Goal: Task Accomplishment & Management: Complete application form

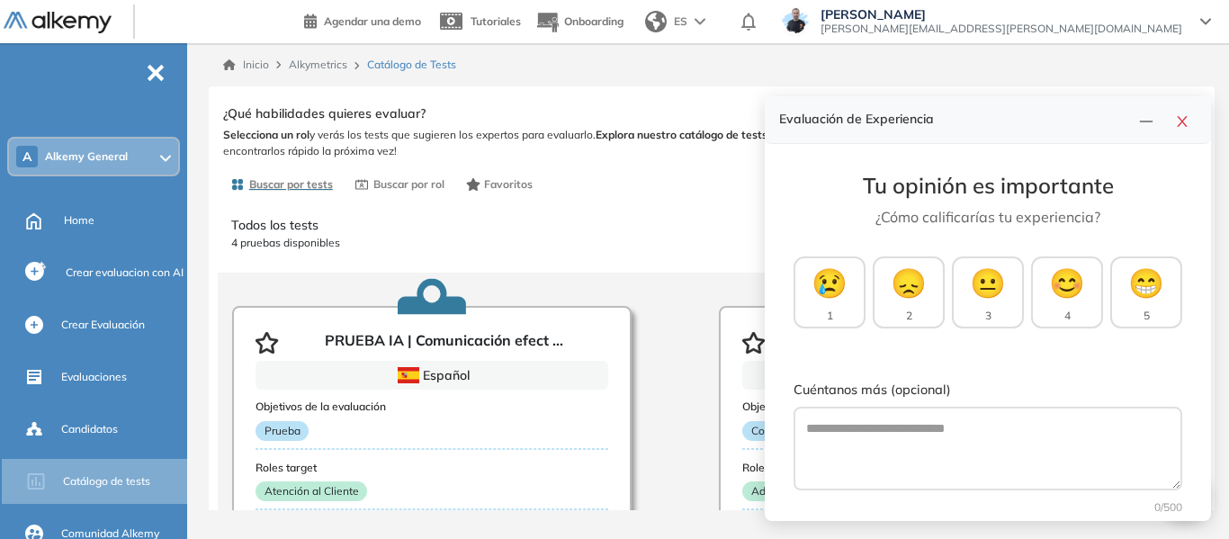
drag, startPoint x: 1182, startPoint y: 117, endPoint x: 103, endPoint y: 164, distance: 1079.1
click at [1182, 117] on icon "close" at bounding box center [1182, 121] width 14 height 14
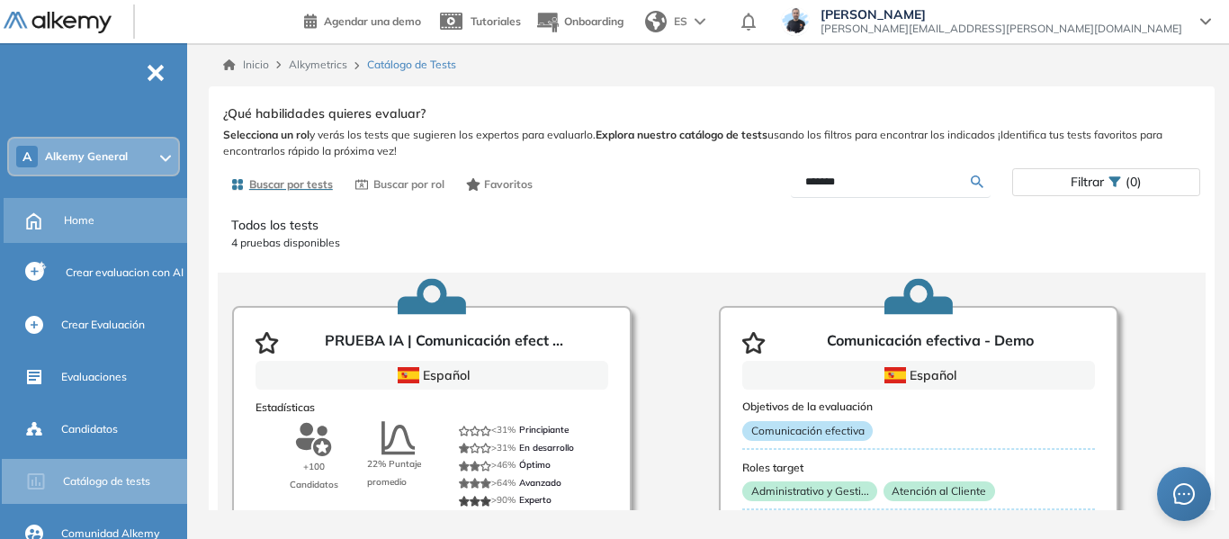
click at [88, 216] on span "Home" at bounding box center [79, 220] width 31 height 16
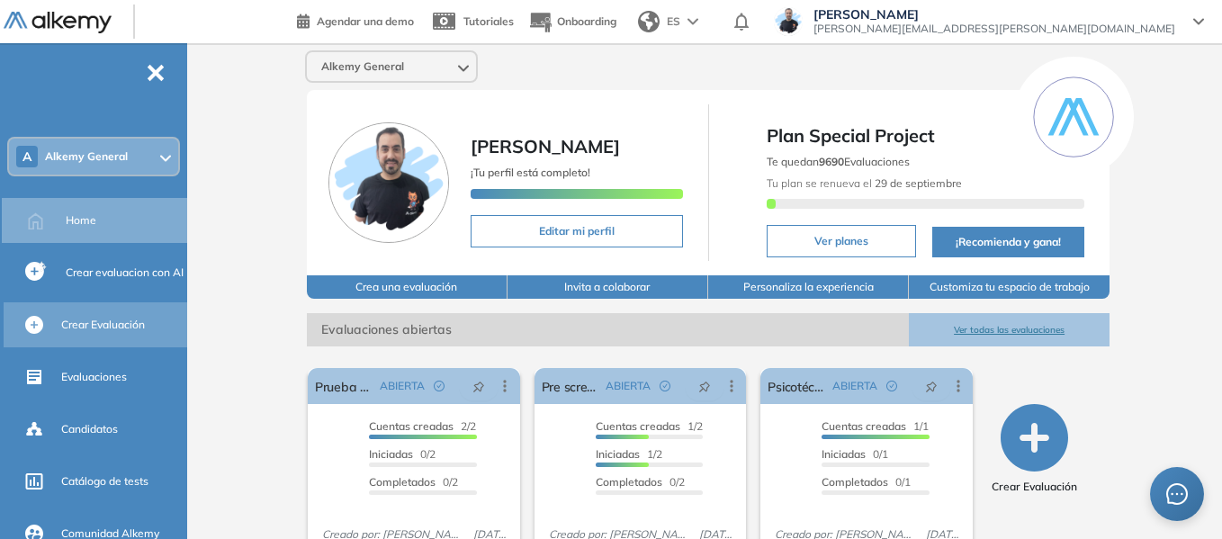
click at [88, 314] on div "Crear Evaluación" at bounding box center [122, 325] width 122 height 31
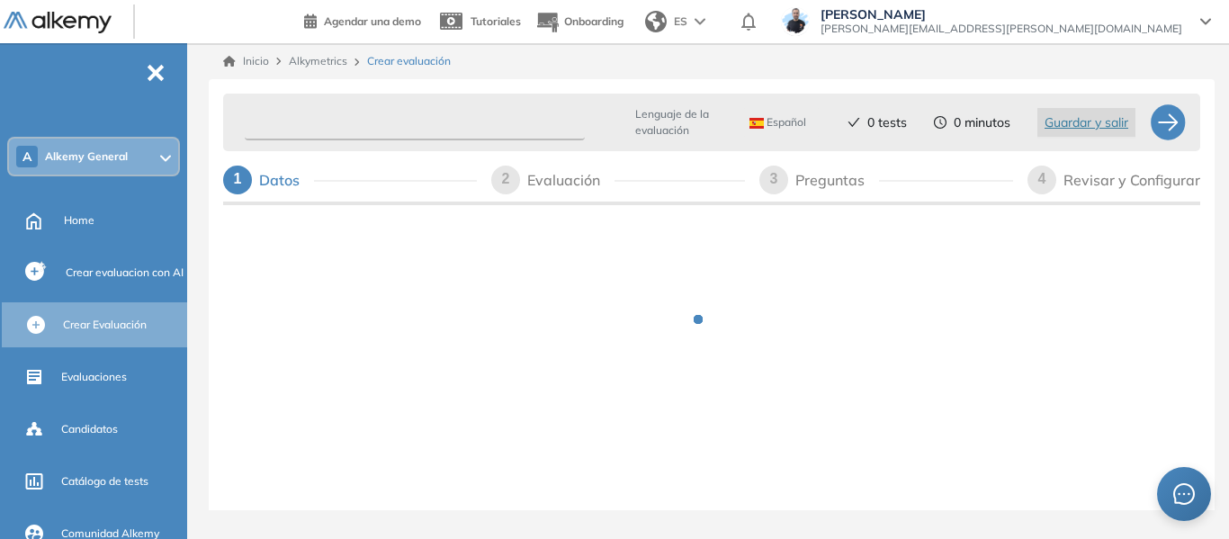
click at [344, 119] on input "text" at bounding box center [415, 122] width 340 height 35
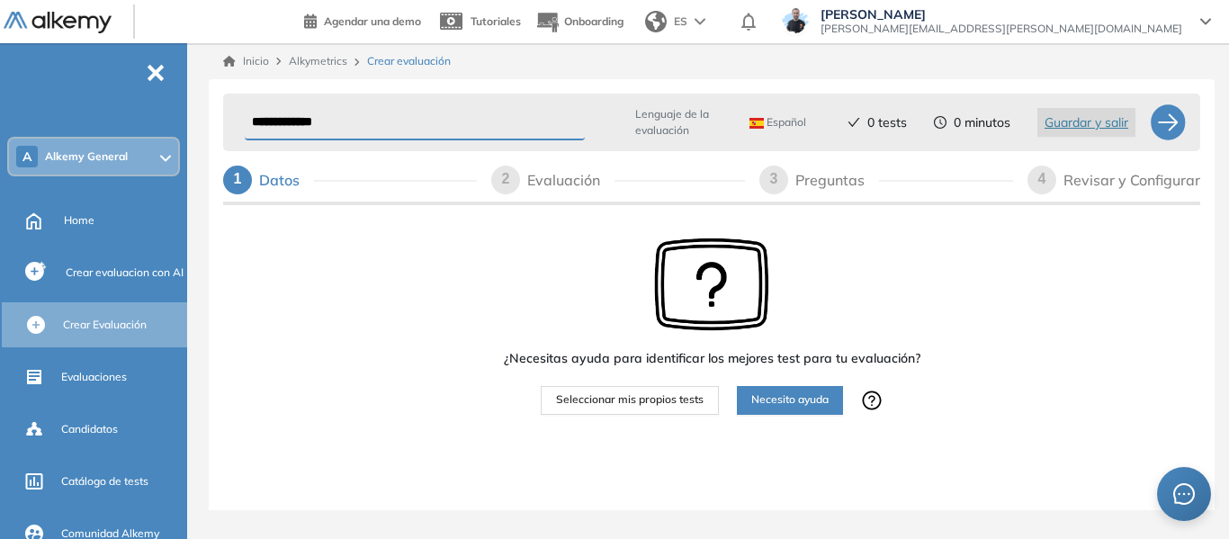
type input "**********"
click at [613, 404] on span "Seleccionar mis propios tests" at bounding box center [630, 399] width 148 height 17
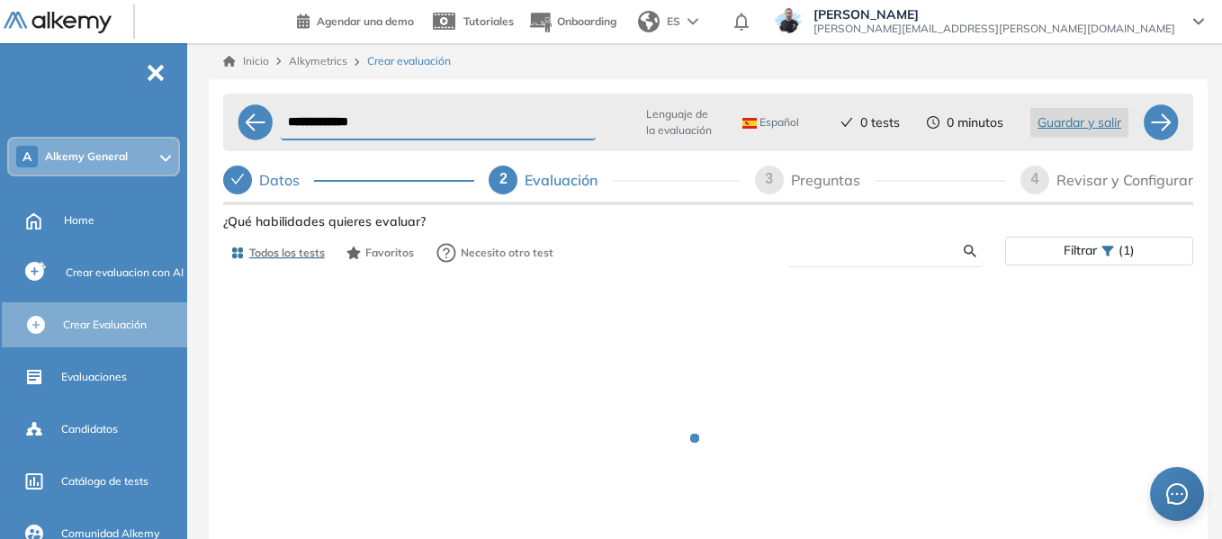
click at [842, 253] on input "text" at bounding box center [882, 251] width 163 height 16
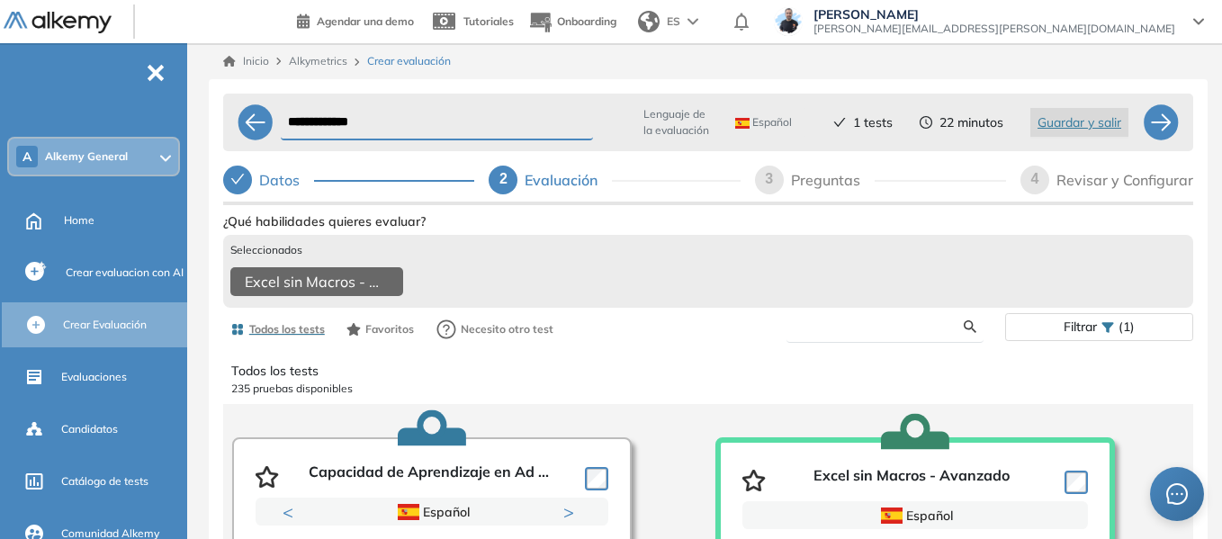
click at [861, 335] on input "text" at bounding box center [882, 327] width 163 height 16
type input "****"
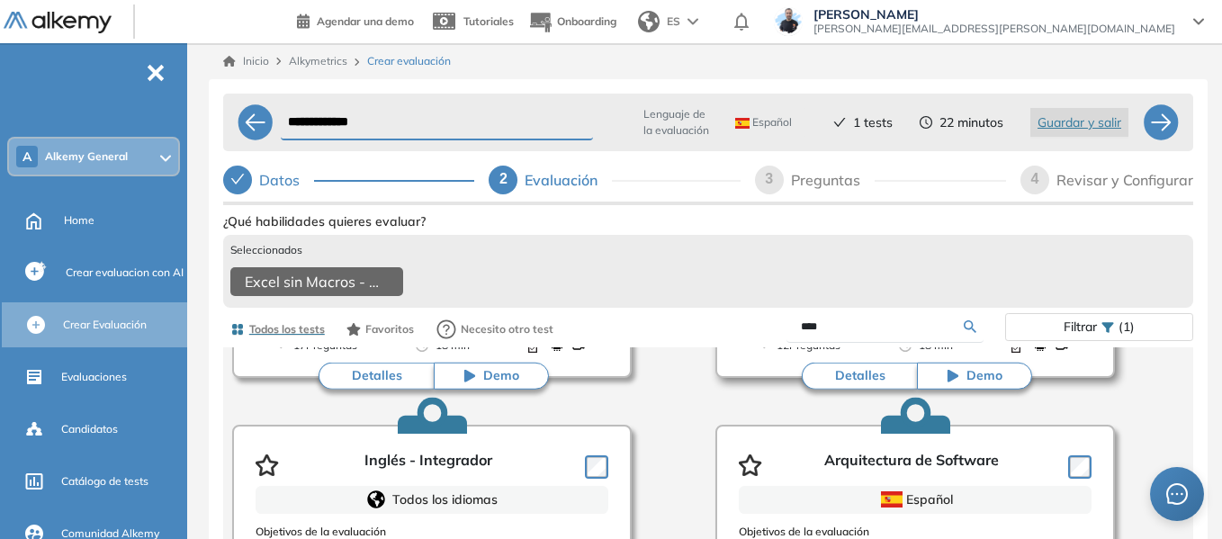
scroll to position [450, 0]
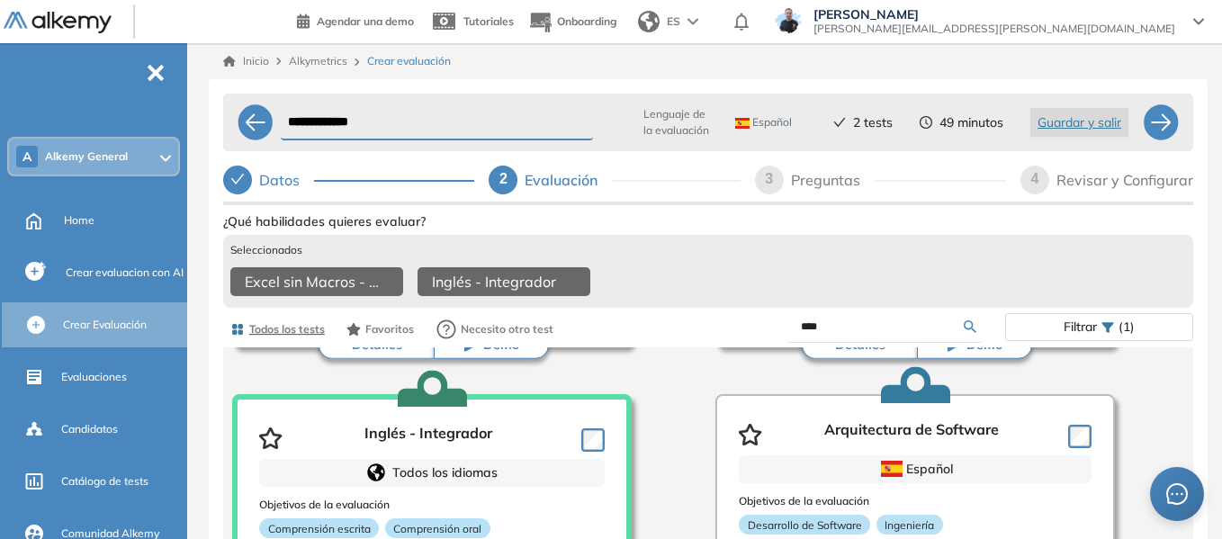
drag, startPoint x: 847, startPoint y: 336, endPoint x: 710, endPoint y: 328, distance: 137.0
click at [710, 328] on div "****" at bounding box center [856, 326] width 297 height 31
type input "*****"
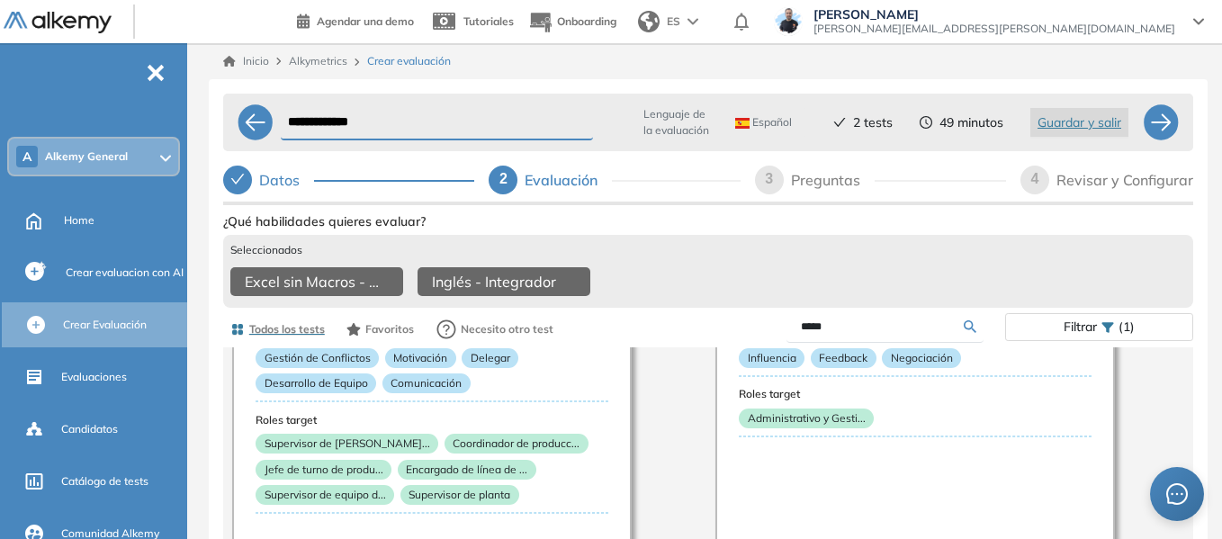
scroll to position [0, 0]
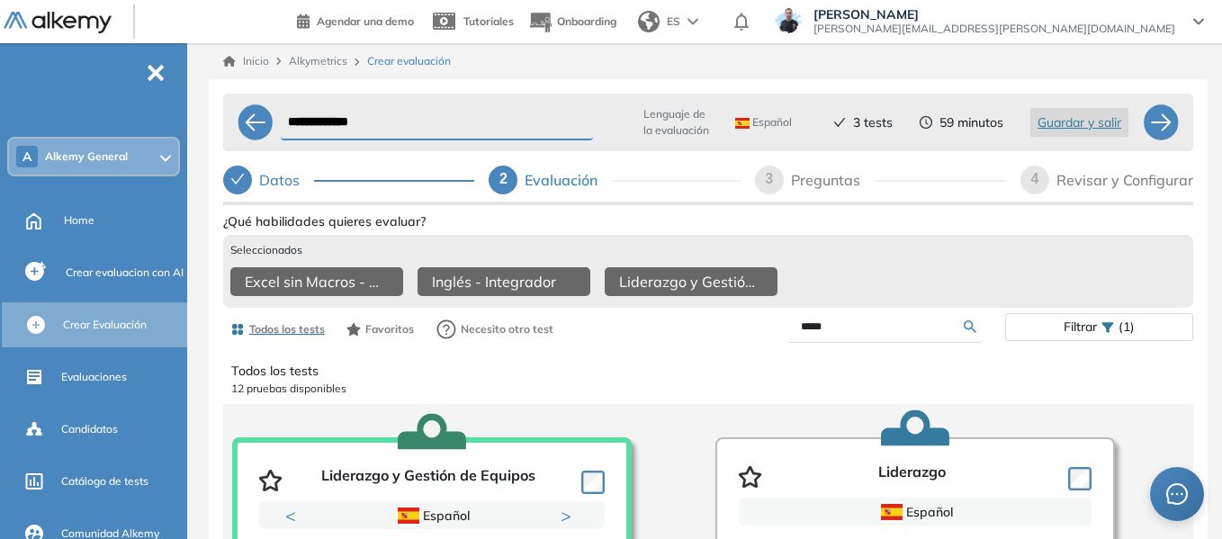
drag, startPoint x: 854, startPoint y: 344, endPoint x: 733, endPoint y: 347, distance: 121.5
click at [733, 343] on div "*****" at bounding box center [856, 326] width 297 height 31
type input "***"
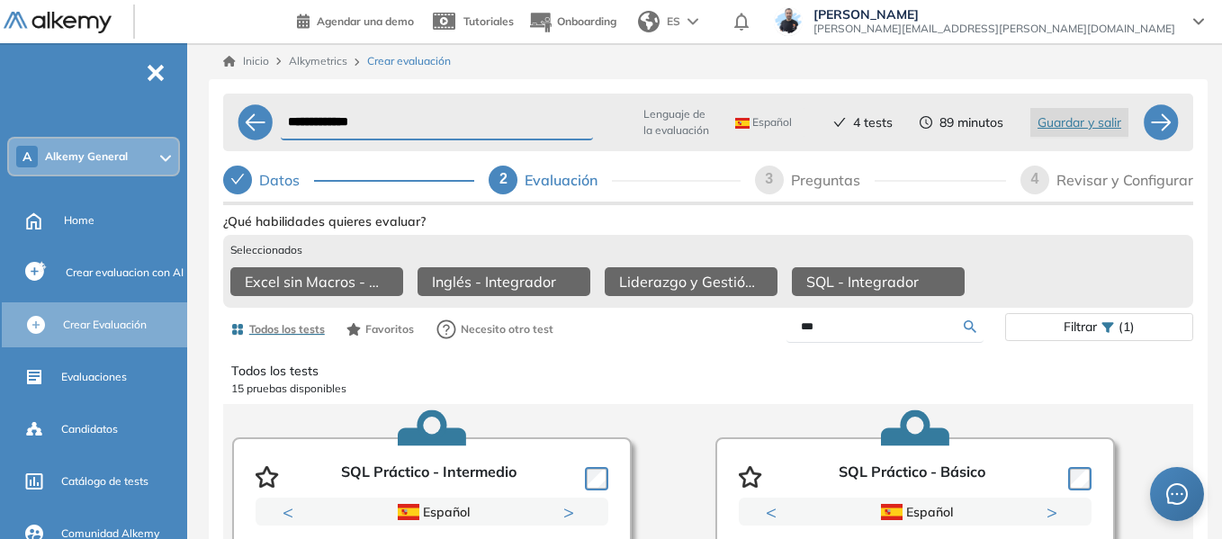
drag, startPoint x: 839, startPoint y: 343, endPoint x: 697, endPoint y: 326, distance: 142.3
click at [697, 326] on div "Todos los tests Favoritos Necesito otro test *** Filtrar (1)" at bounding box center [708, 329] width 970 height 36
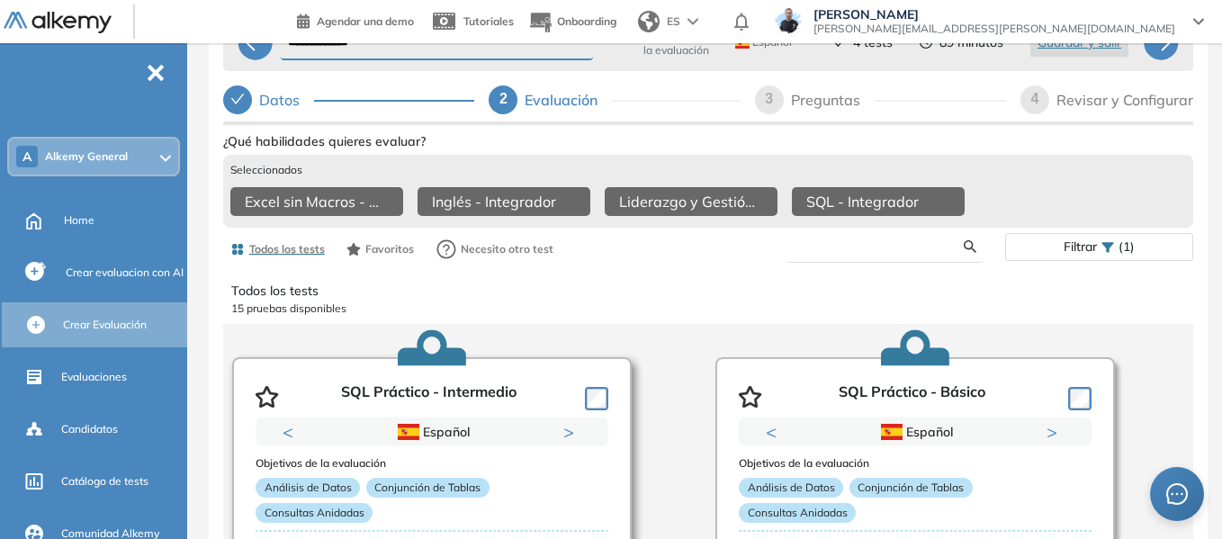
scroll to position [148, 0]
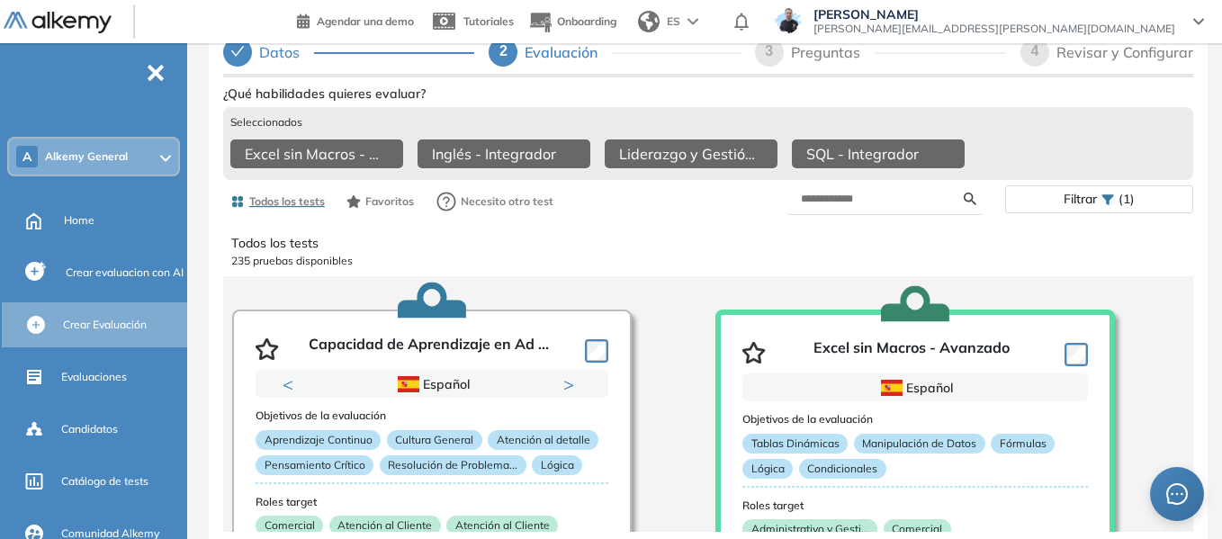
click at [1099, 193] on div "Filtrar (1)" at bounding box center [1099, 199] width 186 height 26
click at [1084, 195] on span "Filtrar" at bounding box center [1080, 199] width 33 height 26
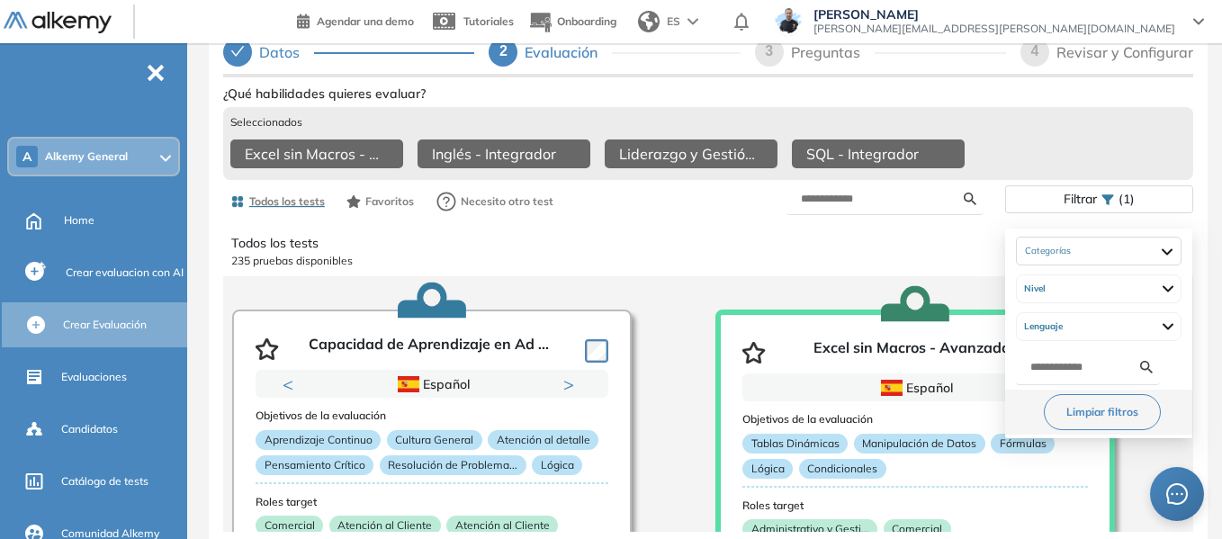
click at [1116, 394] on button "Limpiar filtros" at bounding box center [1102, 412] width 117 height 36
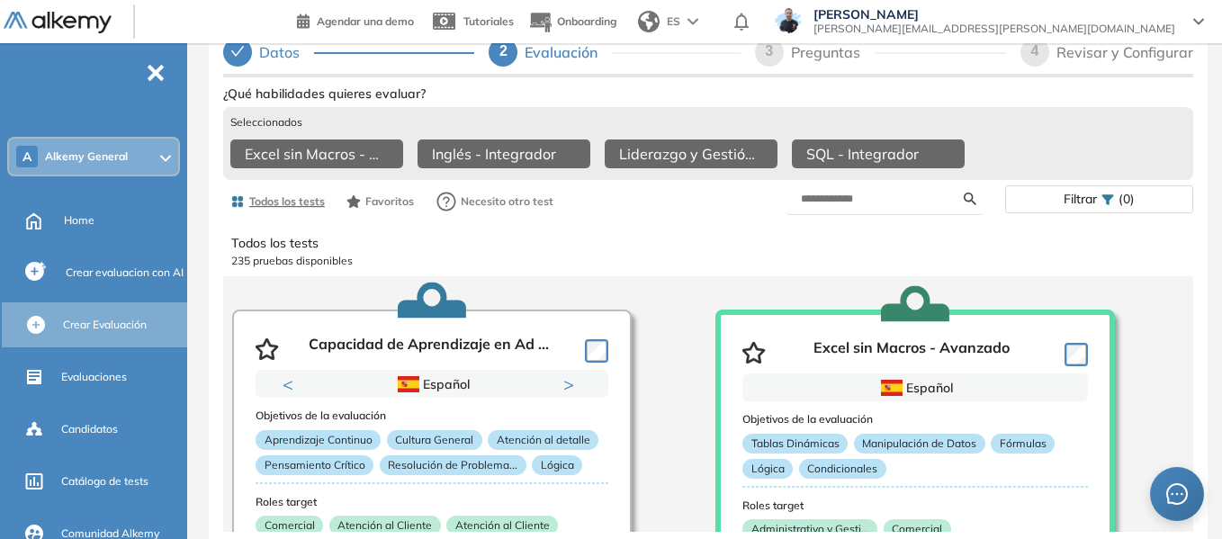
click at [137, 155] on div "A Alkemy General" at bounding box center [93, 157] width 169 height 36
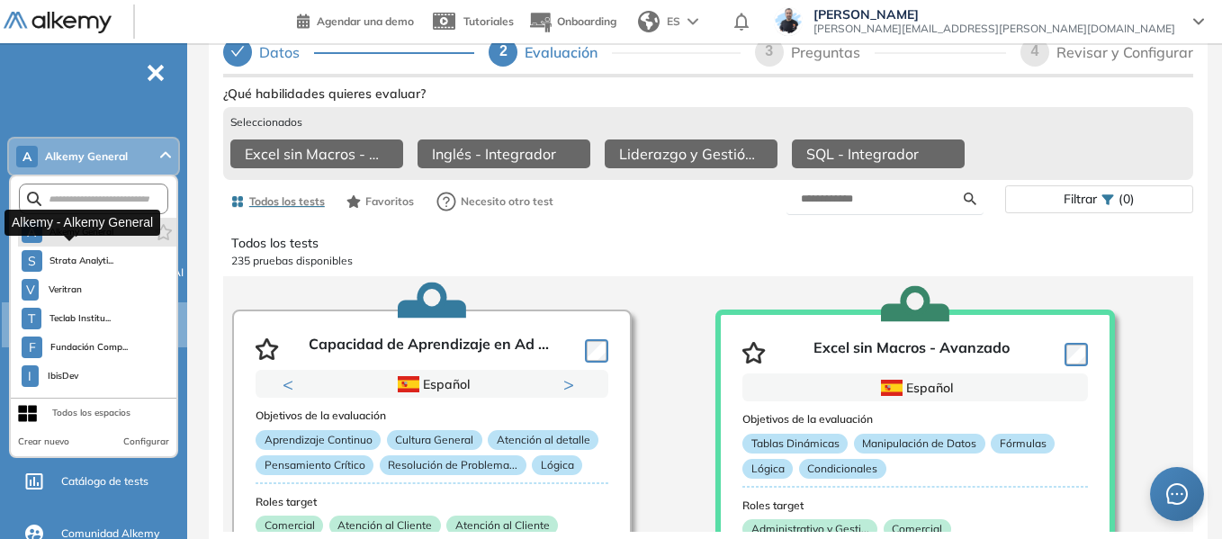
click at [110, 235] on span "Alkemy General" at bounding box center [81, 232] width 65 height 14
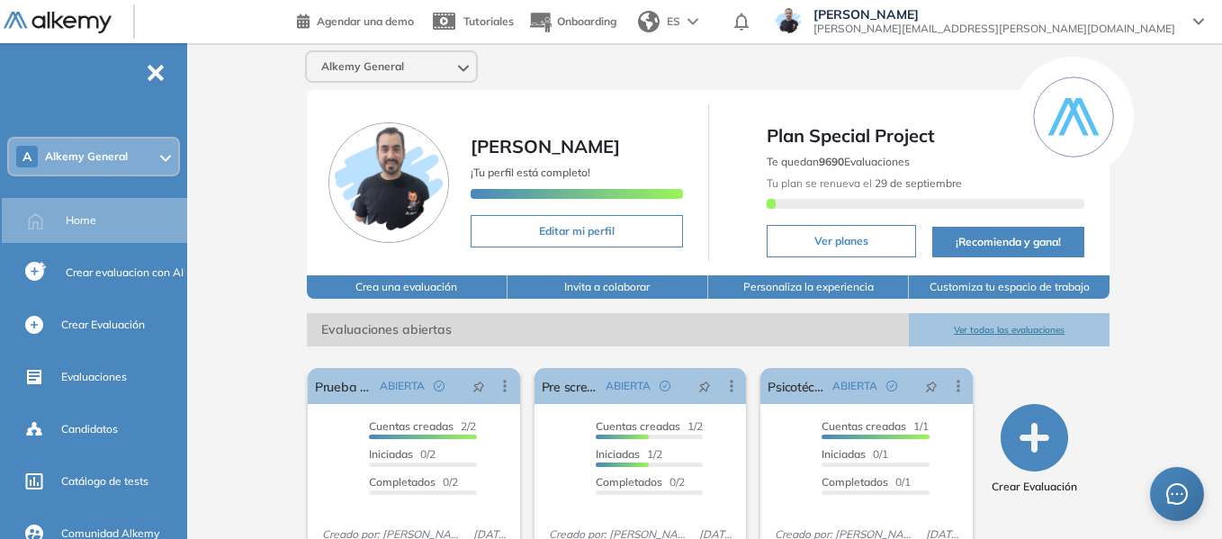
click at [253, 150] on div "Alkemy General [PERSON_NAME] ¡Tu perfil está completo! Editar mi perfil Plan Sp…" at bounding box center [708, 441] width 1028 height 796
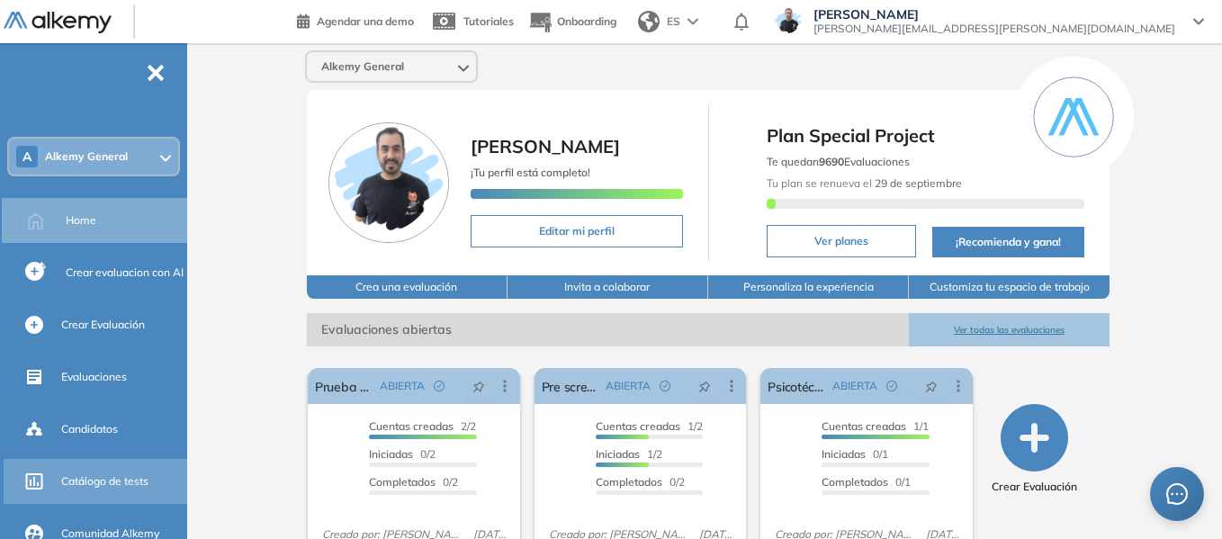
click at [113, 480] on span "Catálogo de tests" at bounding box center [104, 481] width 87 height 16
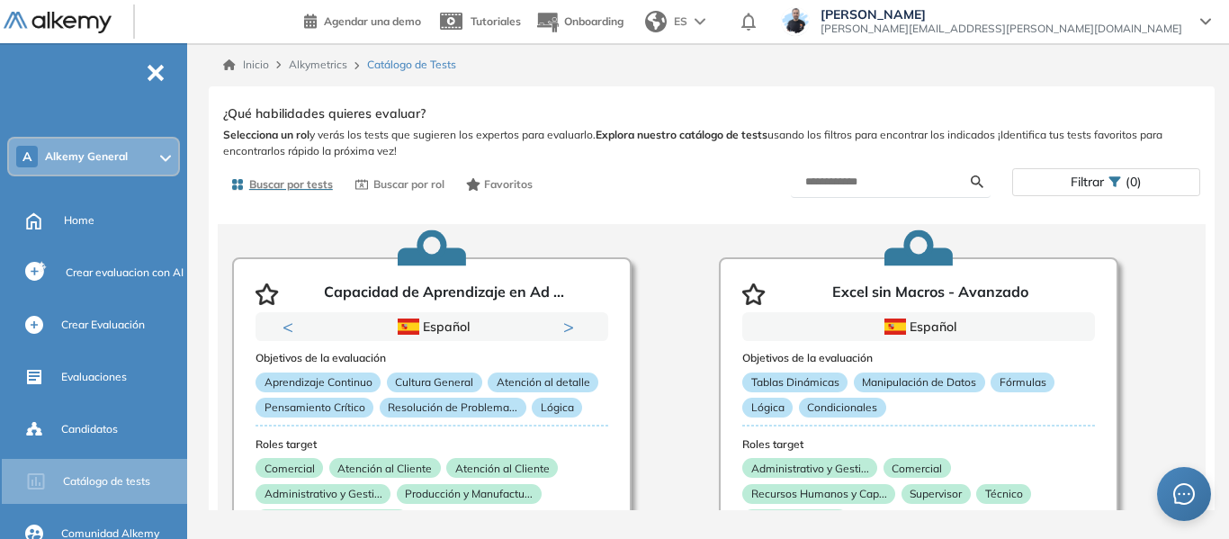
scroll to position [90, 0]
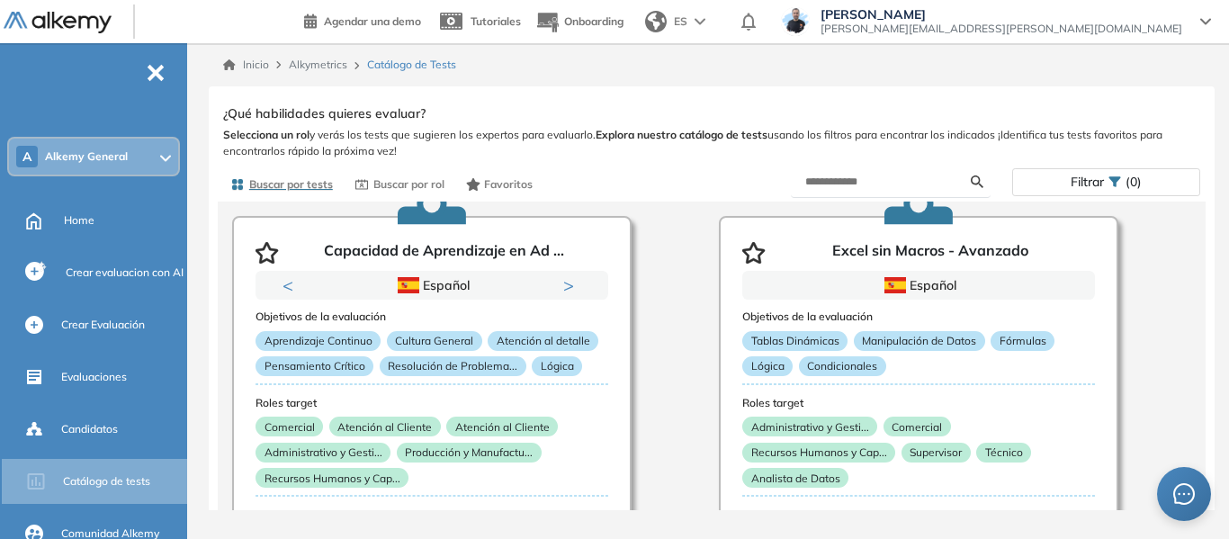
drag, startPoint x: 1105, startPoint y: 166, endPoint x: 1110, endPoint y: 188, distance: 22.3
click at [1105, 166] on div "Filtrar (0)" at bounding box center [956, 181] width 489 height 31
click at [1110, 188] on icon at bounding box center [1115, 181] width 13 height 13
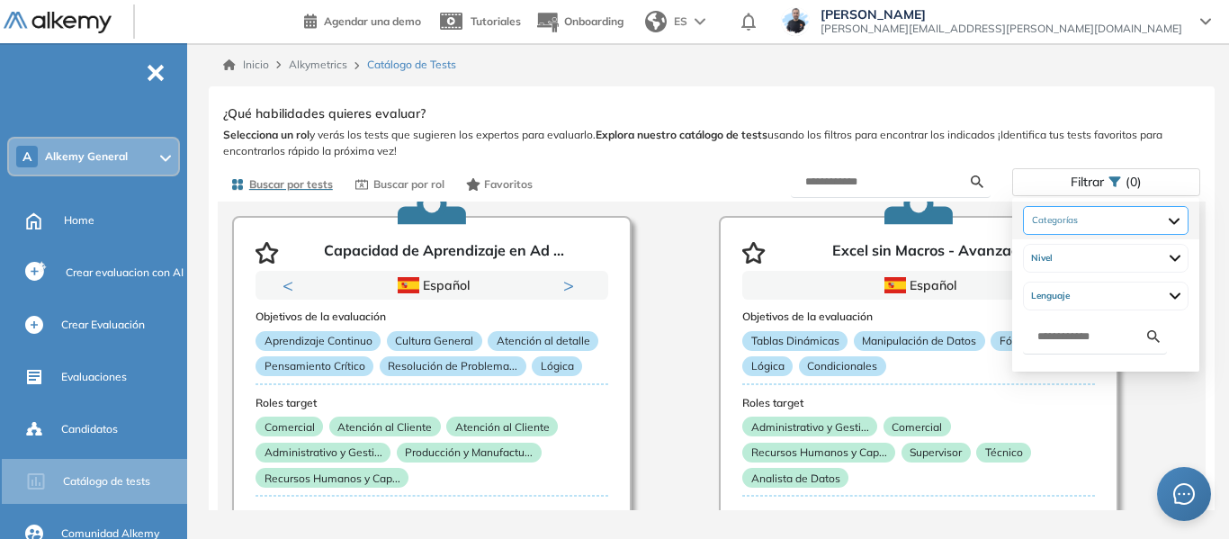
click at [1189, 216] on div at bounding box center [1106, 220] width 166 height 29
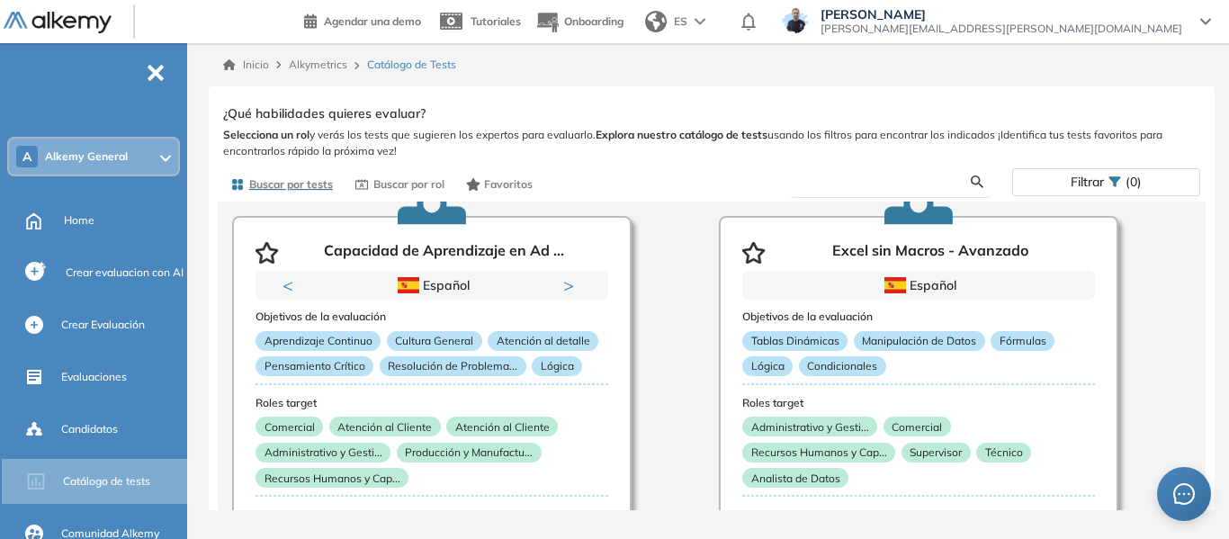
click at [873, 179] on input "text" at bounding box center [888, 182] width 166 height 16
type input "*****"
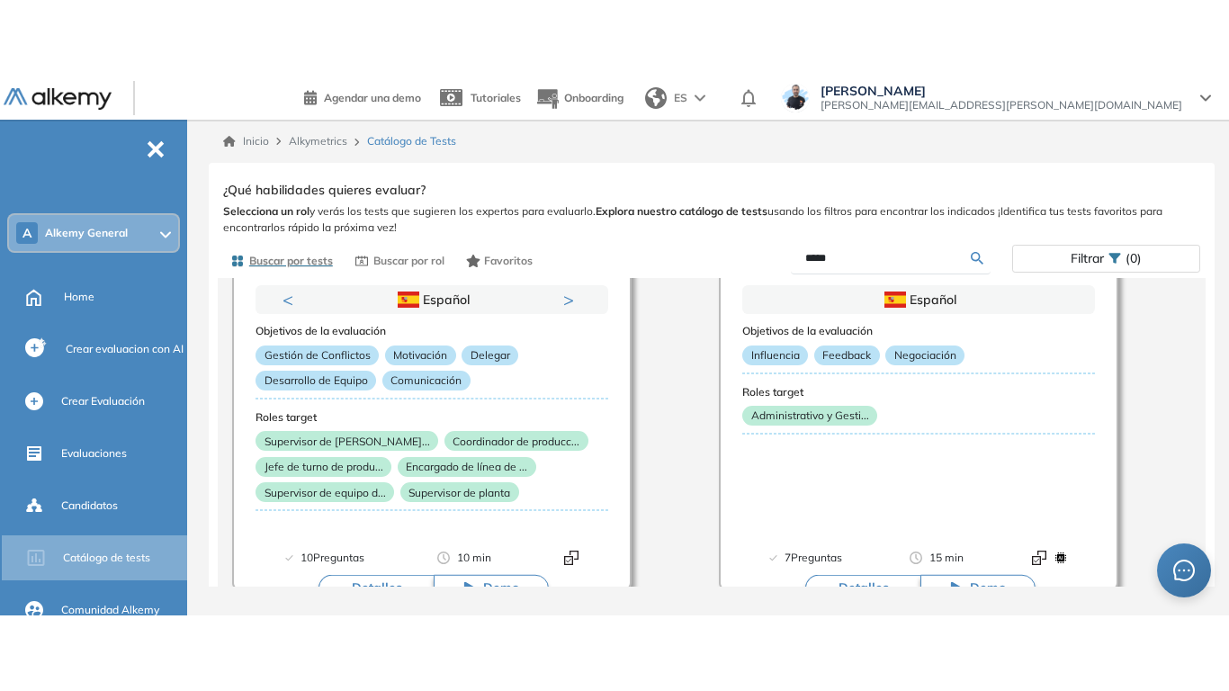
scroll to position [180, 0]
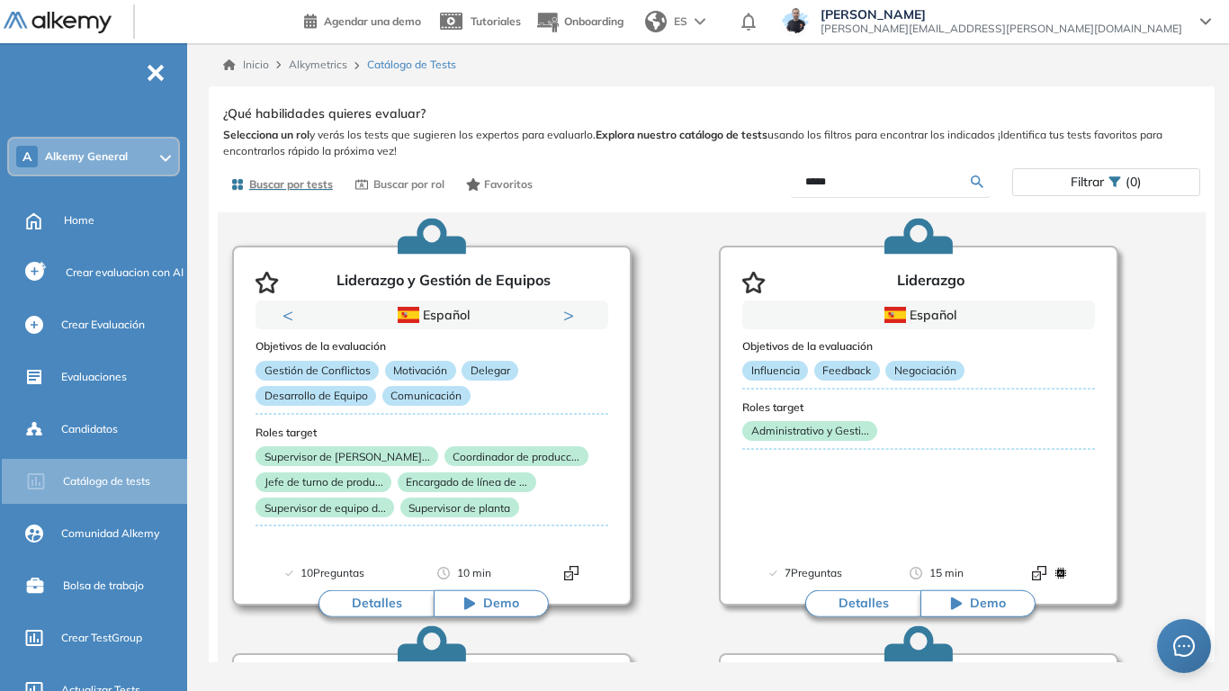
scroll to position [90, 0]
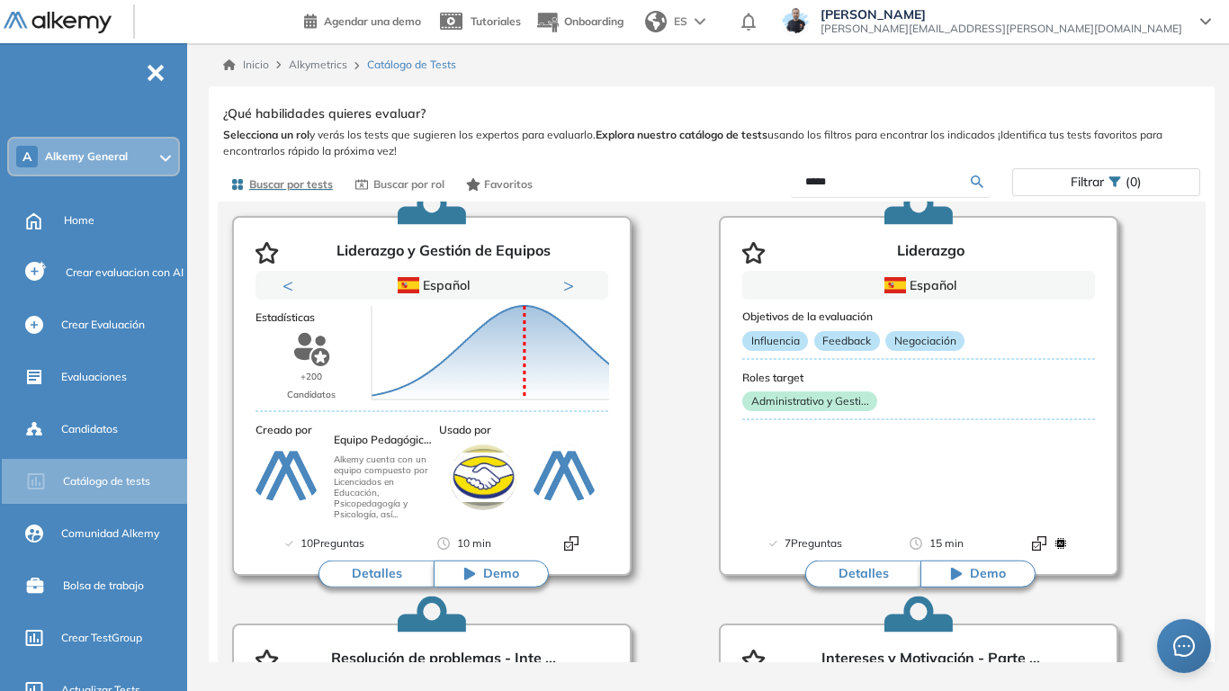
click at [399, 538] on button "Detalles" at bounding box center [376, 574] width 115 height 27
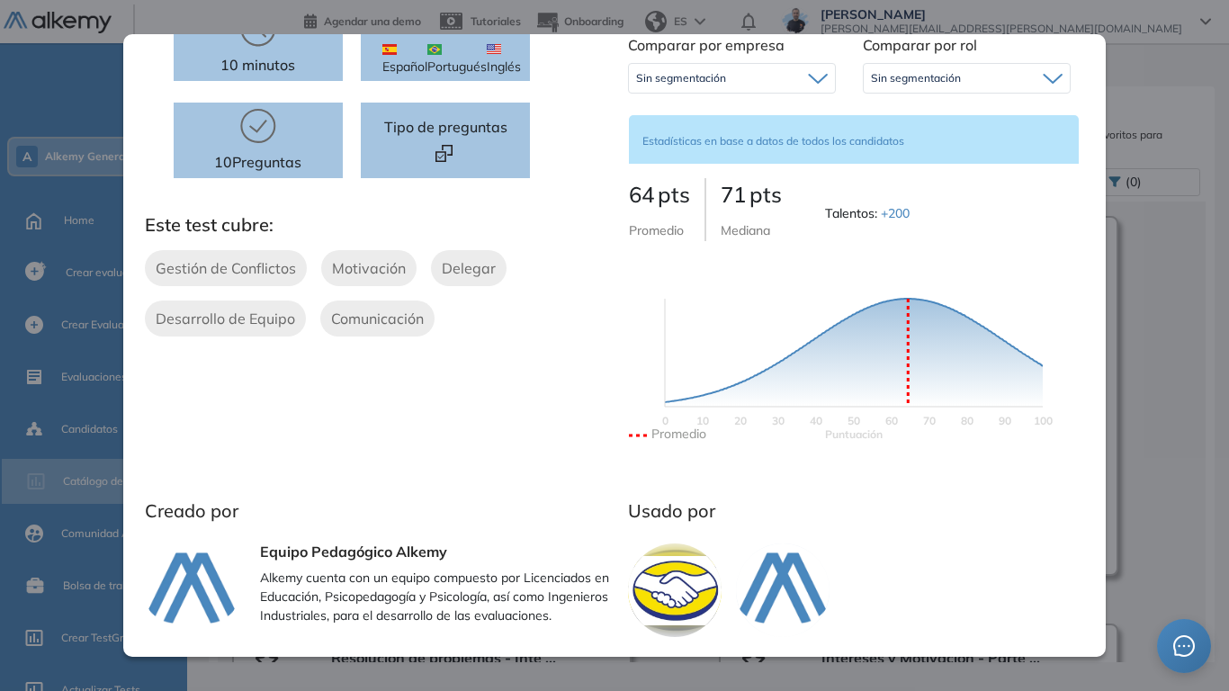
scroll to position [0, 0]
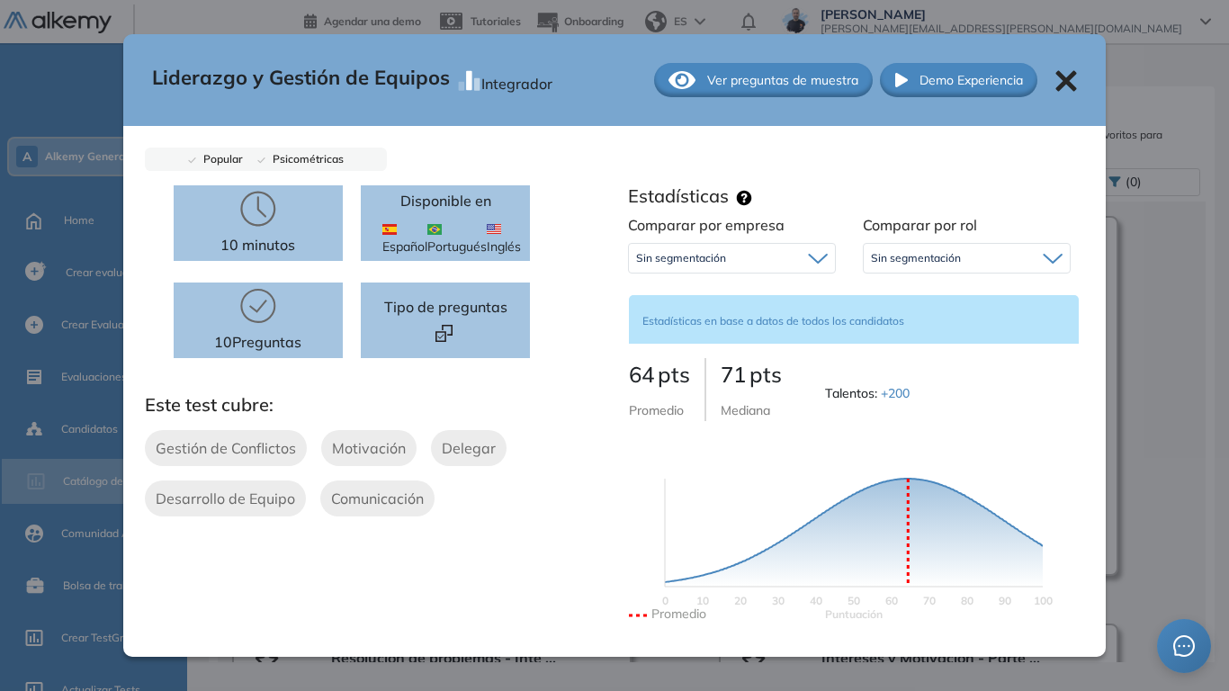
click at [1057, 90] on icon at bounding box center [1067, 81] width 22 height 22
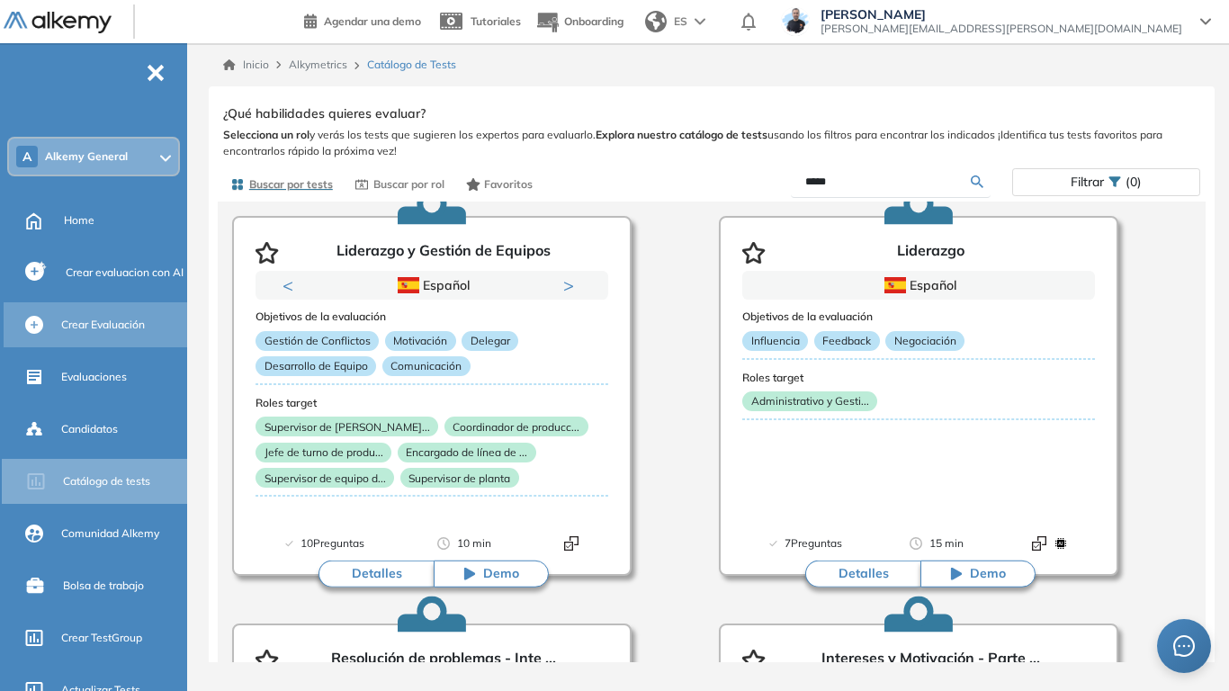
click at [125, 330] on span "Crear Evaluación" at bounding box center [103, 325] width 84 height 16
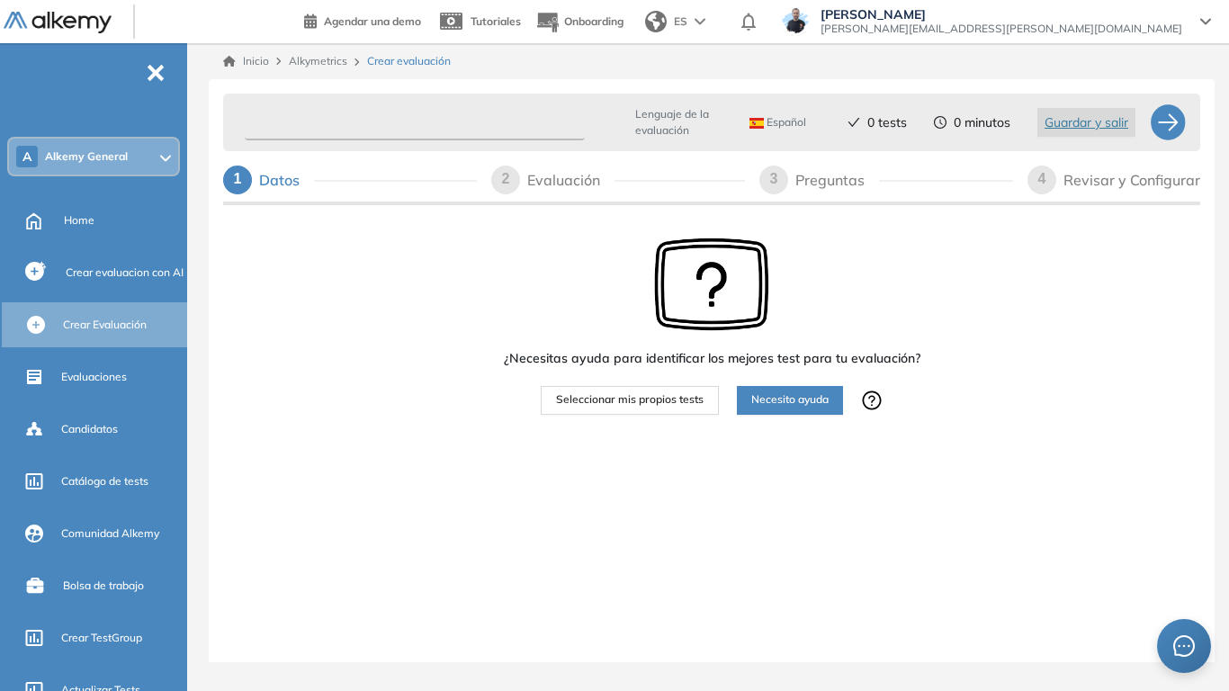
click at [339, 123] on input "text" at bounding box center [415, 122] width 340 height 35
click at [319, 122] on input "**********" at bounding box center [415, 122] width 340 height 35
type input "**********"
click at [645, 405] on span "Seleccionar mis propios tests" at bounding box center [630, 399] width 148 height 17
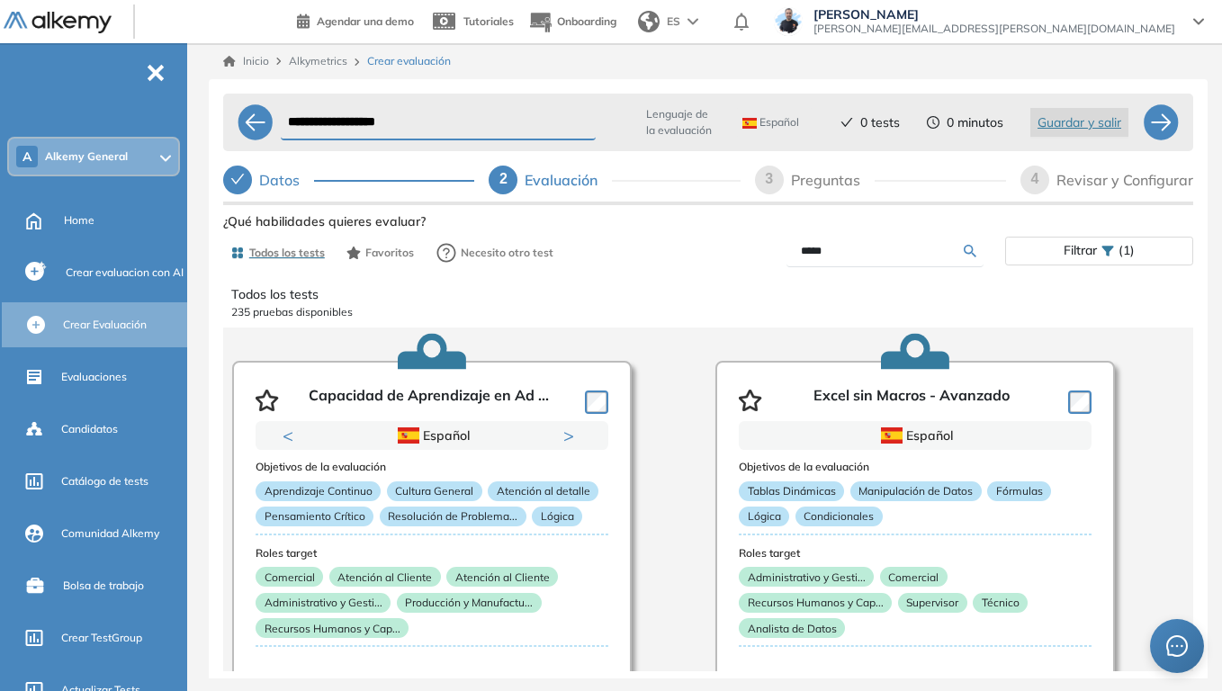
click at [861, 248] on input "*****" at bounding box center [882, 251] width 163 height 16
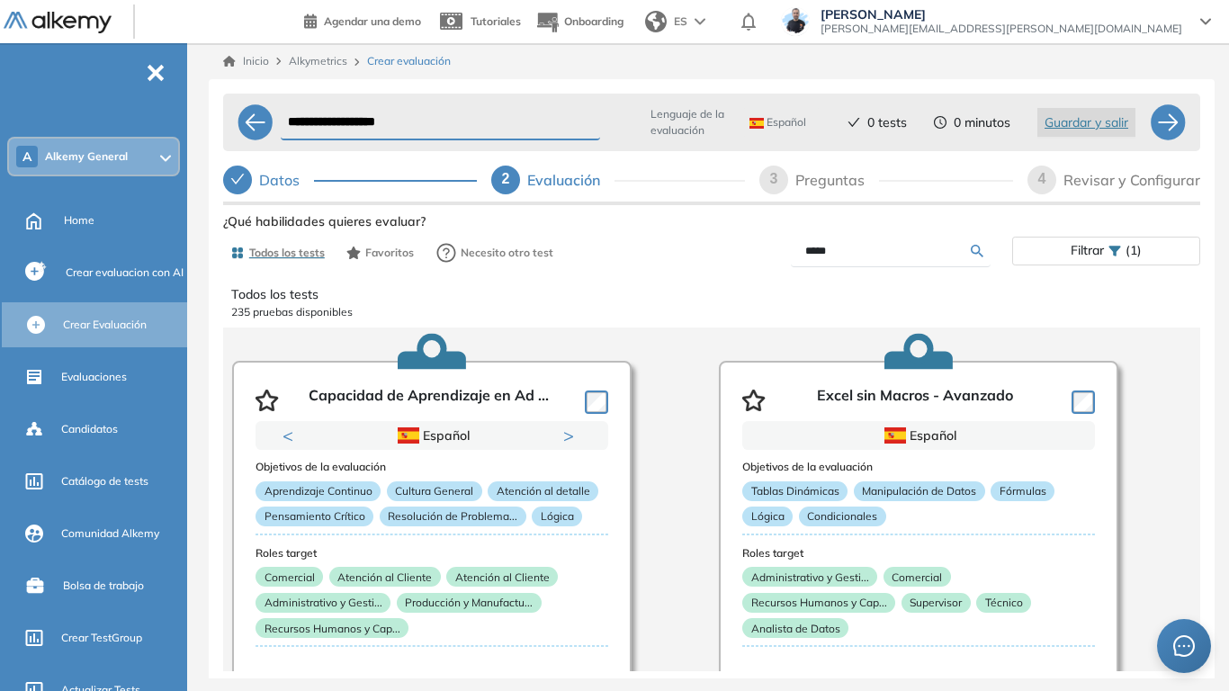
click at [833, 253] on input "*****" at bounding box center [888, 251] width 166 height 16
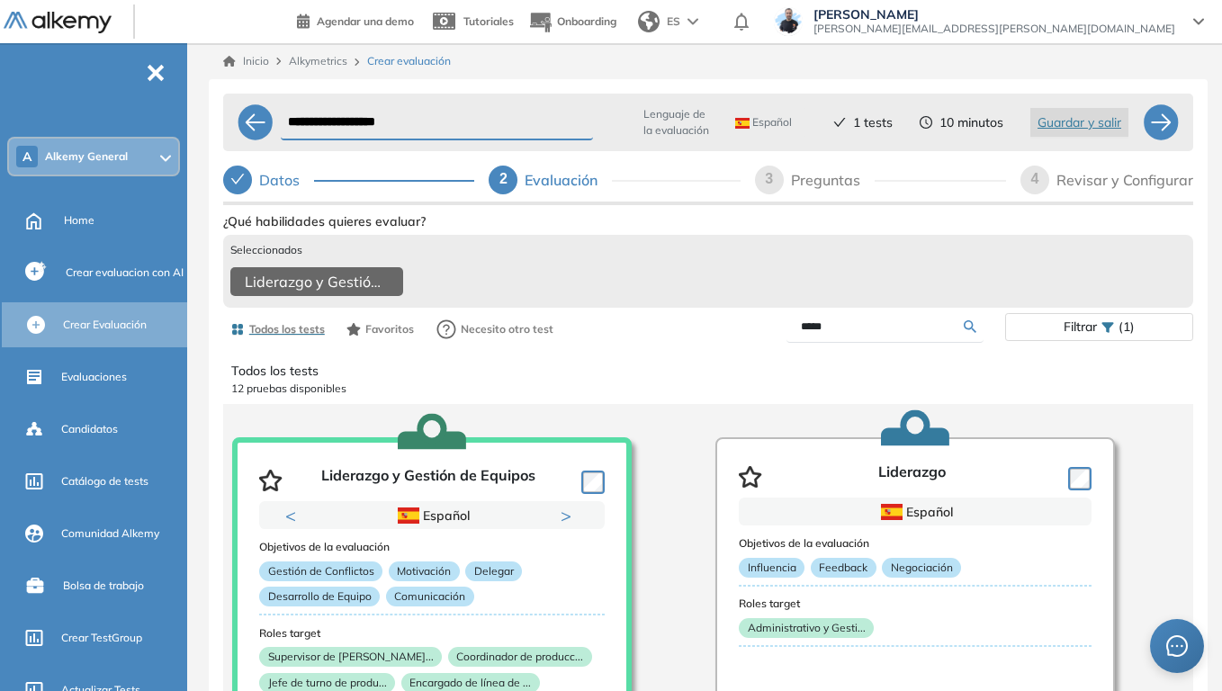
drag, startPoint x: 835, startPoint y: 344, endPoint x: 769, endPoint y: 358, distance: 68.1
click at [769, 347] on div "Todos los tests Favoritos Necesito otro test ***** Filtrar (1)" at bounding box center [708, 329] width 970 height 36
type input "****"
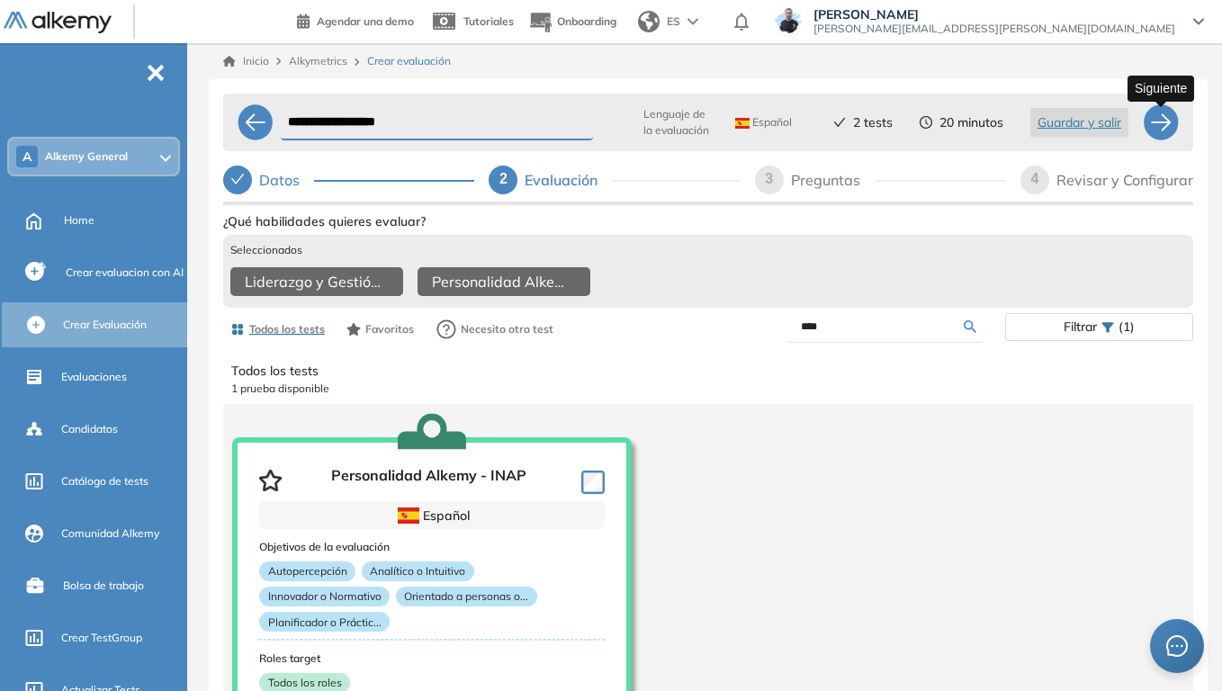
click at [1165, 130] on div at bounding box center [1161, 122] width 36 height 36
select select "*****"
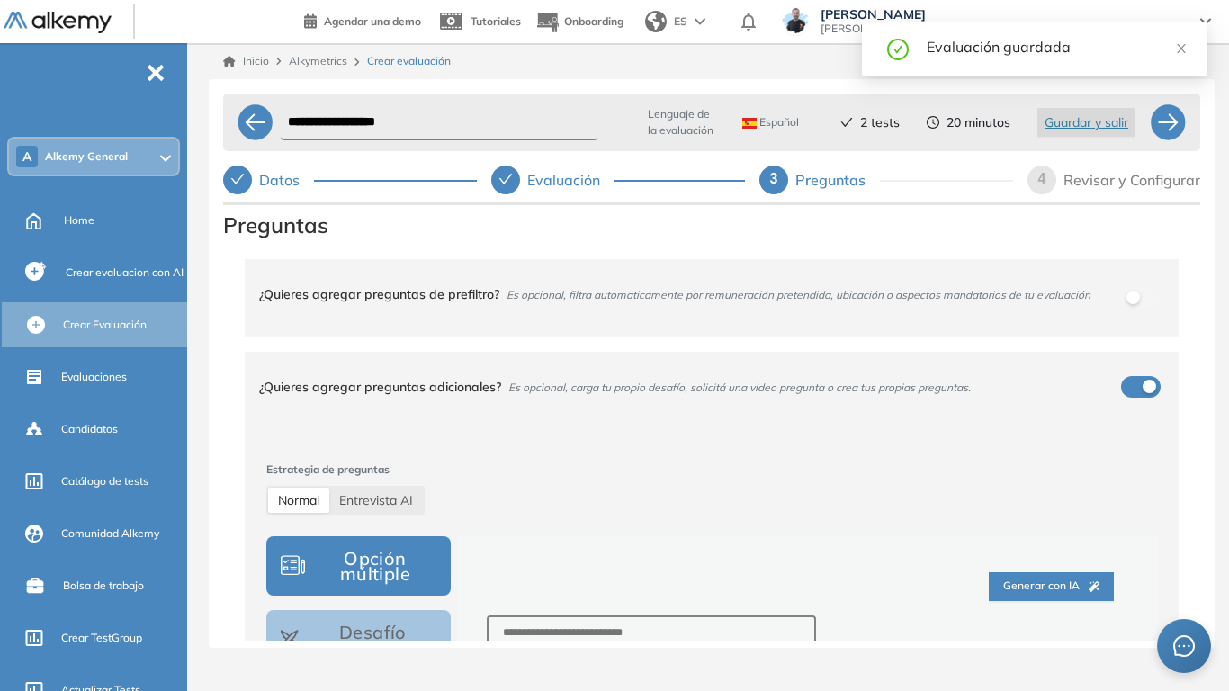
click at [214, 317] on div "**********" at bounding box center [712, 363] width 1006 height 569
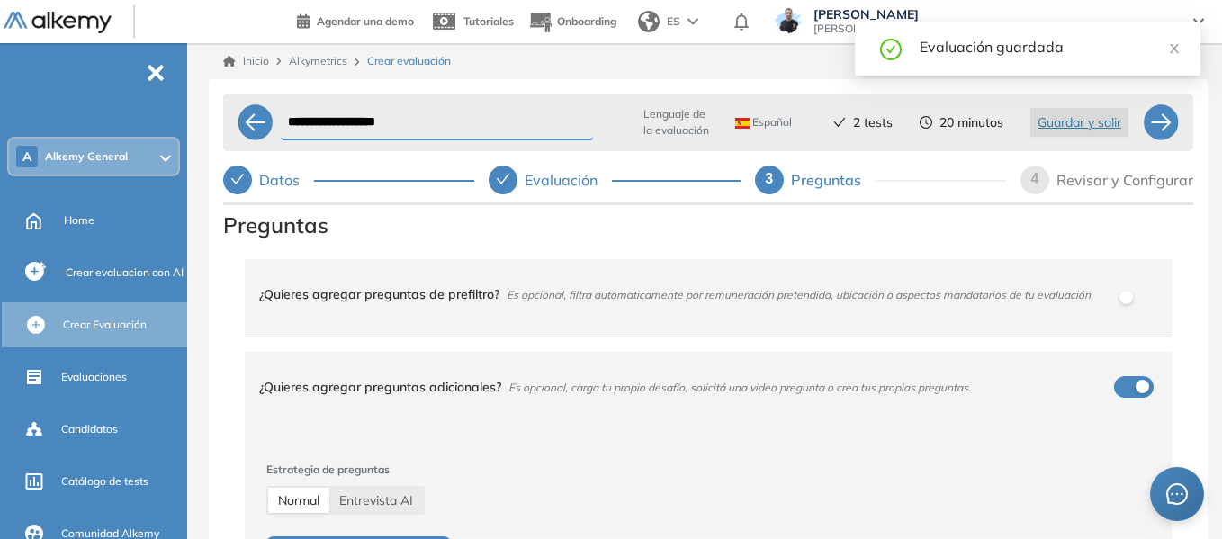
click at [214, 208] on div "**********" at bounding box center [708, 363] width 999 height 569
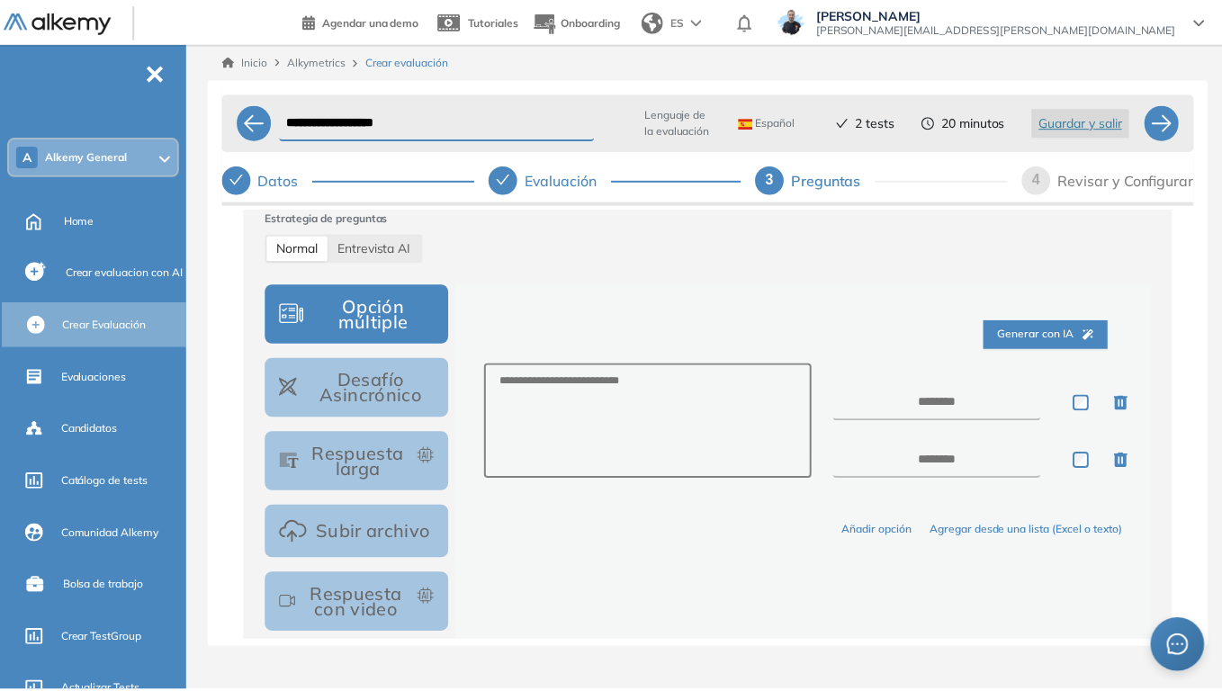
scroll to position [270, 0]
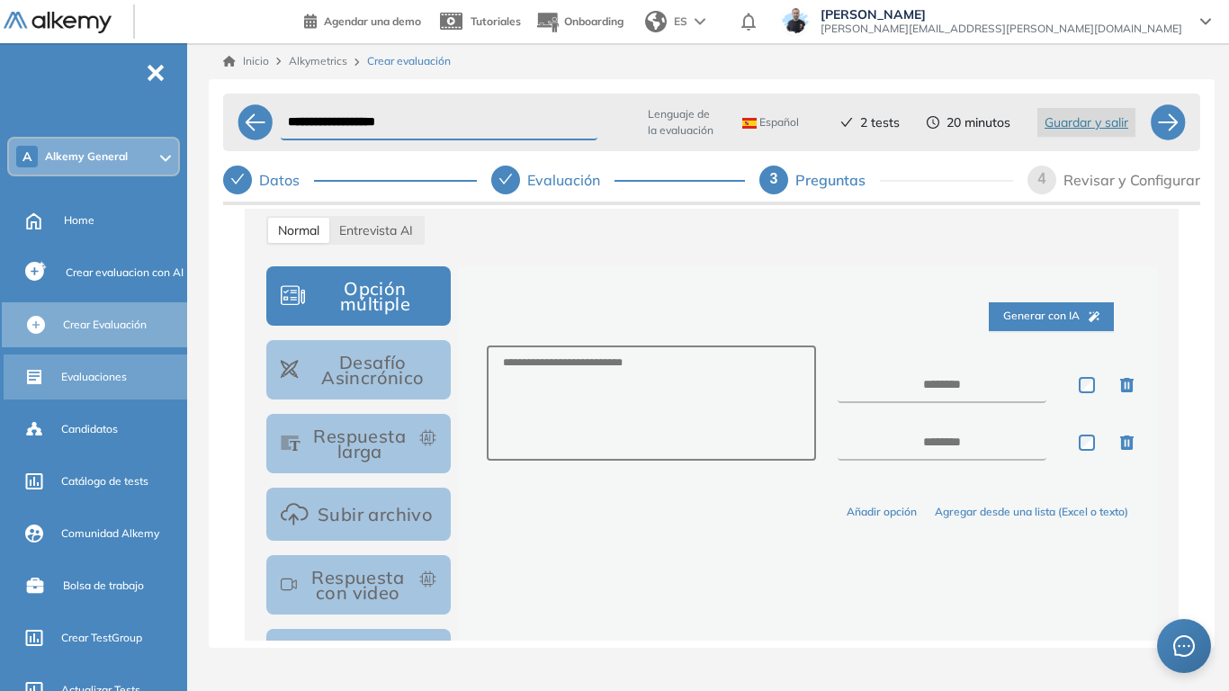
drag, startPoint x: 111, startPoint y: 368, endPoint x: 111, endPoint y: 382, distance: 13.5
click at [111, 368] on div "Evaluaciones" at bounding box center [122, 377] width 122 height 31
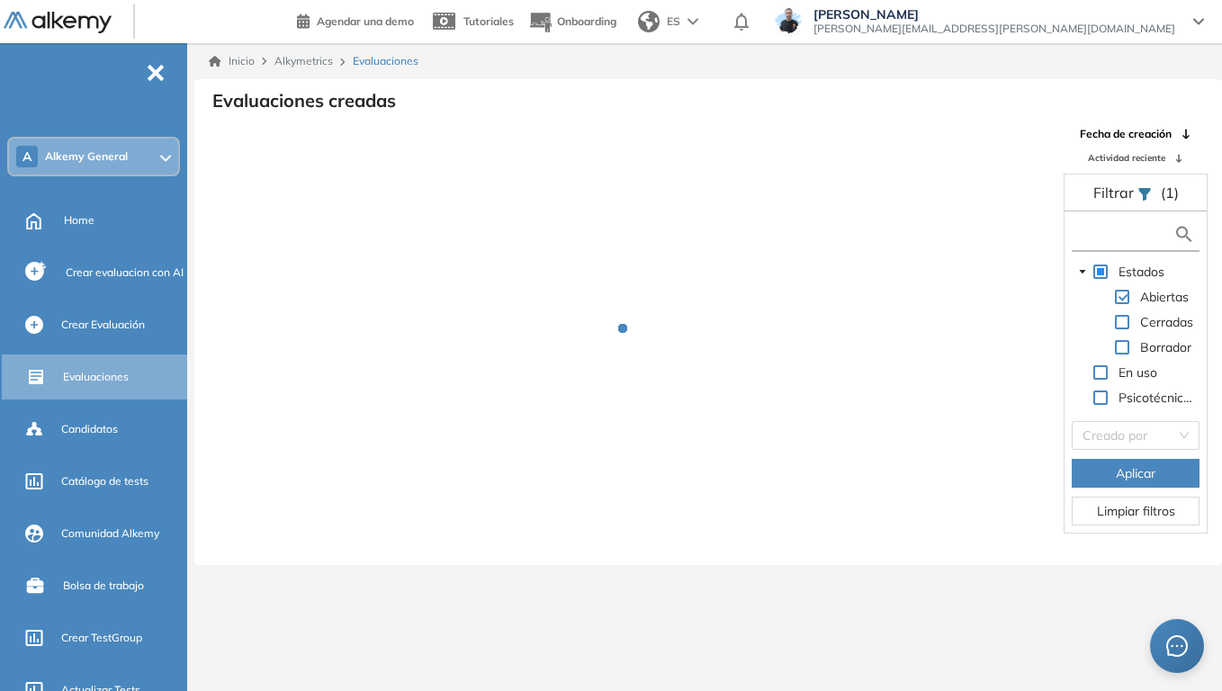
click at [1120, 233] on input "text" at bounding box center [1124, 234] width 97 height 19
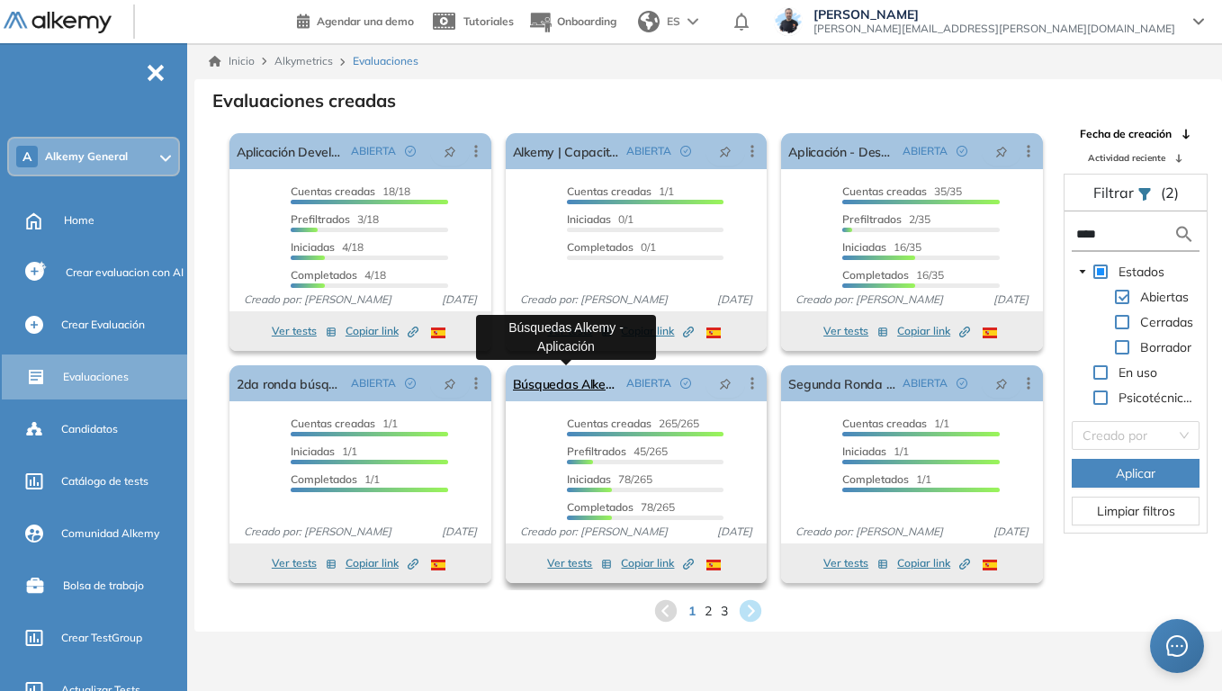
type input "****"
click at [583, 383] on link "Búsquedas Alkemy - Aplicación" at bounding box center [566, 383] width 107 height 36
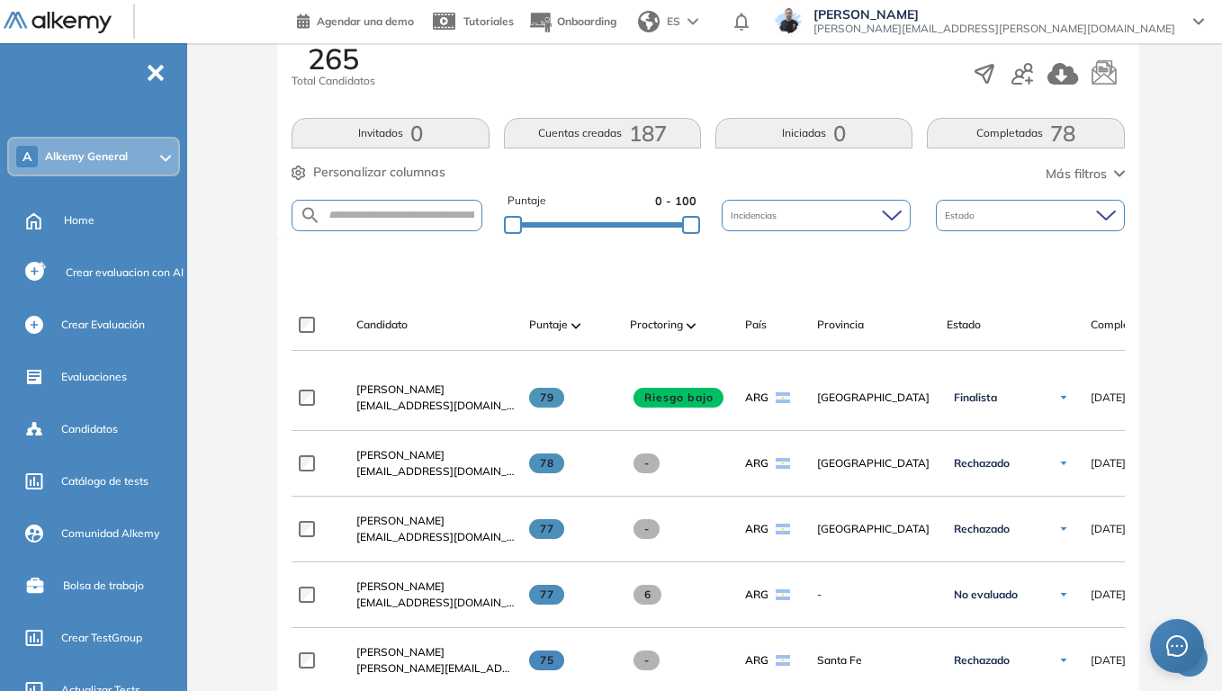
scroll to position [360, 0]
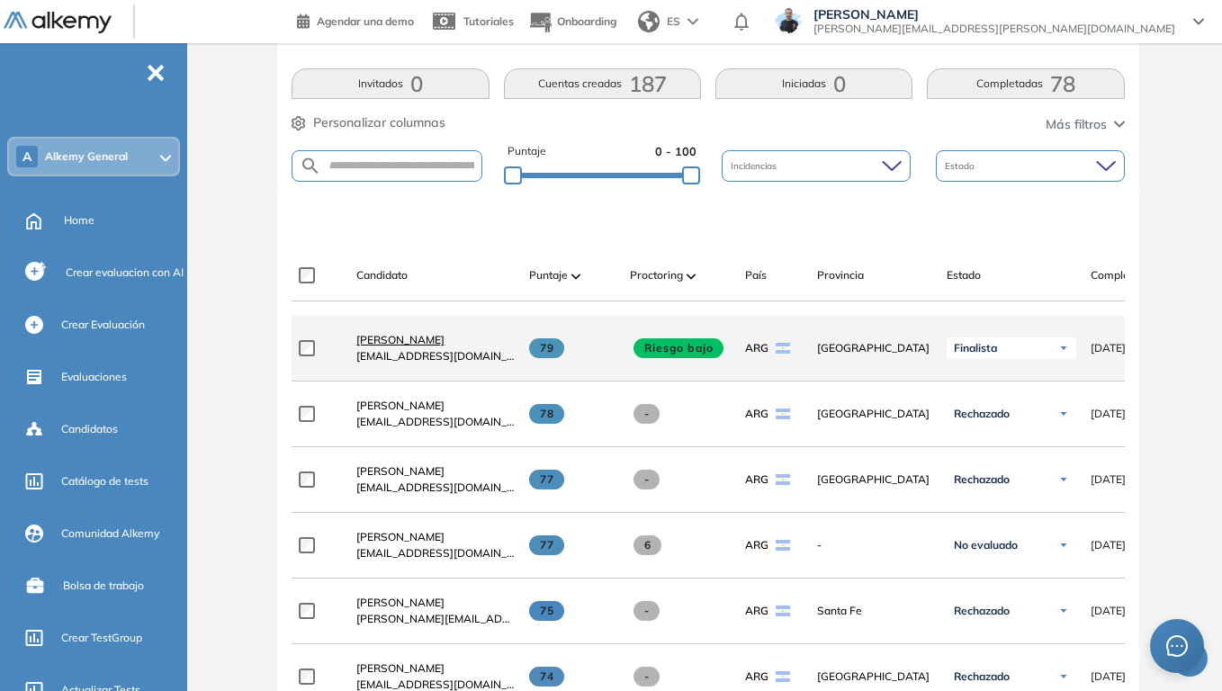
click at [393, 345] on span "[PERSON_NAME]" at bounding box center [400, 339] width 88 height 13
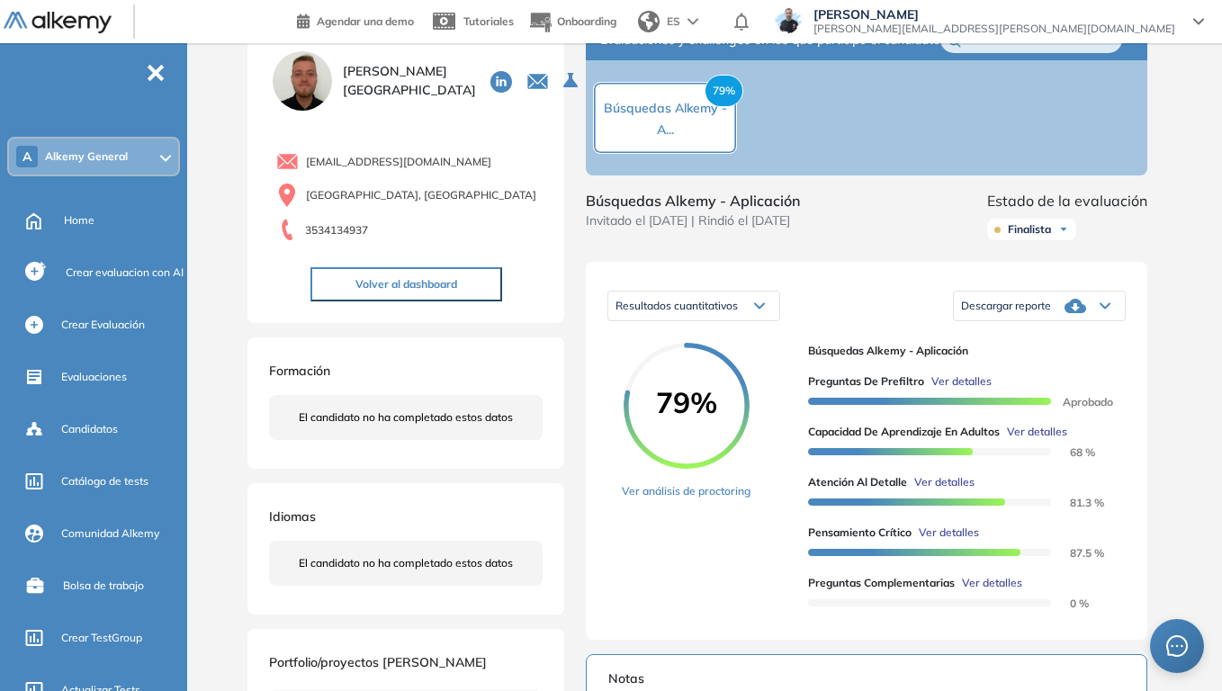
scroll to position [90, 0]
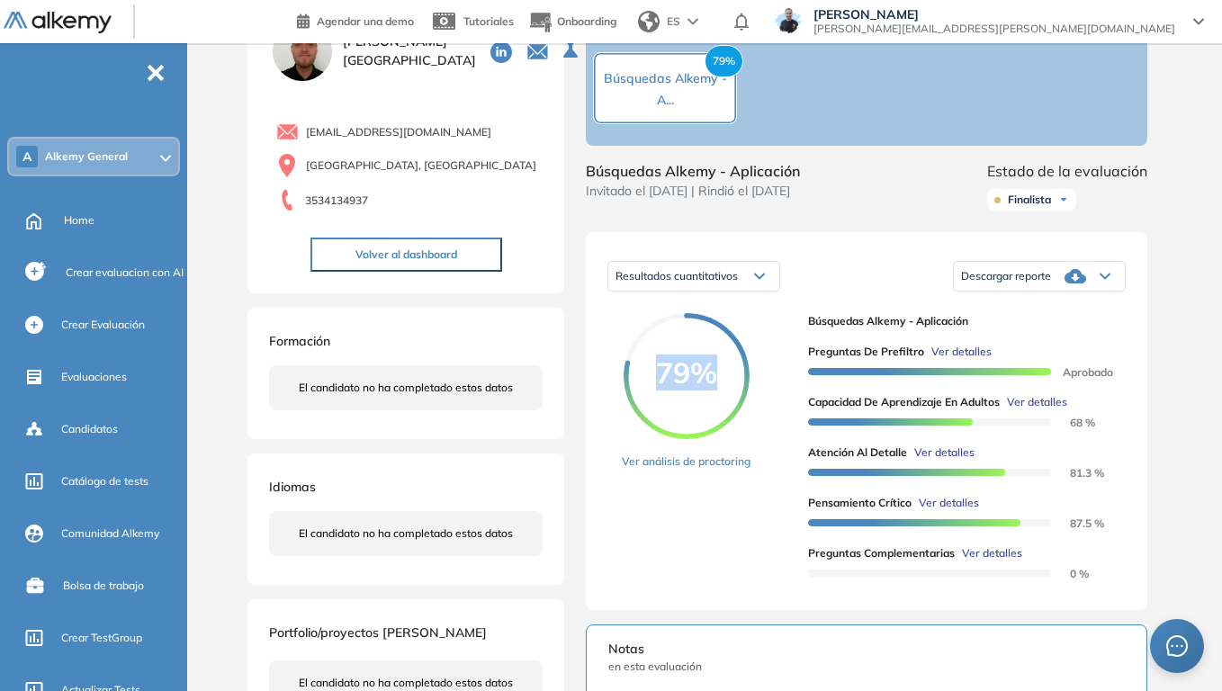
drag, startPoint x: 659, startPoint y: 394, endPoint x: 716, endPoint y: 402, distance: 58.2
click at [716, 387] on span "79%" at bounding box center [687, 372] width 126 height 29
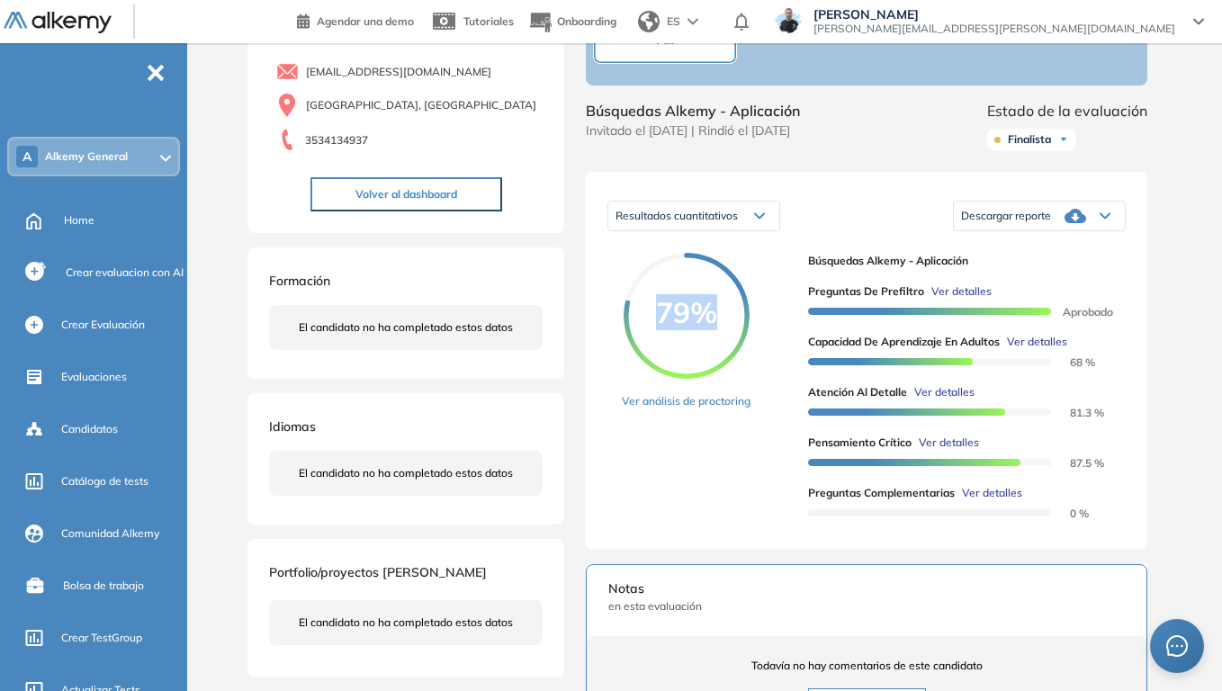
scroll to position [180, 0]
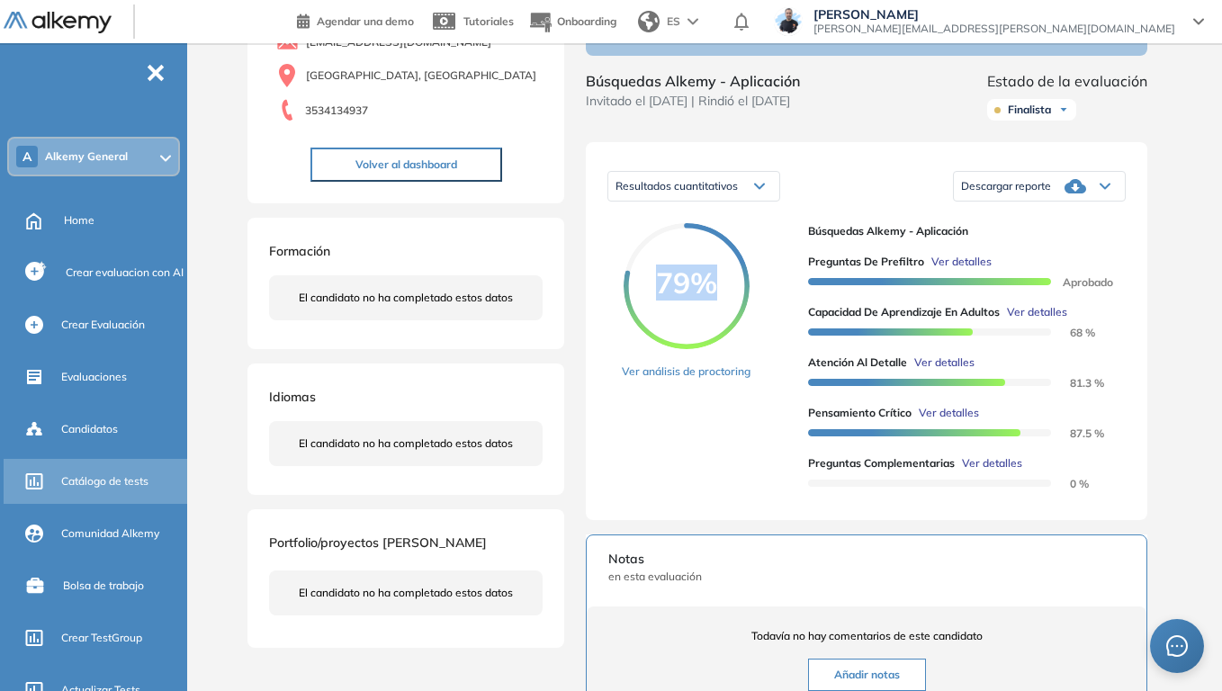
click at [125, 493] on div "Catálogo de tests" at bounding box center [122, 481] width 122 height 31
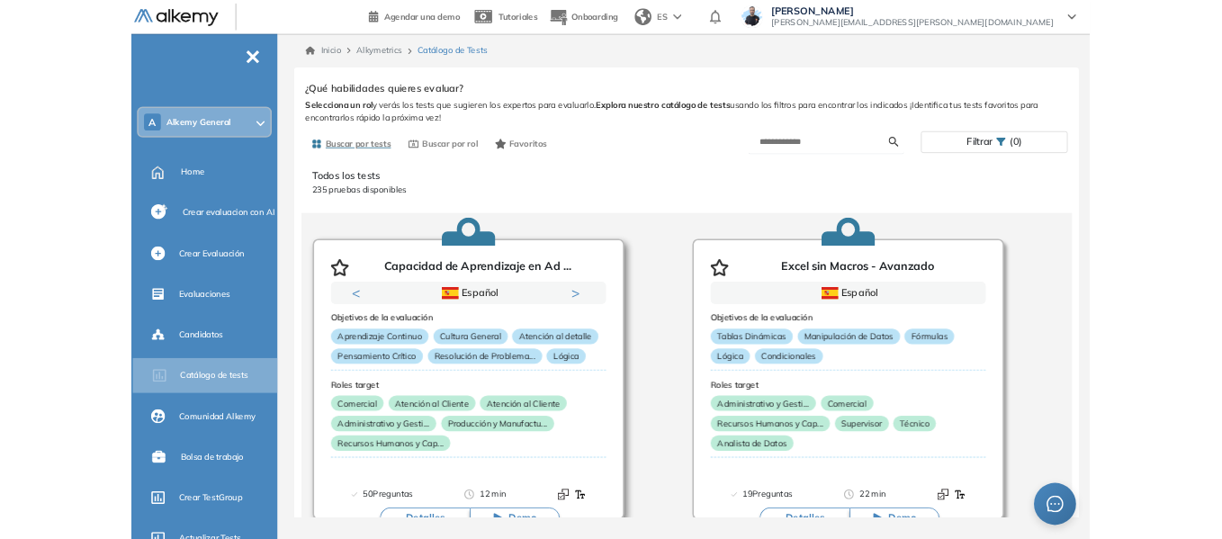
scroll to position [90, 0]
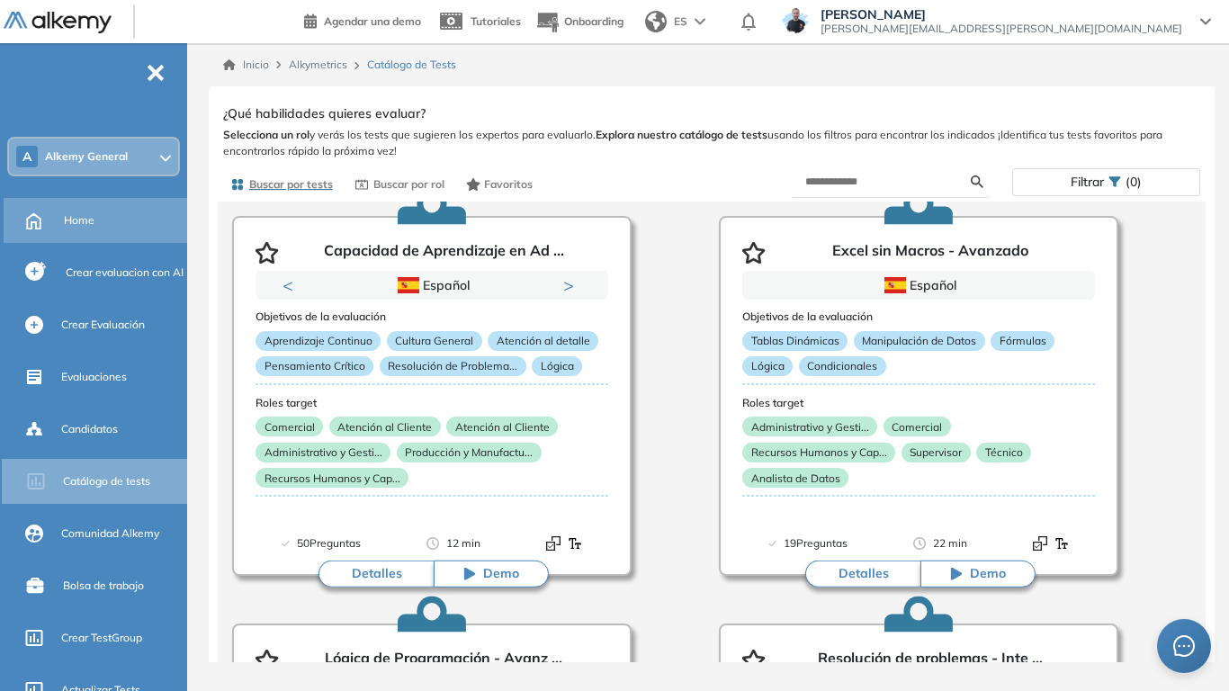
click at [74, 224] on span "Home" at bounding box center [79, 220] width 31 height 16
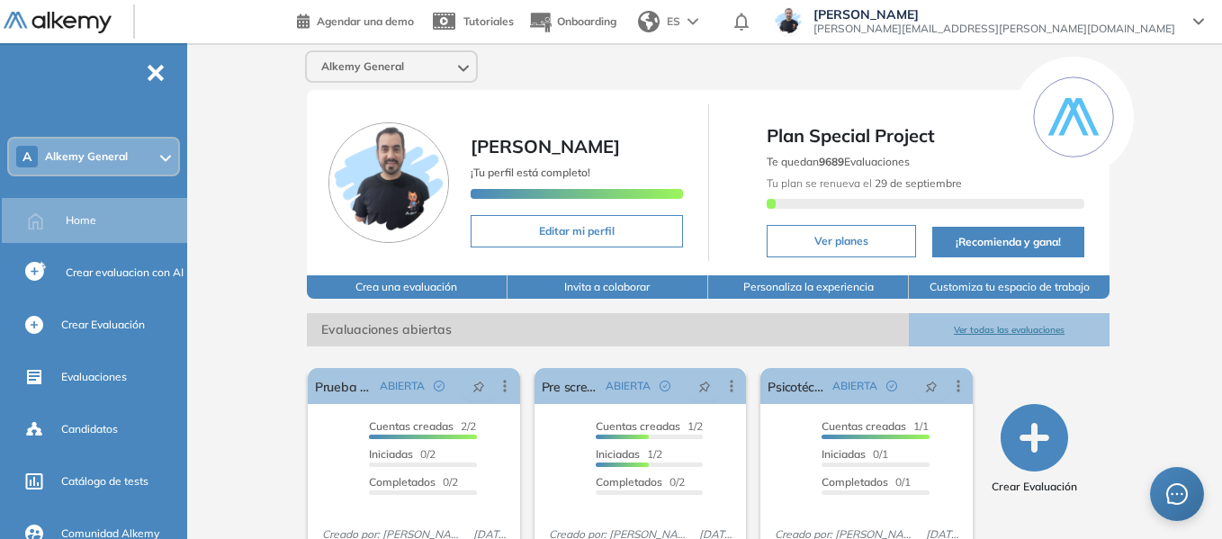
click at [106, 170] on div "A Alkemy General" at bounding box center [93, 157] width 169 height 36
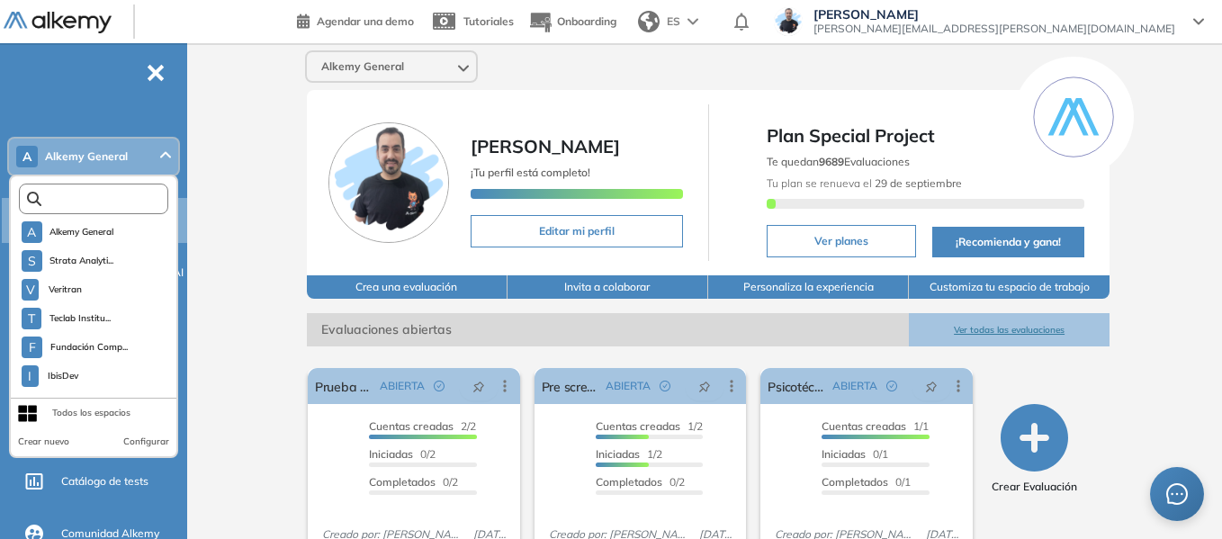
click at [96, 193] on input "text" at bounding box center [97, 199] width 112 height 13
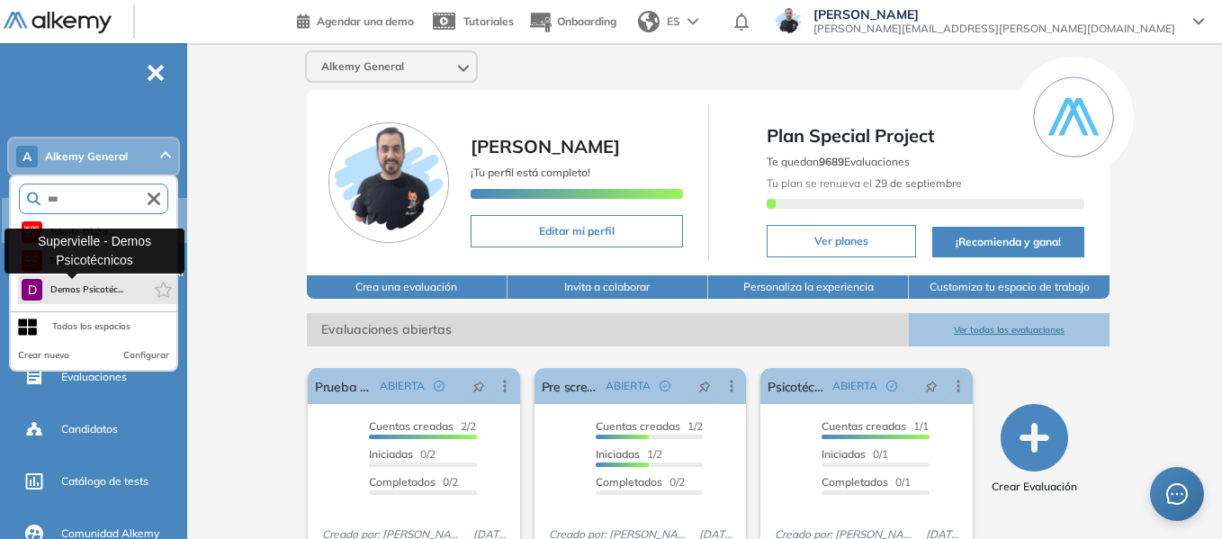
type input "***"
click at [105, 295] on span "Demos Psicotéc..." at bounding box center [86, 290] width 74 height 14
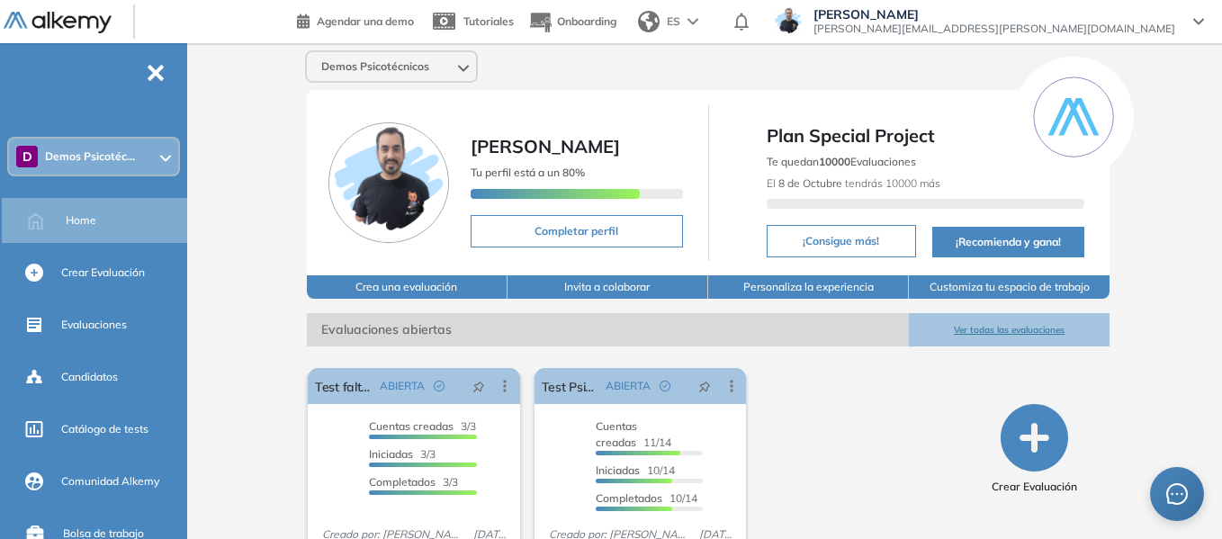
scroll to position [68, 0]
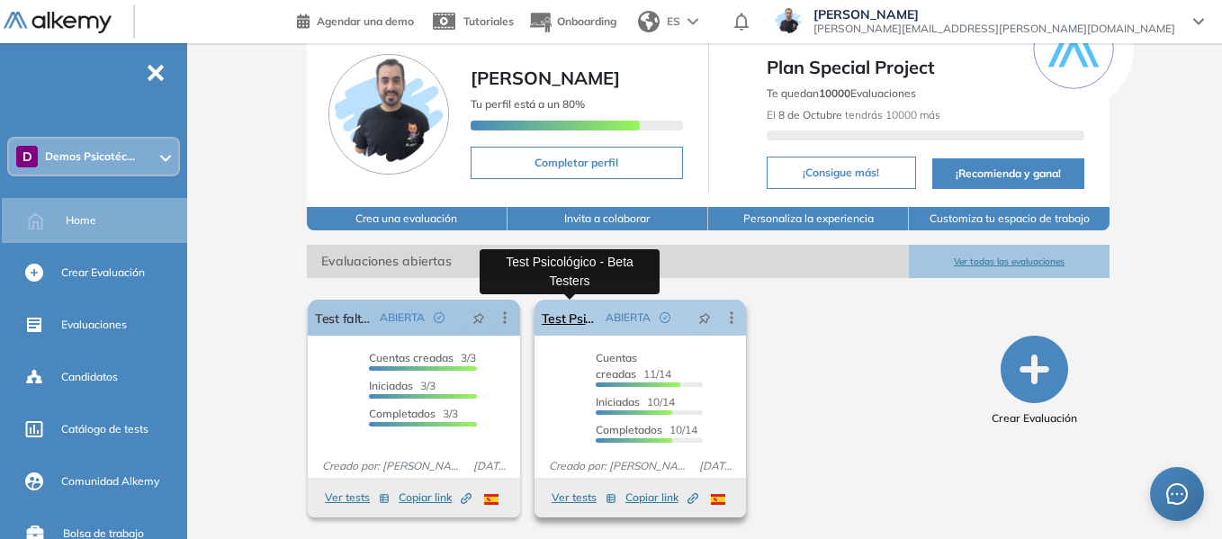
click at [570, 322] on link "Test Psicológico - Beta Testers" at bounding box center [571, 318] width 58 height 36
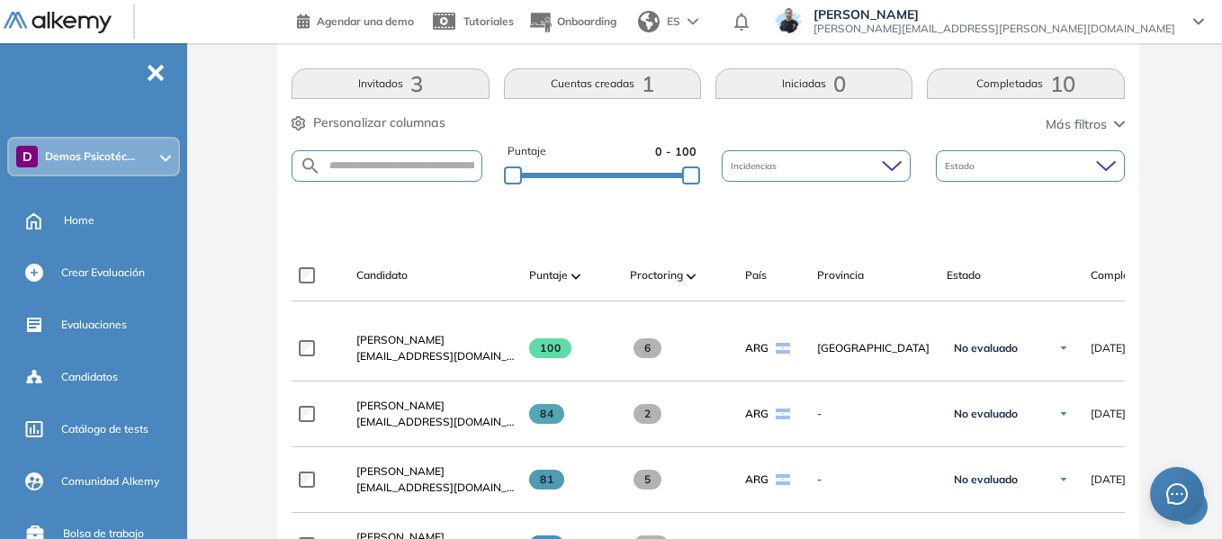
scroll to position [450, 0]
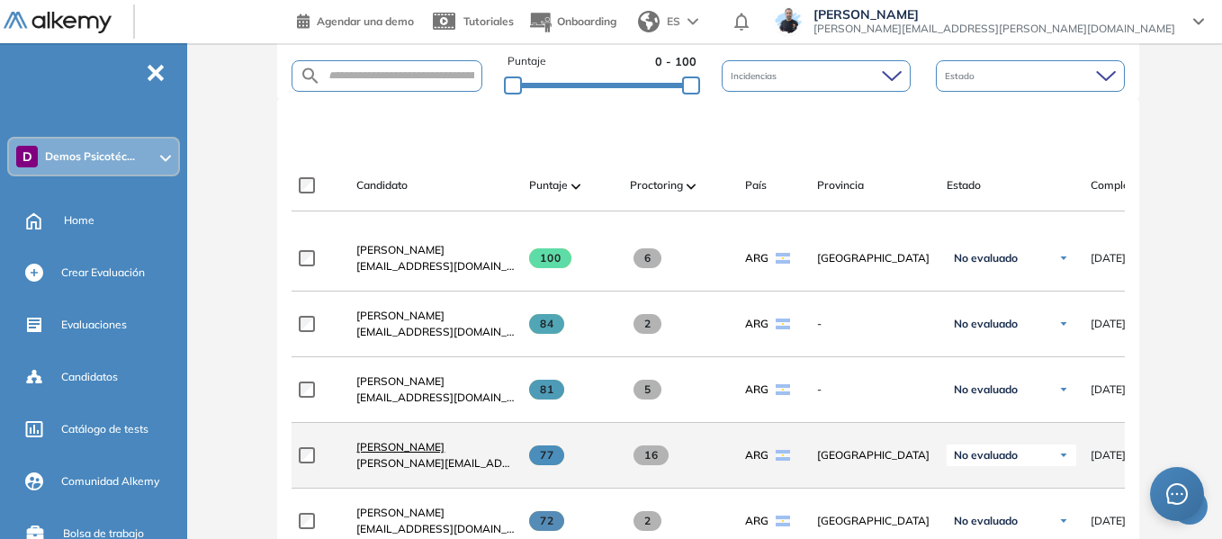
click at [416, 454] on span "[PERSON_NAME]" at bounding box center [400, 446] width 88 height 13
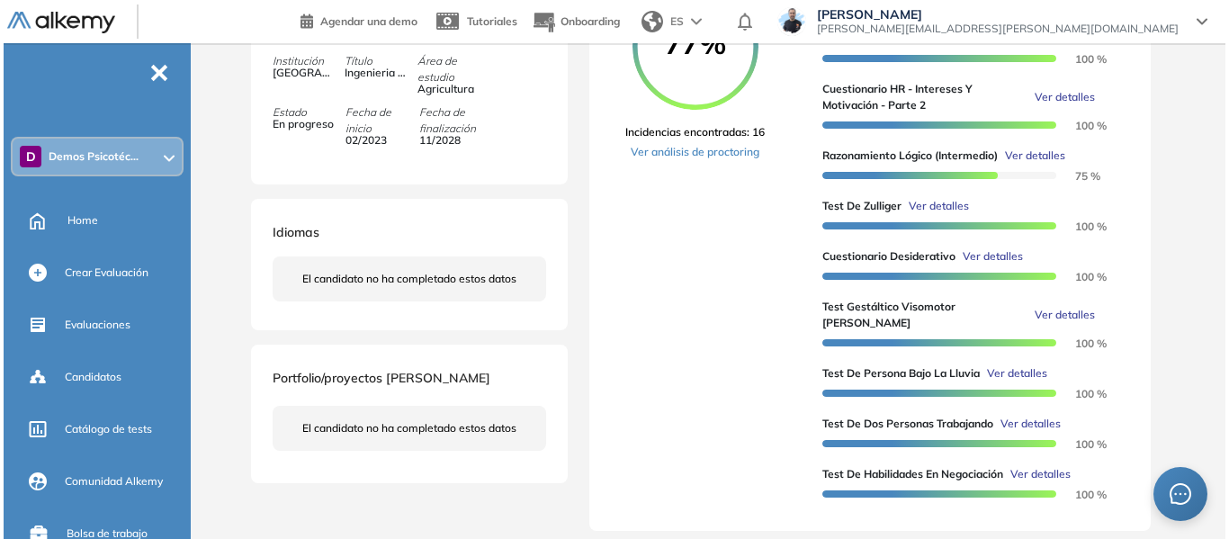
scroll to position [450, 0]
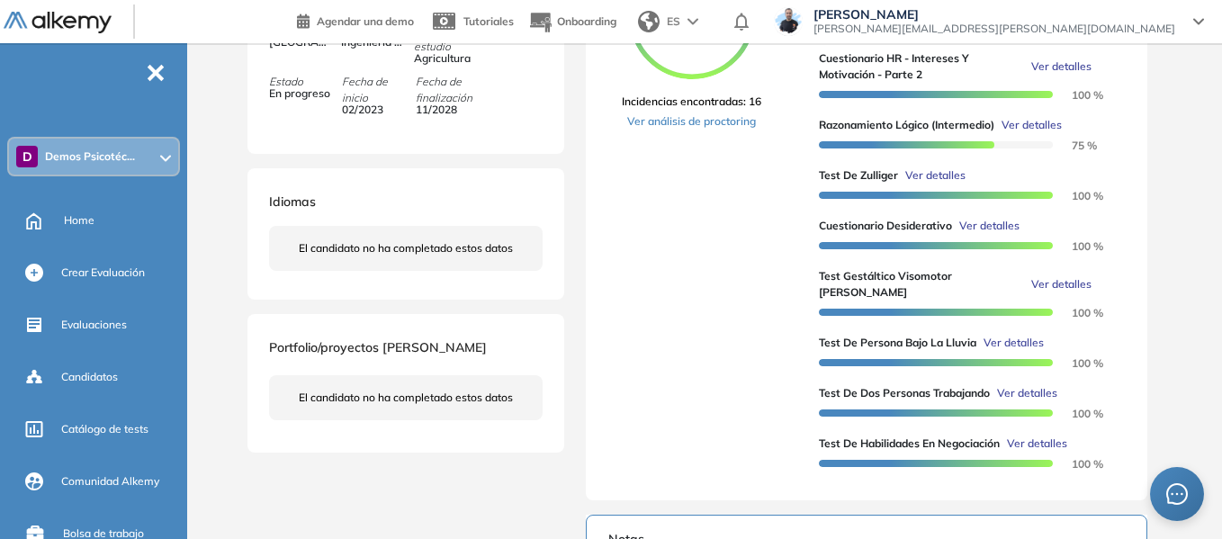
click at [945, 184] on span "Ver detalles" at bounding box center [935, 175] width 60 height 16
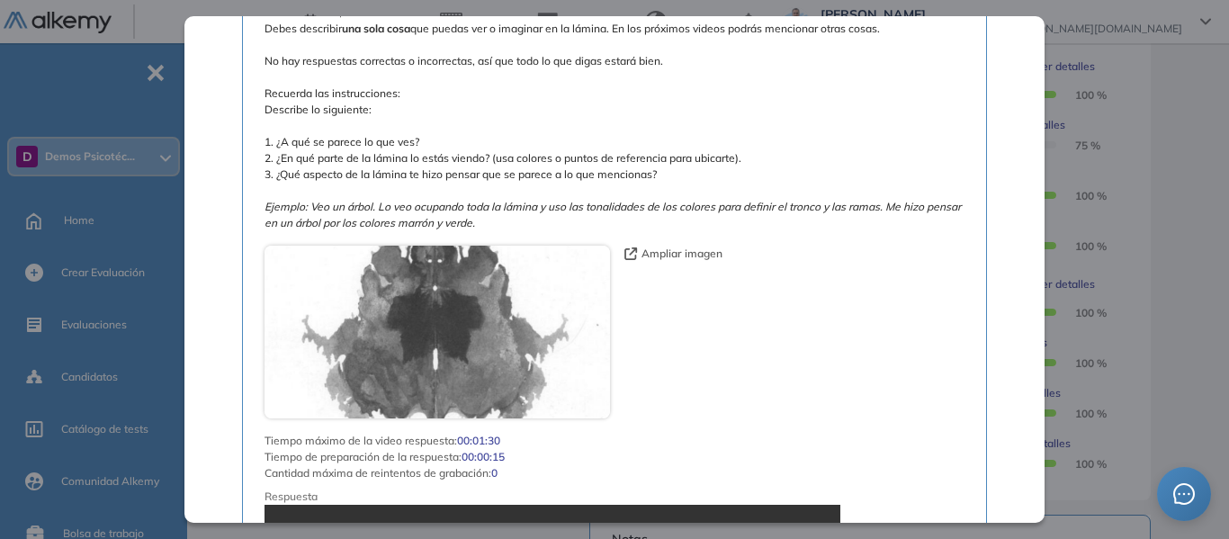
scroll to position [990, 0]
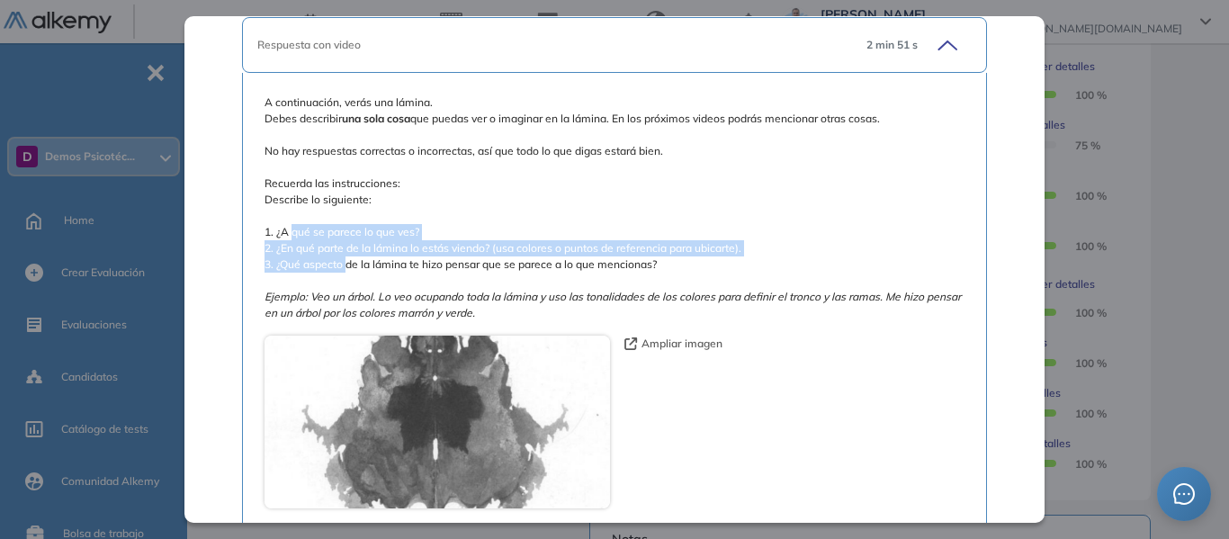
drag, startPoint x: 291, startPoint y: 209, endPoint x: 348, endPoint y: 245, distance: 67.9
click at [348, 245] on span "A continuación, verás una lámina. Debes describir una sola cosa que puedas ver …" at bounding box center [615, 207] width 700 height 227
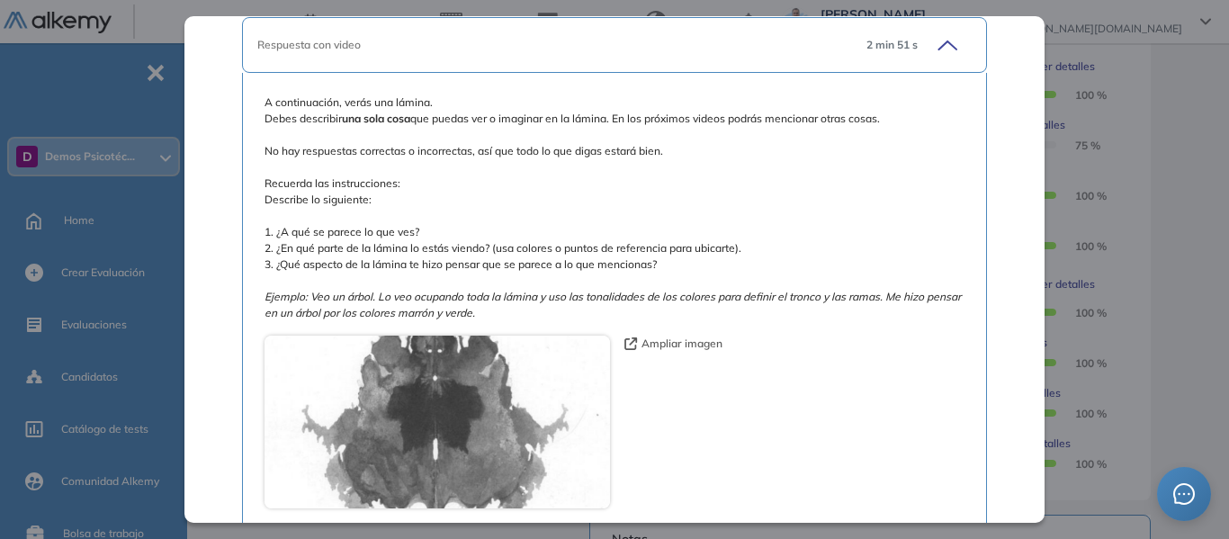
click at [461, 193] on span "A continuación, verás una lámina. Debes describir una sola cosa que puedas ver …" at bounding box center [615, 207] width 700 height 227
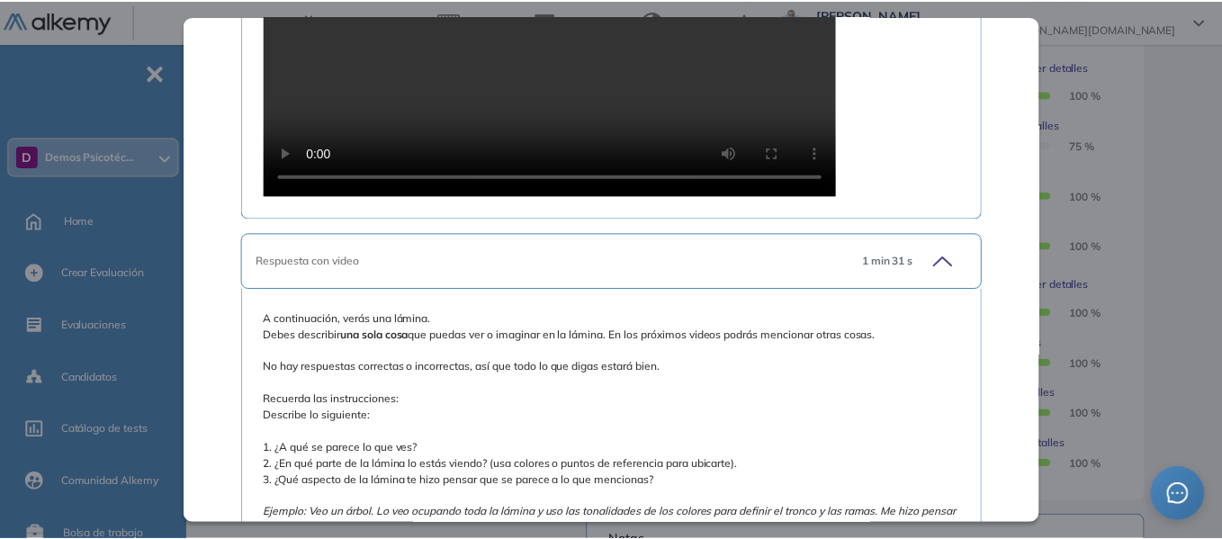
scroll to position [2790, 0]
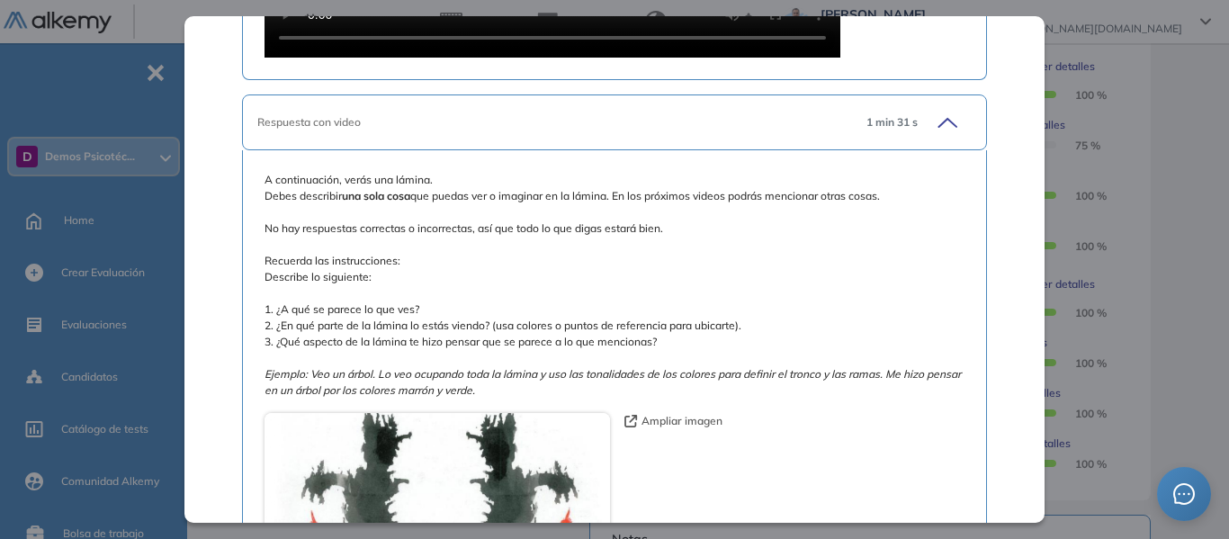
click at [1209, 176] on div "Inicio Alkymetrics Evaluaciones Dashboard Candidato Test [PERSON_NAME] Recursos…" at bounding box center [711, 284] width 1035 height 1383
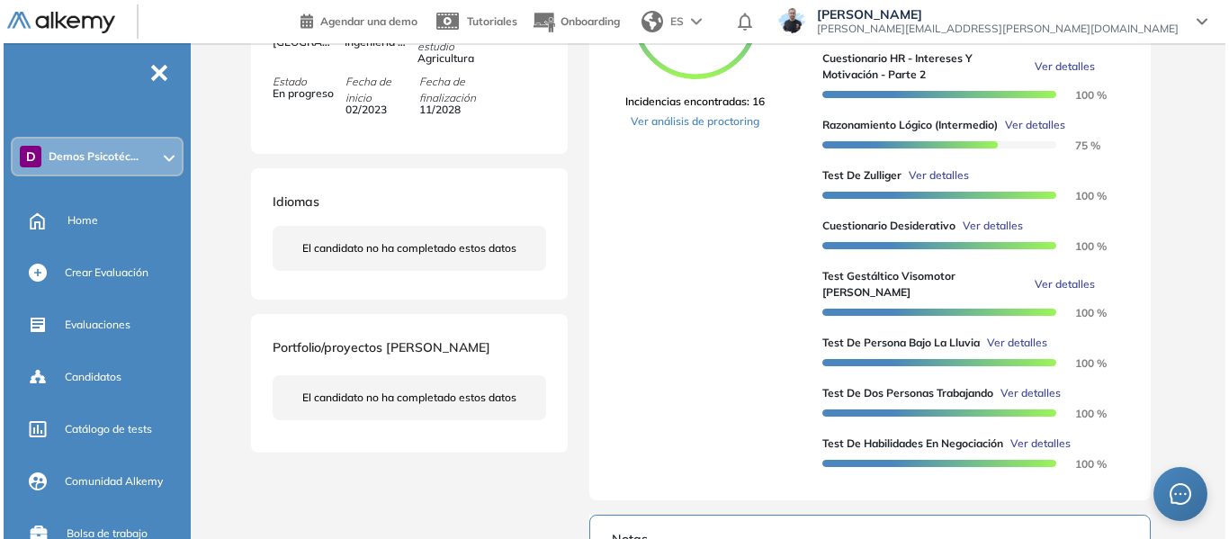
scroll to position [1997, 0]
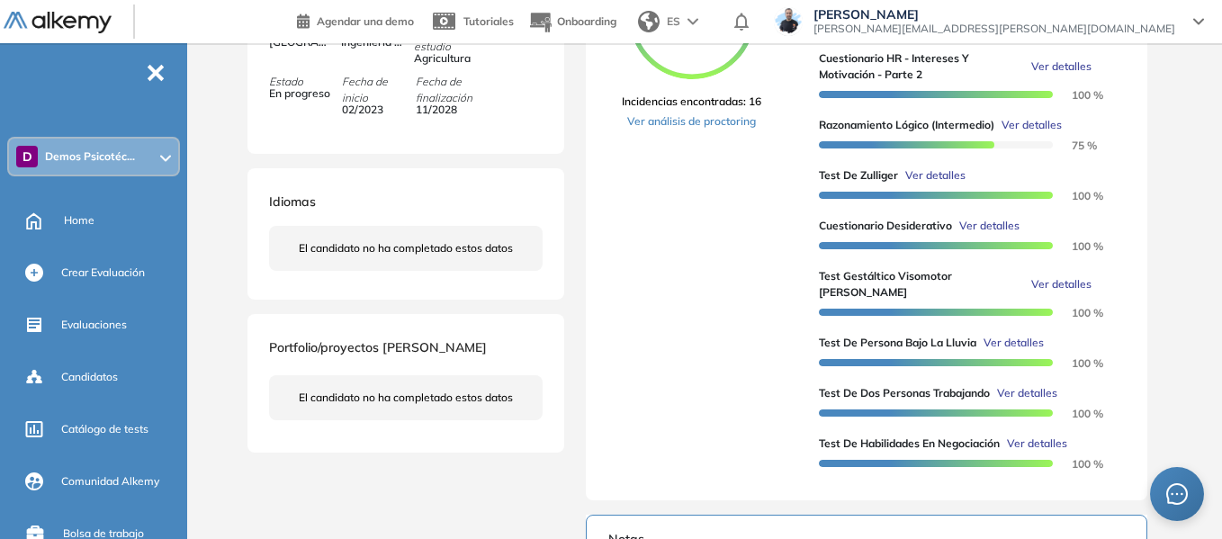
click at [1021, 345] on span "Ver detalles" at bounding box center [1014, 343] width 60 height 16
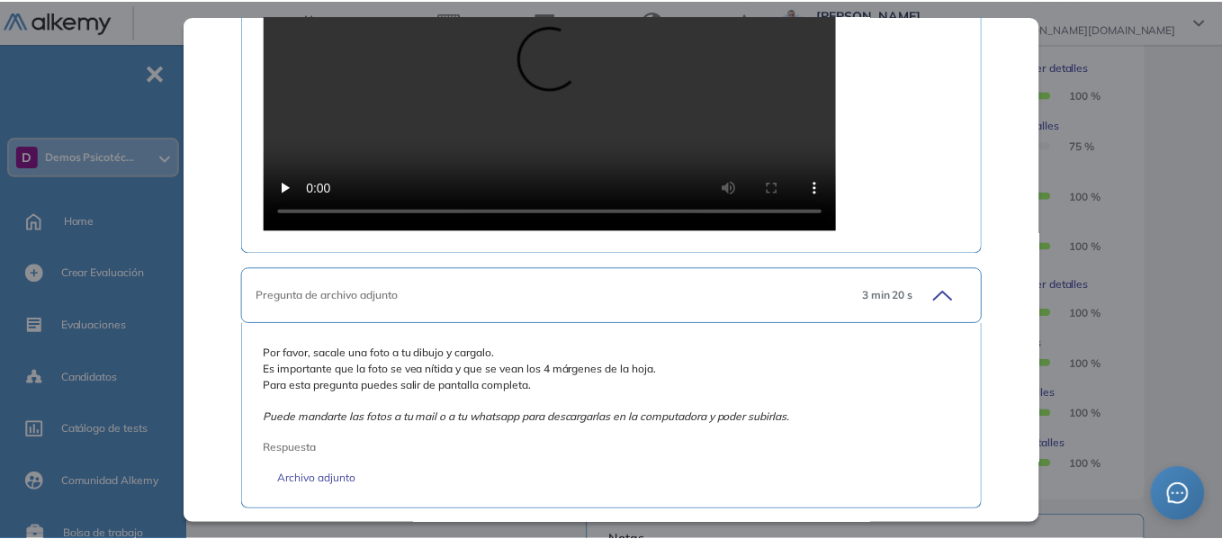
scroll to position [1456, 0]
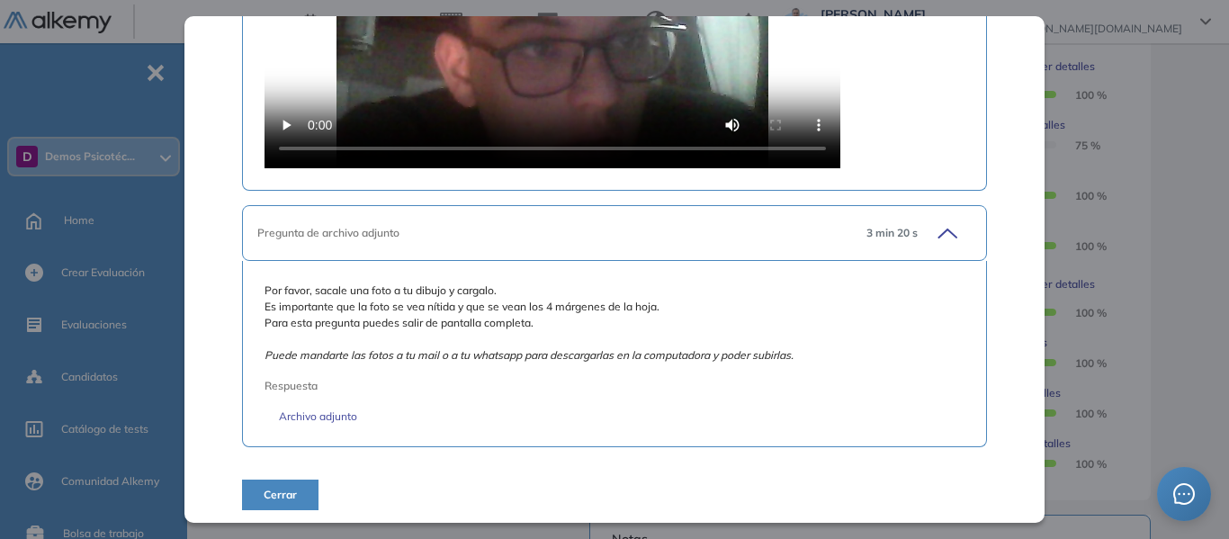
click at [1176, 197] on div "Test de Persona Bajo la Lluvia Recursos Humanos y Capacitación Intermedio Idiom…" at bounding box center [712, 281] width 936 height 1304
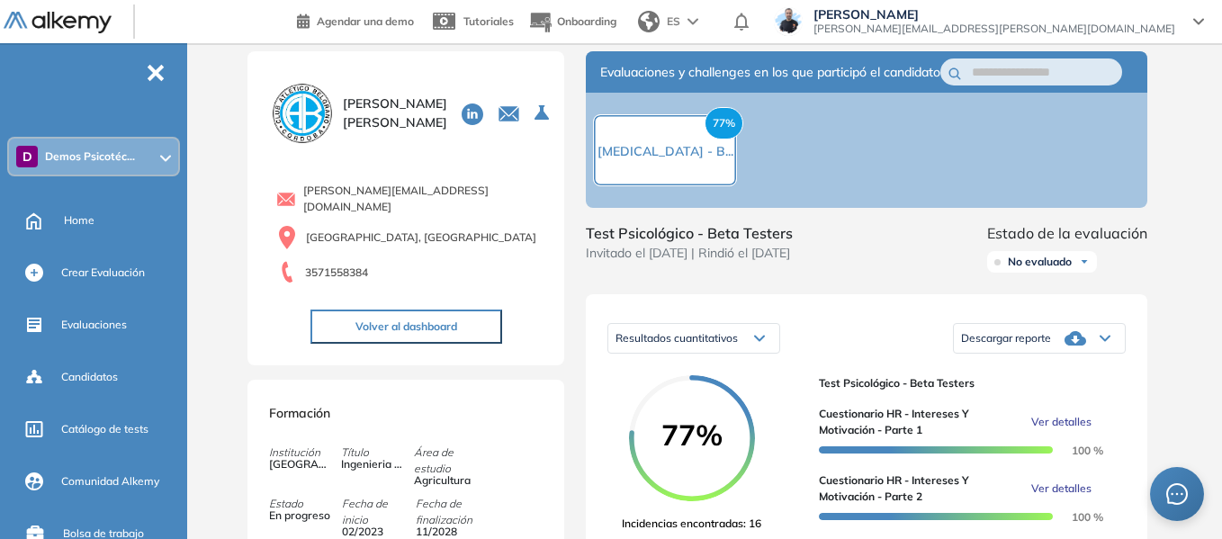
scroll to position [0, 0]
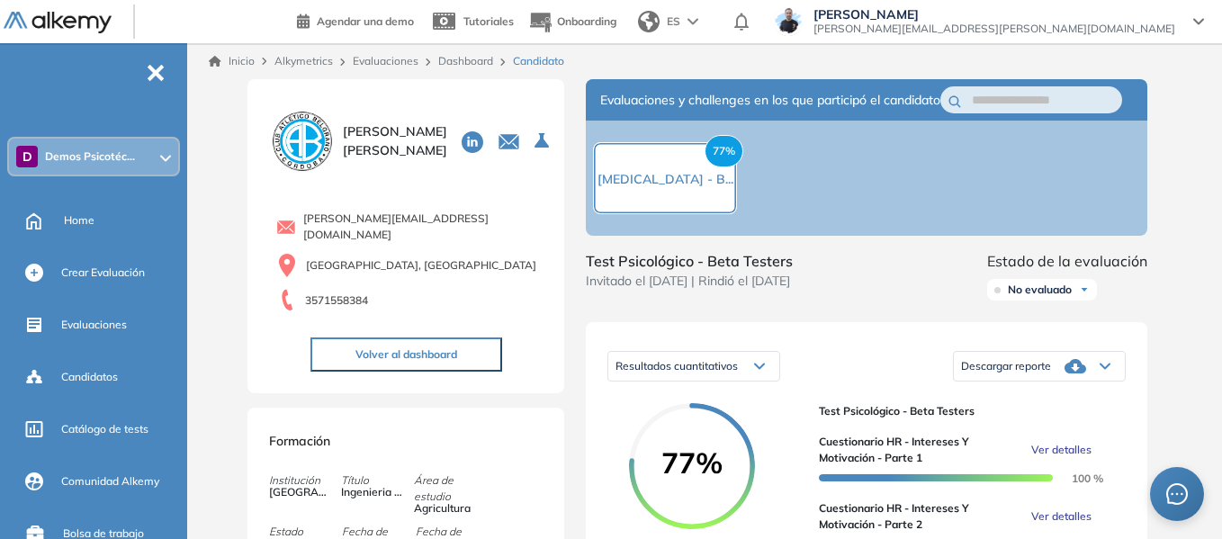
click at [709, 20] on div "ES" at bounding box center [670, 22] width 78 height 36
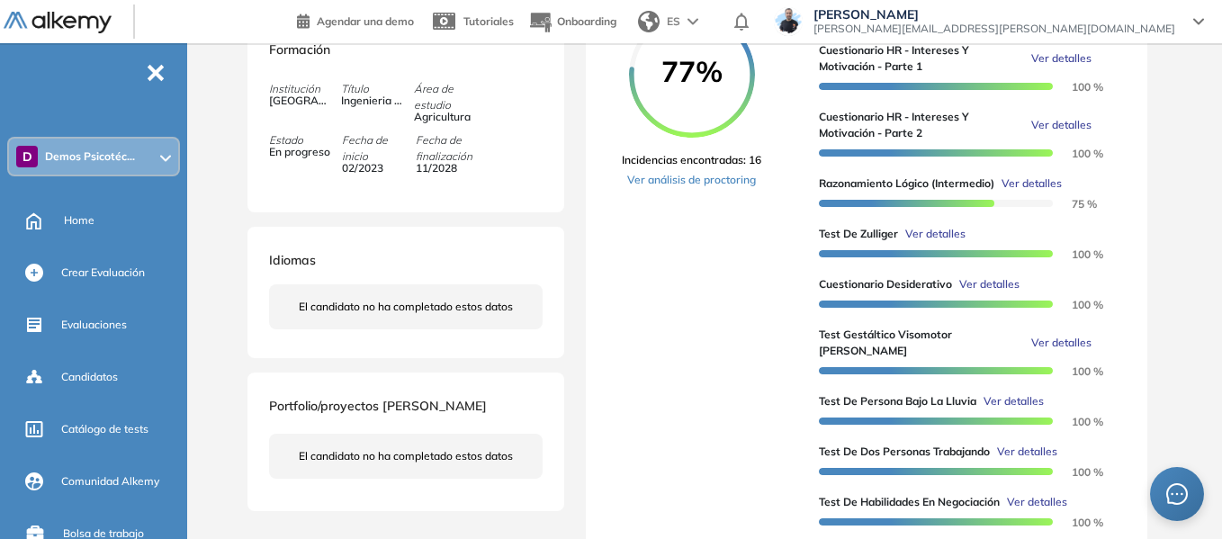
scroll to position [360, 0]
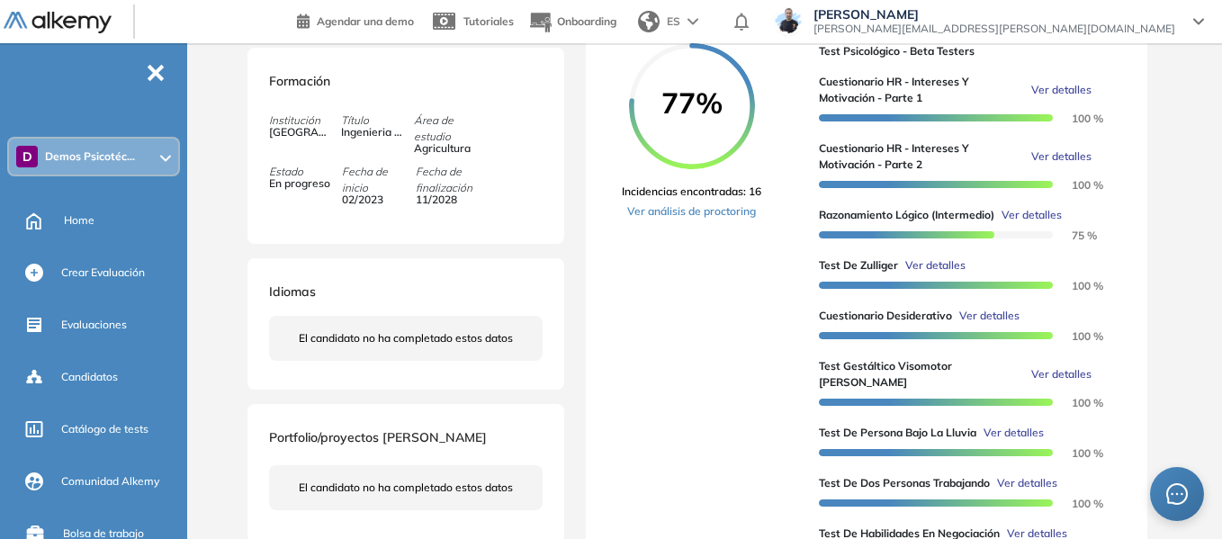
click at [94, 157] on span "Demos Psicotéc..." at bounding box center [90, 156] width 90 height 14
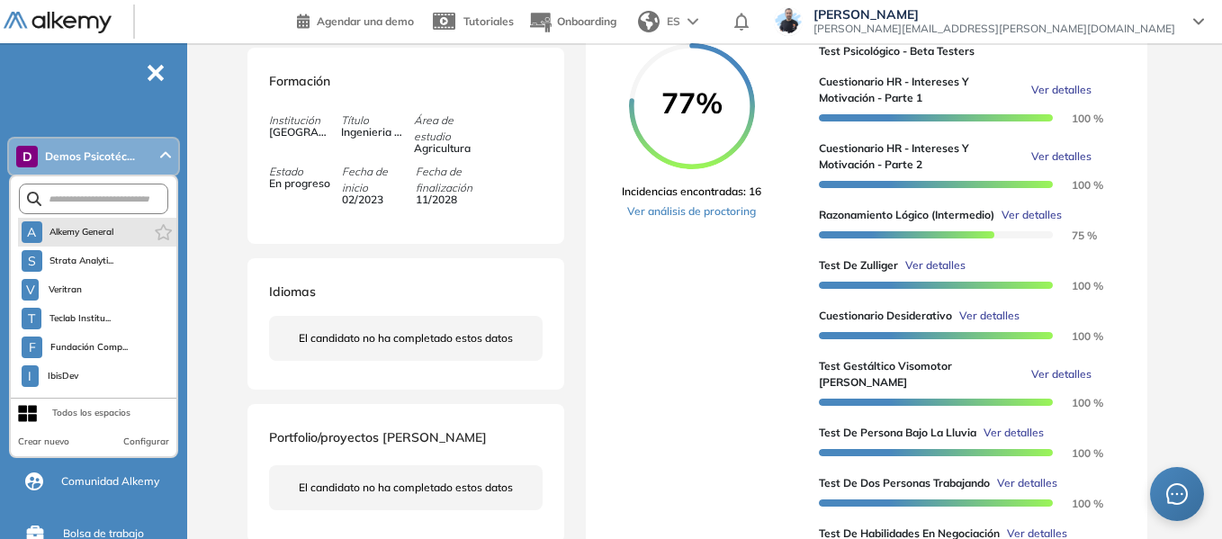
click at [103, 230] on span "Alkemy General" at bounding box center [81, 232] width 65 height 14
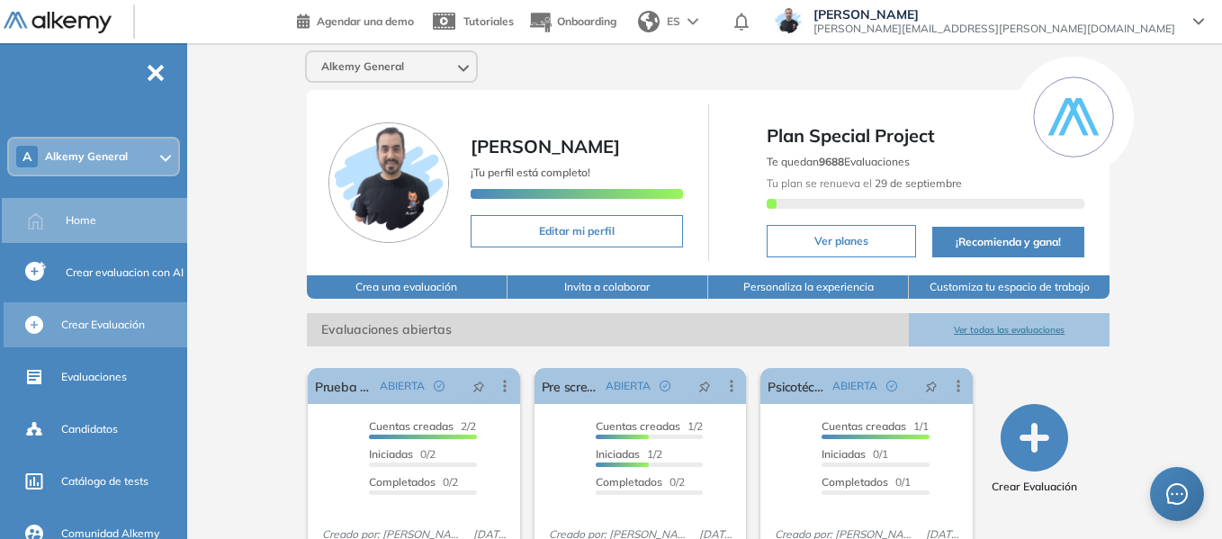
click at [126, 329] on span "Crear Evaluación" at bounding box center [103, 325] width 84 height 16
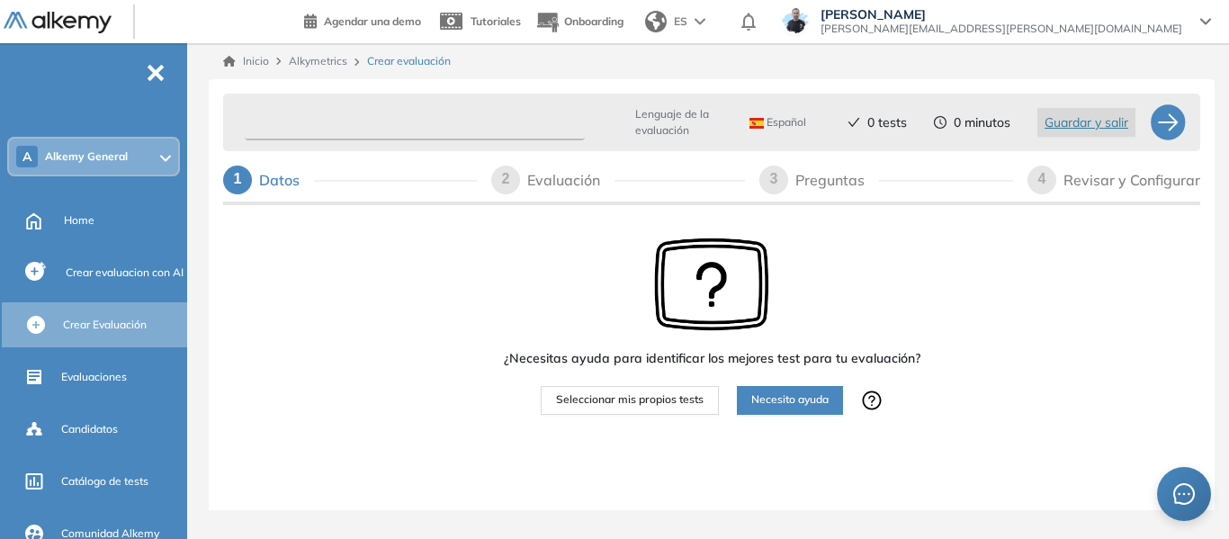
click at [459, 121] on input "text" at bounding box center [415, 122] width 340 height 35
type input "**********"
click at [663, 408] on span "Seleccionar mis propios tests" at bounding box center [630, 399] width 148 height 17
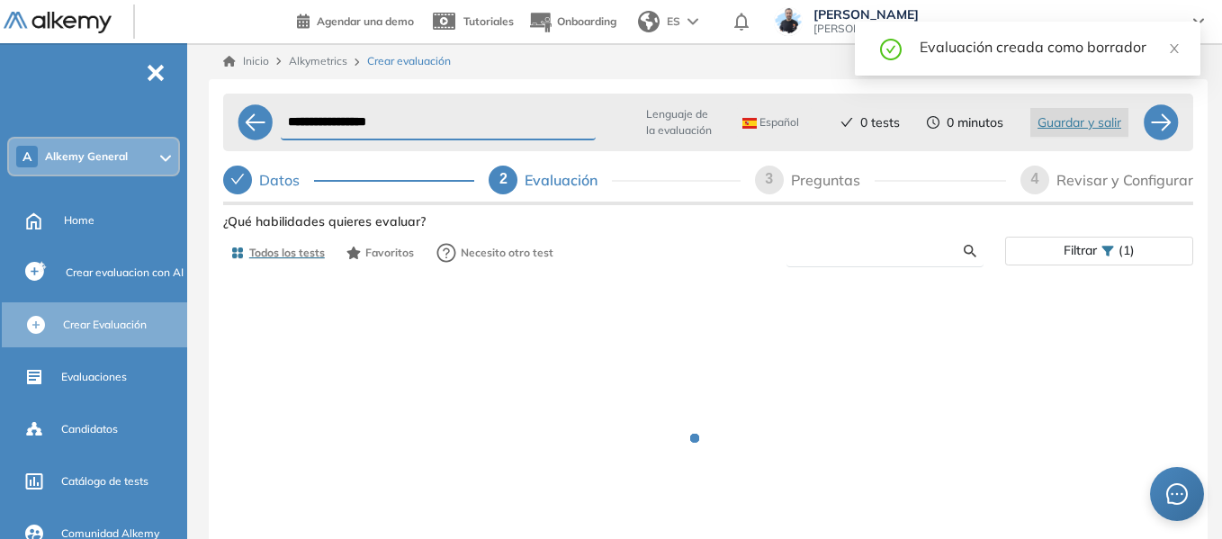
click at [922, 252] on input "text" at bounding box center [882, 251] width 163 height 16
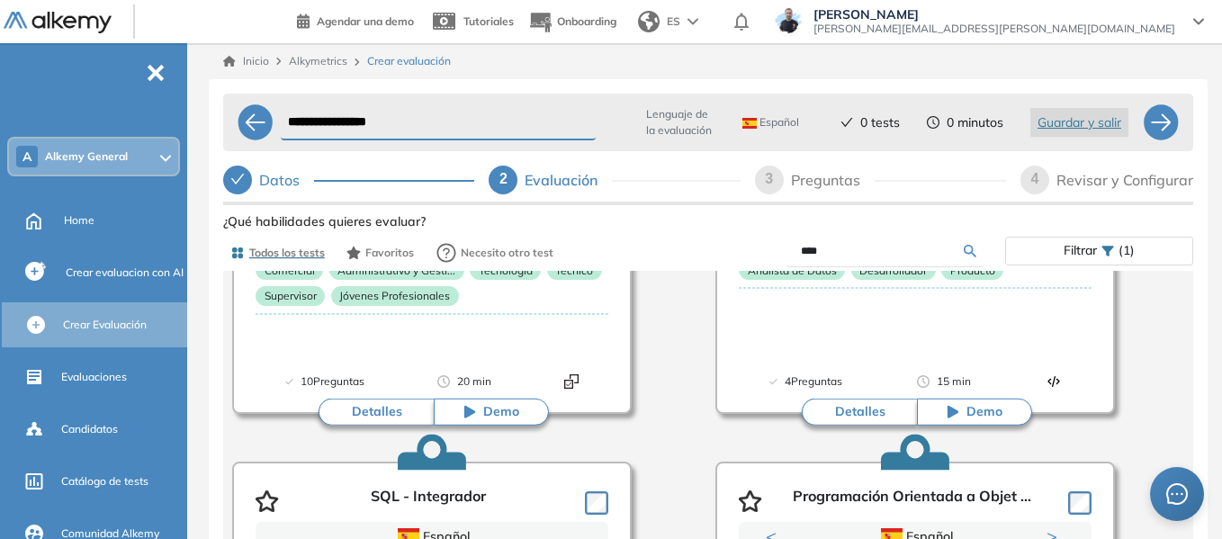
scroll to position [450, 0]
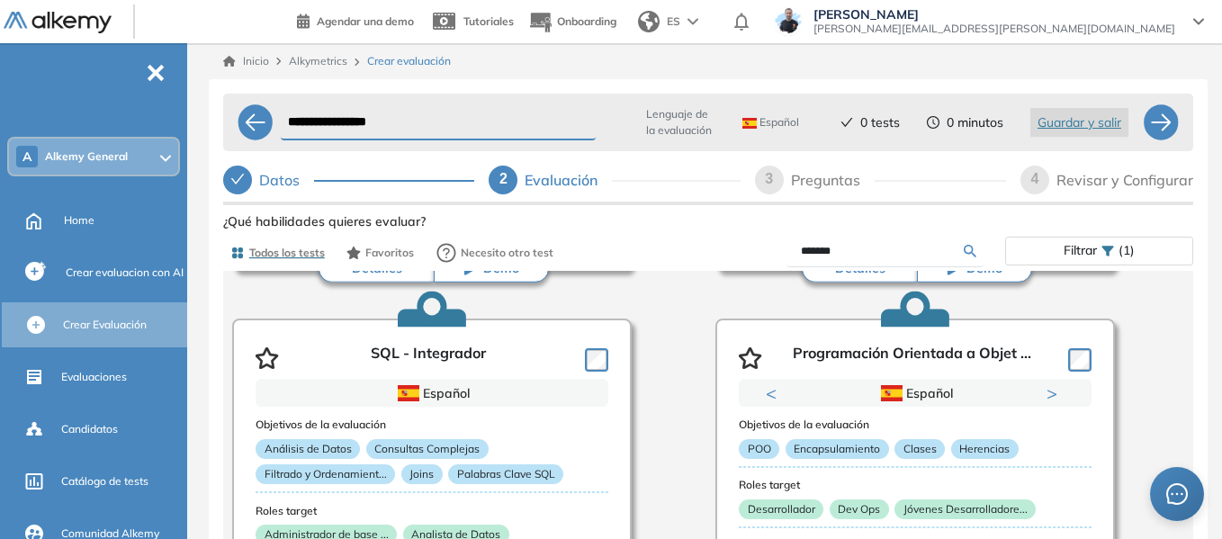
type input "*******"
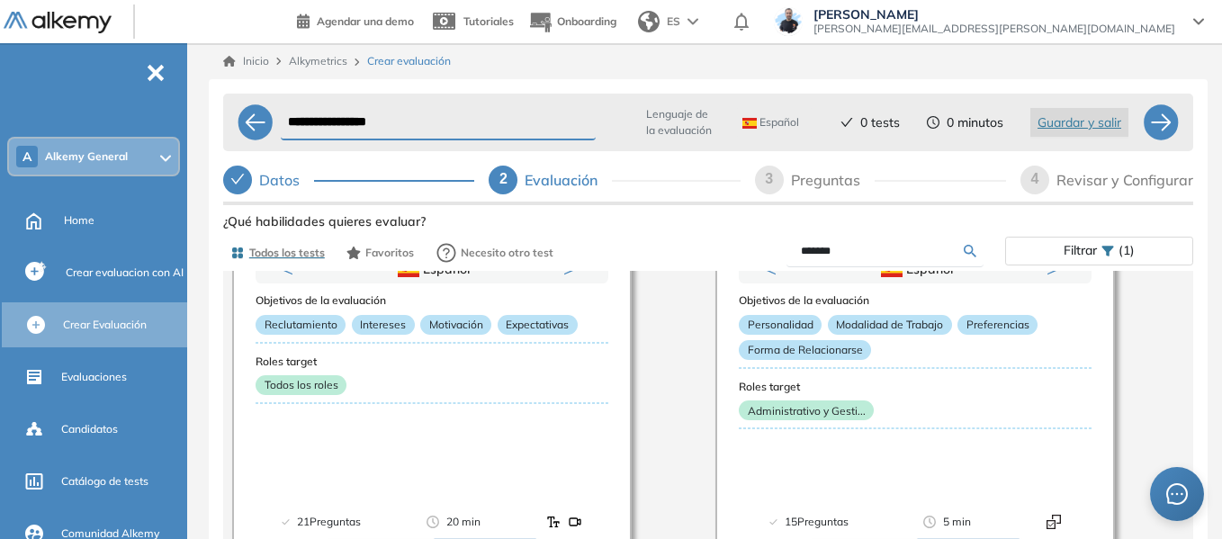
scroll to position [0, 0]
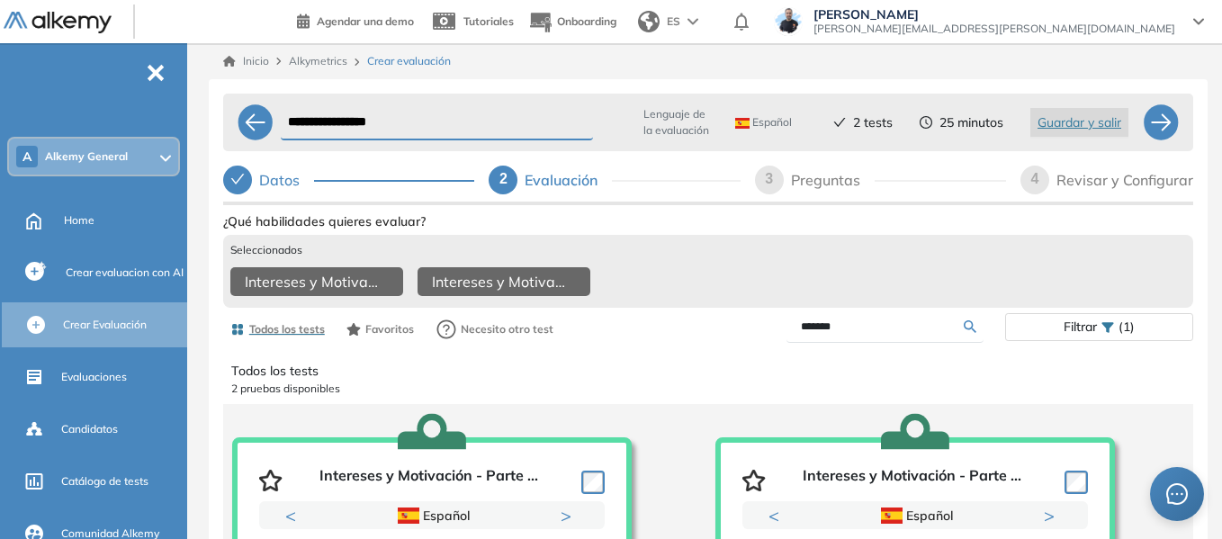
drag, startPoint x: 851, startPoint y: 341, endPoint x: 700, endPoint y: 346, distance: 151.3
click at [700, 346] on div "Todos los tests Favoritos Necesito otro test ******* Filtrar (1)" at bounding box center [708, 329] width 970 height 36
type input "****"
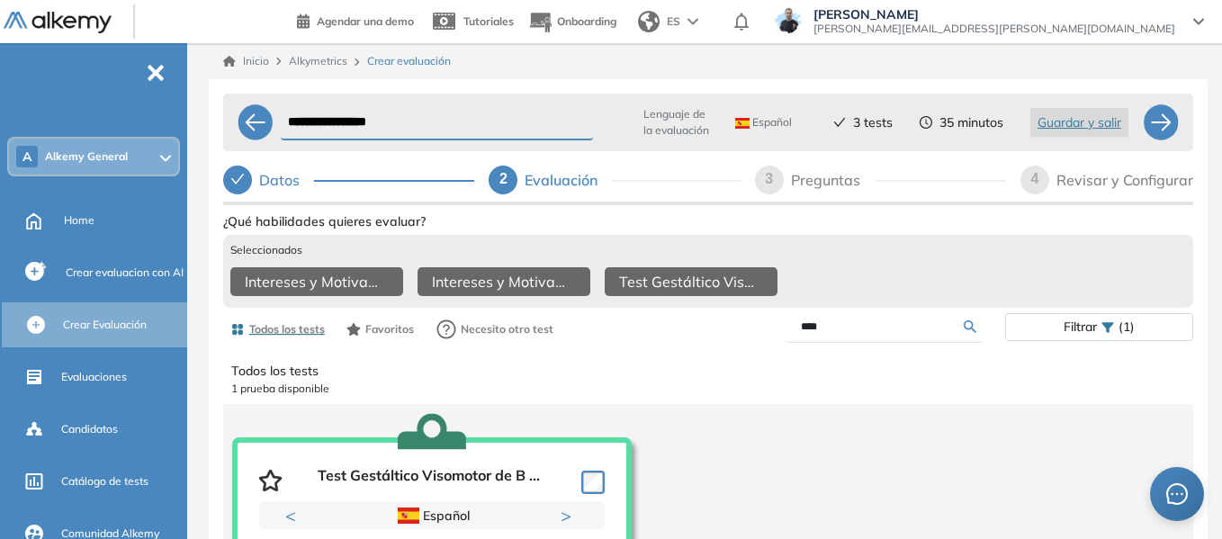
drag, startPoint x: 854, startPoint y: 335, endPoint x: 683, endPoint y: 354, distance: 172.0
click at [683, 347] on div "Todos los tests Favoritos Necesito otro test **** Filtrar (1)" at bounding box center [708, 329] width 970 height 36
type input "****"
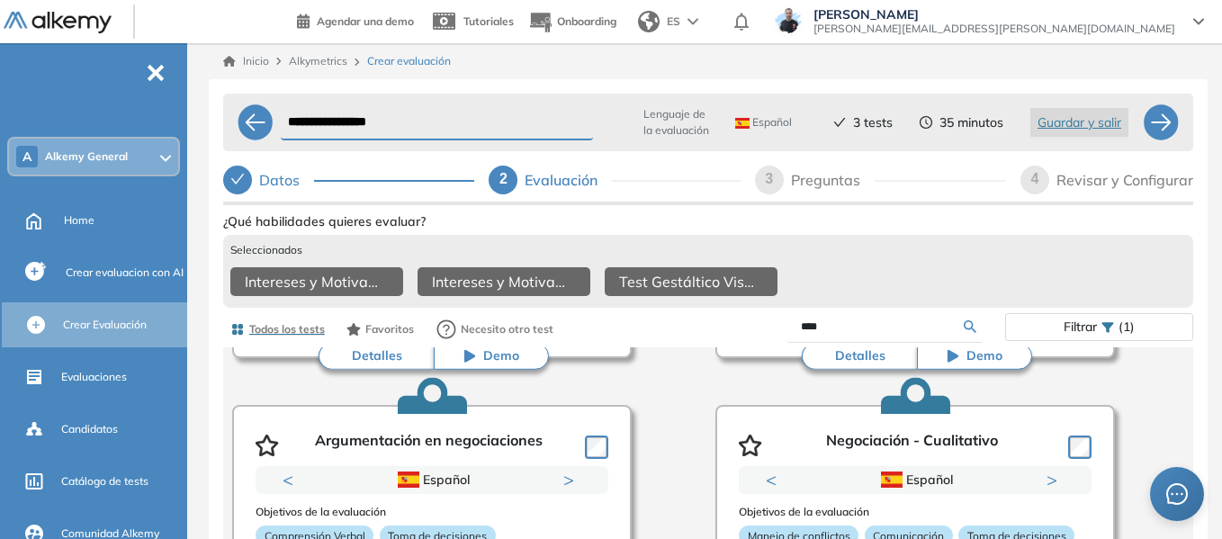
scroll to position [450, 0]
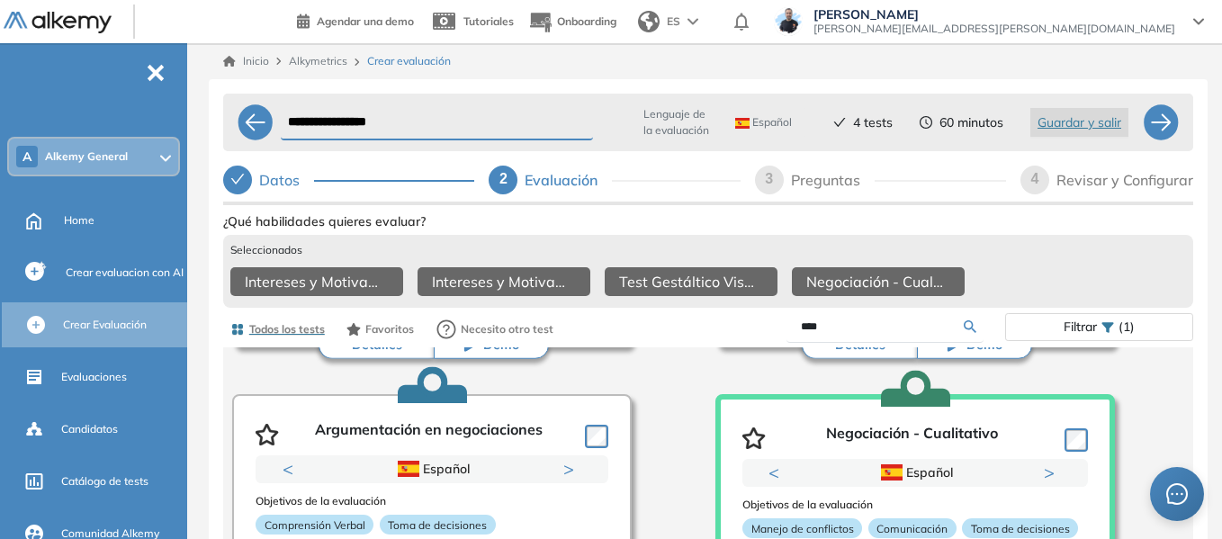
drag, startPoint x: 852, startPoint y: 346, endPoint x: 752, endPoint y: 345, distance: 99.9
click at [752, 343] on div "****" at bounding box center [856, 326] width 297 height 31
type input "******"
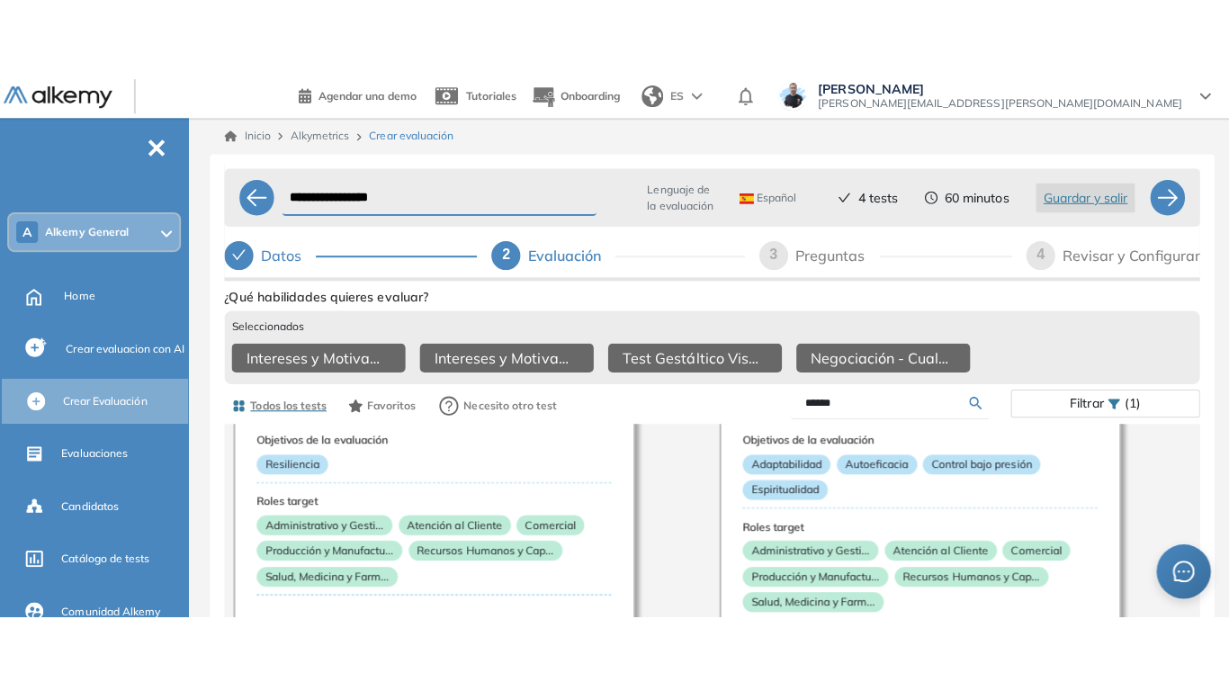
scroll to position [90, 0]
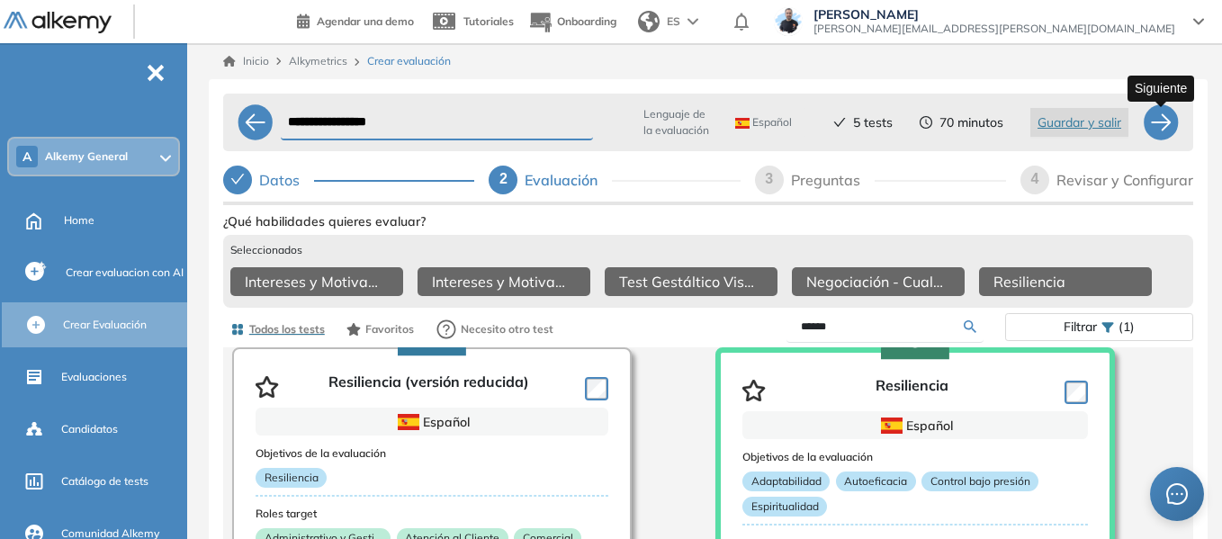
click at [1164, 135] on div at bounding box center [1161, 122] width 36 height 36
select select "*****"
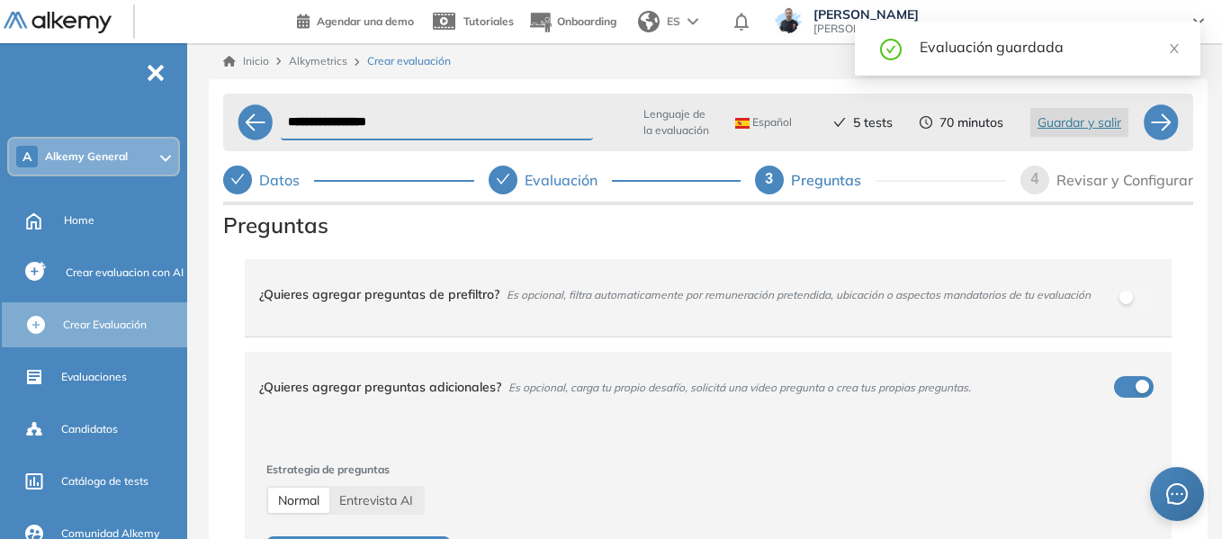
click at [222, 313] on div "**********" at bounding box center [708, 363] width 999 height 569
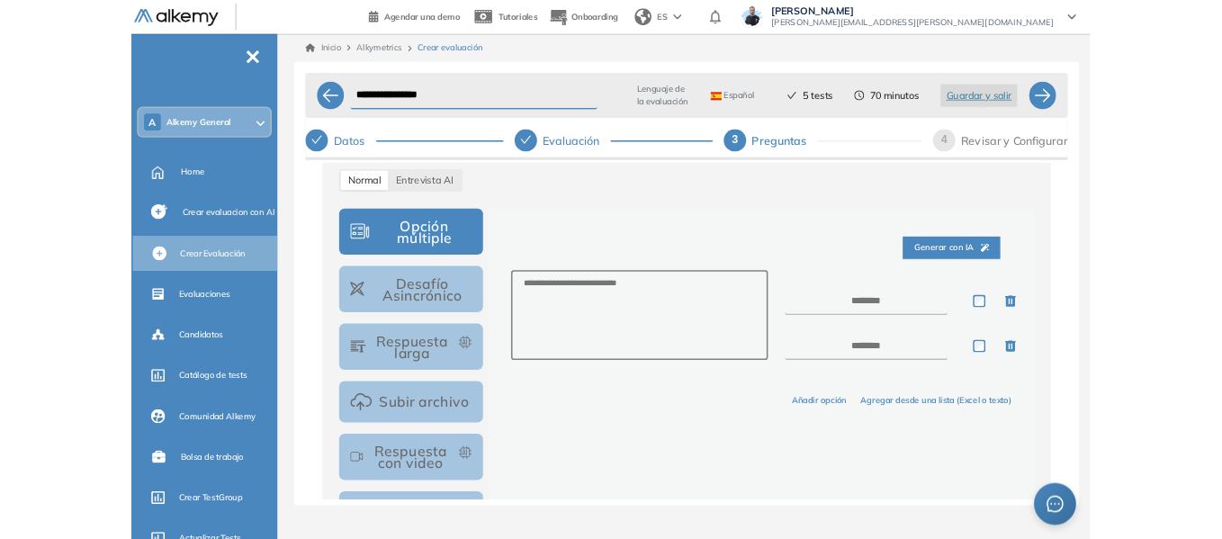
scroll to position [270, 0]
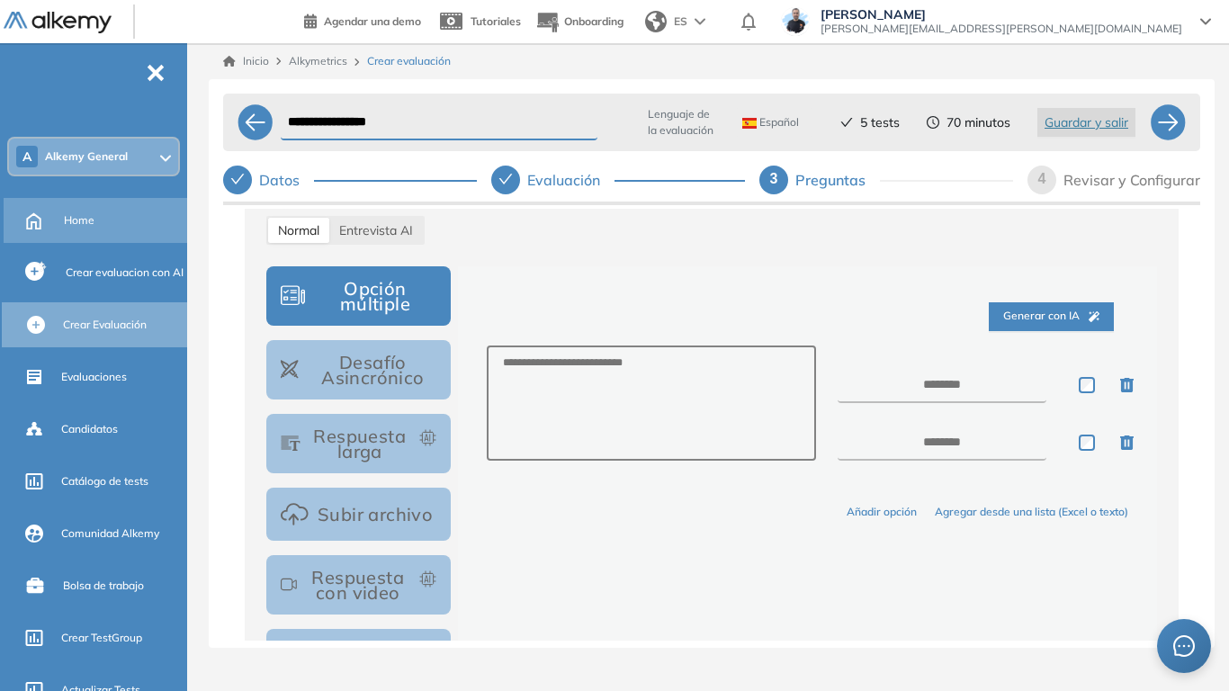
click at [65, 221] on span "Home" at bounding box center [79, 220] width 31 height 16
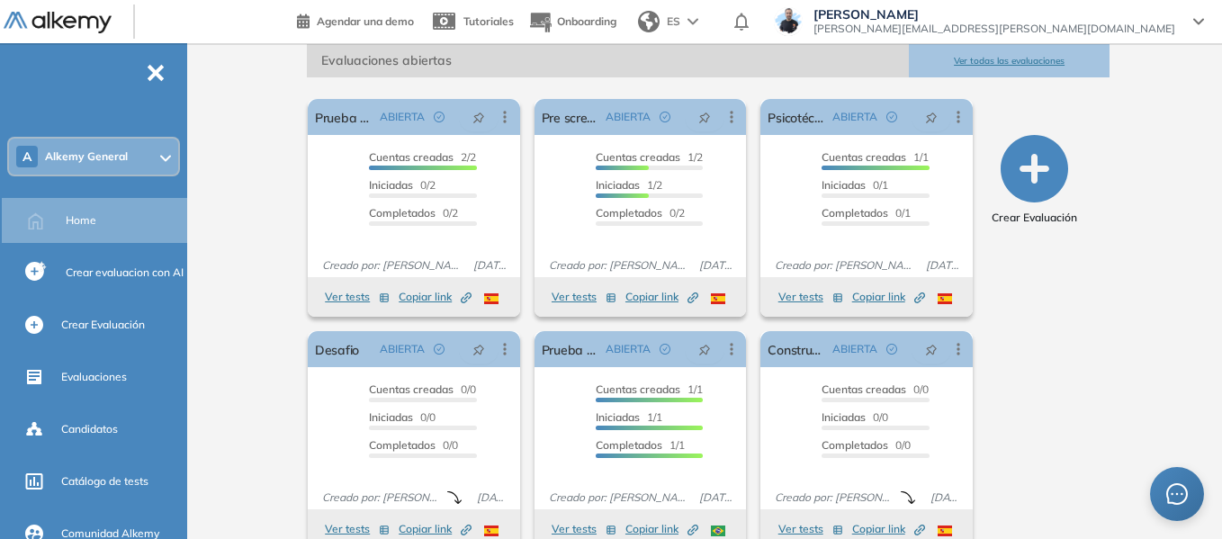
scroll to position [270, 0]
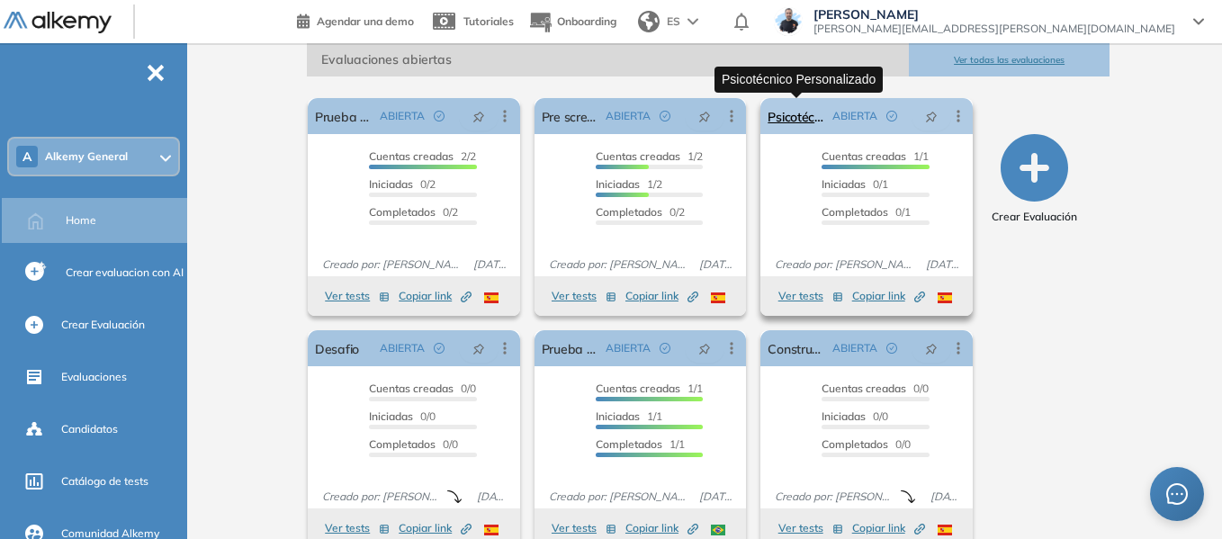
click at [796, 121] on link "Psicotécnico Personalizado" at bounding box center [797, 116] width 58 height 36
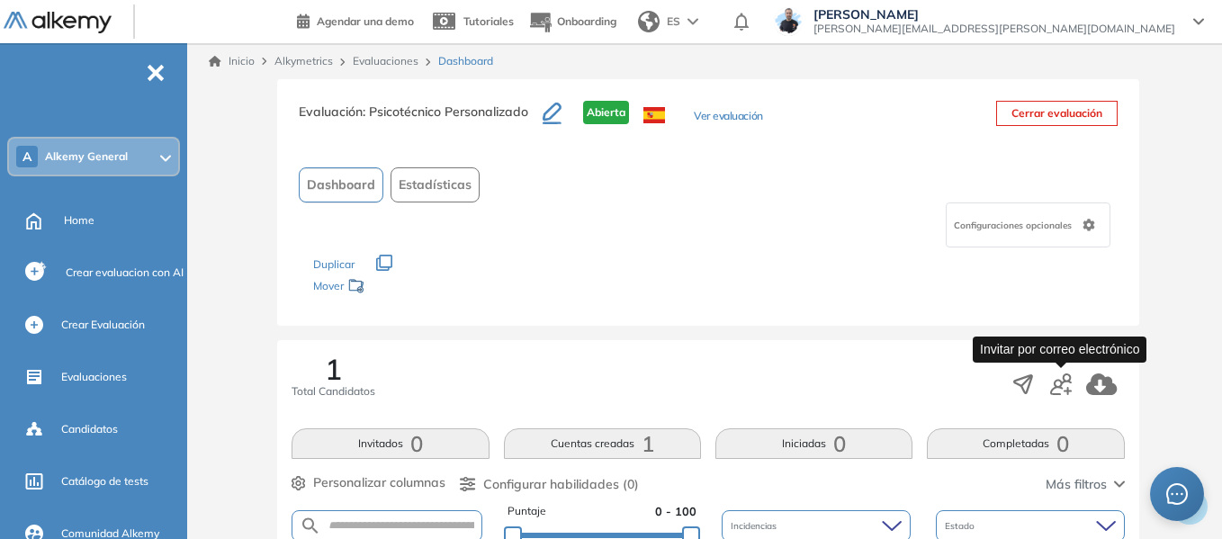
click at [1060, 380] on icon "button" at bounding box center [1061, 384] width 22 height 22
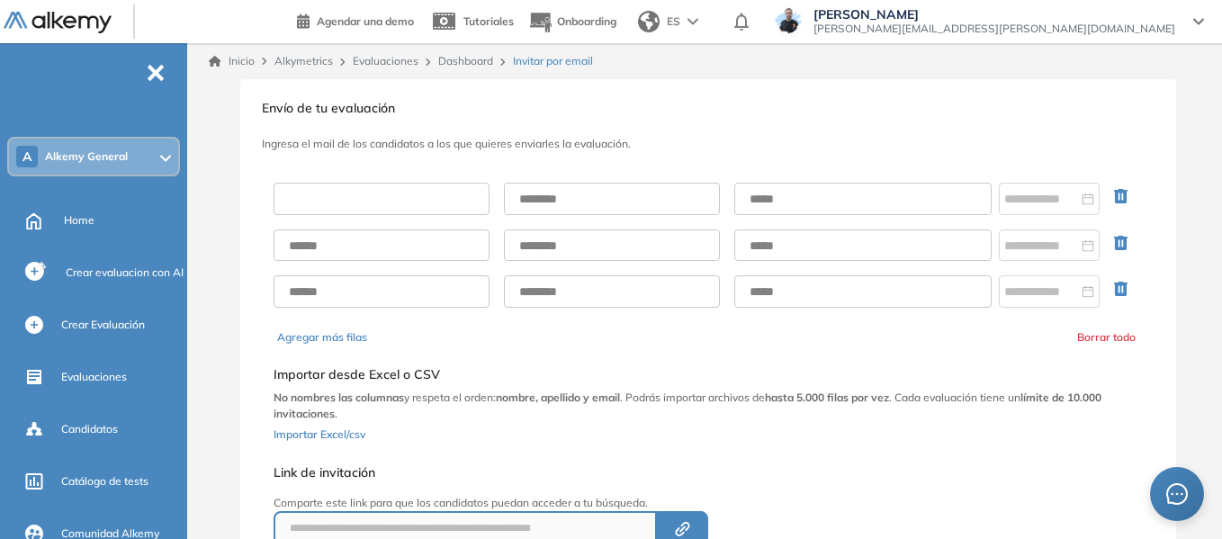
click at [373, 205] on input "text" at bounding box center [382, 199] width 216 height 32
type input "******"
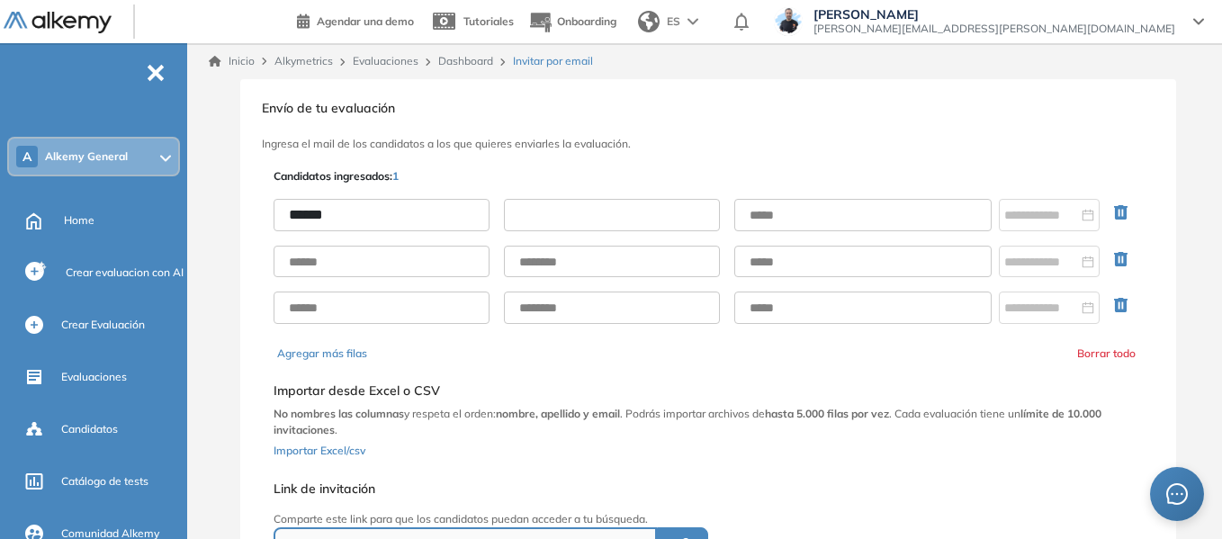
drag, startPoint x: 612, startPoint y: 208, endPoint x: 619, endPoint y: 215, distance: 10.2
click at [612, 208] on input "text" at bounding box center [612, 215] width 216 height 32
type input "*****"
click at [839, 204] on input "text" at bounding box center [862, 215] width 257 height 32
click at [841, 219] on input "**********" at bounding box center [862, 215] width 257 height 32
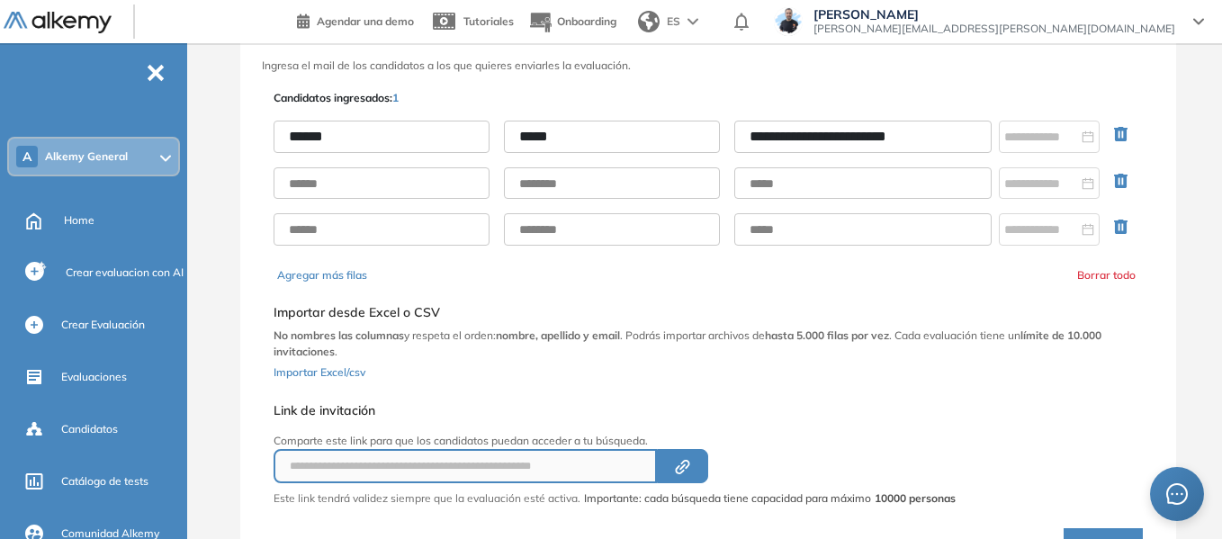
scroll to position [174, 0]
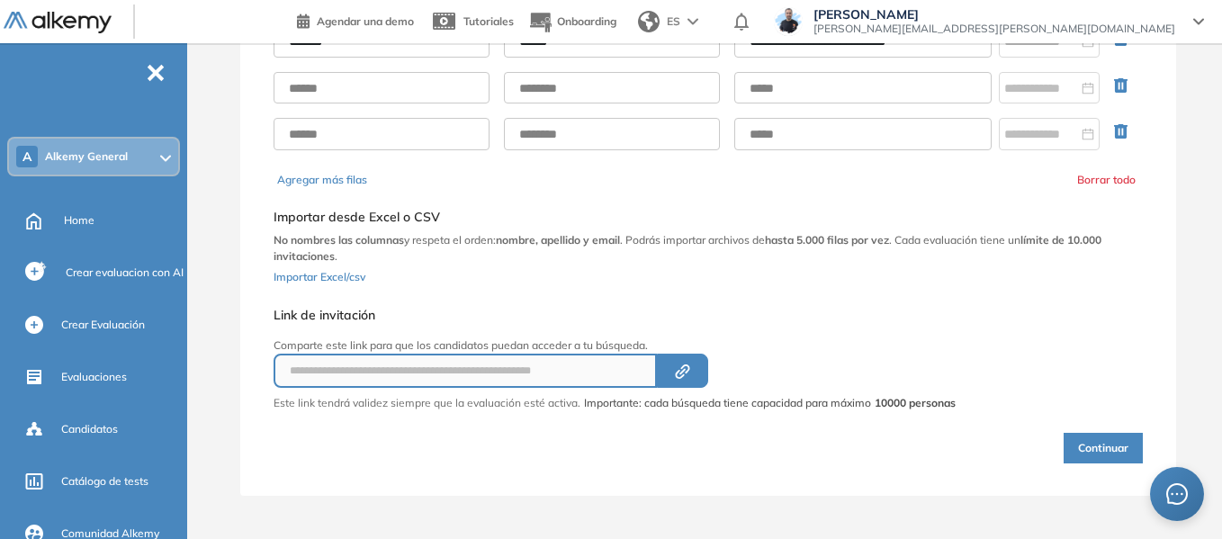
type input "**********"
click at [1088, 451] on button "Continuar" at bounding box center [1103, 448] width 79 height 31
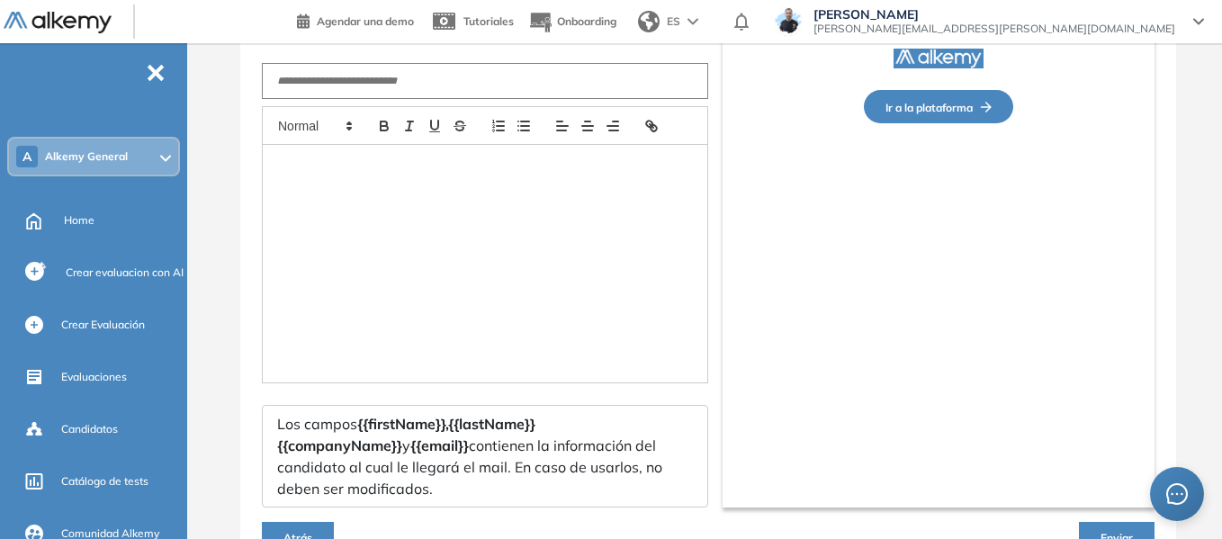
type input "**********"
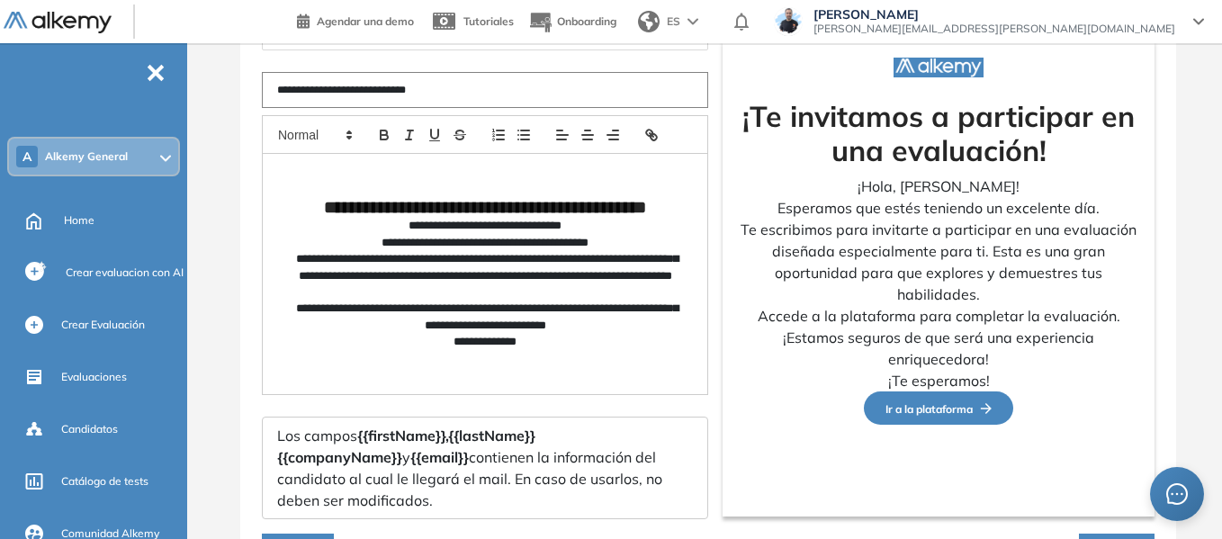
scroll to position [272, 0]
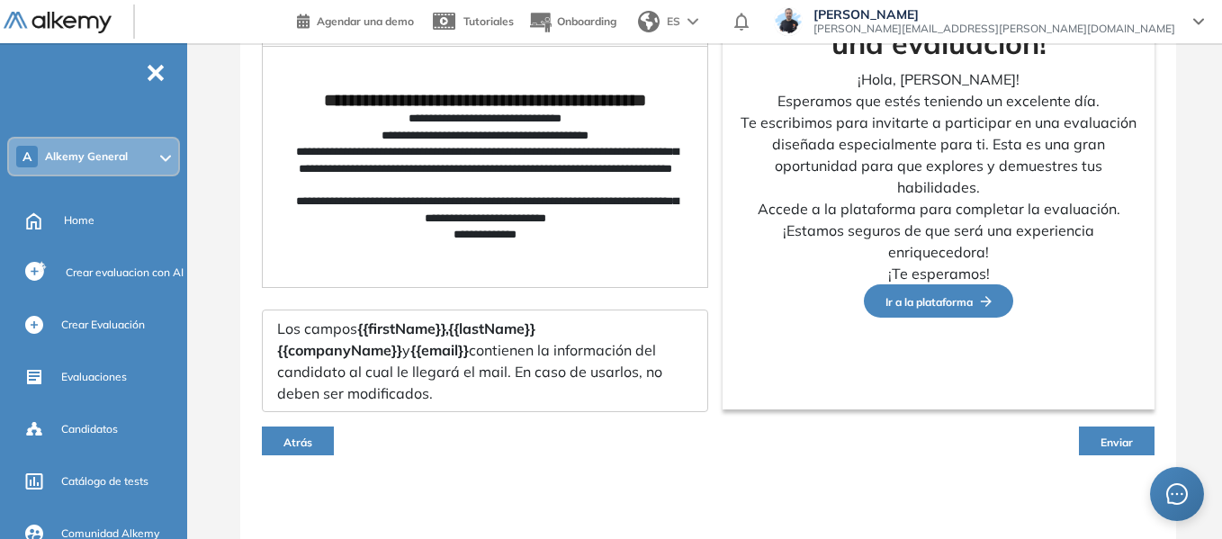
click at [296, 445] on span "Atrás" at bounding box center [297, 442] width 29 height 13
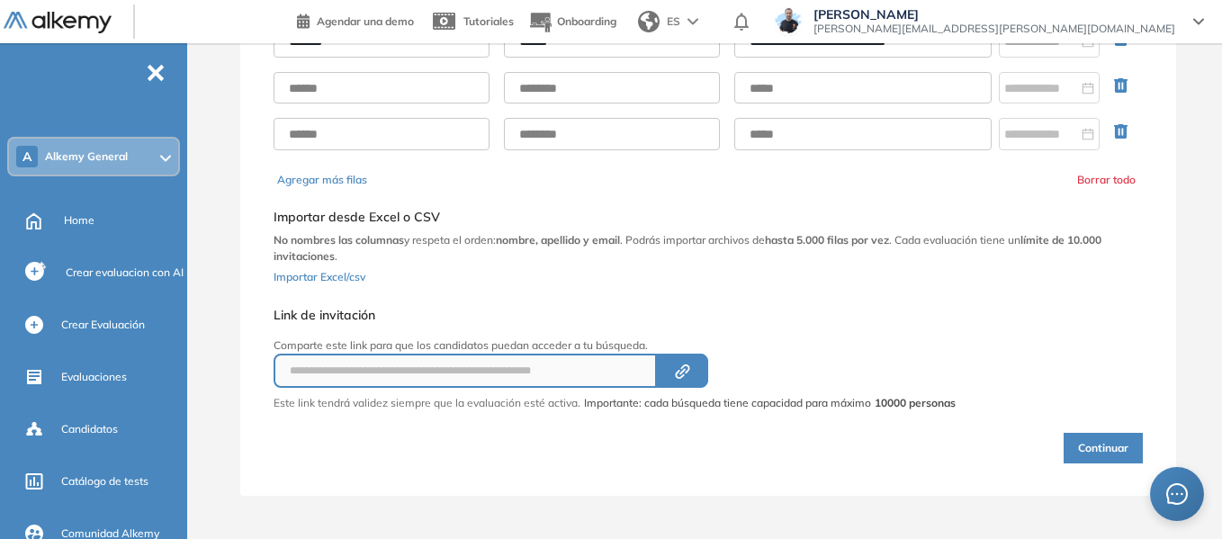
scroll to position [174, 0]
click at [681, 373] on icon "Created by potrace 1.16, written by [PERSON_NAME] [DATE]-[DATE]" at bounding box center [682, 371] width 21 height 14
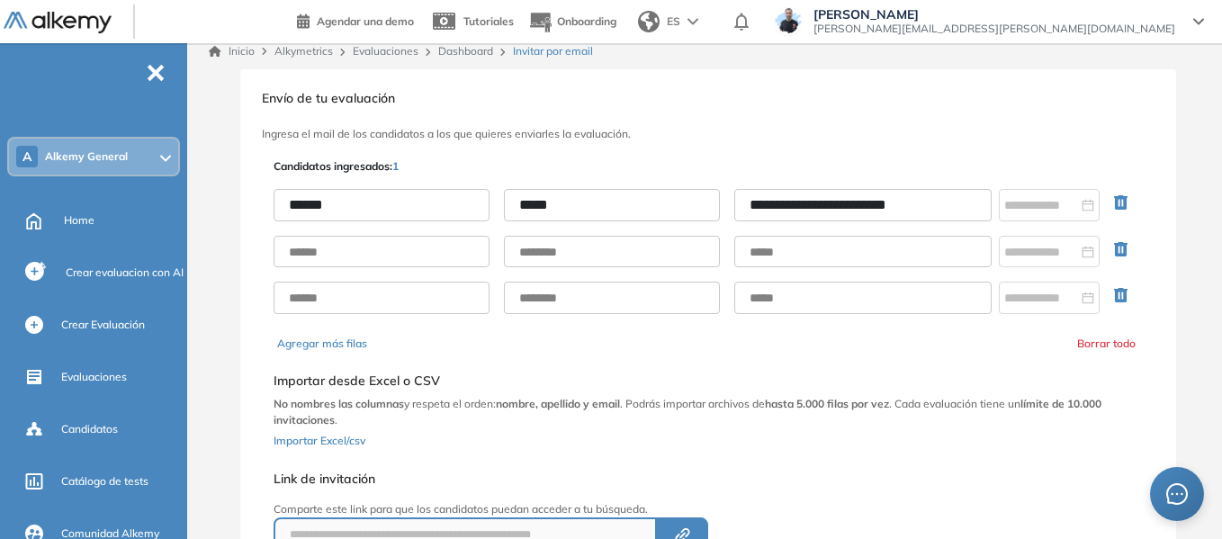
scroll to position [0, 0]
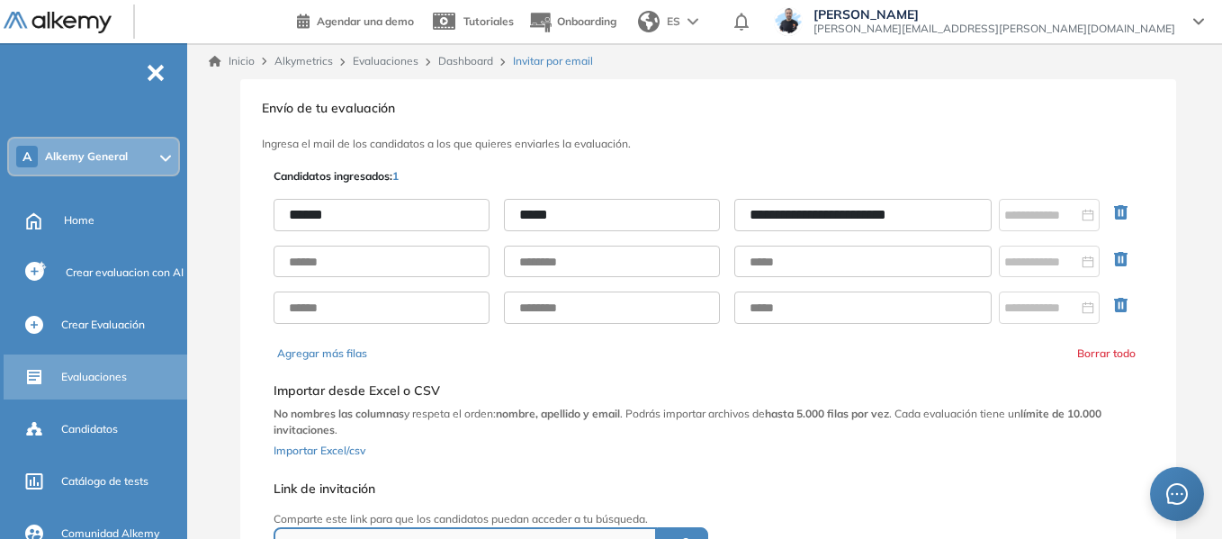
drag, startPoint x: 103, startPoint y: 374, endPoint x: 148, endPoint y: 376, distance: 45.0
click at [103, 374] on span "Evaluaciones" at bounding box center [94, 377] width 66 height 16
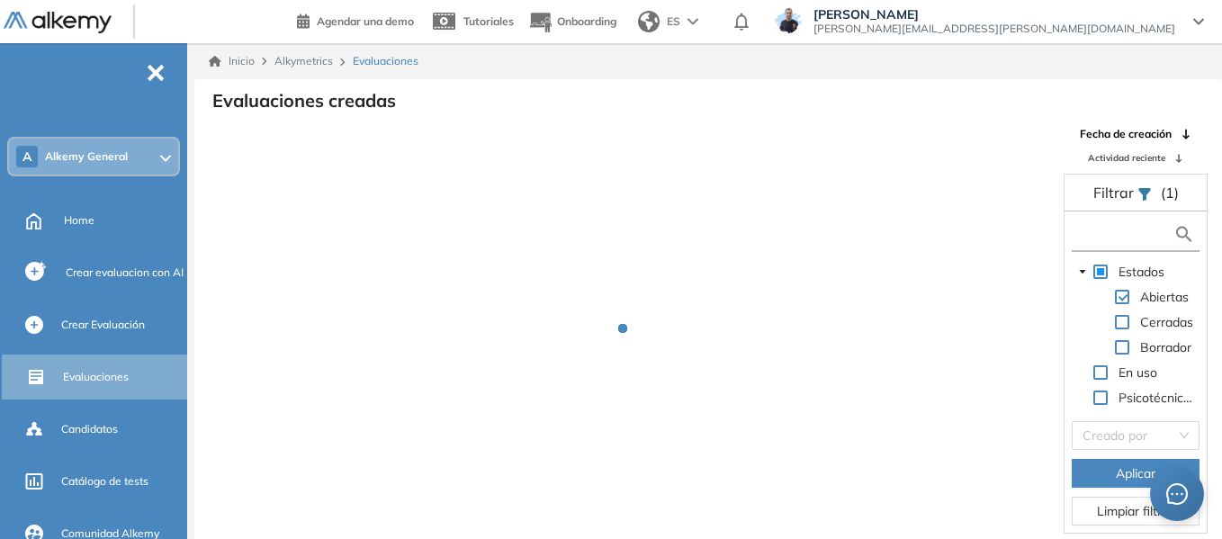
click at [1089, 238] on input "text" at bounding box center [1124, 234] width 97 height 19
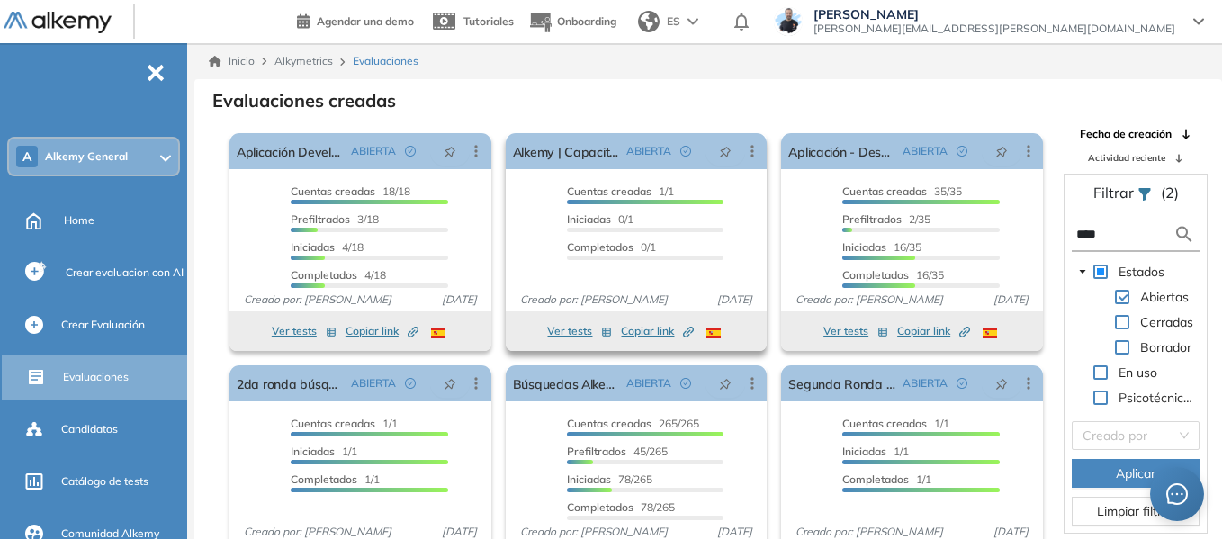
scroll to position [33, 0]
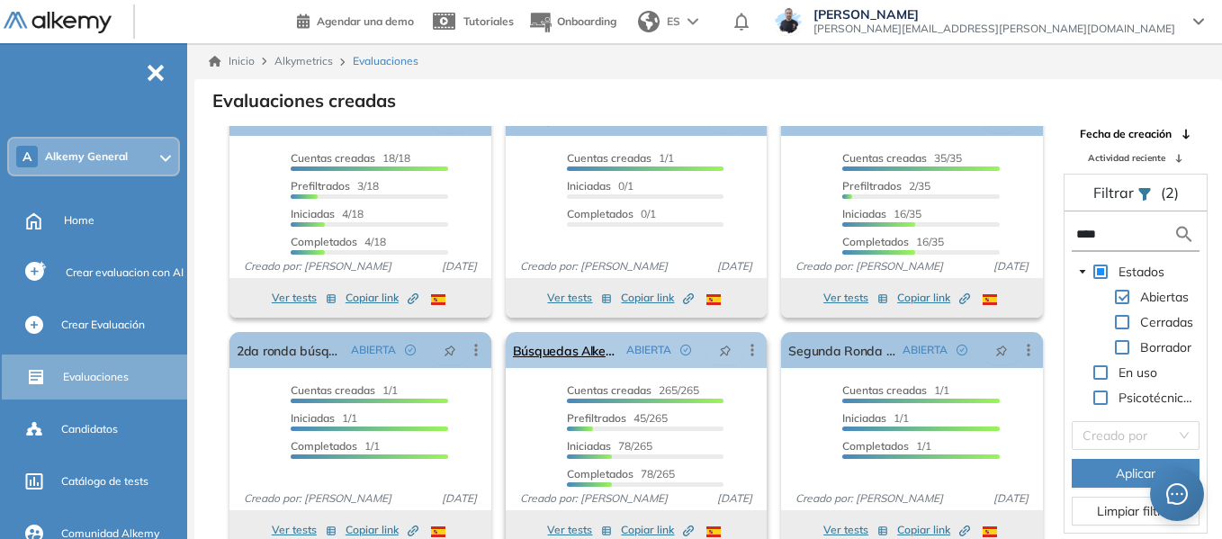
type input "****"
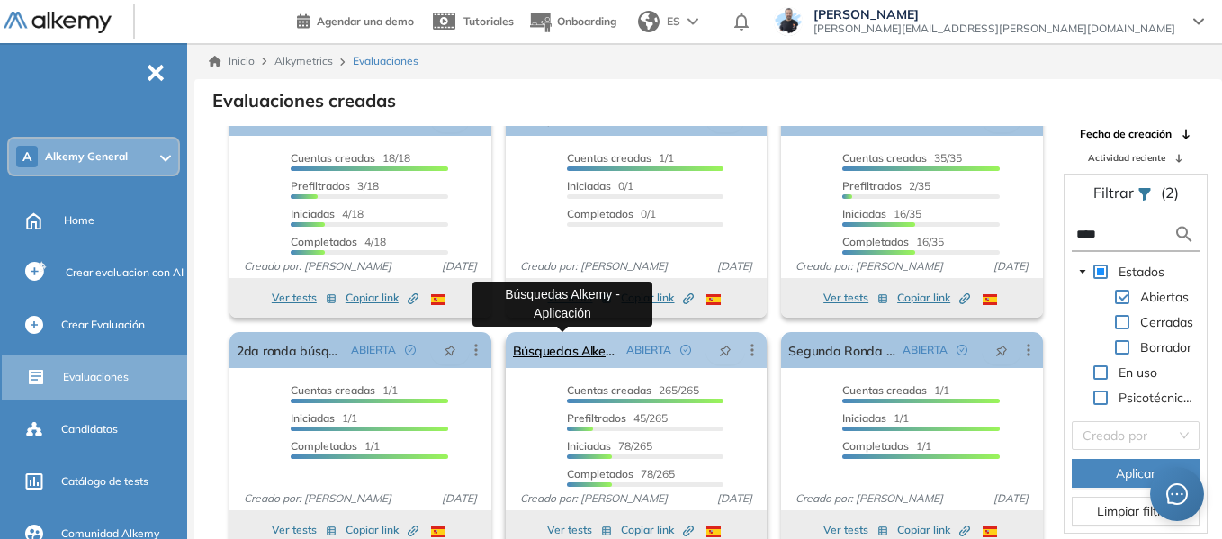
click at [582, 346] on link "Búsquedas Alkemy - Aplicación" at bounding box center [566, 350] width 107 height 36
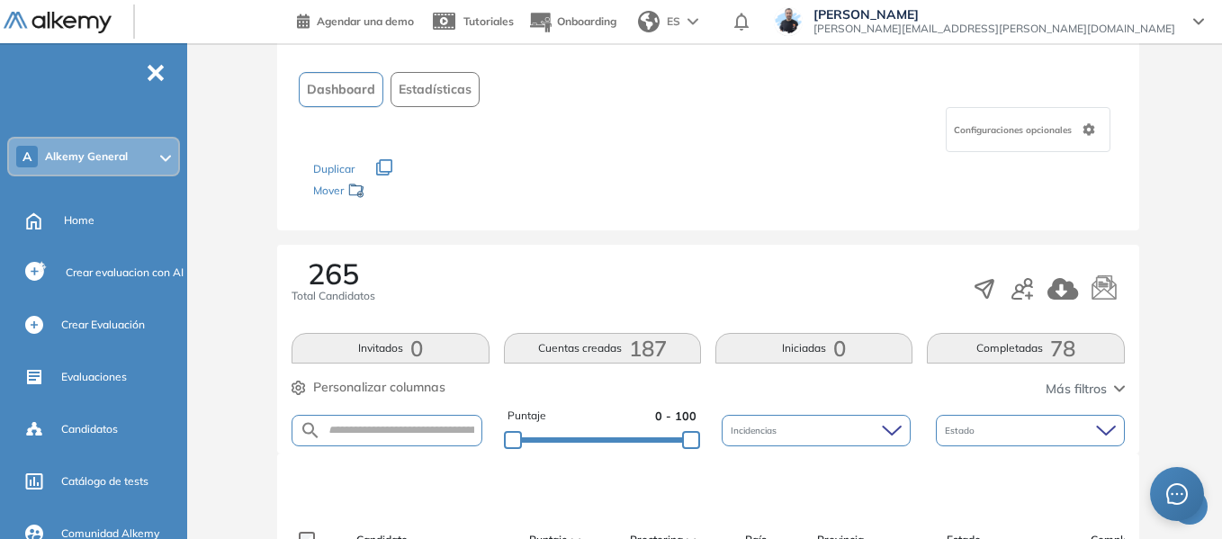
scroll to position [360, 0]
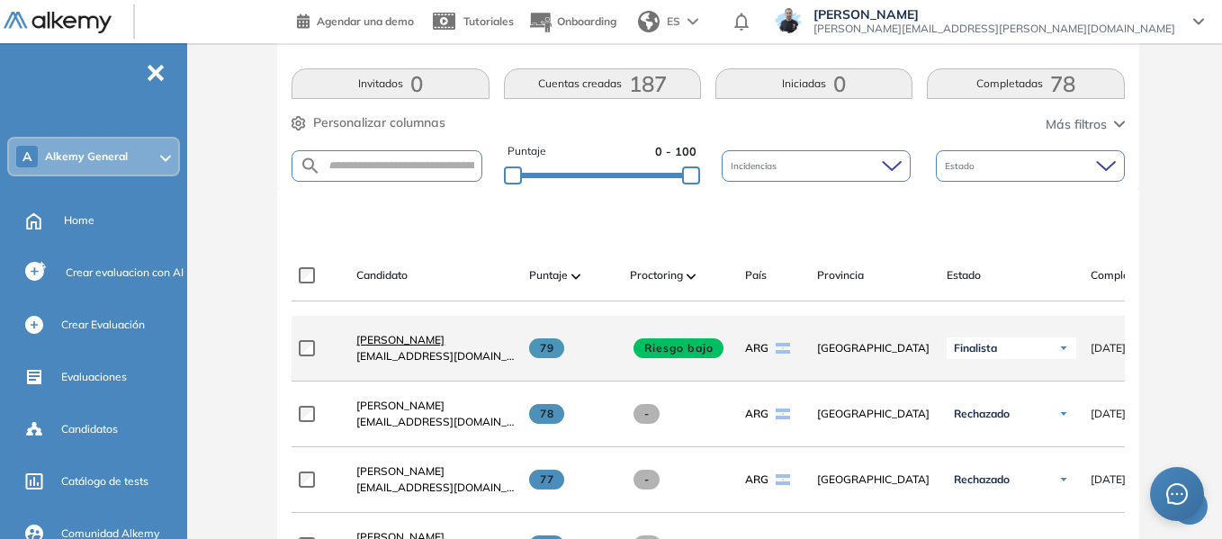
click at [401, 342] on span "[PERSON_NAME]" at bounding box center [400, 339] width 88 height 13
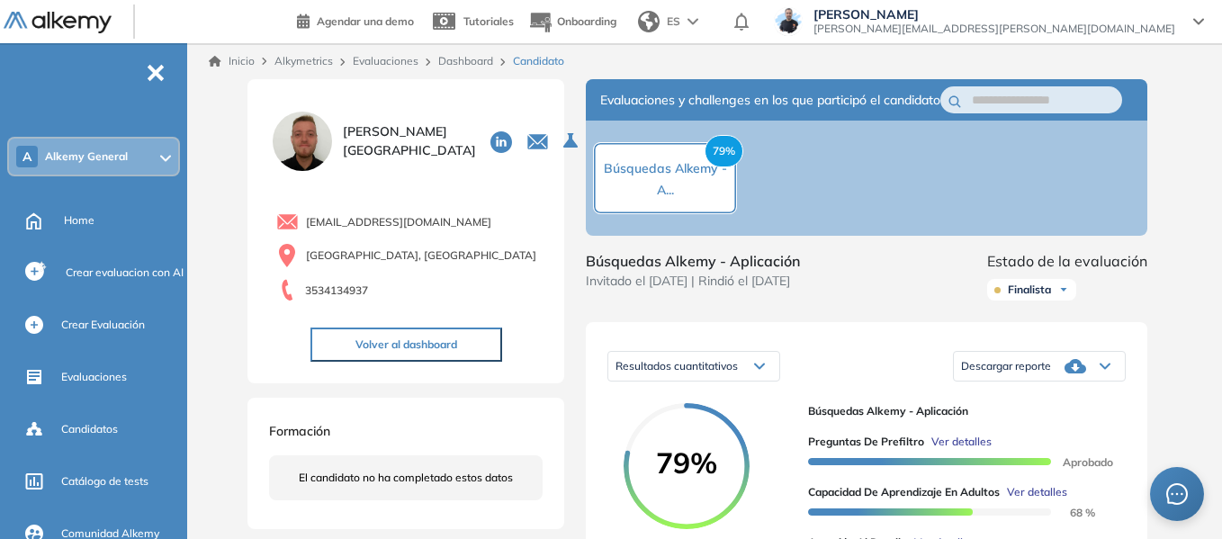
drag, startPoint x: 73, startPoint y: 217, endPoint x: 219, endPoint y: 125, distance: 172.3
click at [73, 217] on span "Home" at bounding box center [79, 220] width 31 height 16
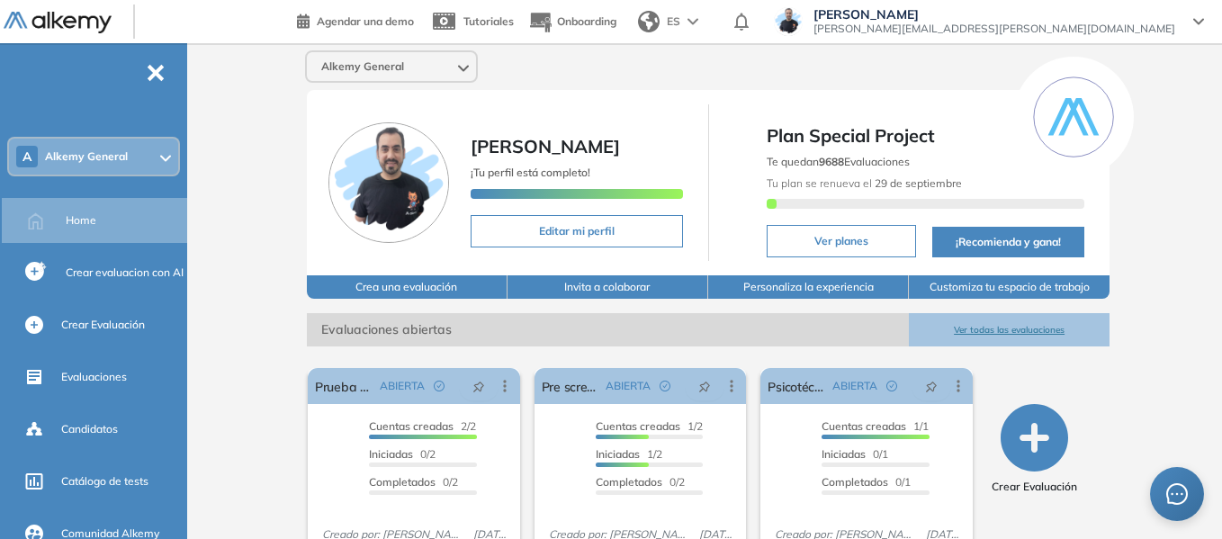
scroll to position [270, 0]
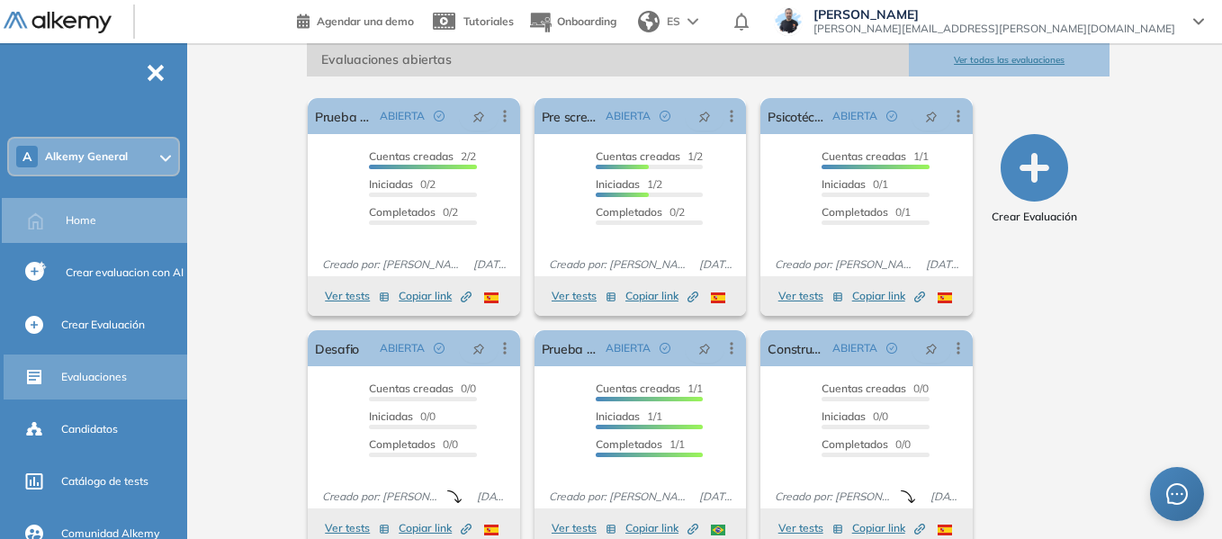
drag, startPoint x: 79, startPoint y: 374, endPoint x: 98, endPoint y: 378, distance: 19.2
click at [79, 374] on span "Evaluaciones" at bounding box center [94, 377] width 66 height 16
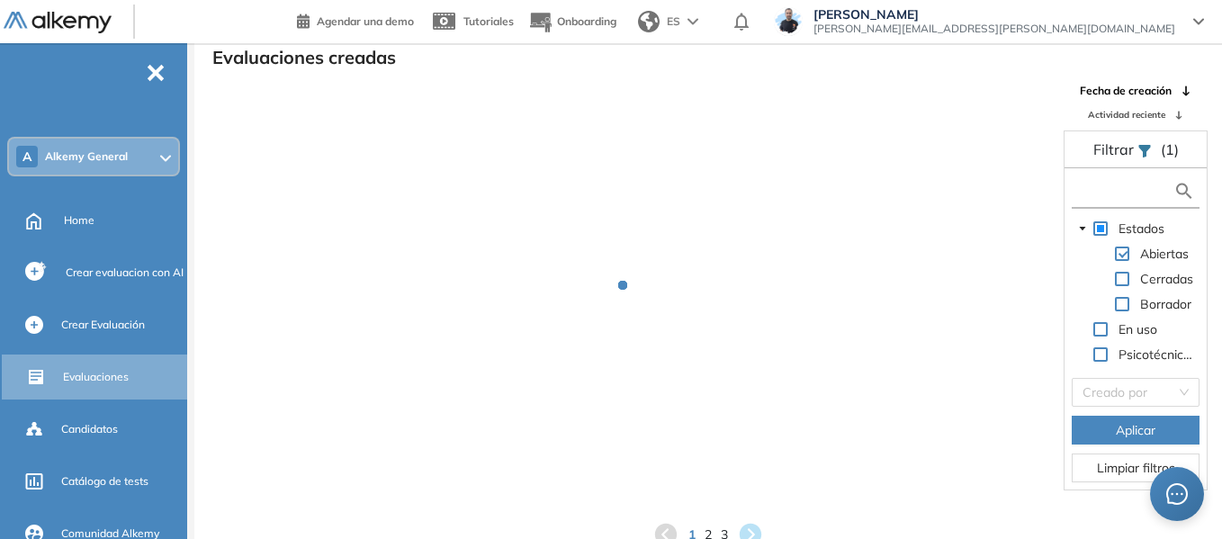
click at [1102, 193] on input "text" at bounding box center [1124, 191] width 97 height 19
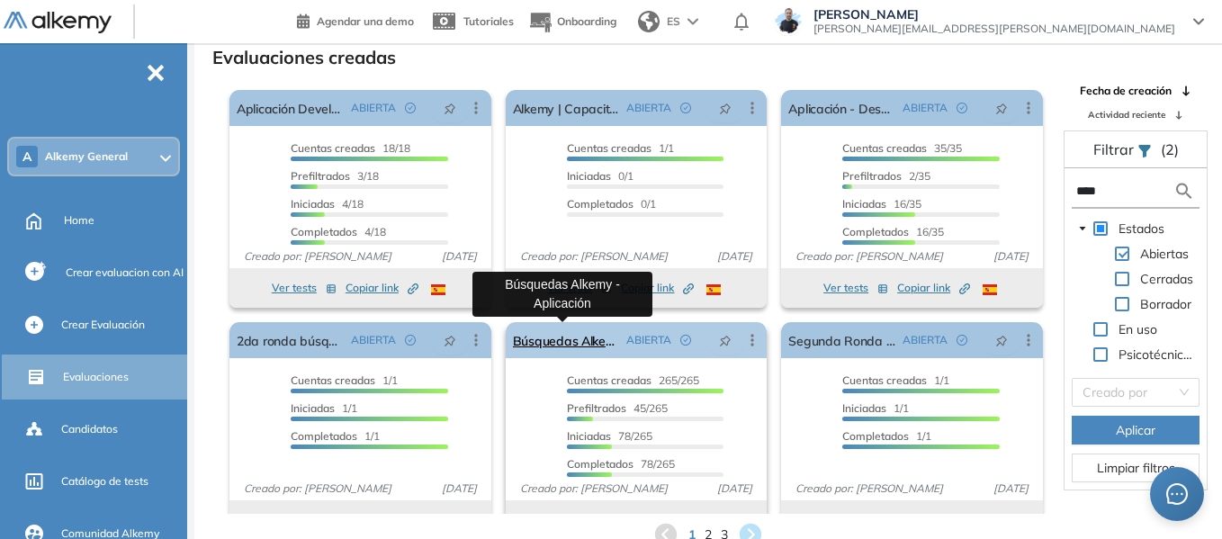
type input "****"
click at [536, 353] on link "Búsquedas Alkemy - Aplicación" at bounding box center [566, 340] width 107 height 36
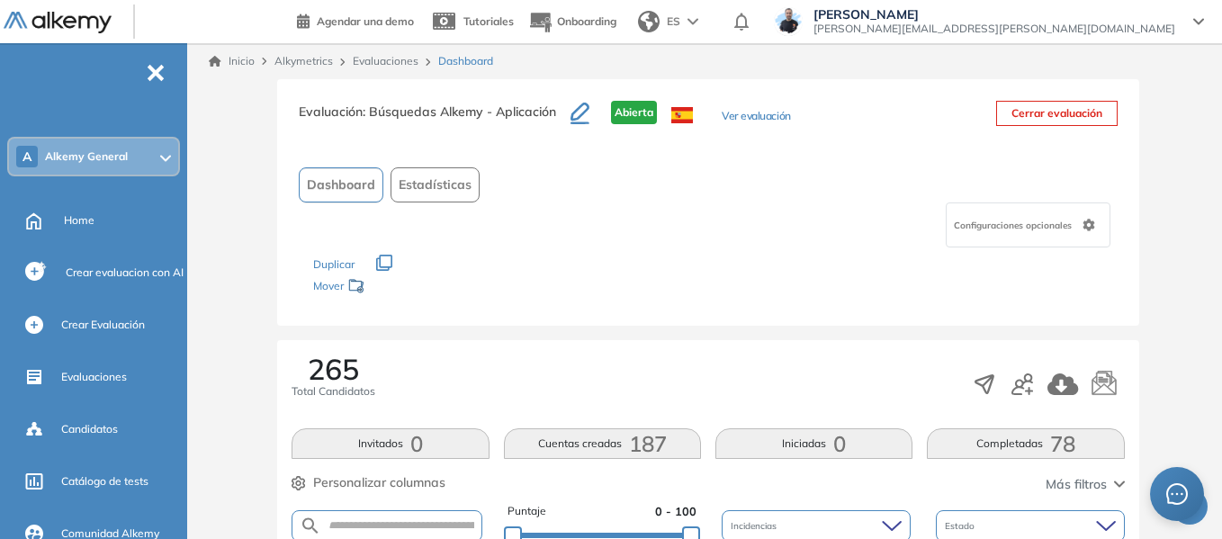
scroll to position [270, 0]
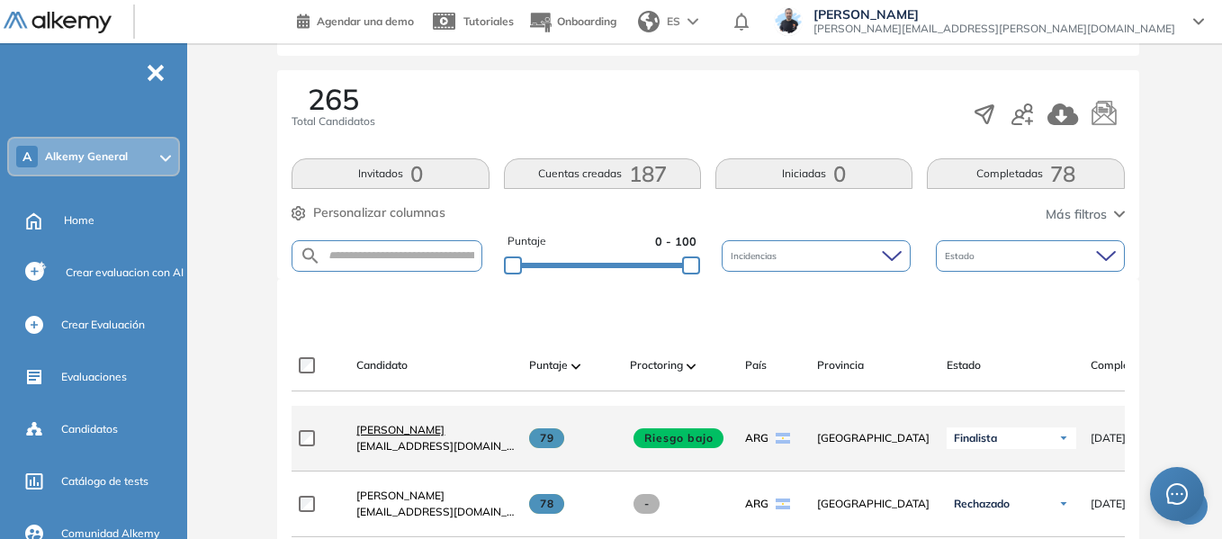
click at [405, 436] on span "[PERSON_NAME]" at bounding box center [400, 429] width 88 height 13
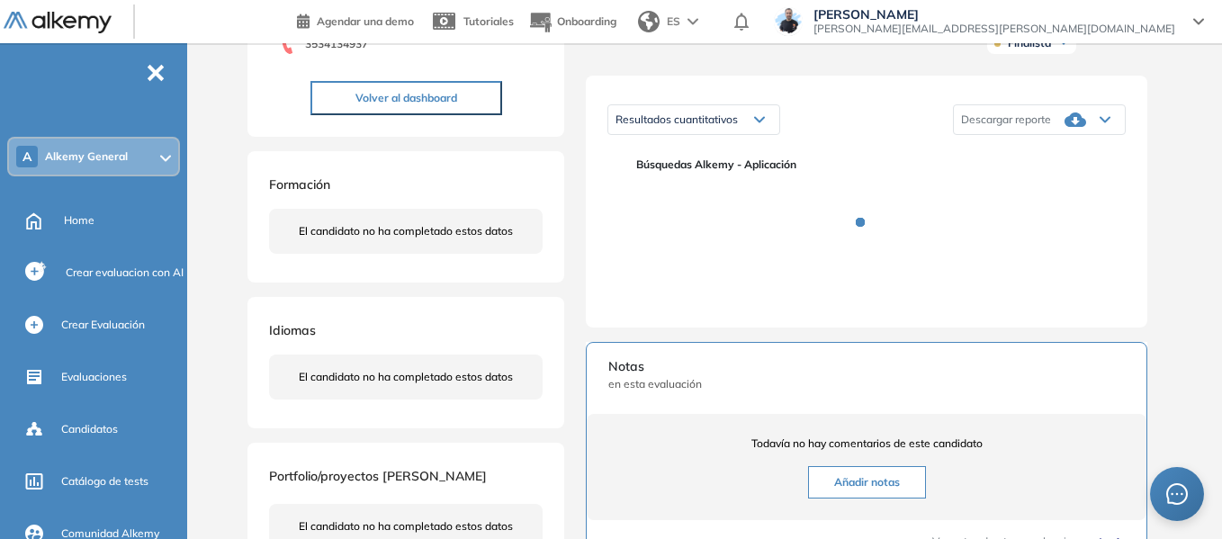
scroll to position [270, 0]
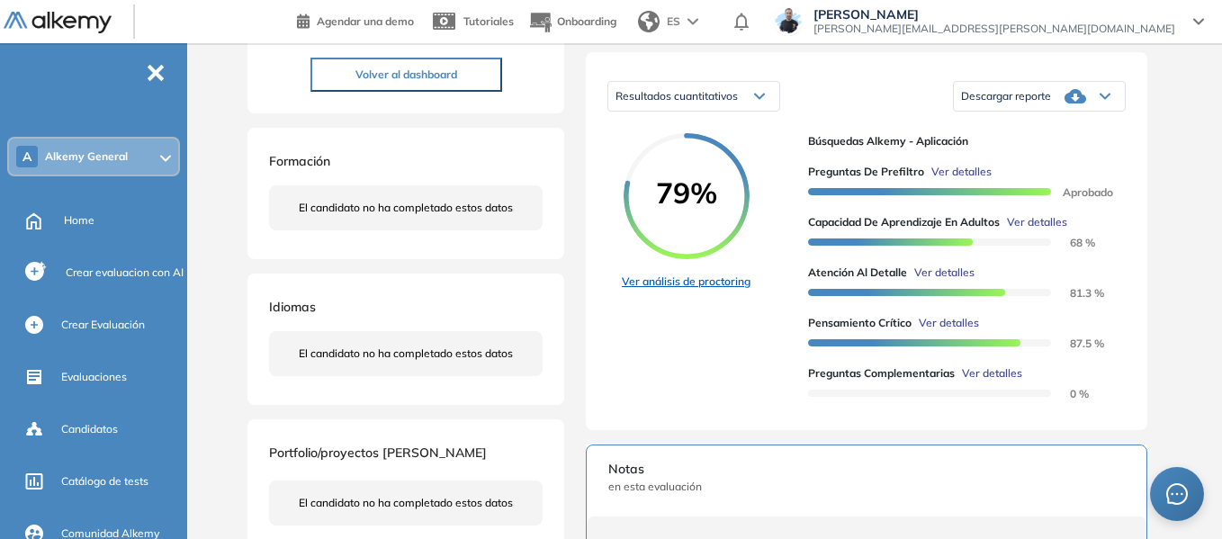
click at [718, 290] on link "Ver análisis de proctoring" at bounding box center [686, 282] width 129 height 16
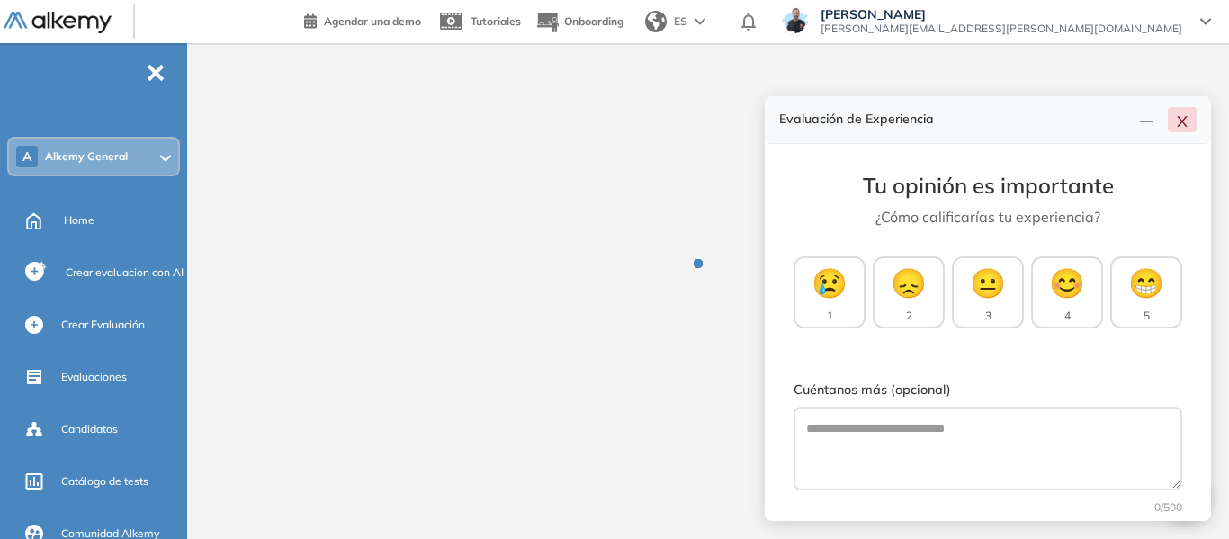
click at [1190, 113] on button "button" at bounding box center [1182, 119] width 29 height 25
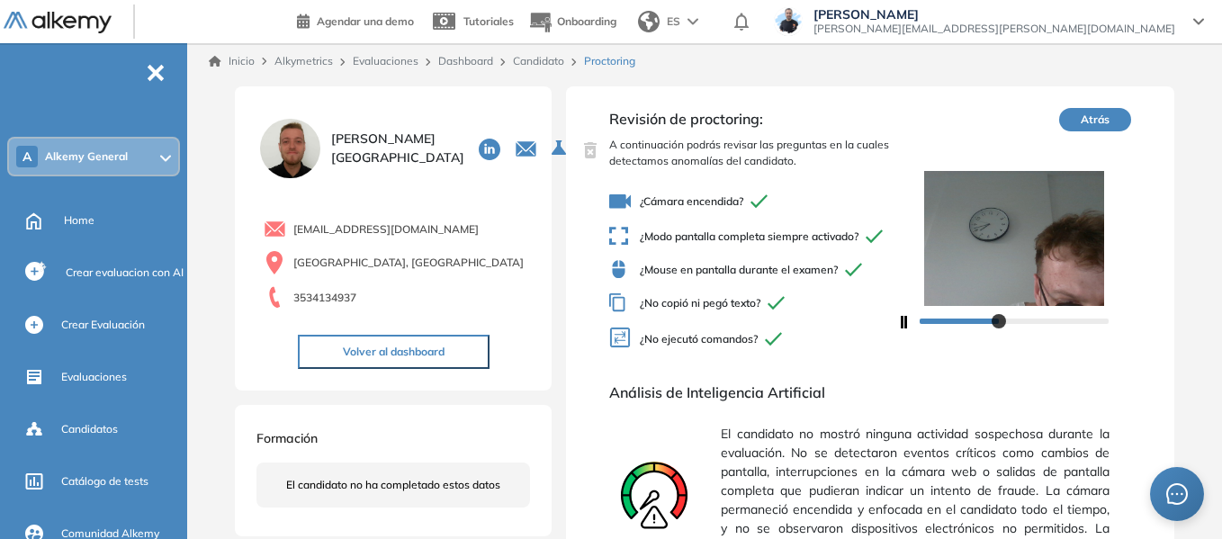
click at [241, 61] on link "Inicio" at bounding box center [232, 61] width 46 height 16
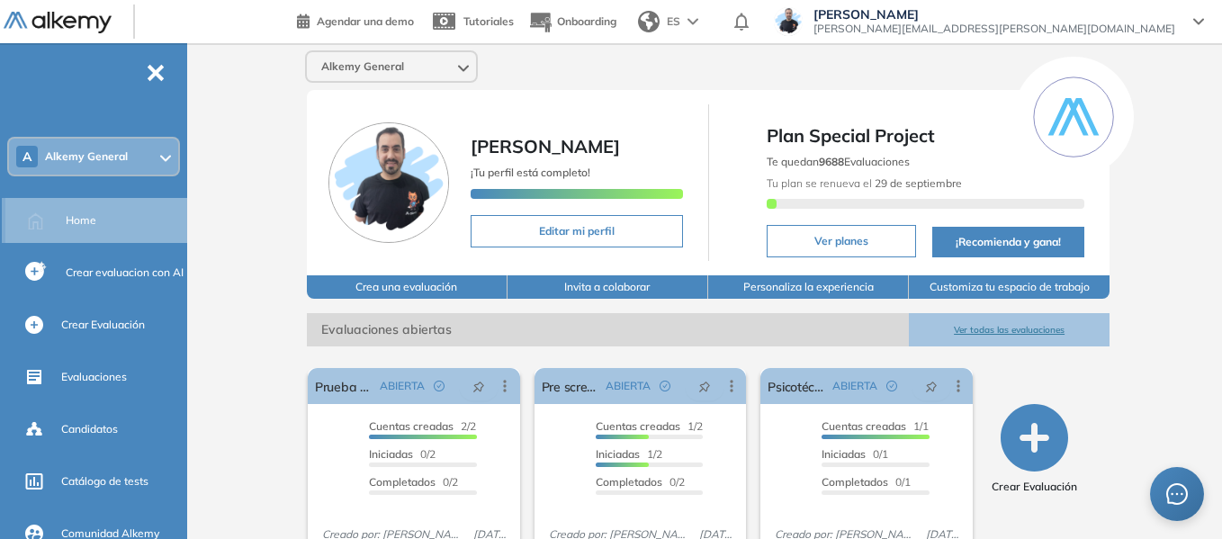
click at [100, 219] on div "Home" at bounding box center [125, 220] width 118 height 31
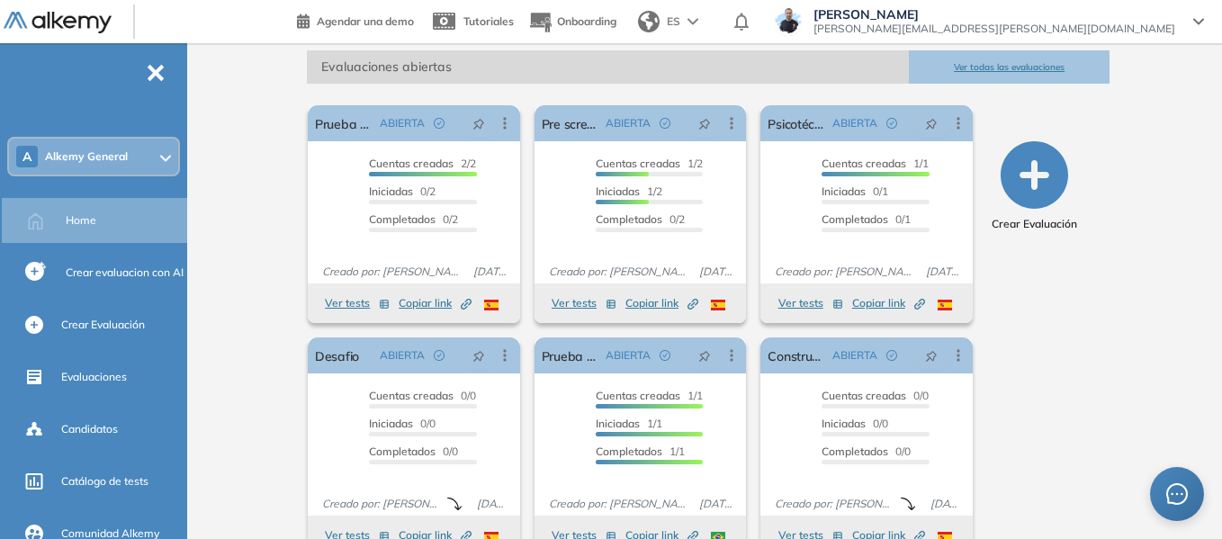
scroll to position [270, 0]
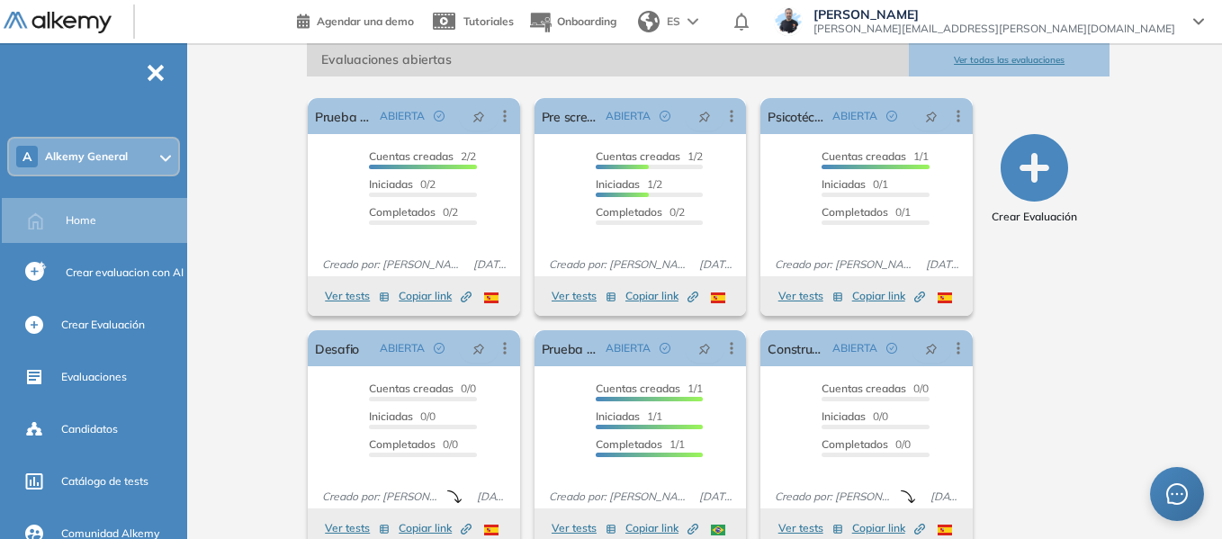
click at [87, 221] on span "Home" at bounding box center [81, 220] width 31 height 16
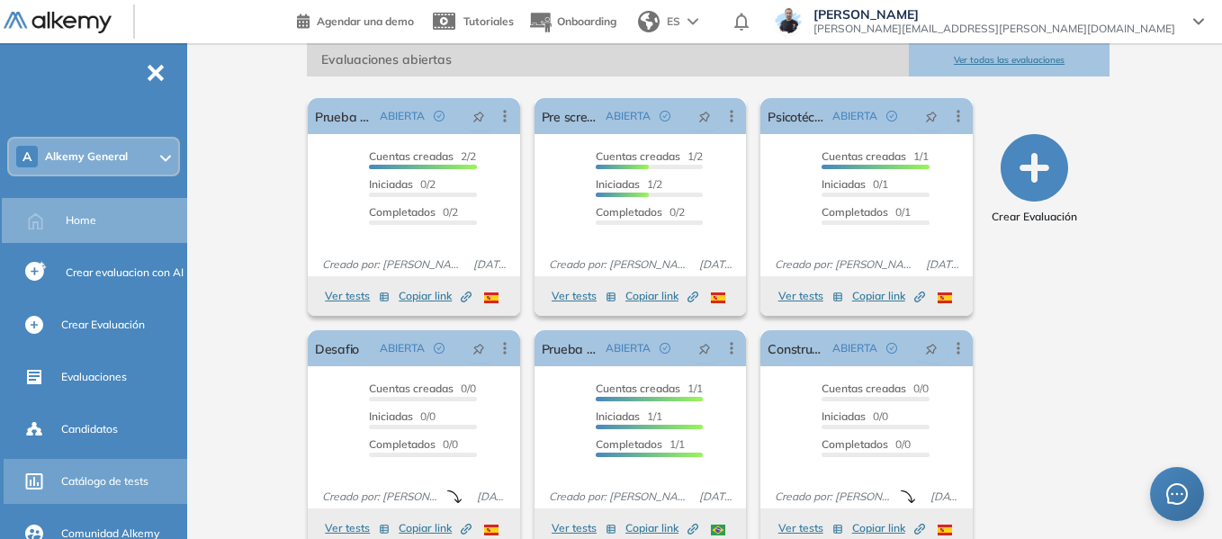
click at [121, 481] on span "Catálogo de tests" at bounding box center [104, 481] width 87 height 16
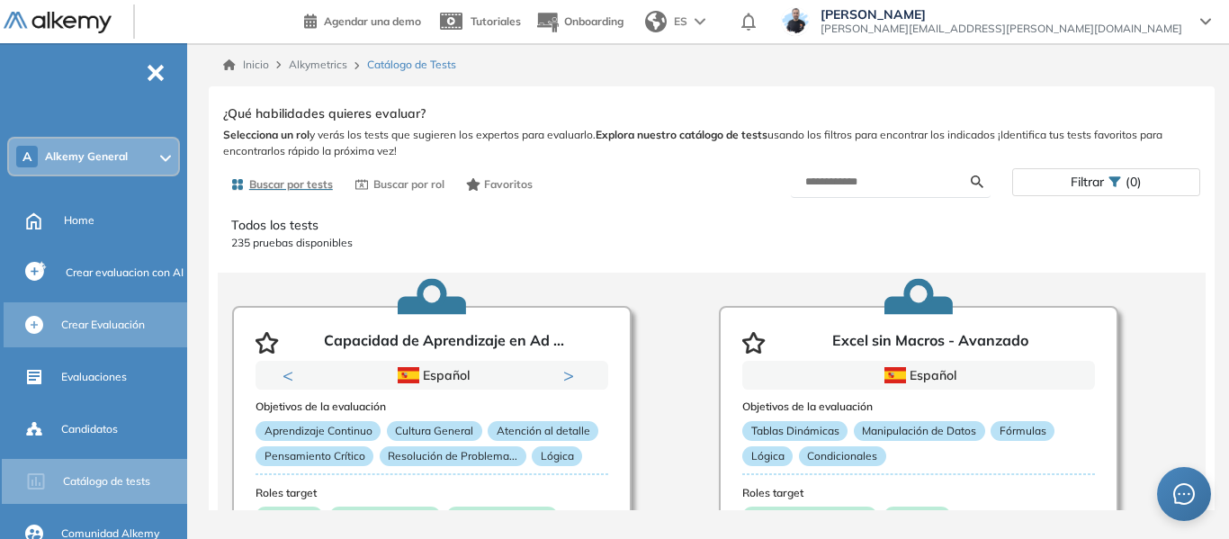
click at [119, 324] on span "Crear Evaluación" at bounding box center [103, 325] width 84 height 16
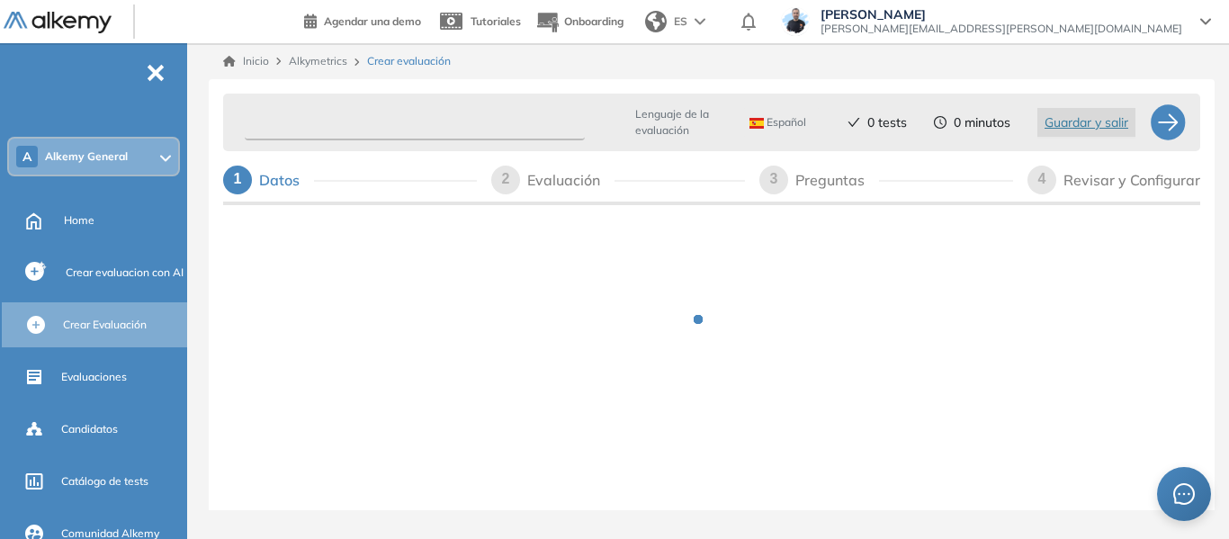
click at [319, 126] on input "text" at bounding box center [415, 122] width 340 height 35
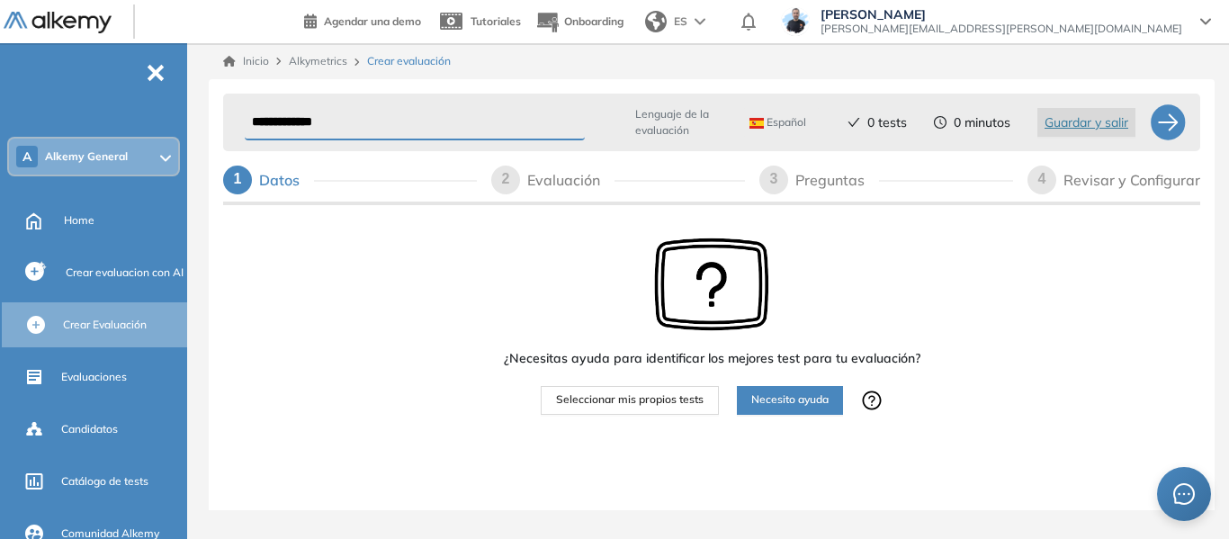
type input "**********"
click at [658, 399] on span "Seleccionar mis propios tests" at bounding box center [630, 399] width 148 height 17
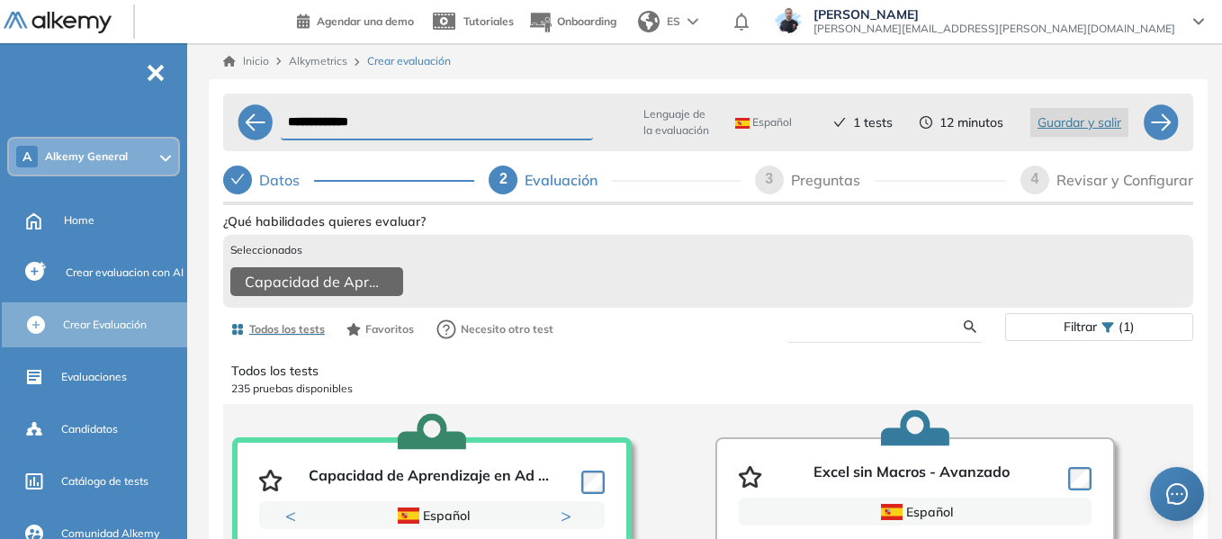
click at [895, 335] on input "text" at bounding box center [882, 327] width 163 height 16
type input "***"
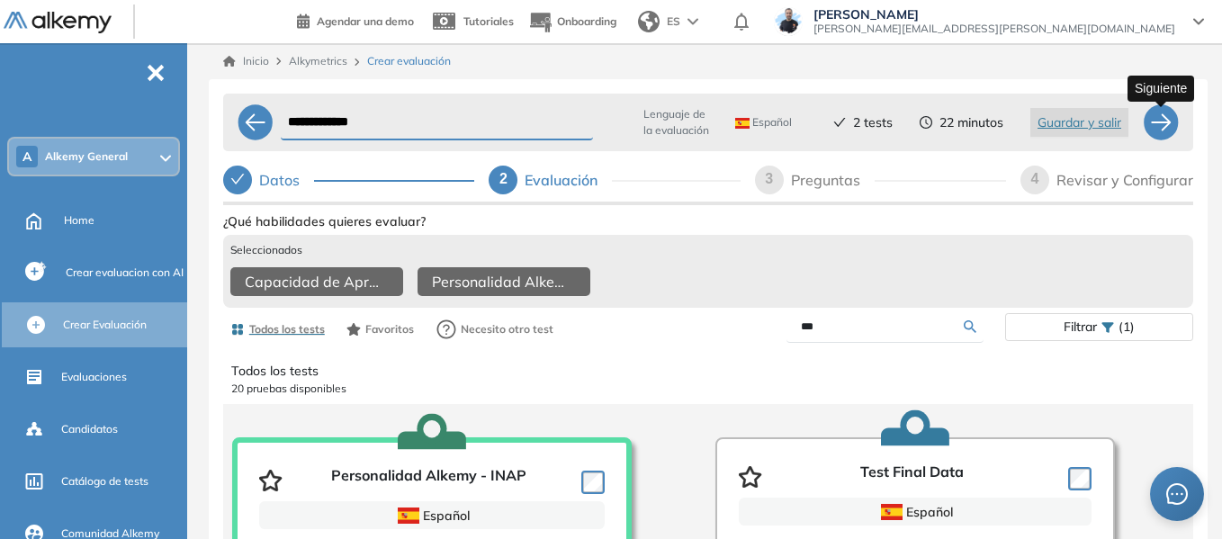
click at [1156, 117] on div at bounding box center [1161, 122] width 36 height 36
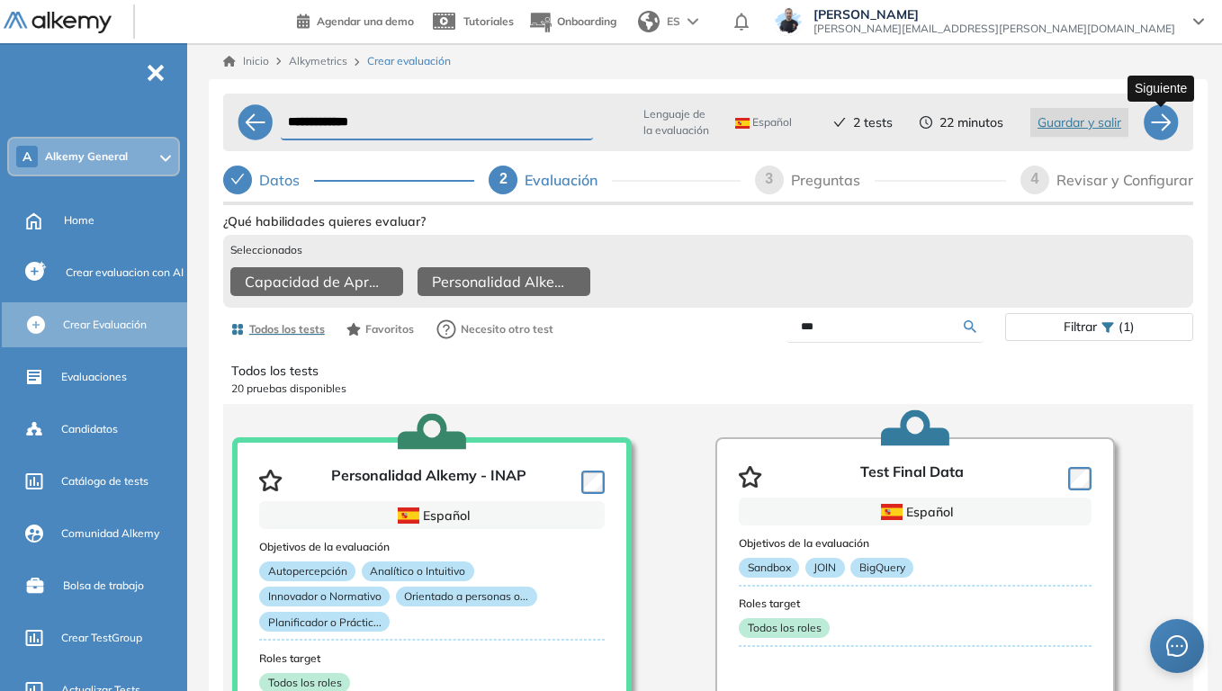
select select "*****"
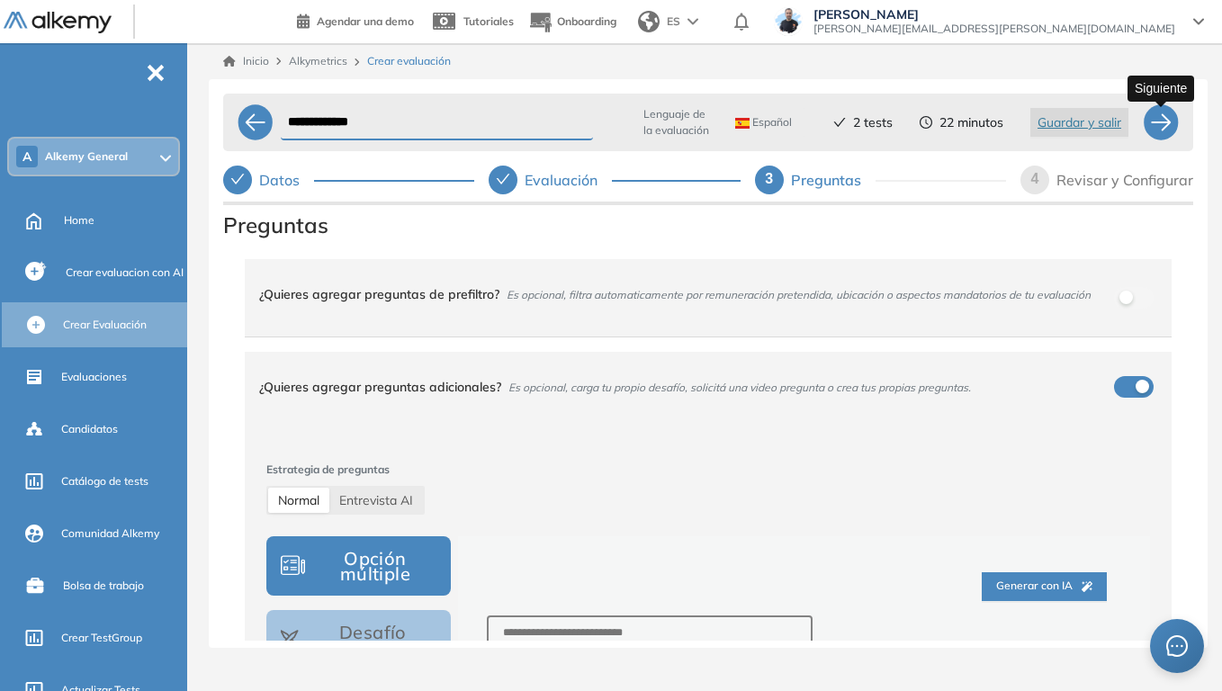
click at [1163, 129] on div at bounding box center [1161, 122] width 36 height 36
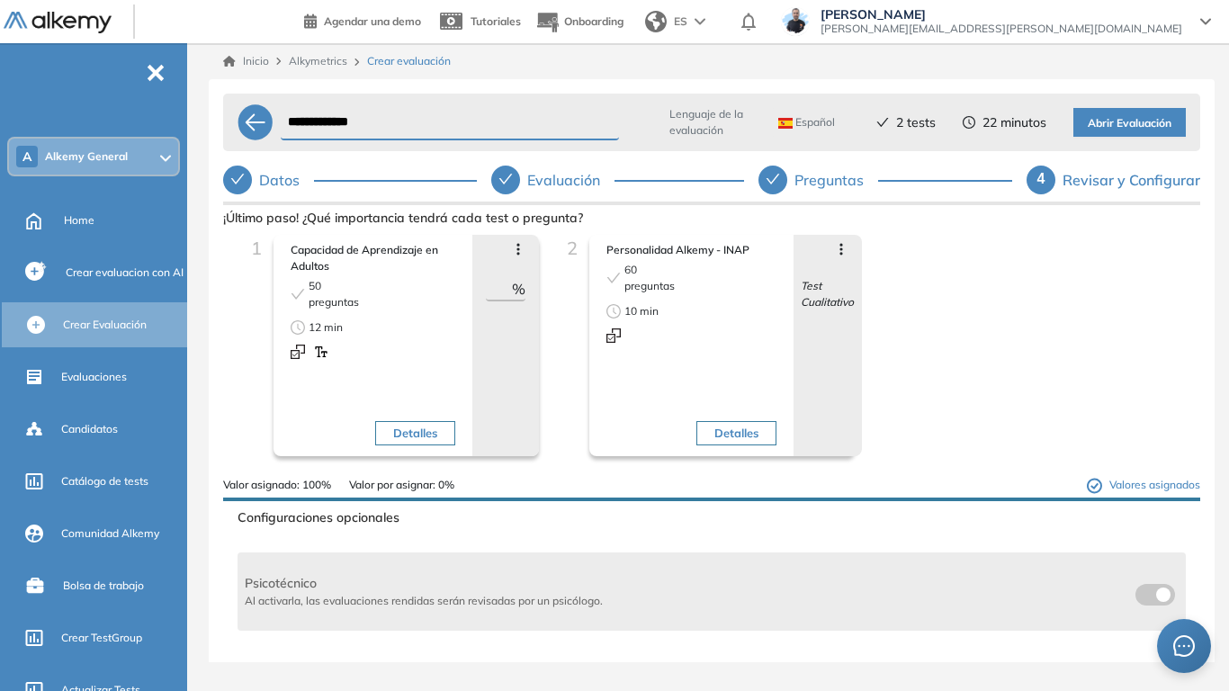
click at [834, 175] on div "Preguntas" at bounding box center [837, 180] width 84 height 29
select select "*****"
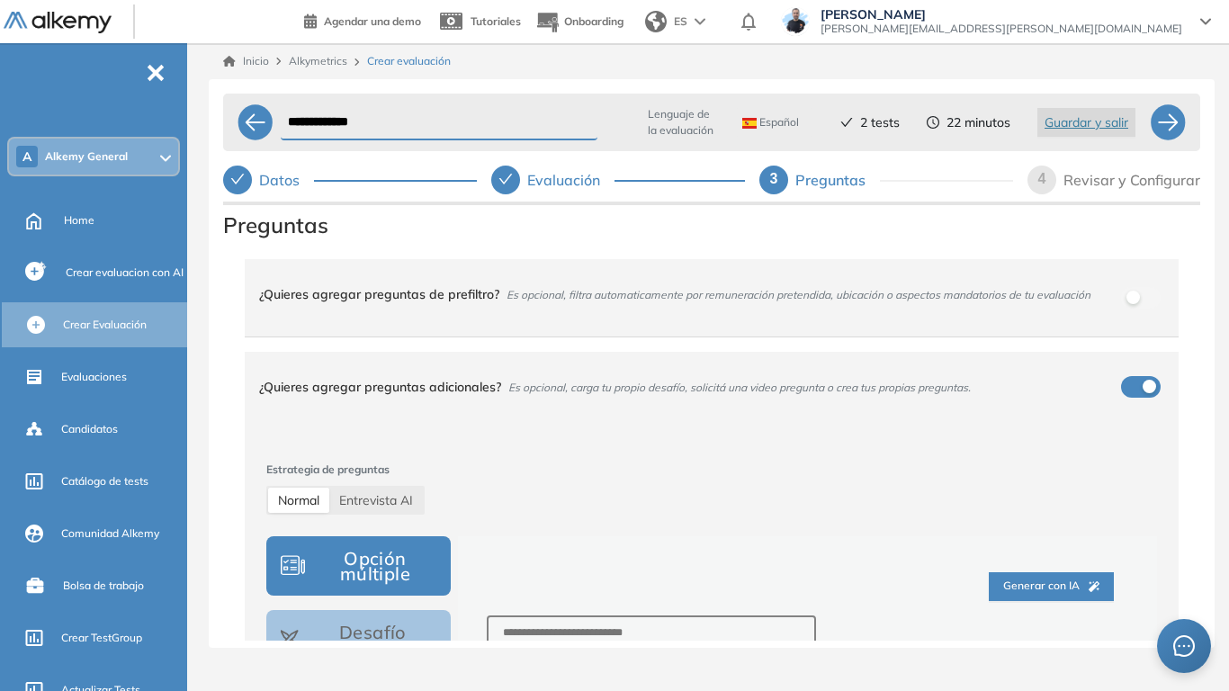
click at [1142, 177] on div "Revisar y Configurar" at bounding box center [1132, 180] width 137 height 29
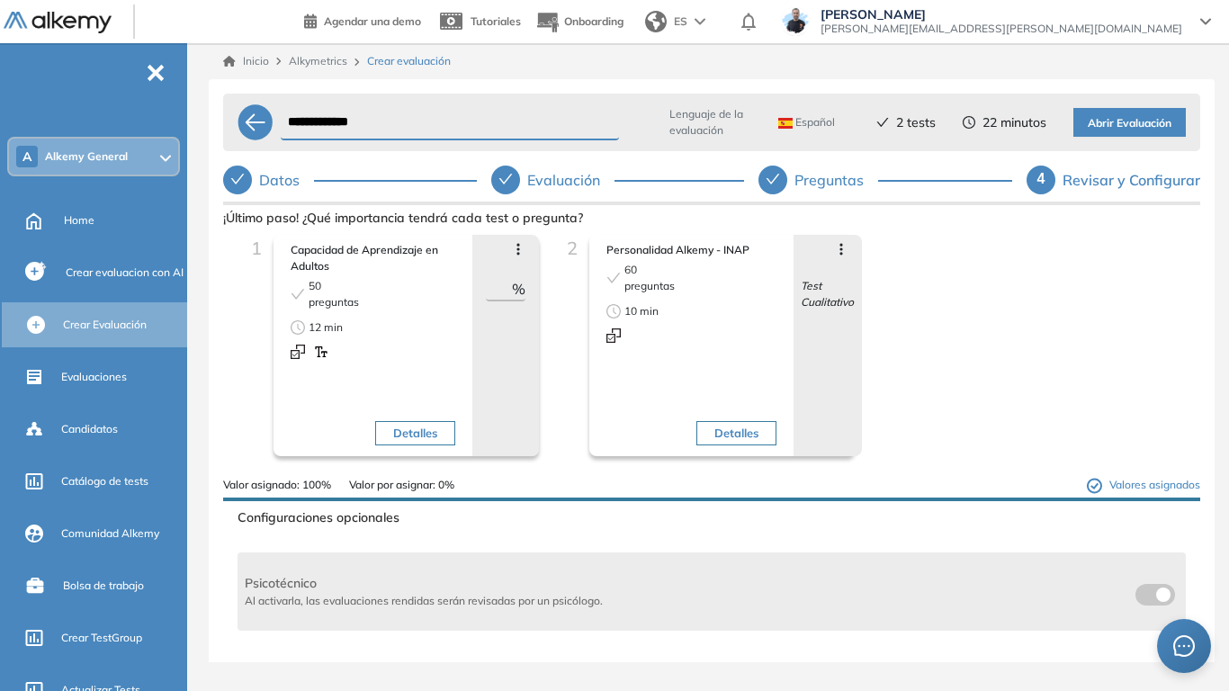
click at [1133, 127] on span "Abrir Evaluación" at bounding box center [1130, 123] width 84 height 17
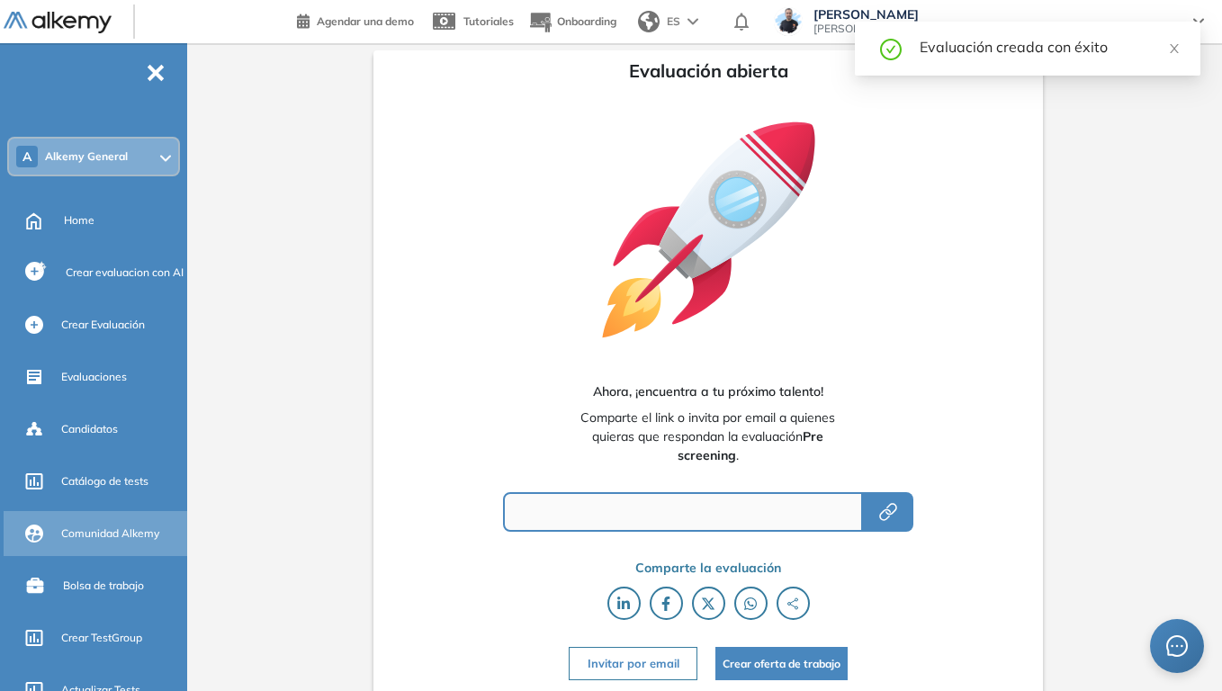
type input "**********"
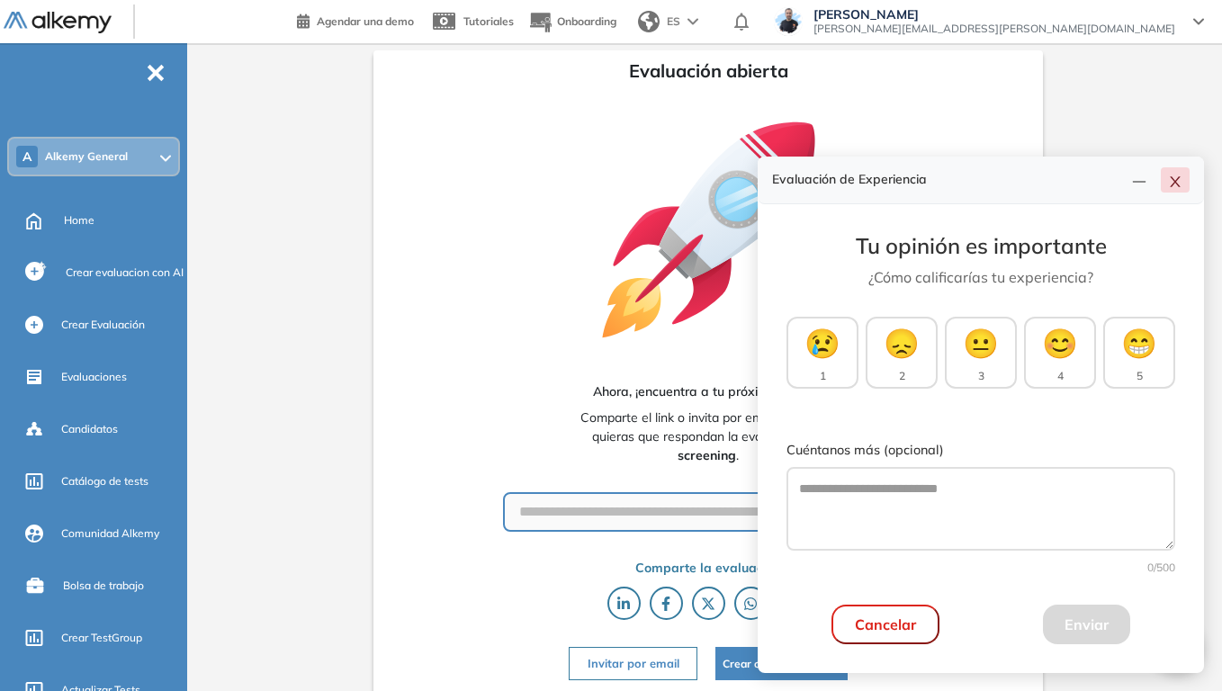
click at [1171, 183] on icon "close" at bounding box center [1175, 182] width 14 height 14
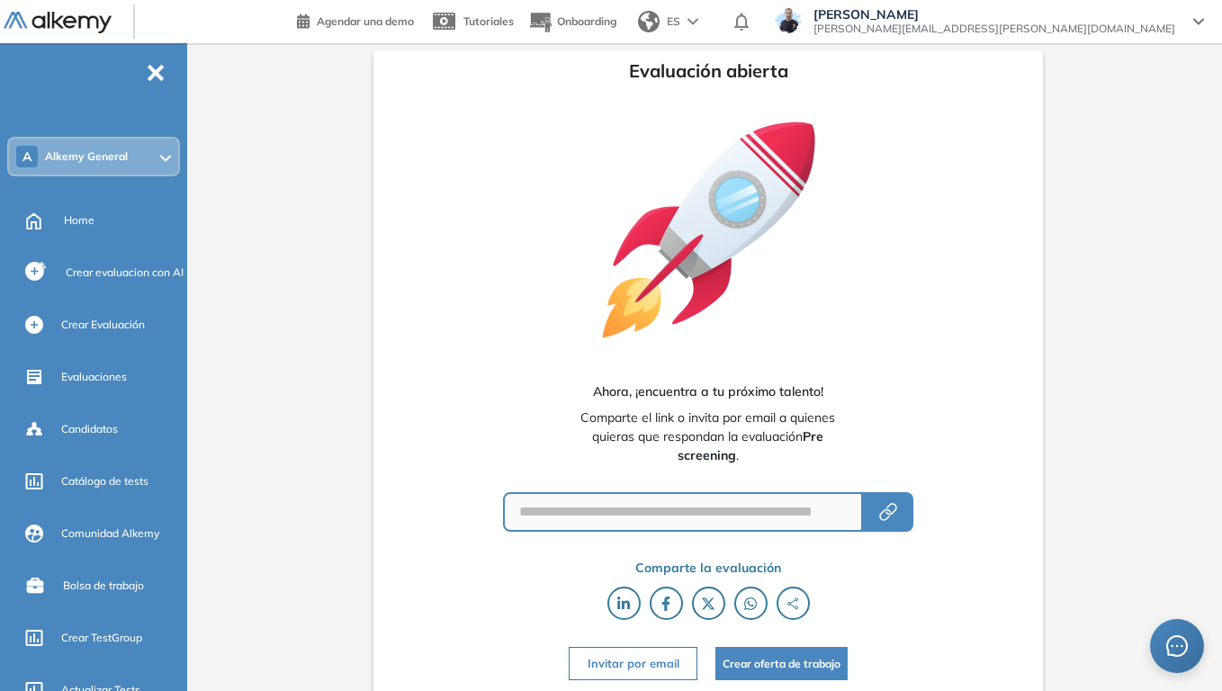
scroll to position [4, 0]
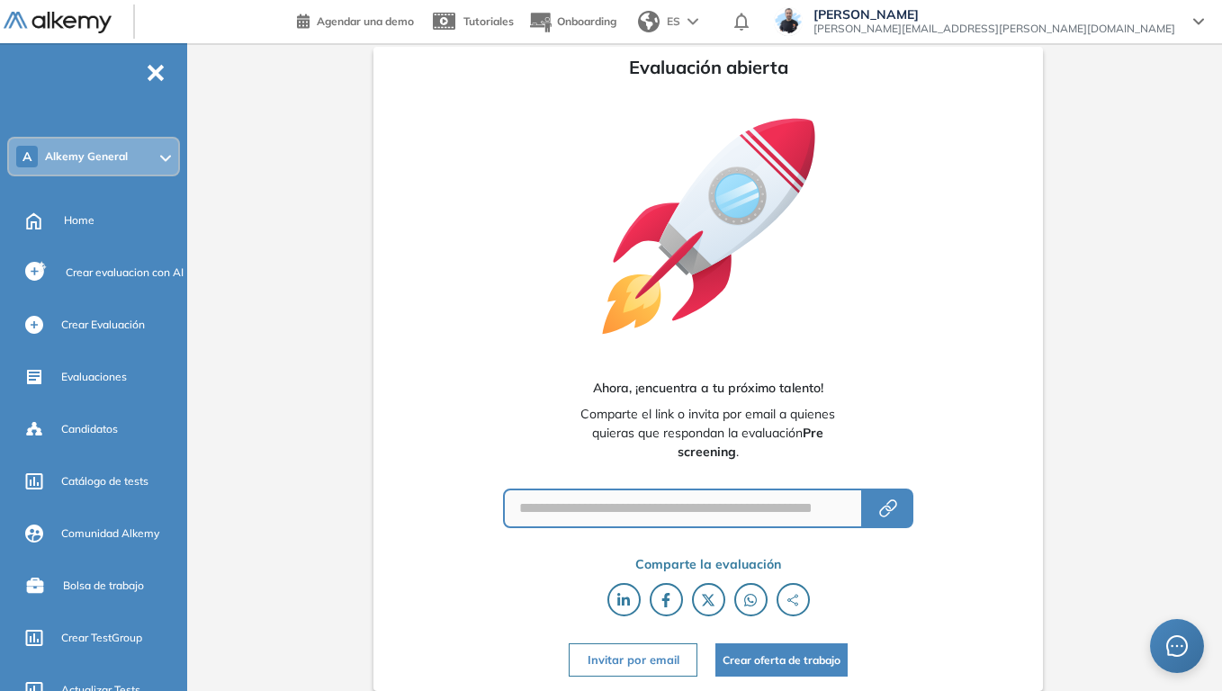
click at [664, 538] on button "Invitar por email" at bounding box center [633, 659] width 128 height 33
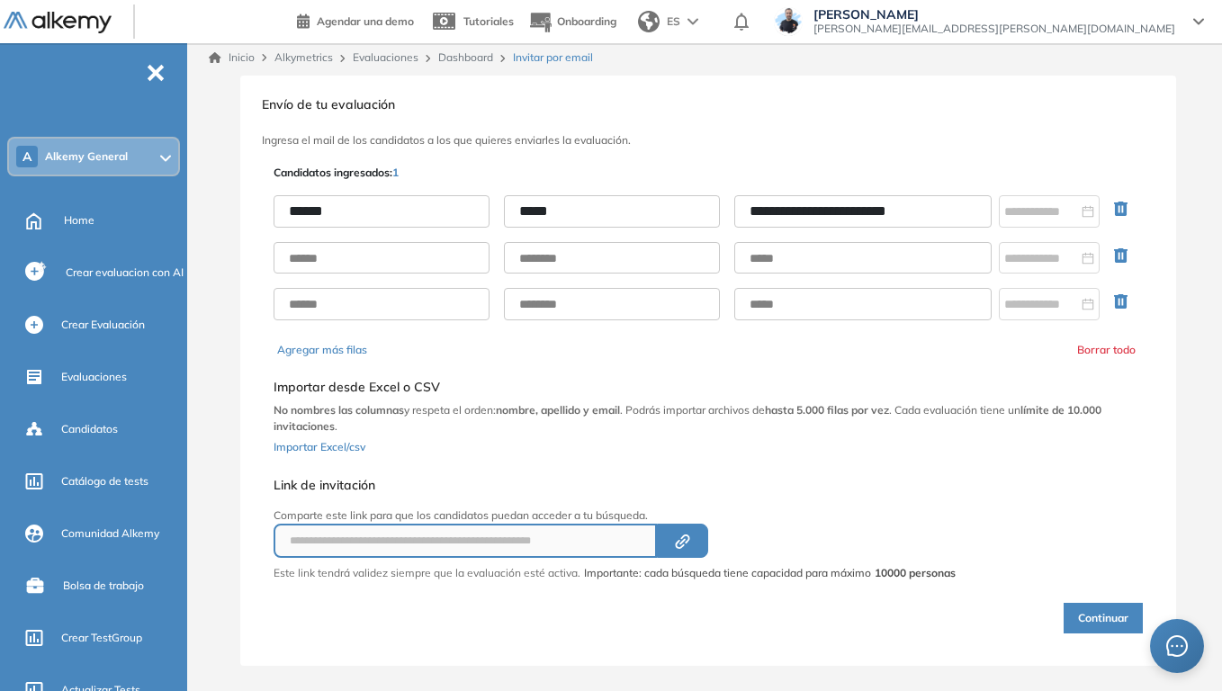
click at [420, 208] on input "******" at bounding box center [382, 211] width 216 height 32
click at [521, 373] on div "Selecciona el documento que quieres importar Agregar Importar desde Excel o CSV…" at bounding box center [708, 414] width 869 height 98
click at [1109, 538] on button "Continuar" at bounding box center [1103, 618] width 79 height 31
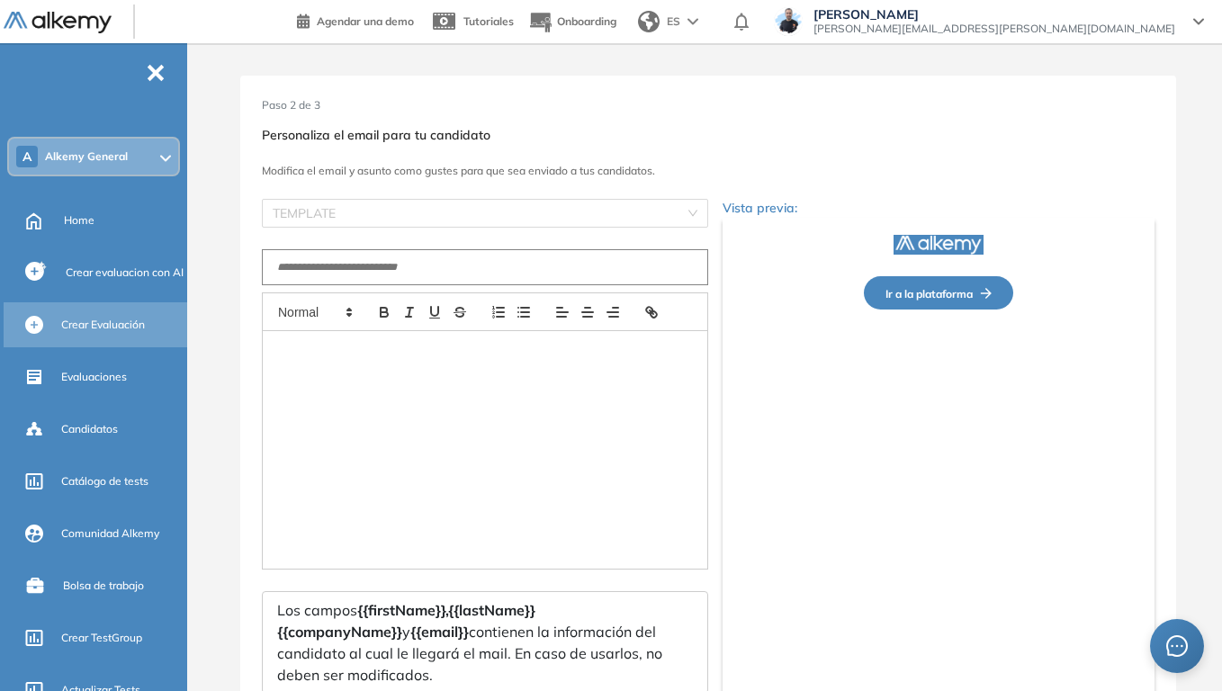
type input "**********"
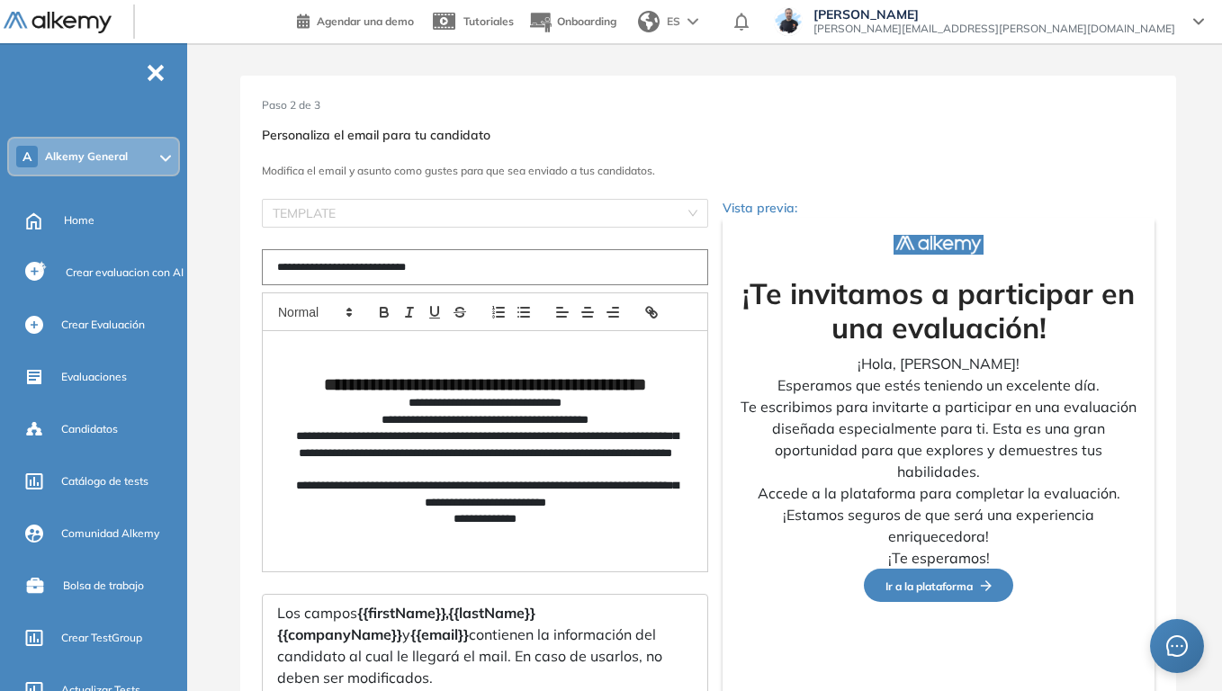
drag, startPoint x: 111, startPoint y: 378, endPoint x: 148, endPoint y: 400, distance: 42.8
click at [112, 378] on span "Evaluaciones" at bounding box center [94, 377] width 66 height 16
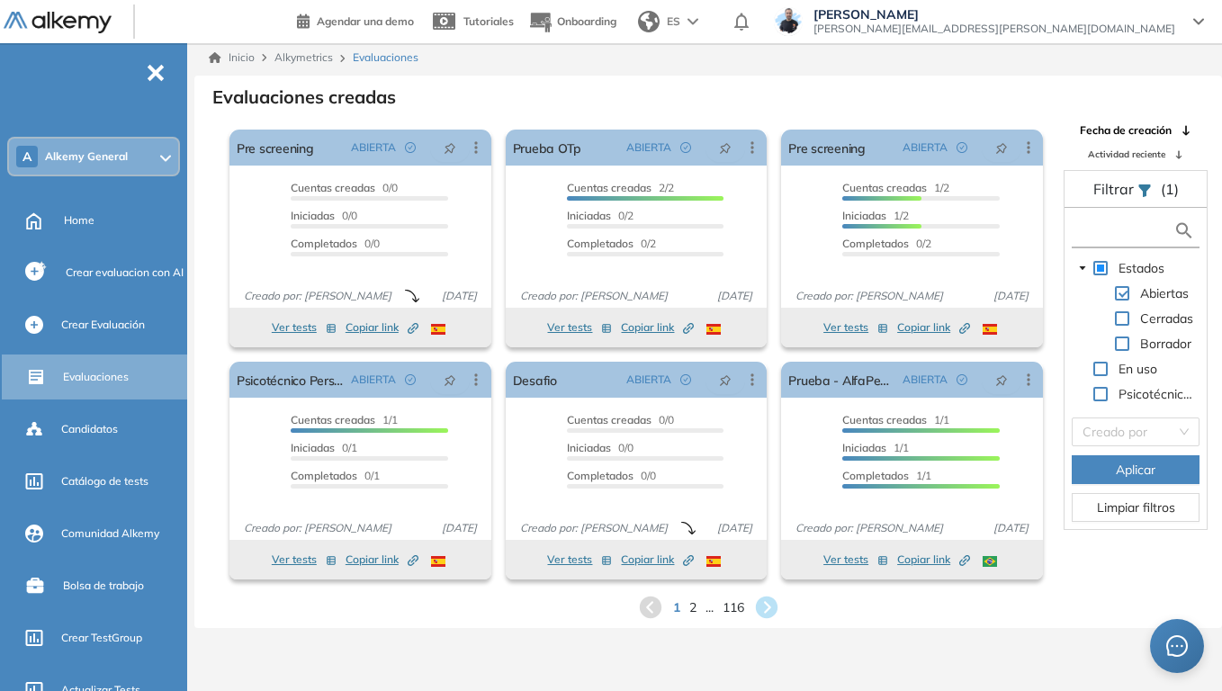
click at [1119, 234] on input "text" at bounding box center [1124, 230] width 97 height 19
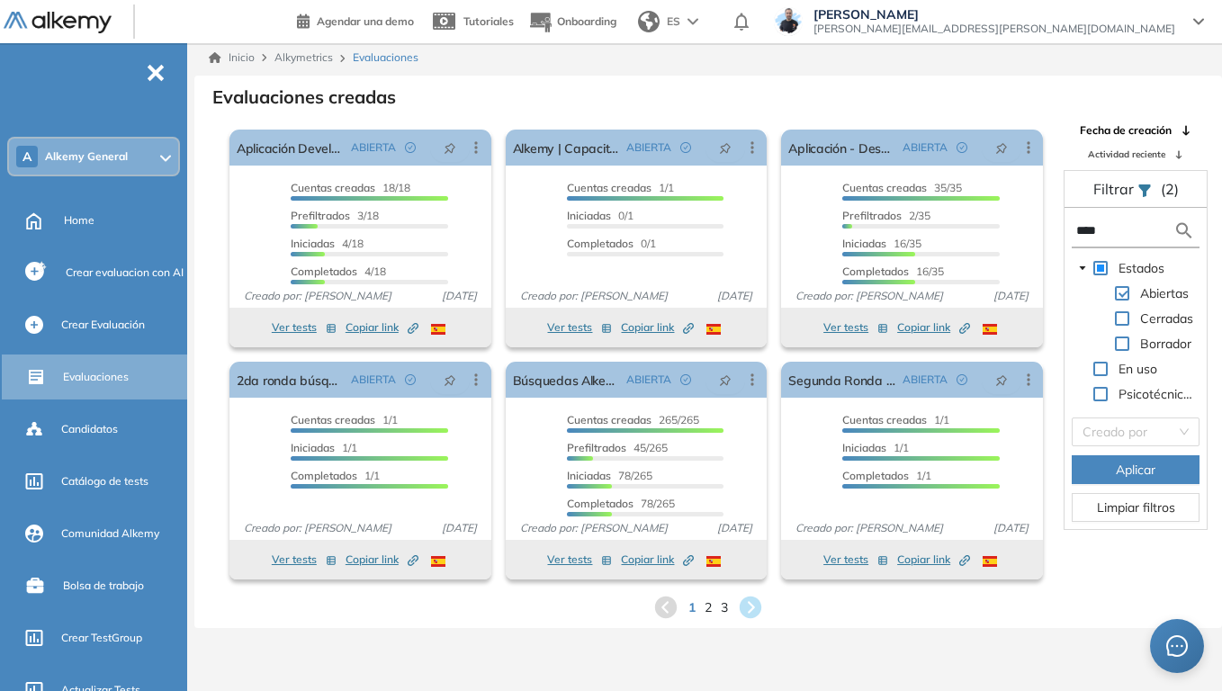
type input "****"
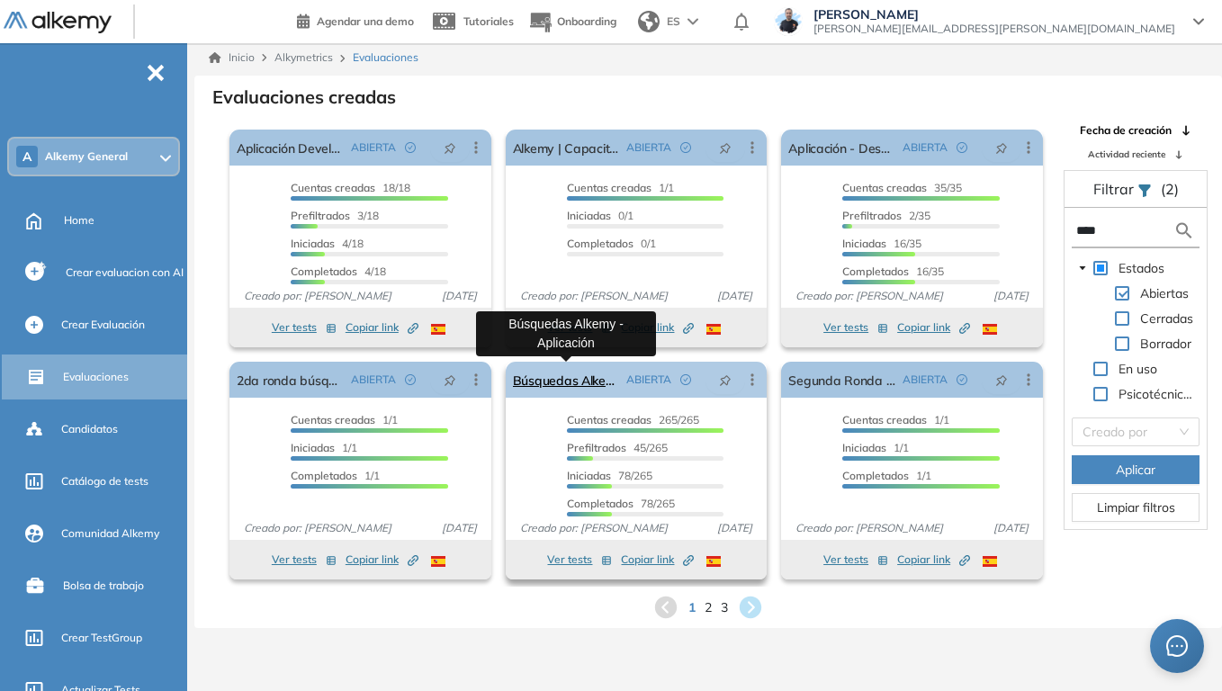
click at [564, 390] on link "Búsquedas Alkemy - Aplicación" at bounding box center [566, 380] width 107 height 36
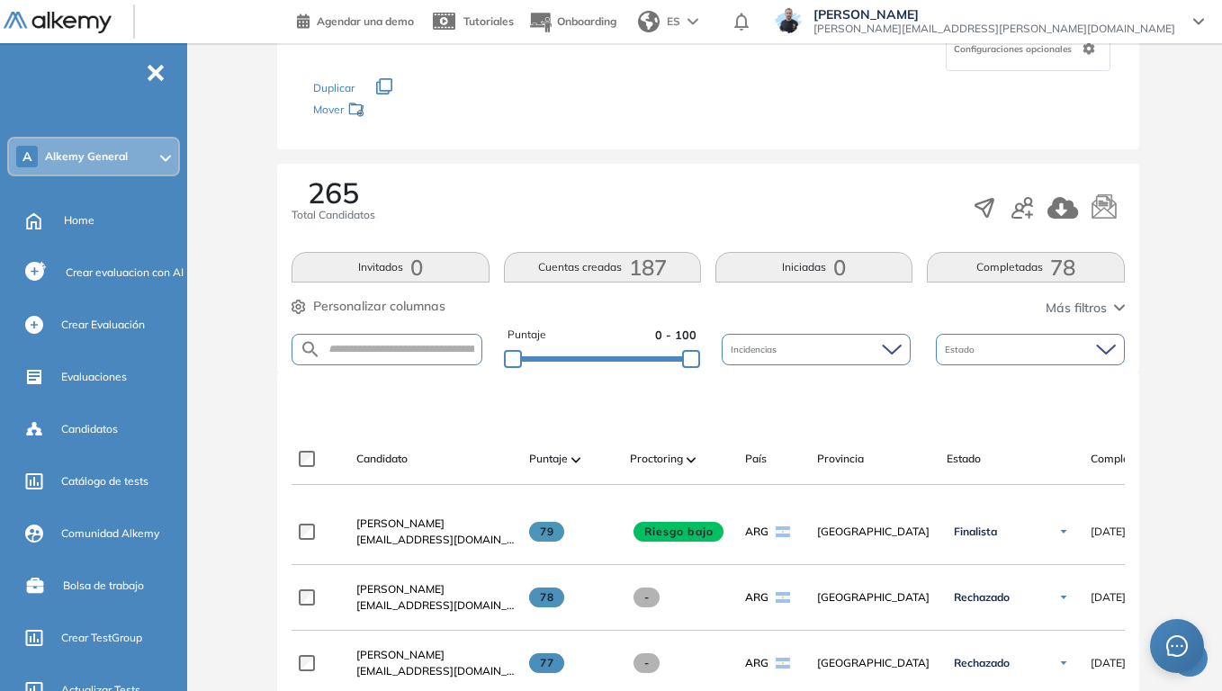
scroll to position [180, 0]
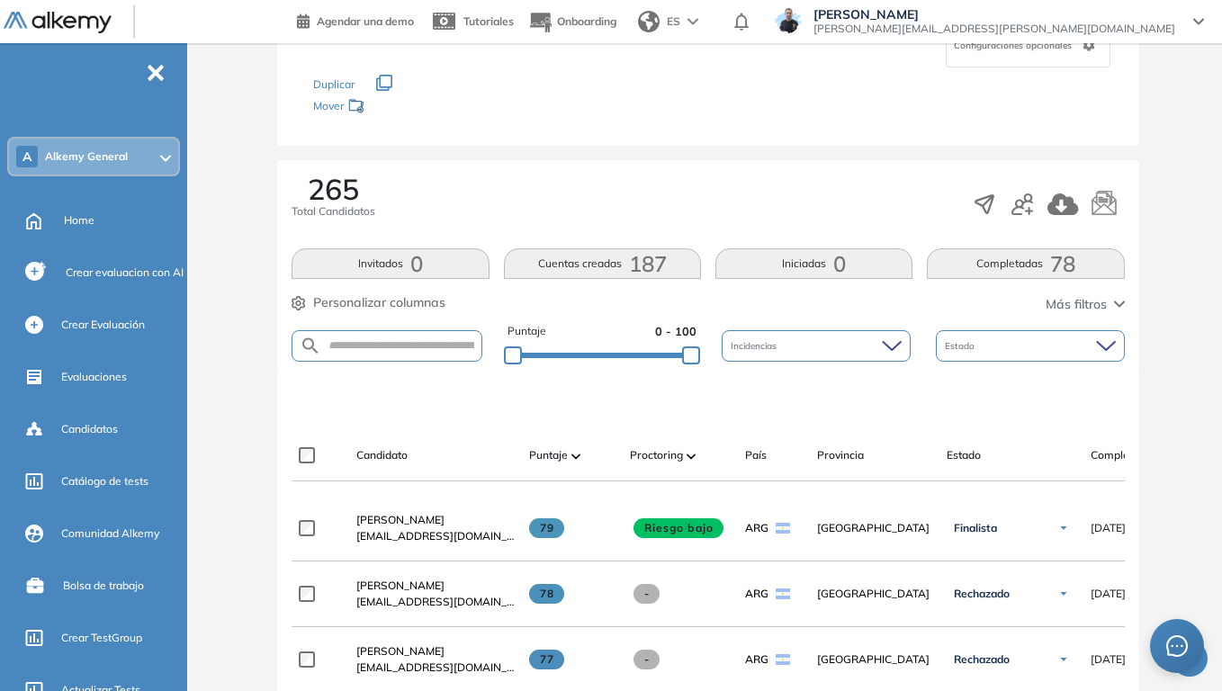
drag, startPoint x: 1047, startPoint y: 271, endPoint x: 199, endPoint y: 303, distance: 848.3
click at [1047, 271] on button "Completadas 78" at bounding box center [1025, 263] width 197 height 31
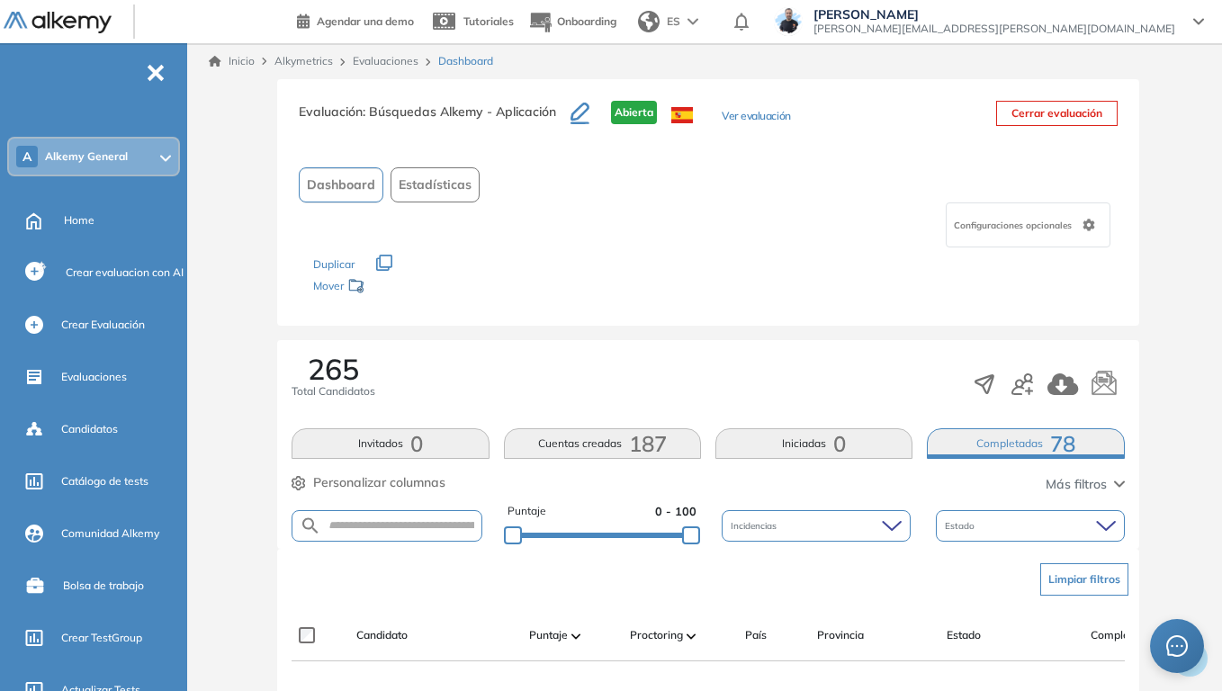
scroll to position [360, 0]
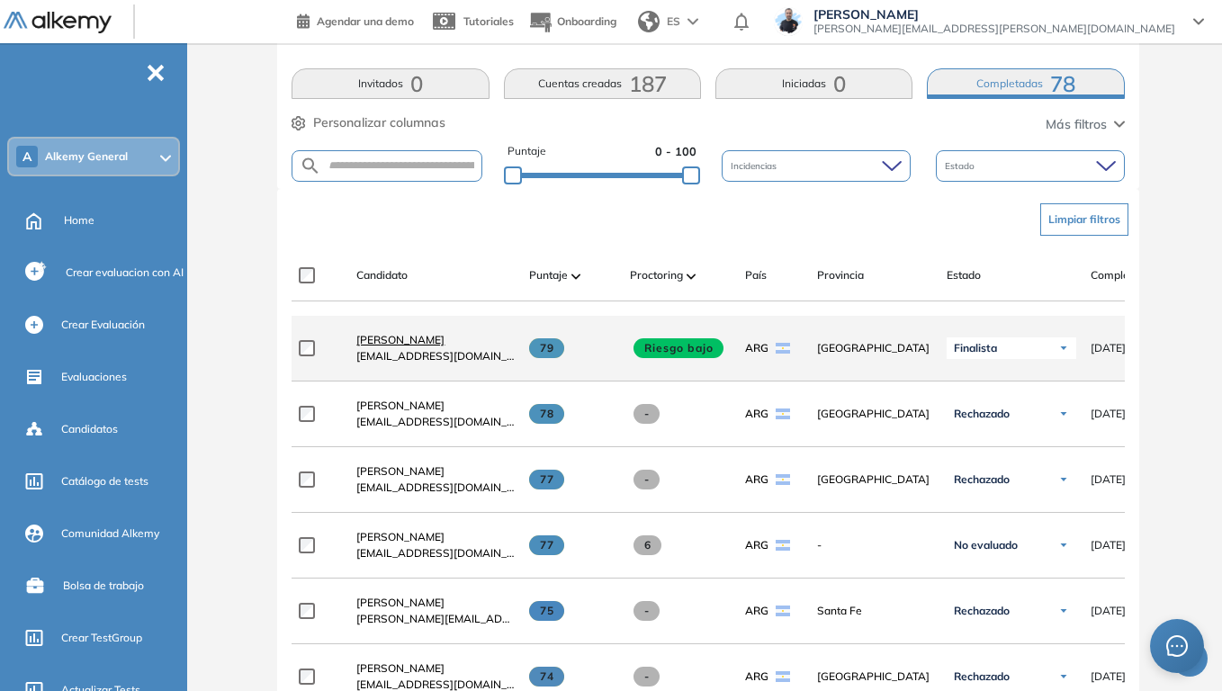
click at [413, 340] on span "[PERSON_NAME]" at bounding box center [400, 339] width 88 height 13
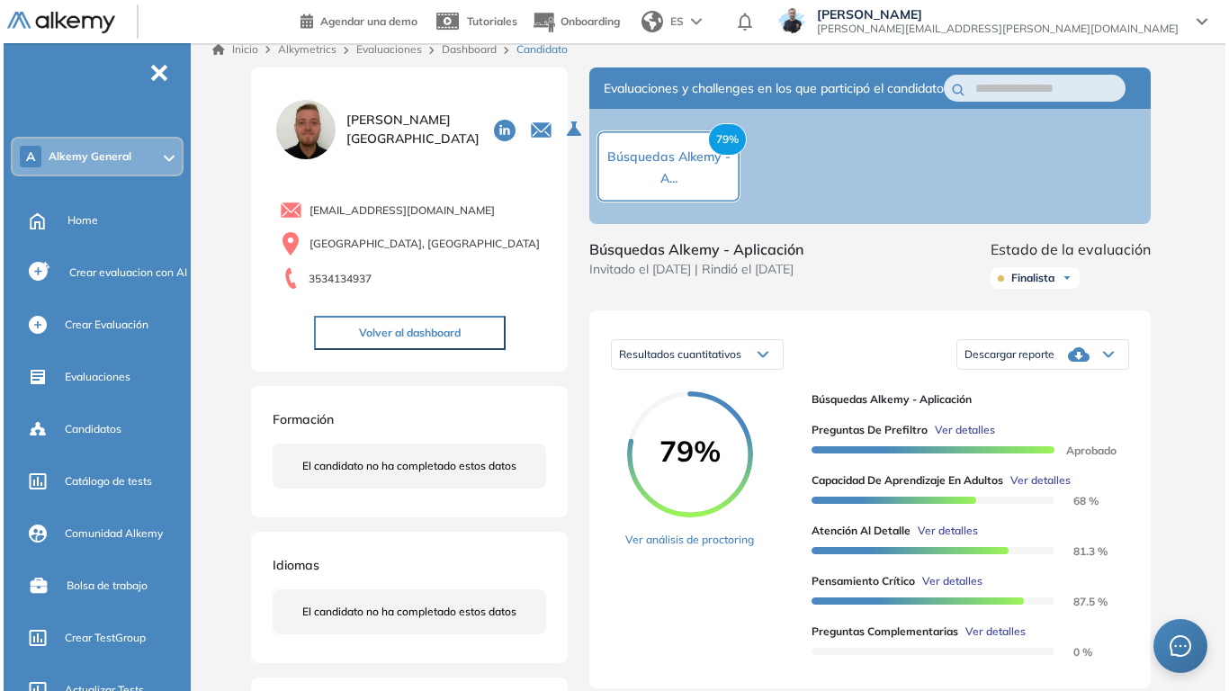
scroll to position [90, 0]
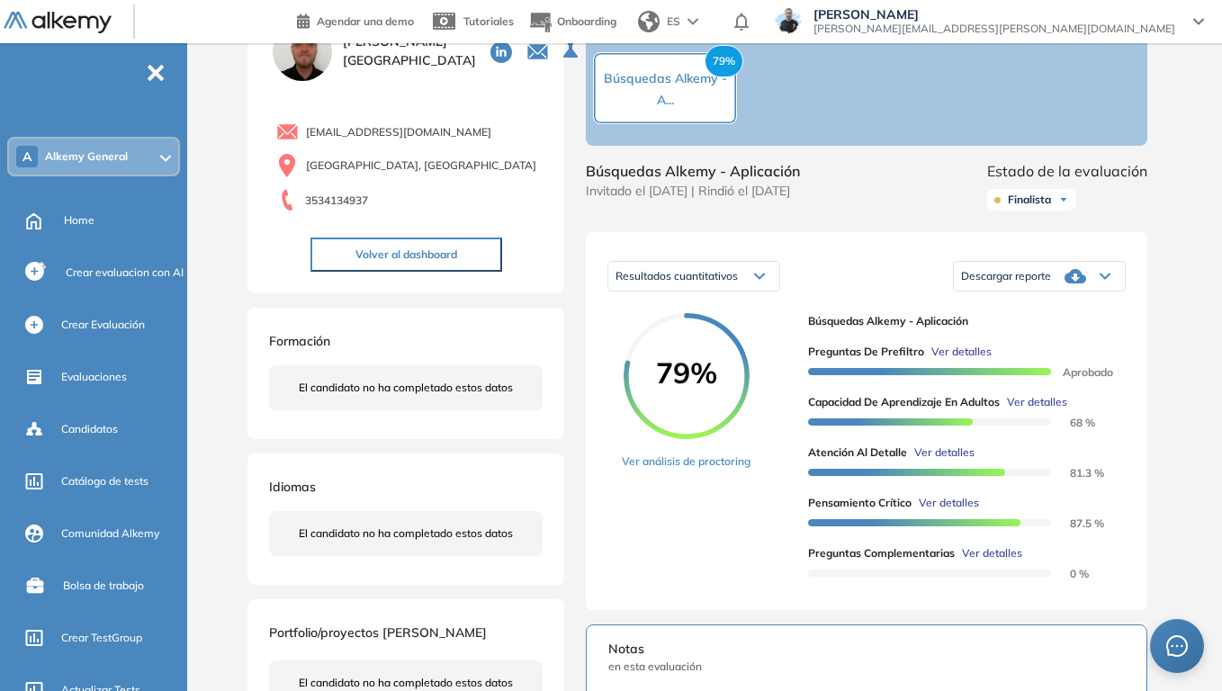
click at [1036, 410] on span "Ver detalles" at bounding box center [1037, 402] width 60 height 16
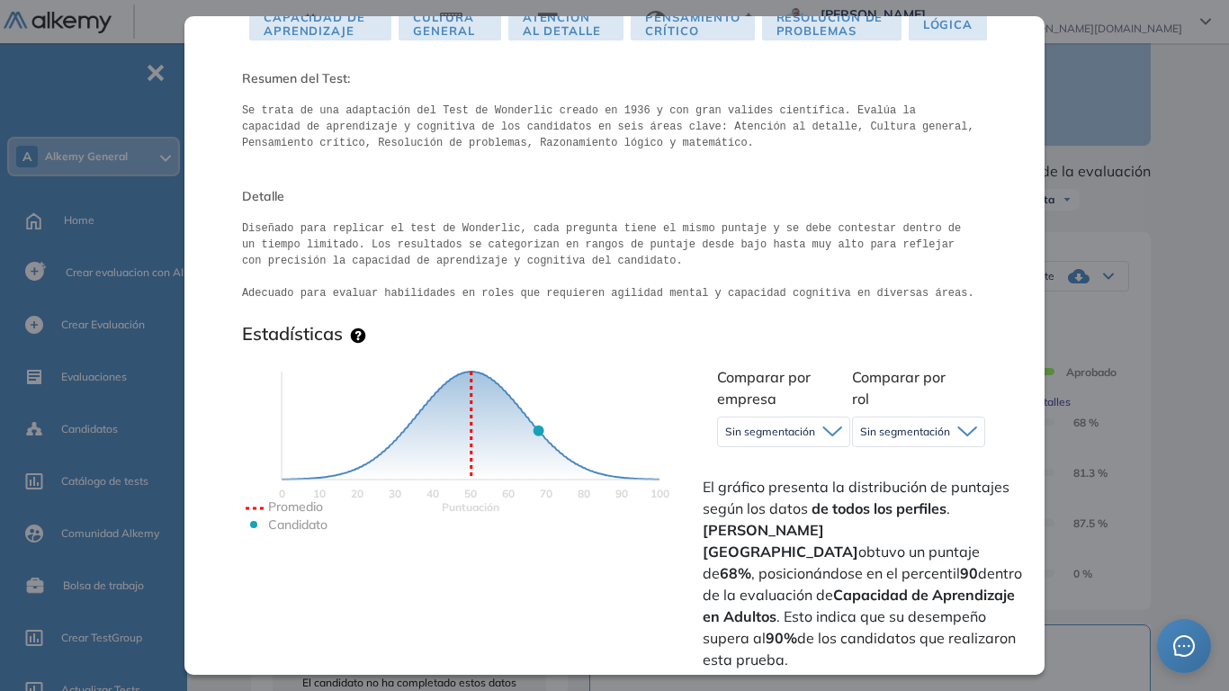
scroll to position [180, 0]
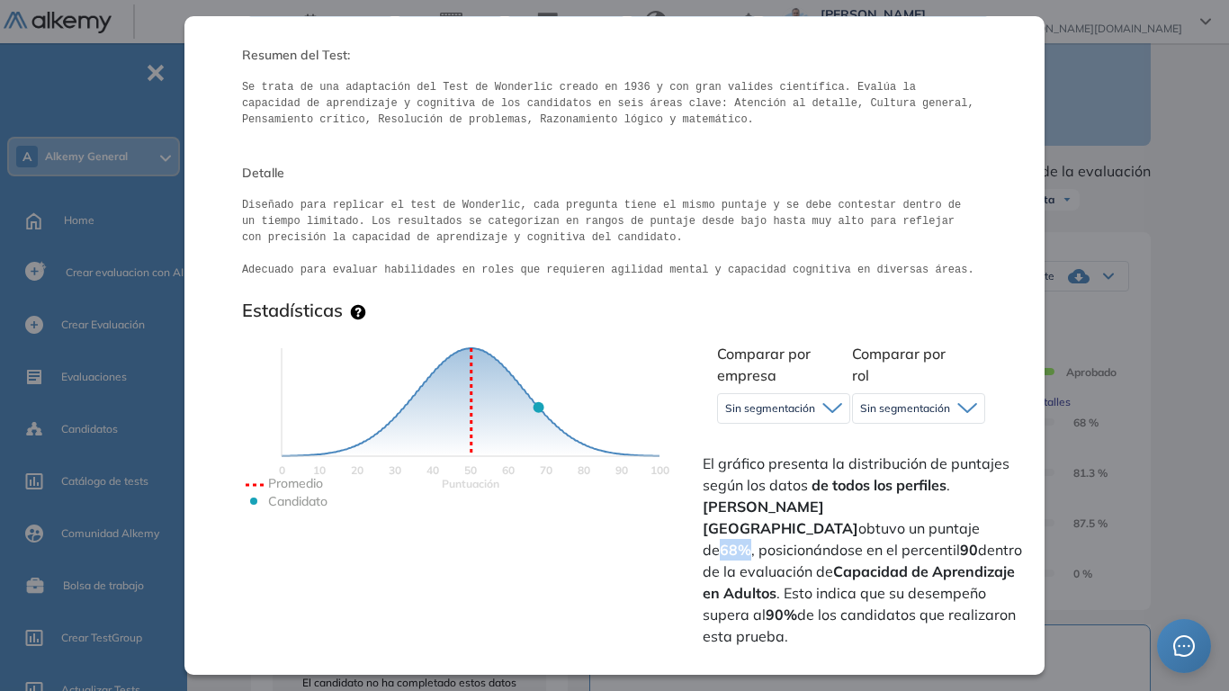
drag, startPoint x: 896, startPoint y: 508, endPoint x: 920, endPoint y: 508, distance: 23.4
click at [751, 538] on strong "68%" at bounding box center [735, 550] width 31 height 18
click at [778, 414] on span "Sin segmentación" at bounding box center [770, 408] width 90 height 14
click at [665, 374] on icon "Puntuación 0 10 20 30 40 50 60 70 80 90 100 Promedio Candidato" at bounding box center [471, 447] width 450 height 270
click at [751, 538] on strong "68%" at bounding box center [735, 550] width 31 height 18
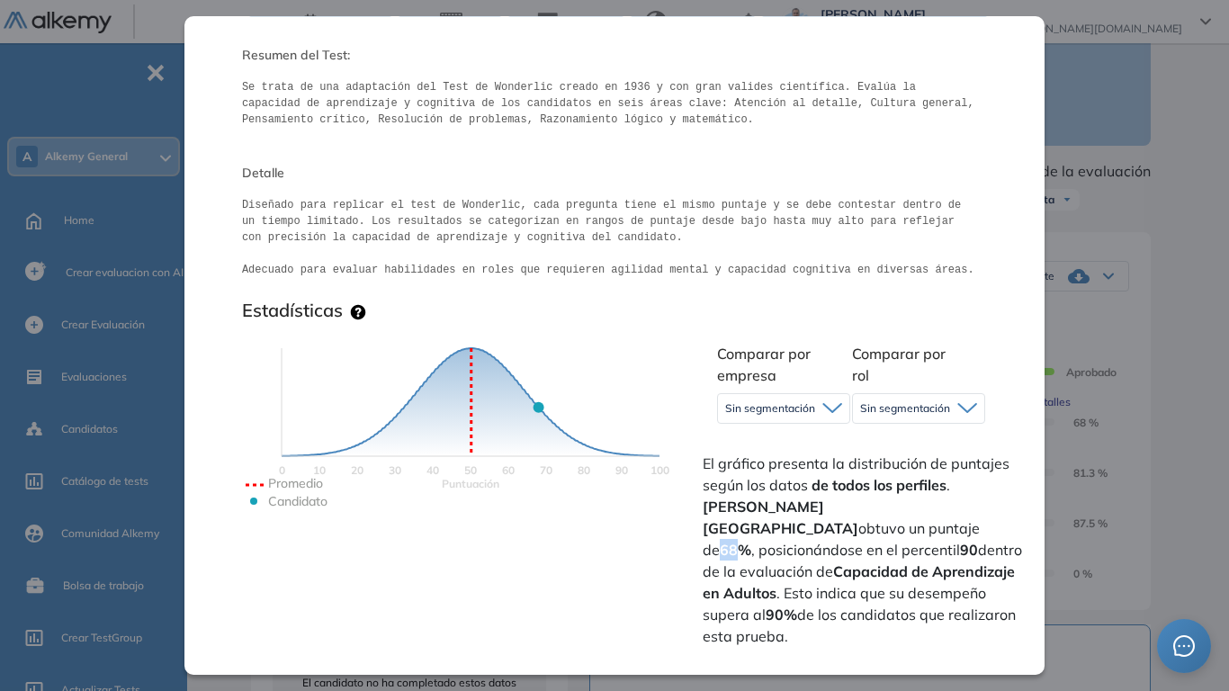
drag, startPoint x: 896, startPoint y: 508, endPoint x: 893, endPoint y: 477, distance: 30.8
click at [751, 538] on strong "68%" at bounding box center [735, 550] width 31 height 18
click at [798, 409] on span "Sin segmentación" at bounding box center [770, 408] width 90 height 14
click at [744, 480] on li "Alkemy" at bounding box center [743, 480] width 35 height 18
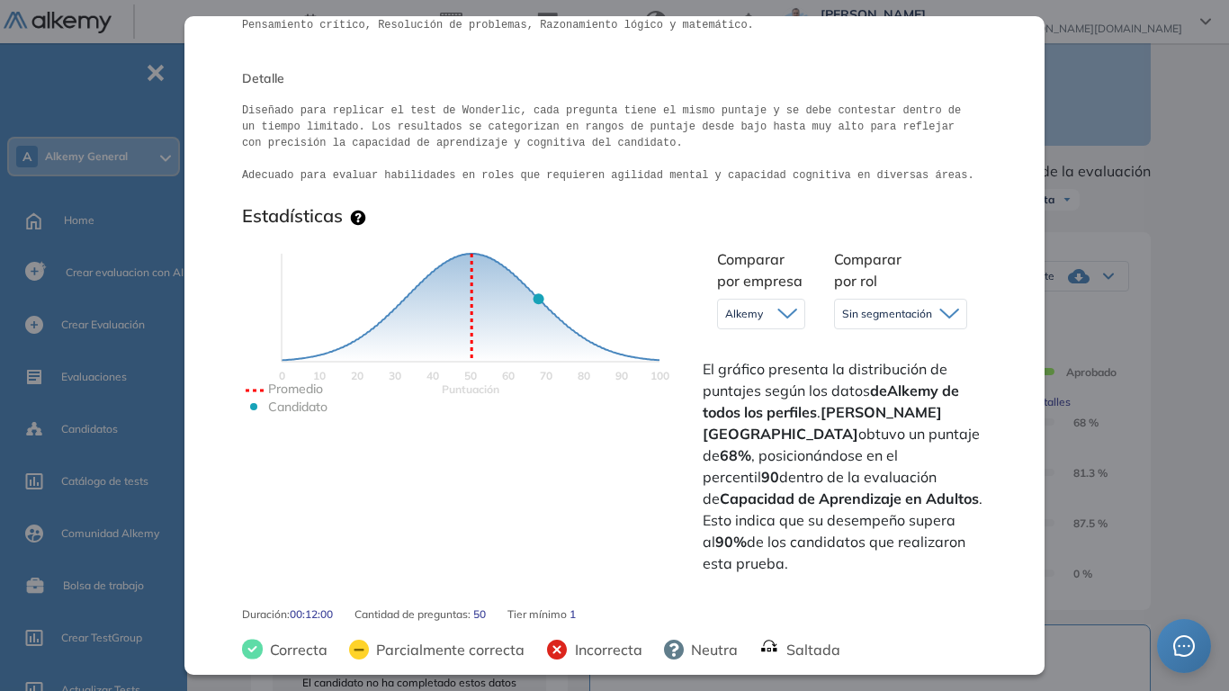
scroll to position [360, 0]
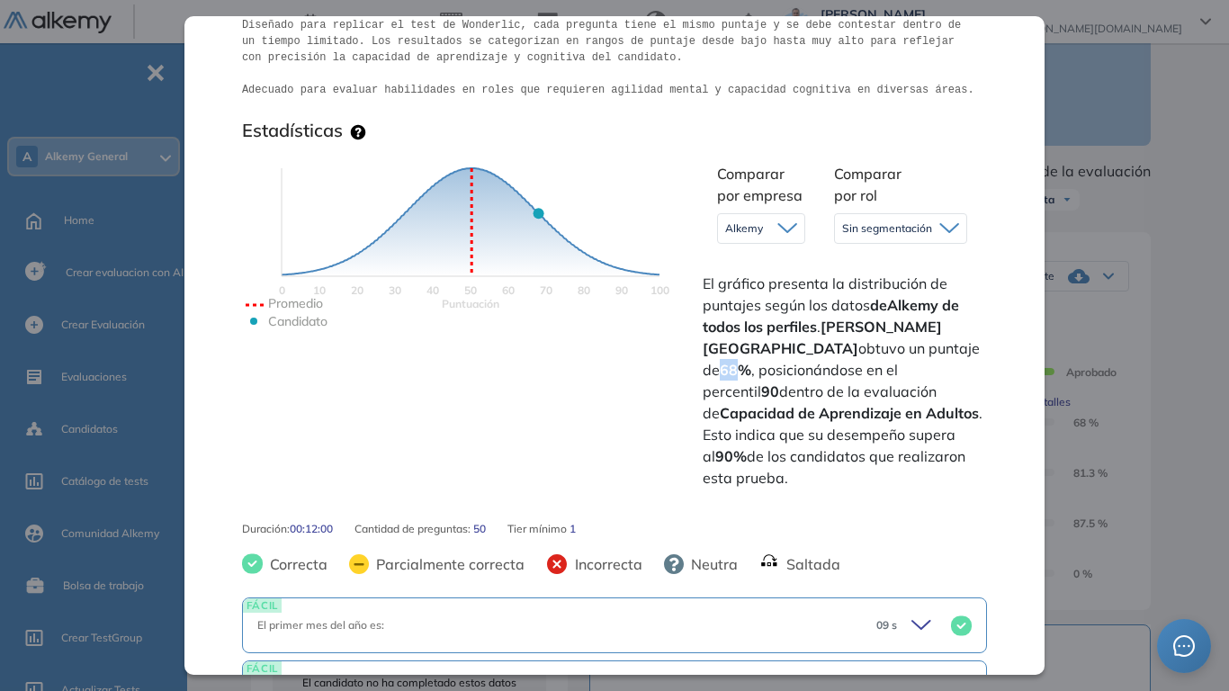
drag, startPoint x: 845, startPoint y: 364, endPoint x: 868, endPoint y: 365, distance: 22.5
click at [868, 365] on span "El gráfico presenta la distribución de puntajes según los datos de Alkemy de to…" at bounding box center [843, 381] width 281 height 216
drag, startPoint x: 870, startPoint y: 456, endPoint x: 895, endPoint y: 457, distance: 25.2
click at [747, 457] on strong "90%" at bounding box center [730, 456] width 31 height 18
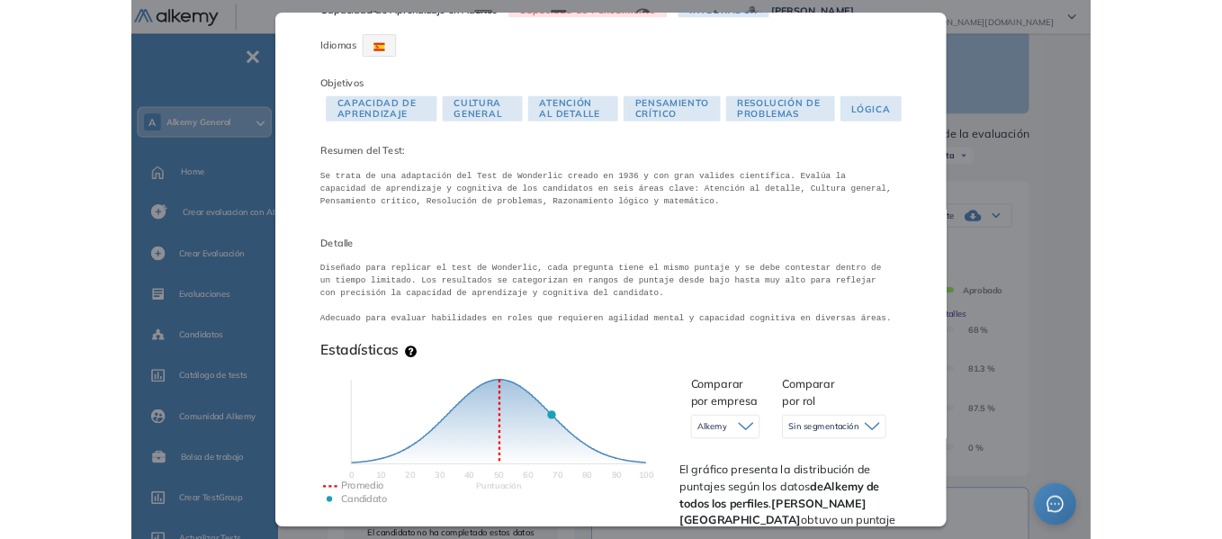
scroll to position [0, 0]
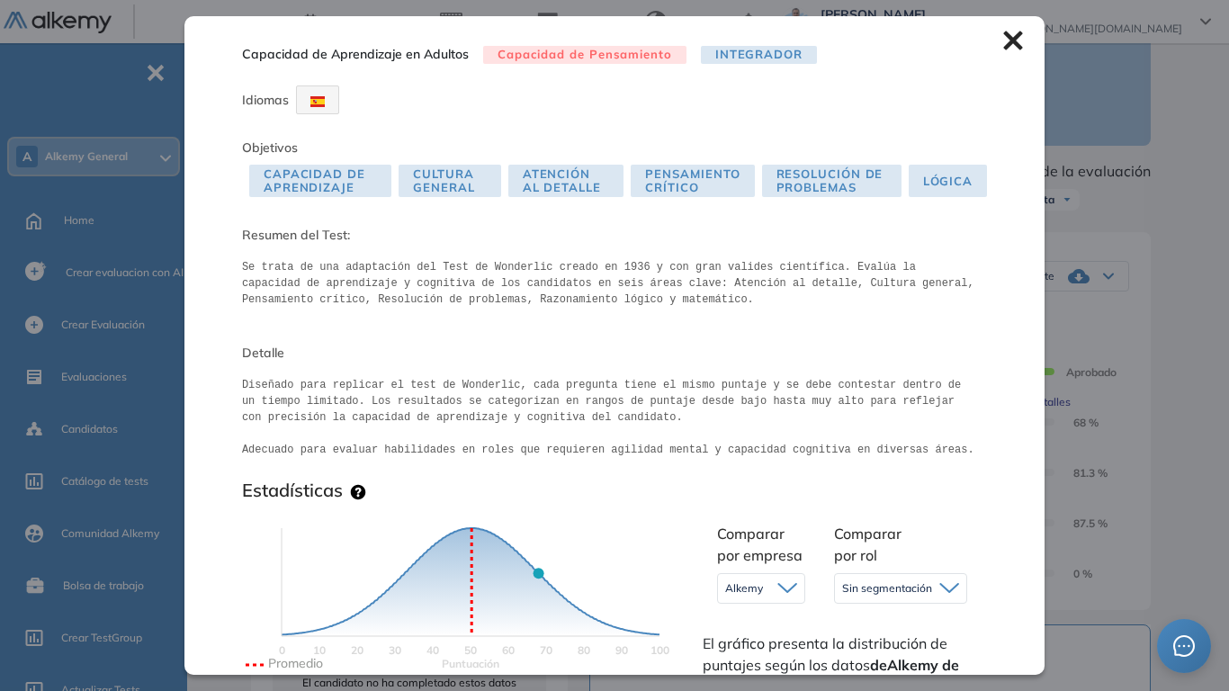
click at [1003, 40] on icon at bounding box center [1013, 41] width 20 height 20
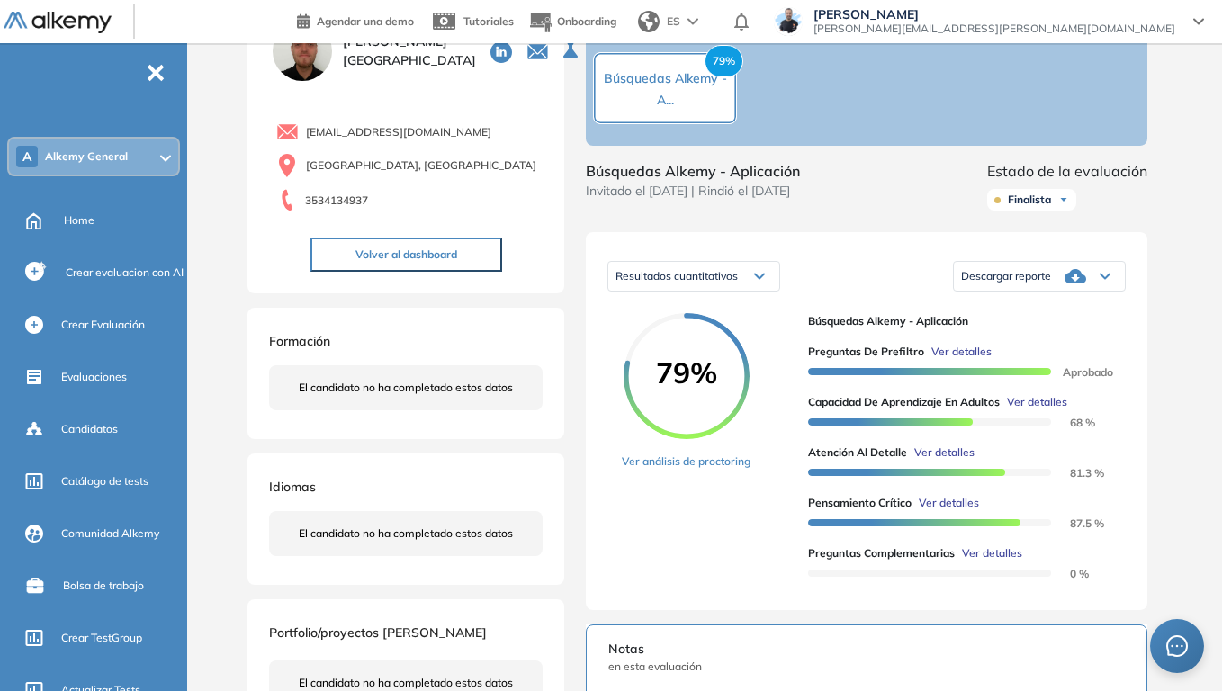
click at [1025, 283] on span "Descargar reporte" at bounding box center [1006, 276] width 90 height 14
click at [1051, 350] on li "Descargar informe resumido" at bounding box center [1029, 341] width 134 height 18
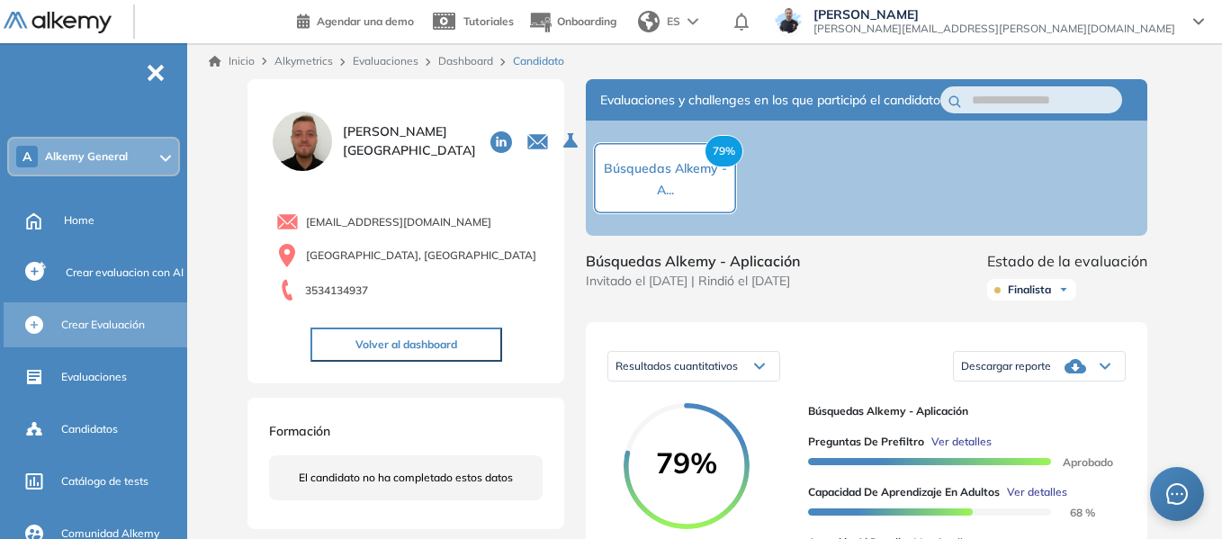
click at [120, 319] on span "Crear Evaluación" at bounding box center [103, 325] width 84 height 16
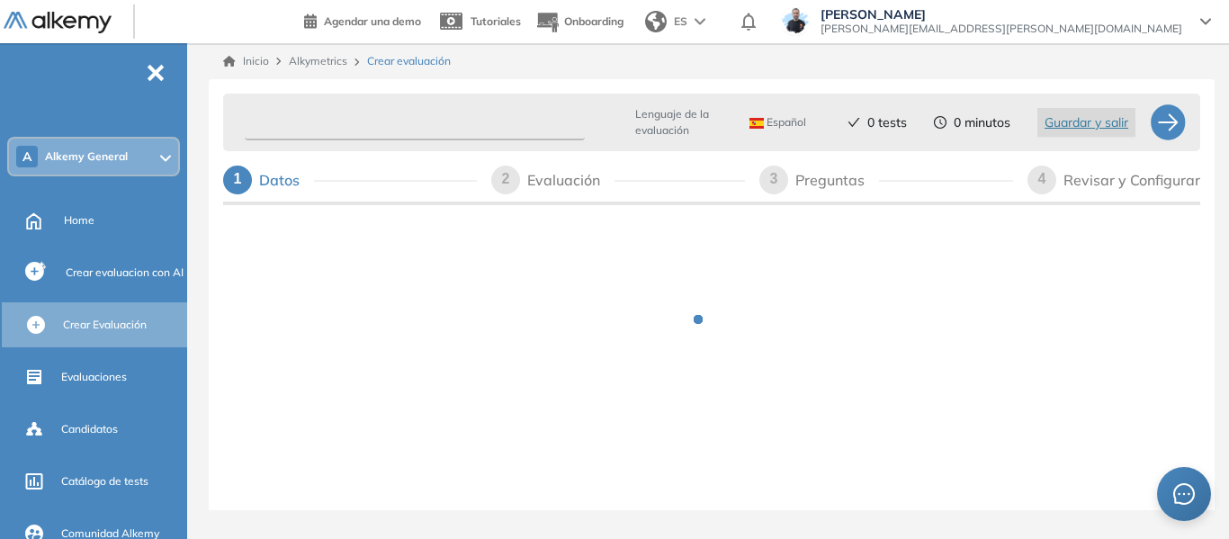
click at [422, 114] on input "text" at bounding box center [415, 122] width 340 height 35
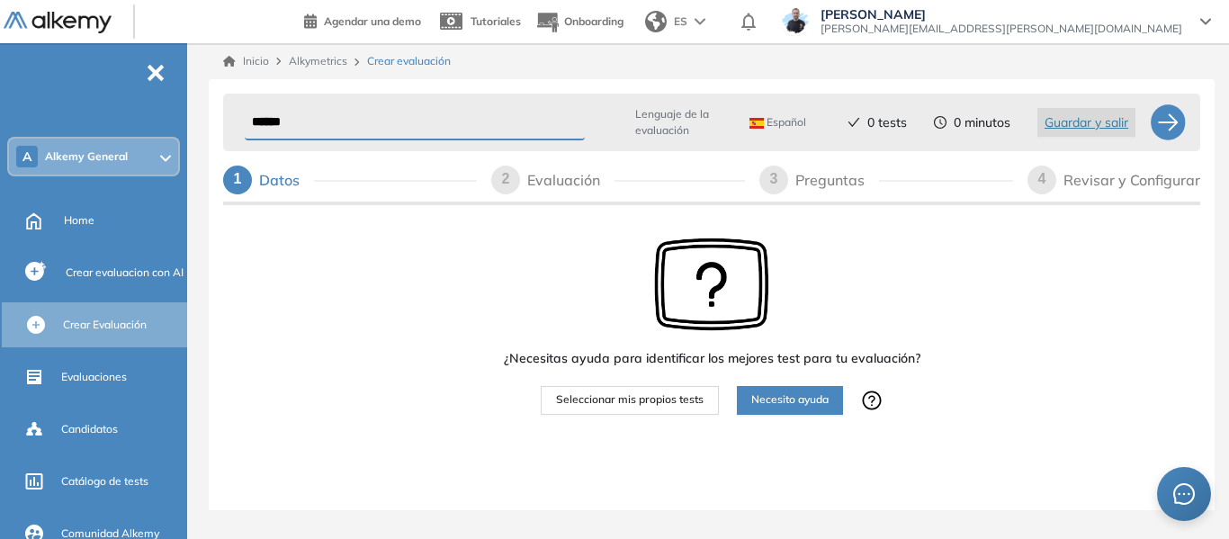
type input "******"
click at [669, 389] on button "Seleccionar mis propios tests" at bounding box center [630, 400] width 178 height 29
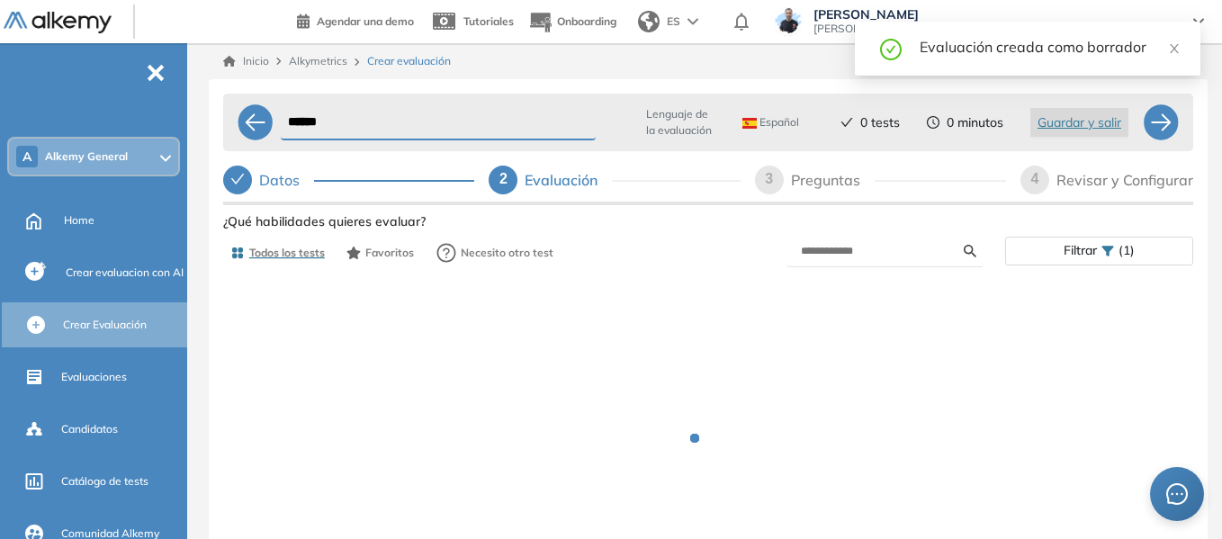
click at [814, 186] on div "Preguntas" at bounding box center [833, 180] width 84 height 29
select select "*****"
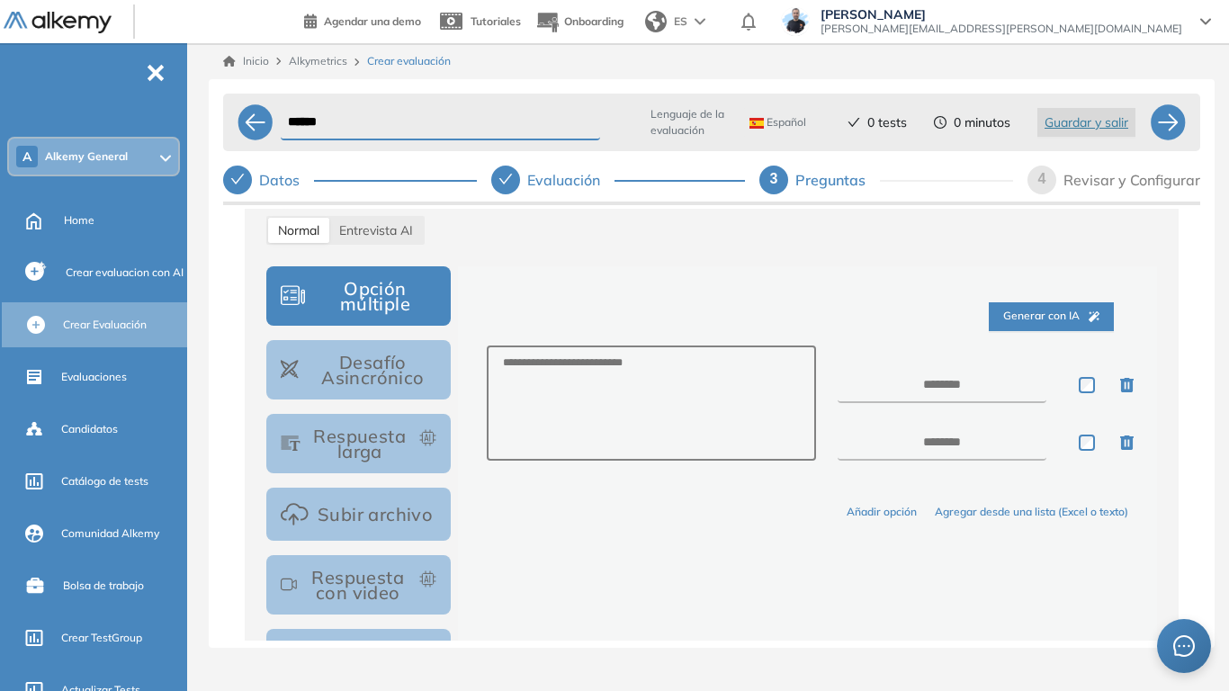
scroll to position [360, 0]
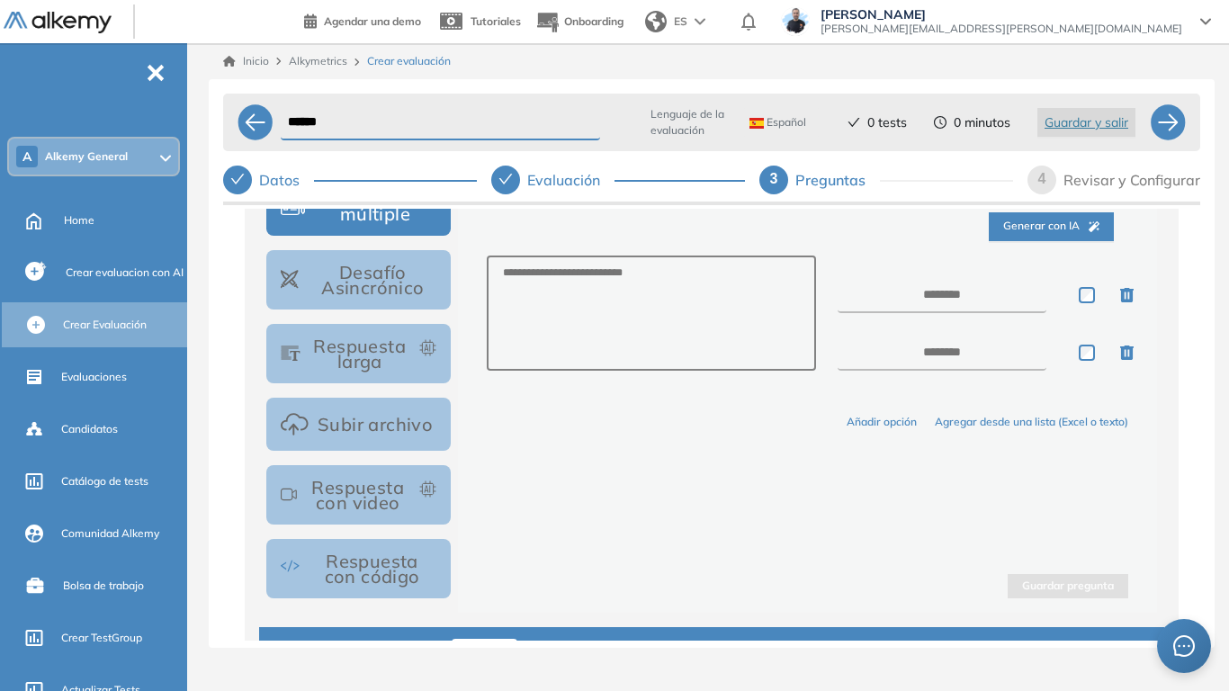
click at [382, 353] on button "Respuesta larga" at bounding box center [358, 353] width 184 height 59
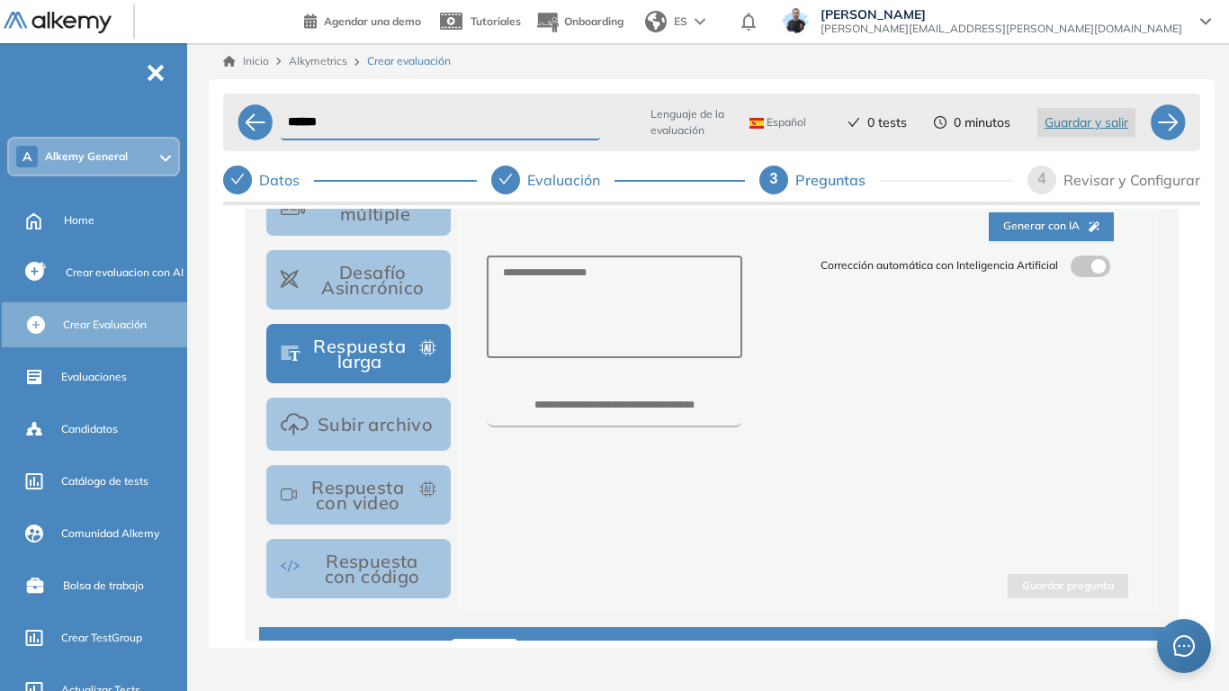
click at [1075, 265] on span at bounding box center [1078, 263] width 14 height 14
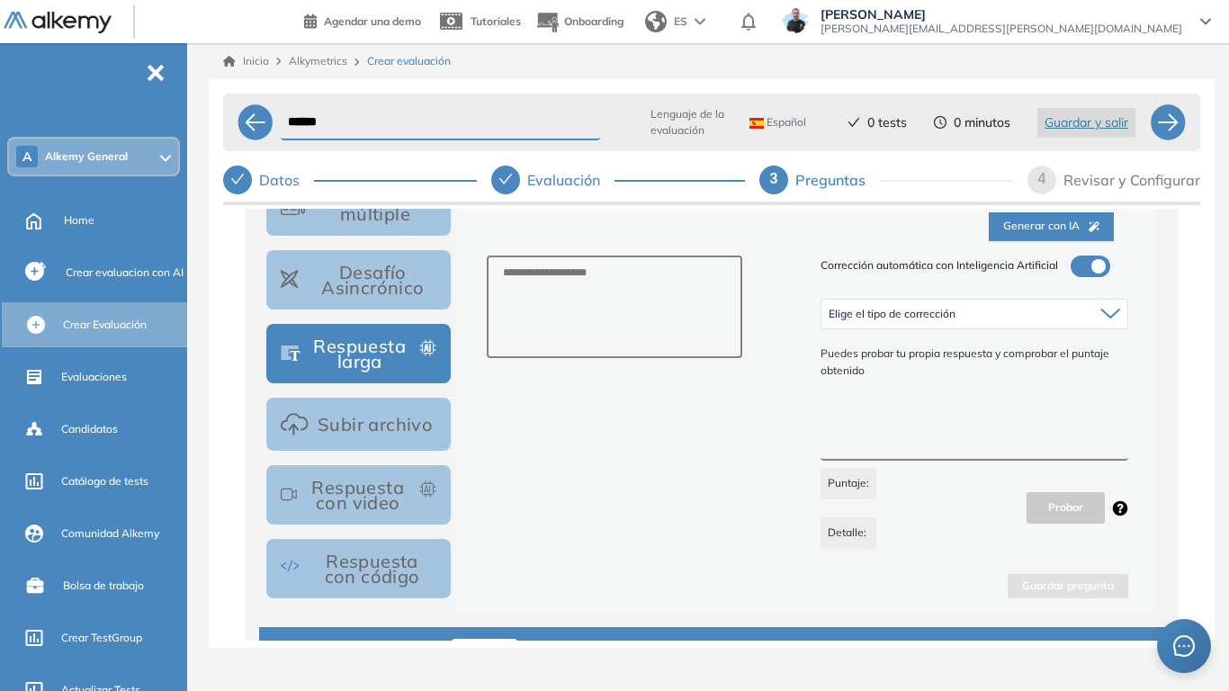
click at [932, 424] on textarea at bounding box center [975, 427] width 308 height 67
click at [407, 506] on button "Respuesta con video" at bounding box center [358, 494] width 184 height 59
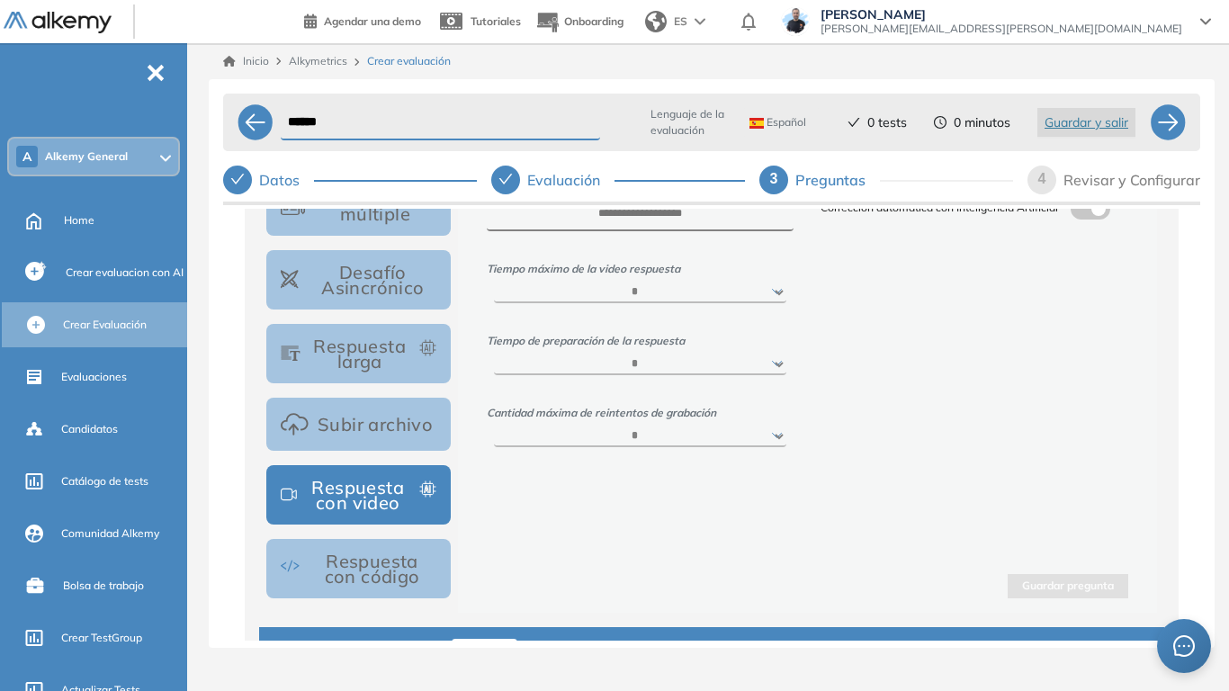
scroll to position [270, 0]
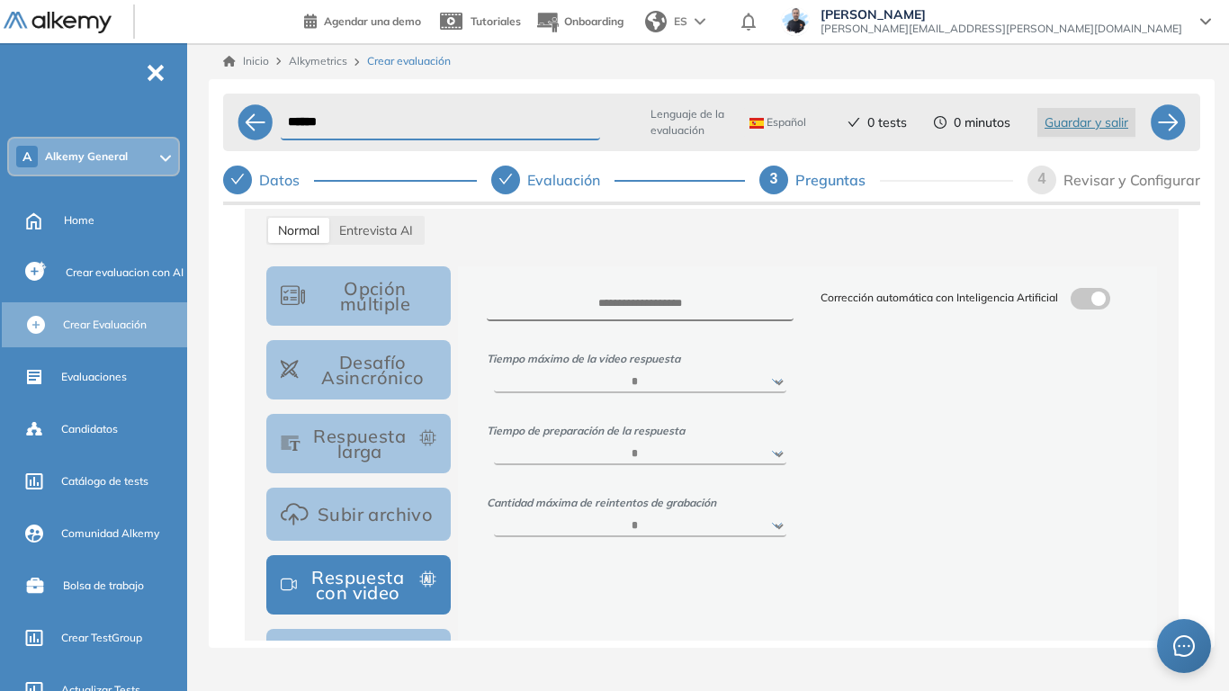
click at [1071, 301] on span at bounding box center [1078, 295] width 14 height 14
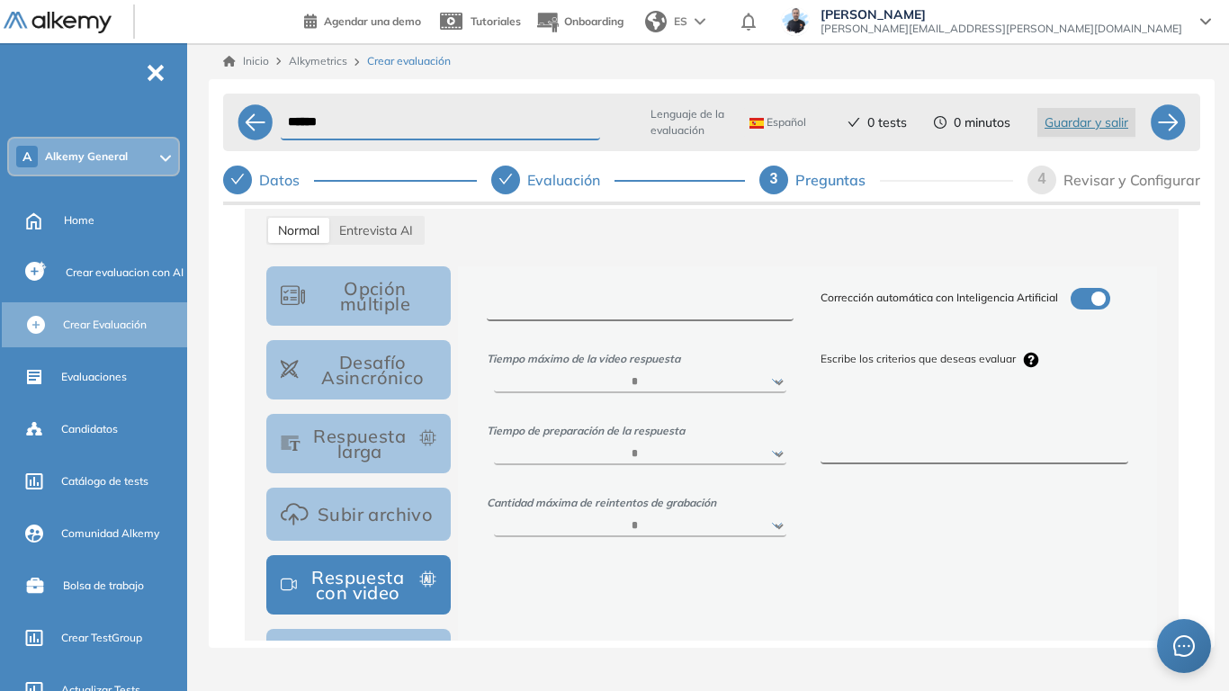
click at [644, 301] on textarea at bounding box center [641, 304] width 308 height 33
click at [938, 411] on textarea at bounding box center [975, 431] width 308 height 67
click at [95, 168] on div "A Alkemy General" at bounding box center [93, 157] width 169 height 36
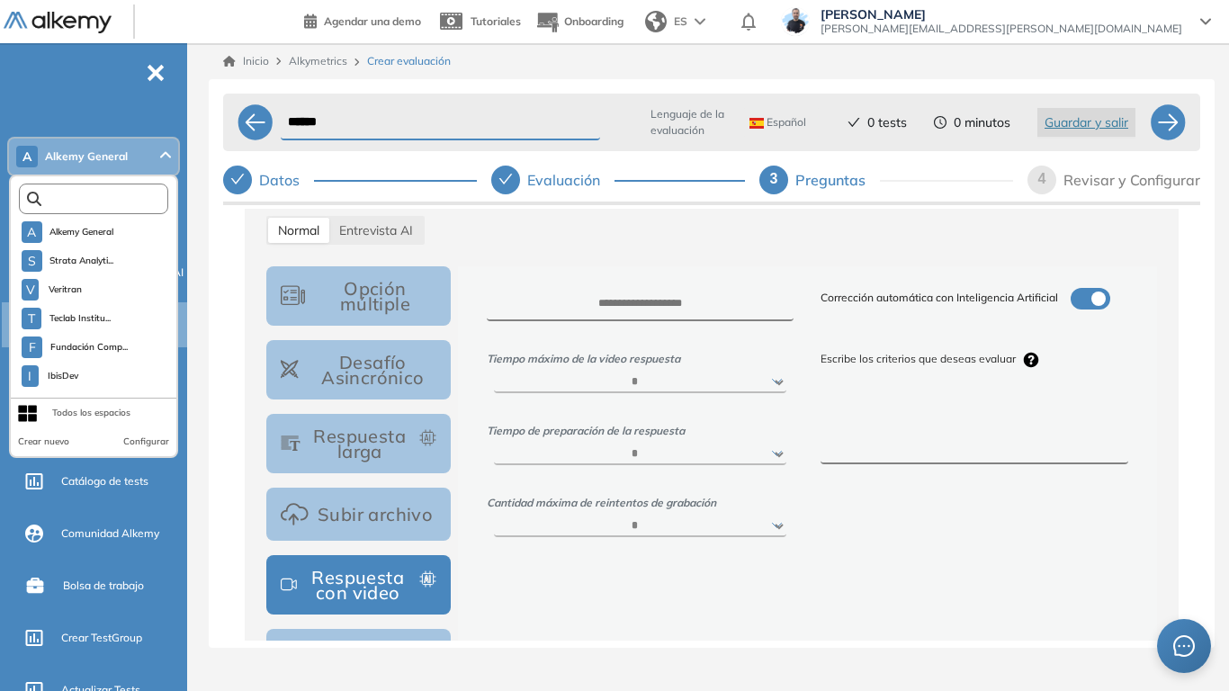
click at [106, 205] on input "text" at bounding box center [97, 199] width 112 height 13
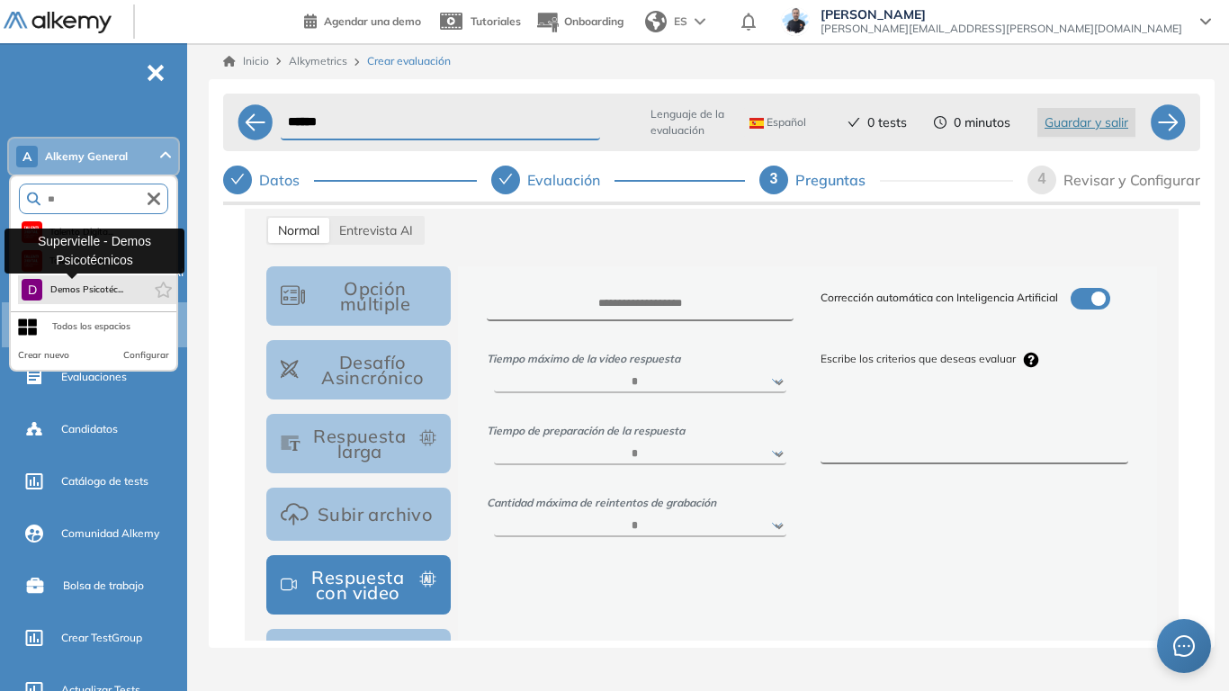
type input "**"
click at [90, 289] on span "Demos Psicotéc..." at bounding box center [86, 290] width 74 height 14
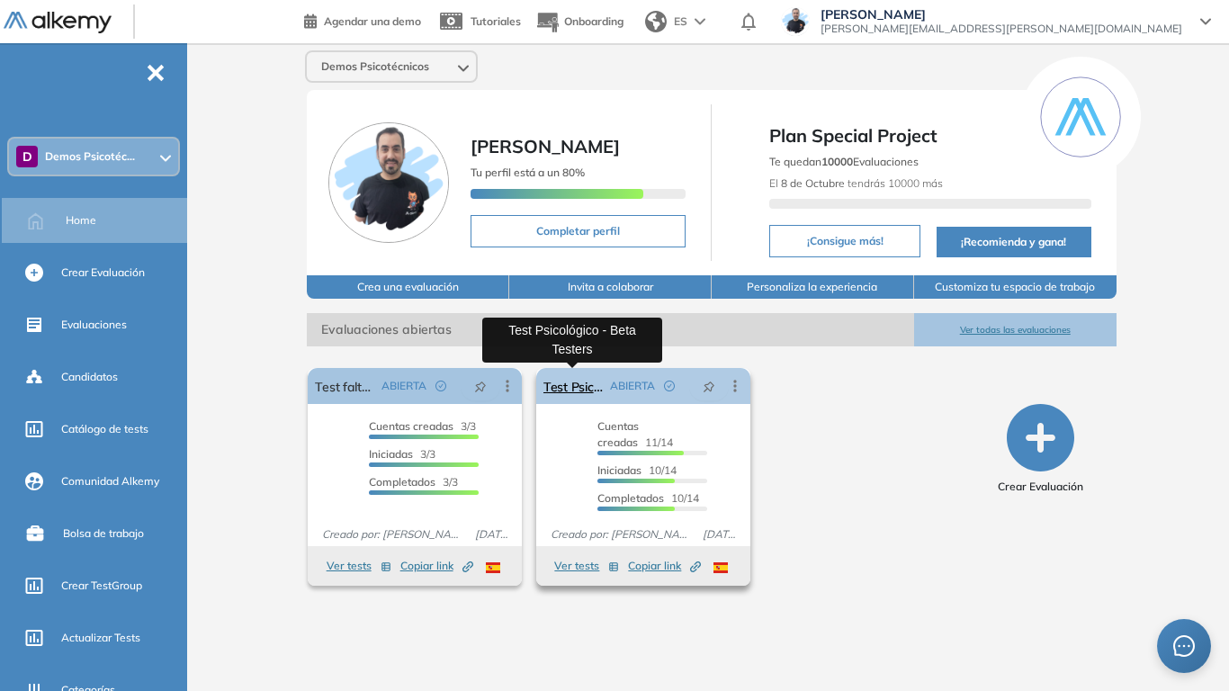
click at [562, 391] on link "Test Psicológico - Beta Testers" at bounding box center [573, 386] width 59 height 36
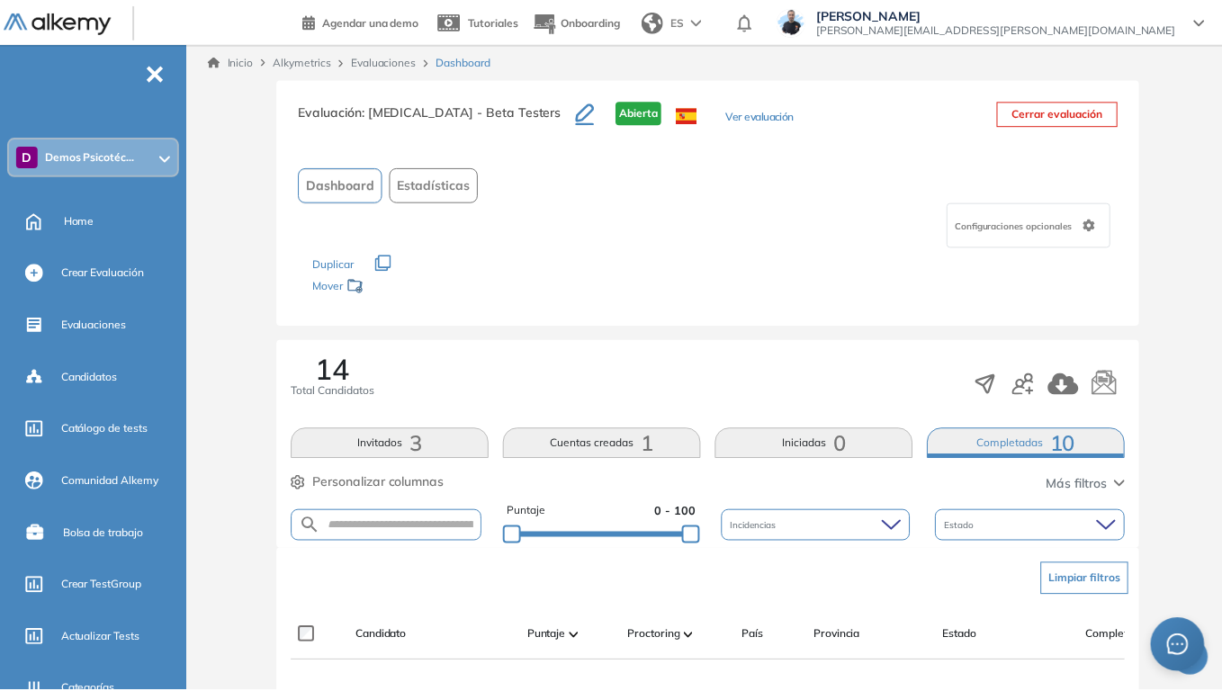
scroll to position [540, 0]
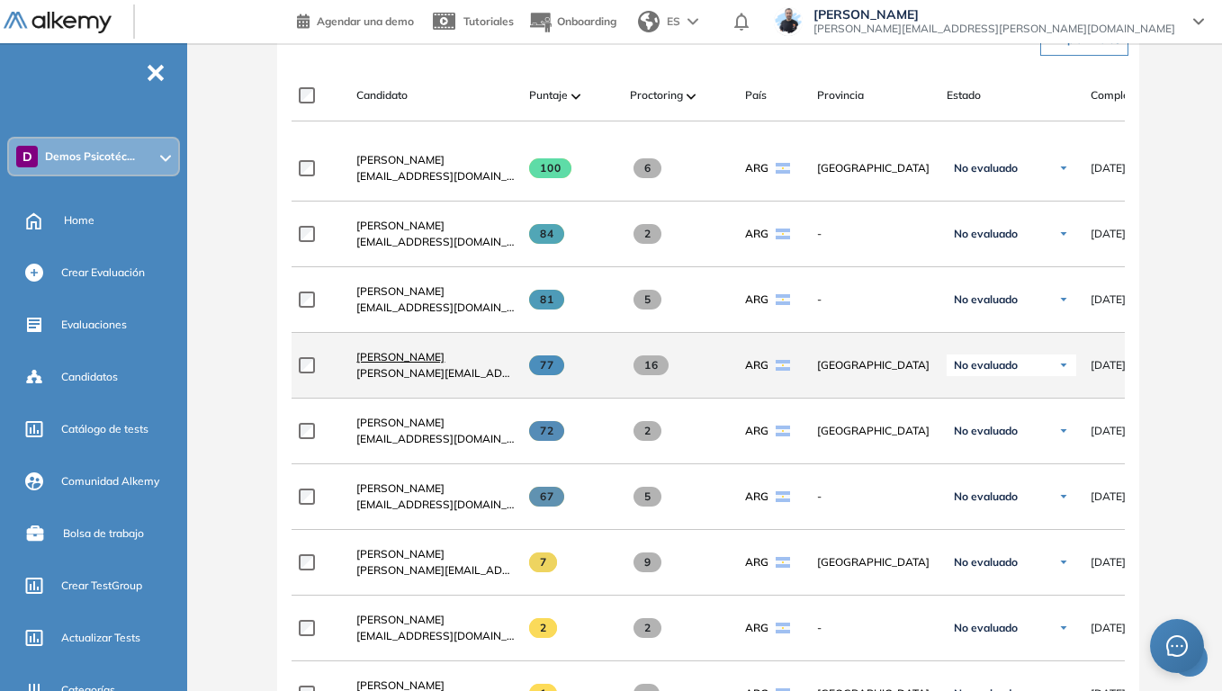
click at [418, 364] on span "[PERSON_NAME]" at bounding box center [400, 356] width 88 height 13
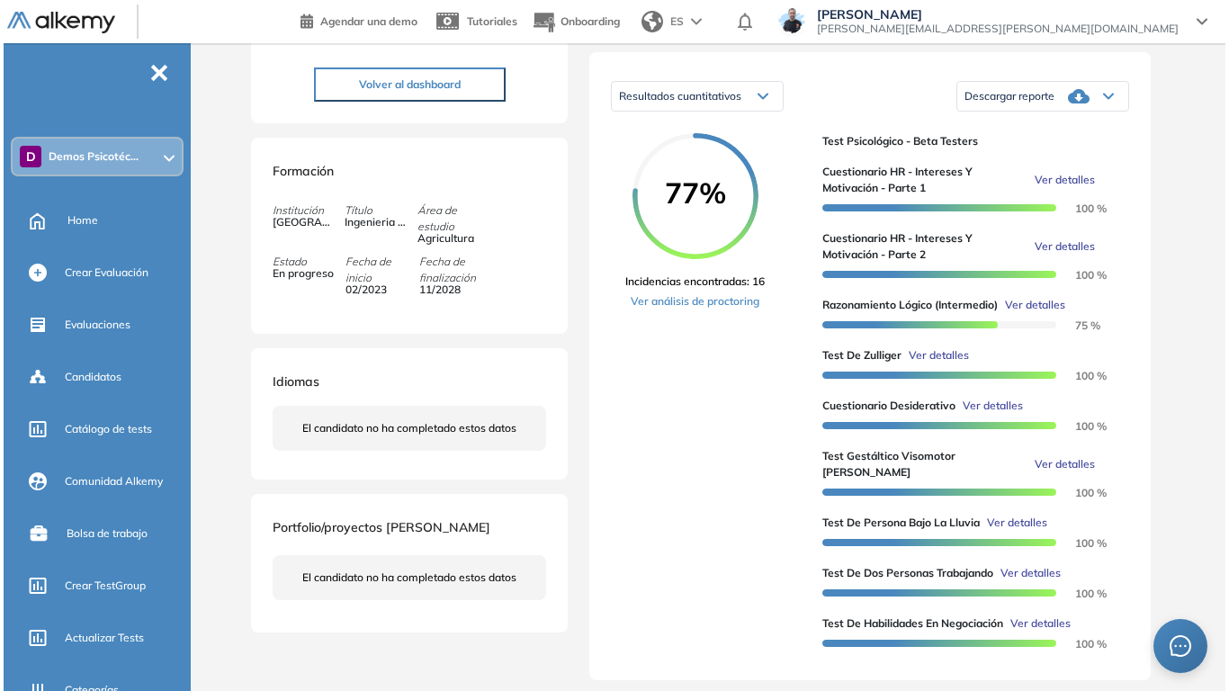
scroll to position [360, 0]
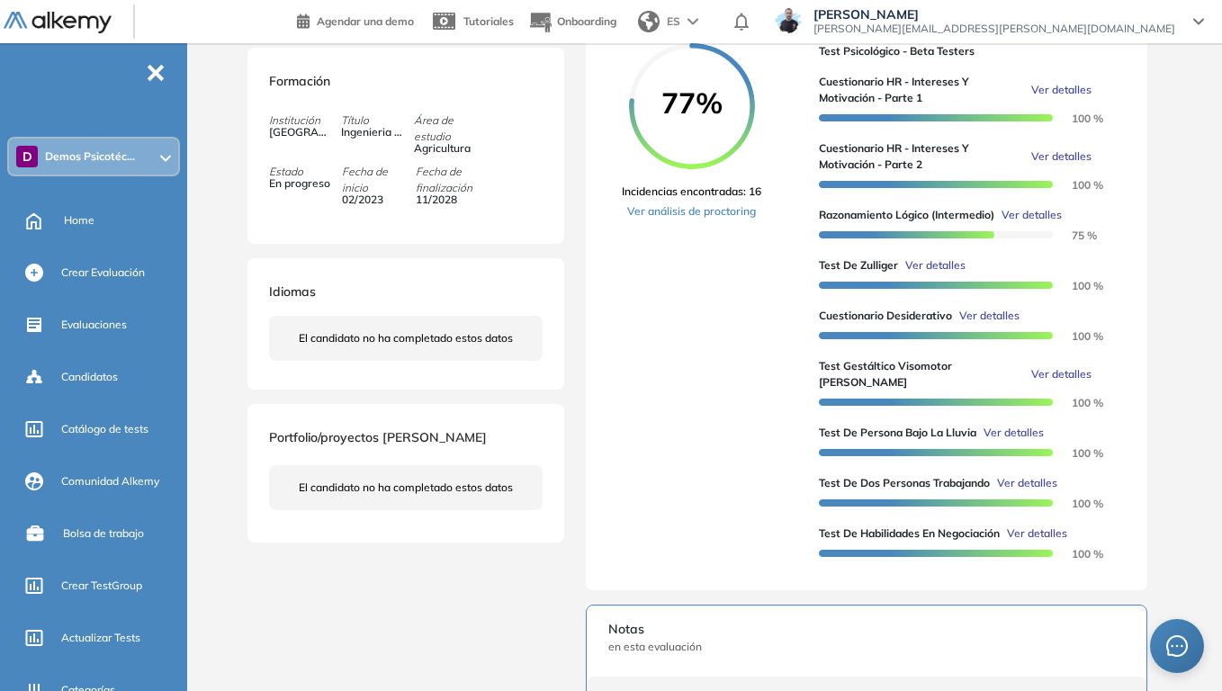
click at [1077, 98] on span "Ver detalles" at bounding box center [1061, 90] width 60 height 16
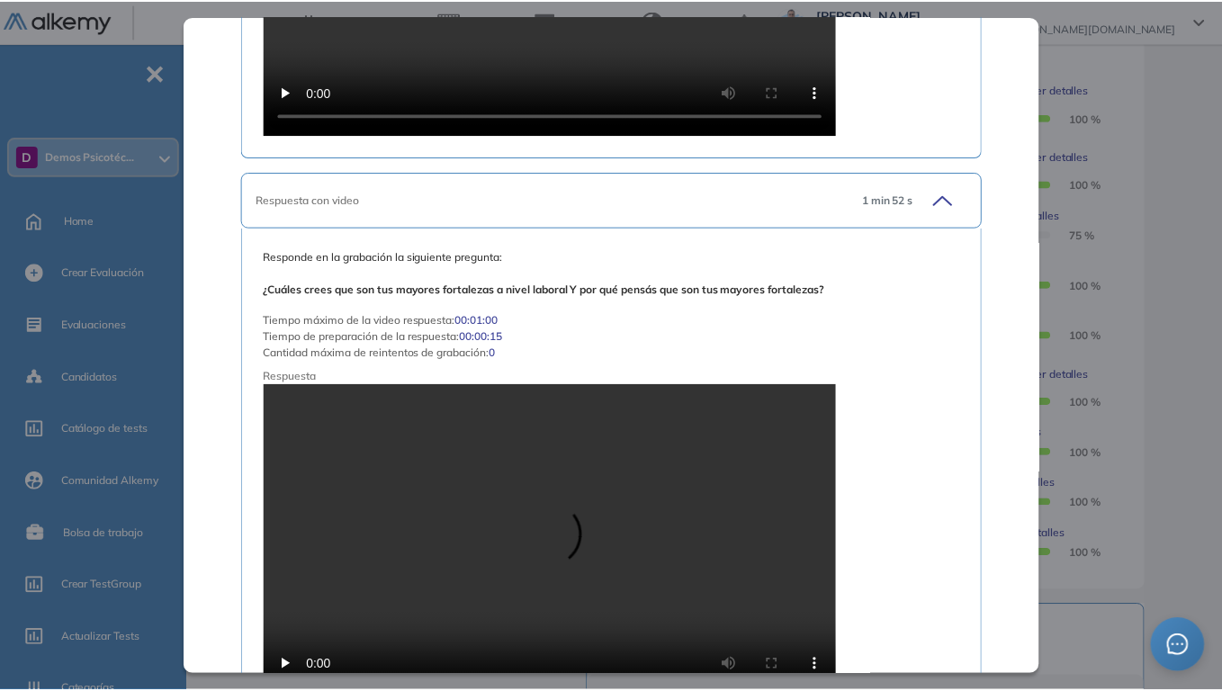
scroll to position [3330, 0]
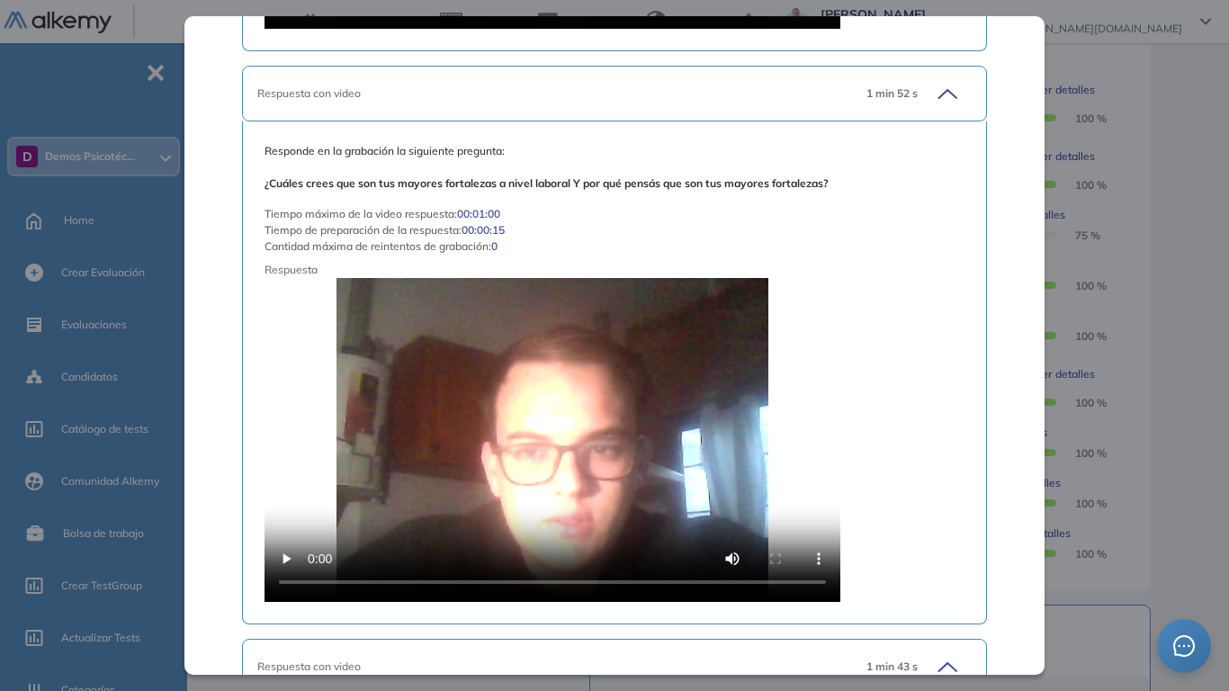
click at [1168, 227] on div "Cuestionario HR - Intereses y Motivación - Parte 1 Recursos Humanos y Capacitac…" at bounding box center [712, 371] width 936 height 1304
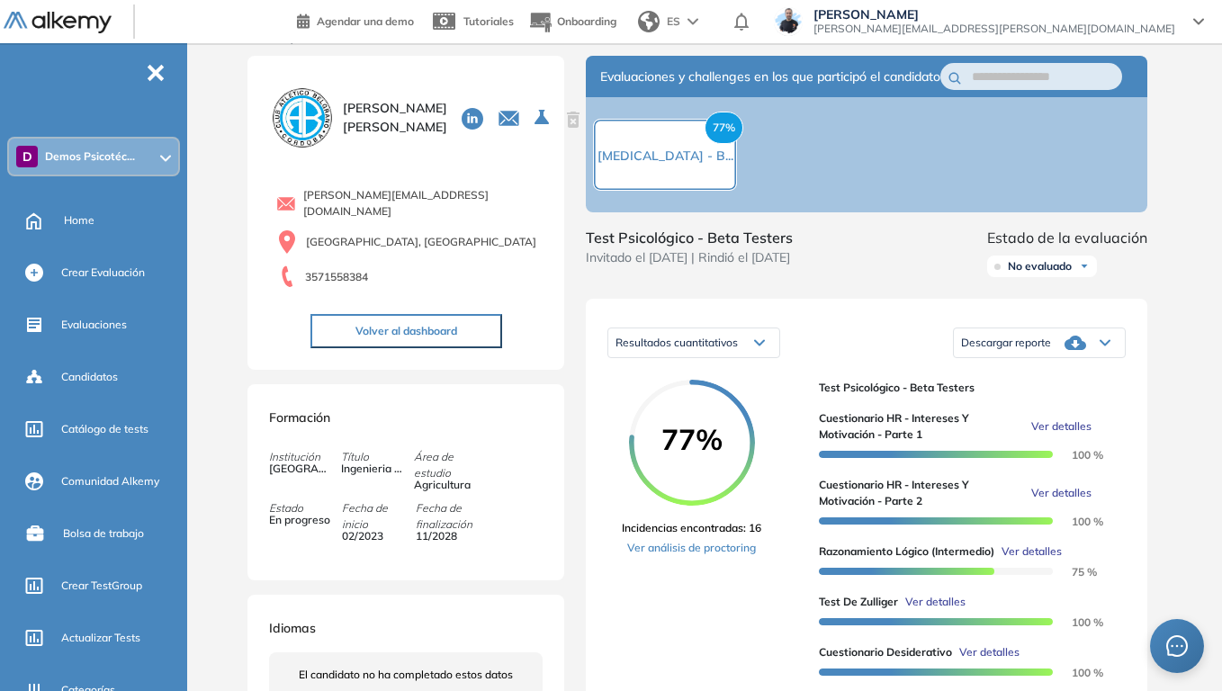
scroll to position [0, 0]
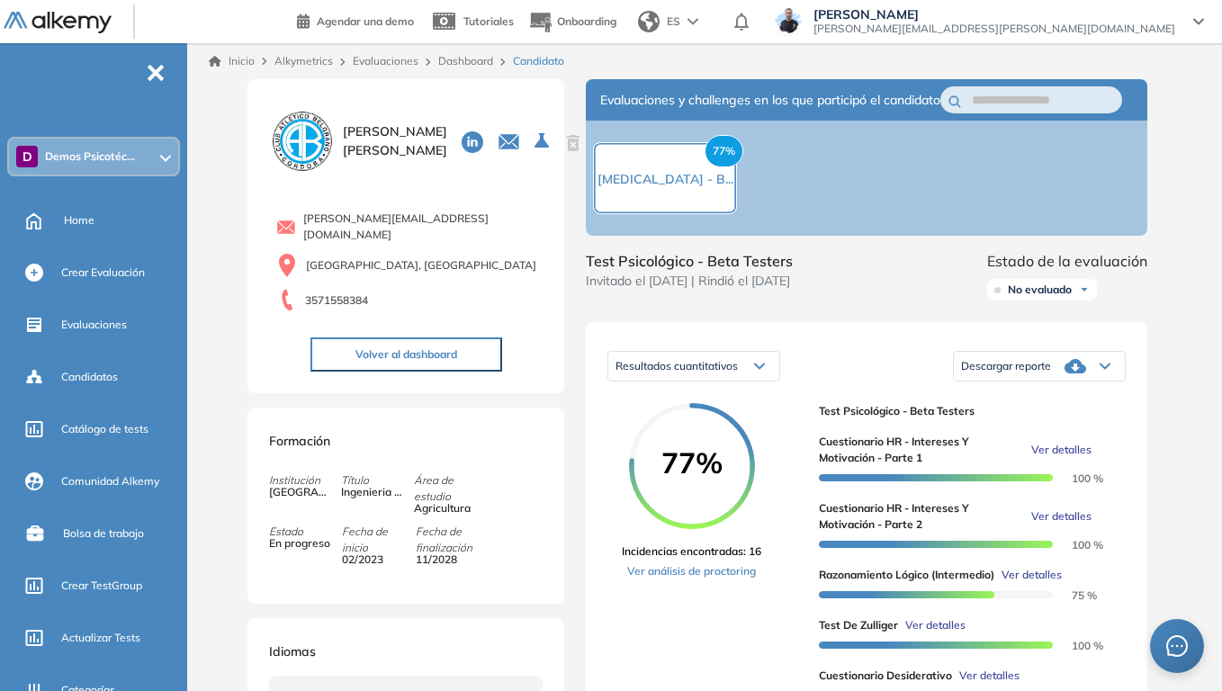
click at [124, 167] on div "D Demos Psicotéc..." at bounding box center [93, 157] width 169 height 36
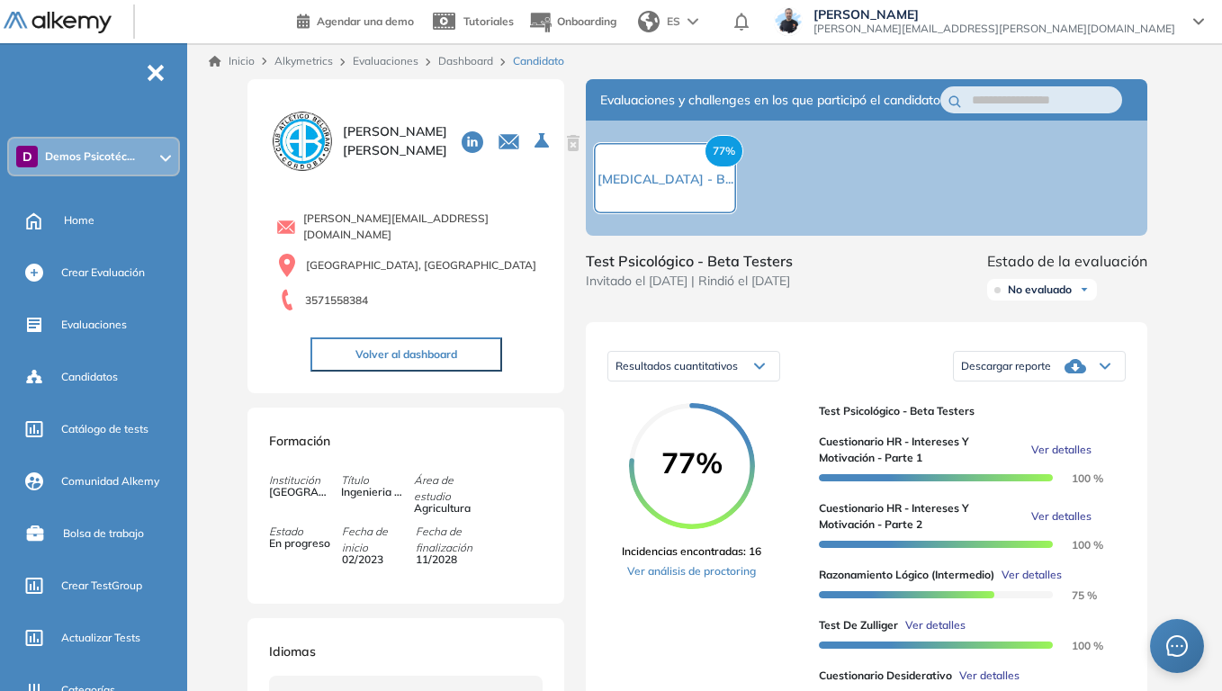
click at [104, 151] on span "Demos Psicotéc..." at bounding box center [90, 156] width 90 height 14
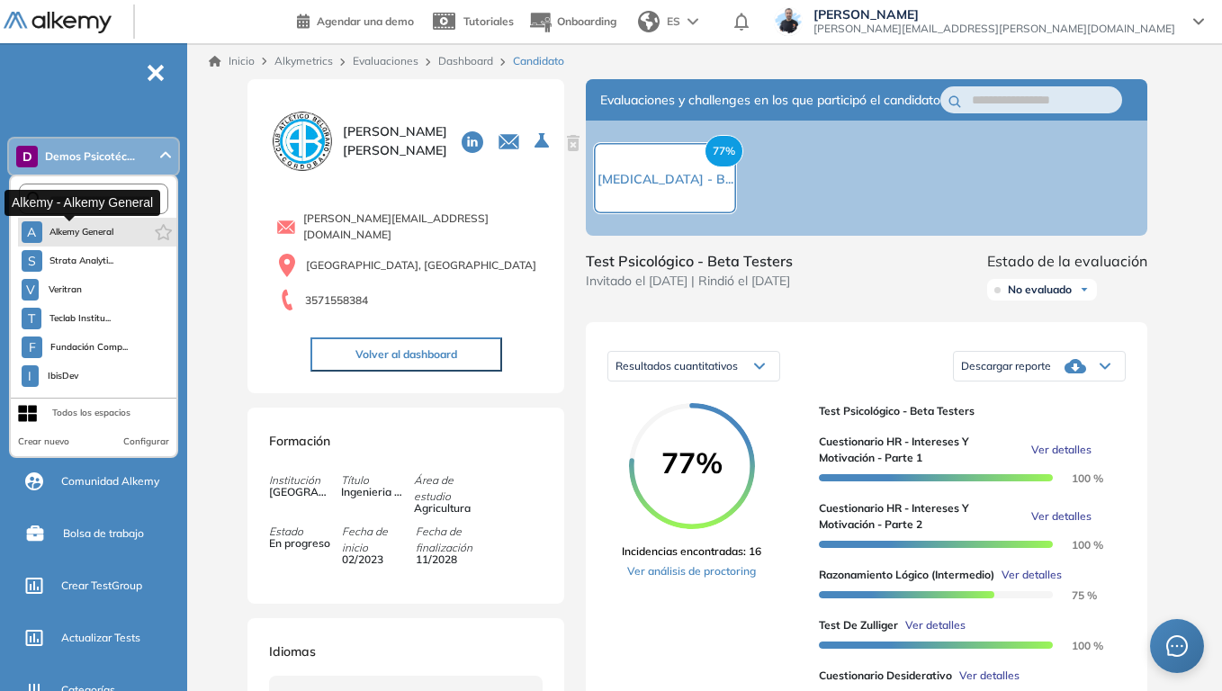
click at [93, 230] on span "Alkemy General" at bounding box center [81, 232] width 65 height 14
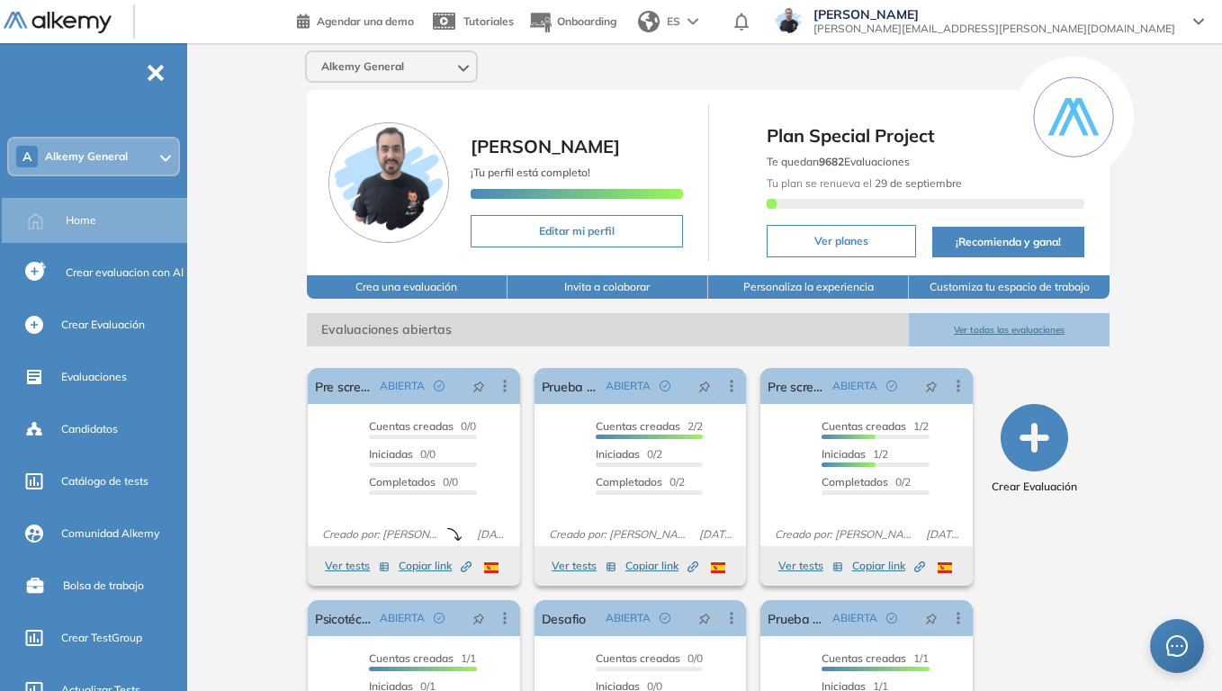
scroll to position [148, 0]
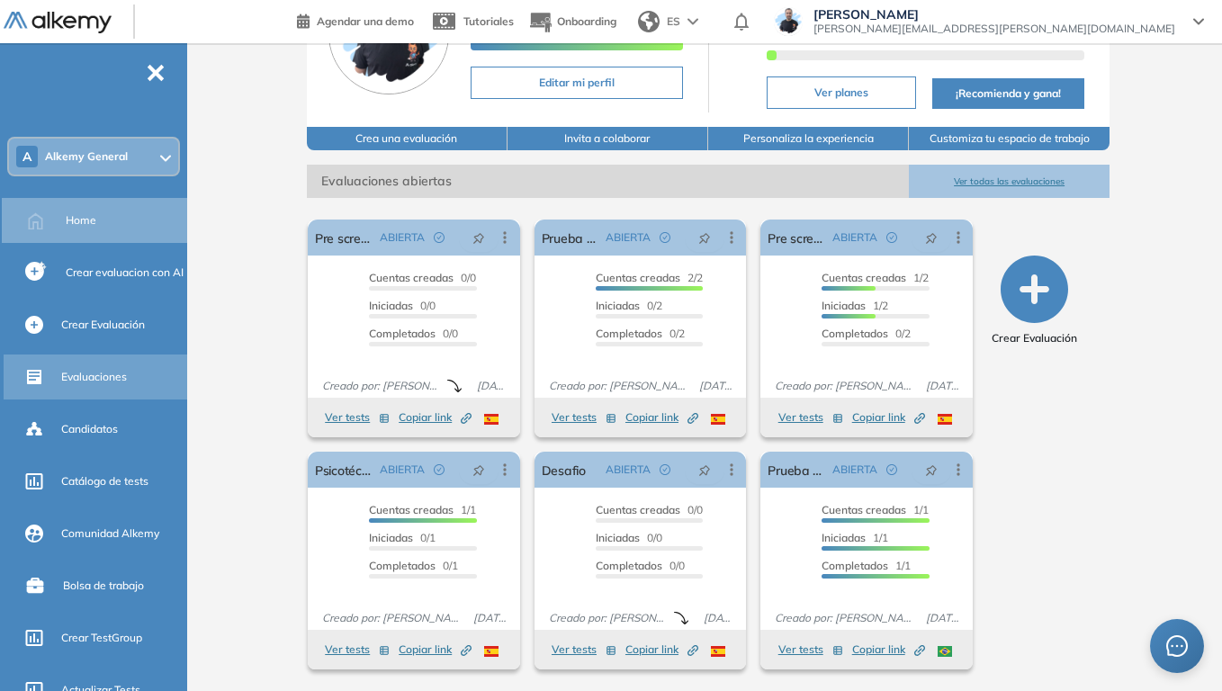
click at [104, 372] on span "Evaluaciones" at bounding box center [94, 377] width 66 height 16
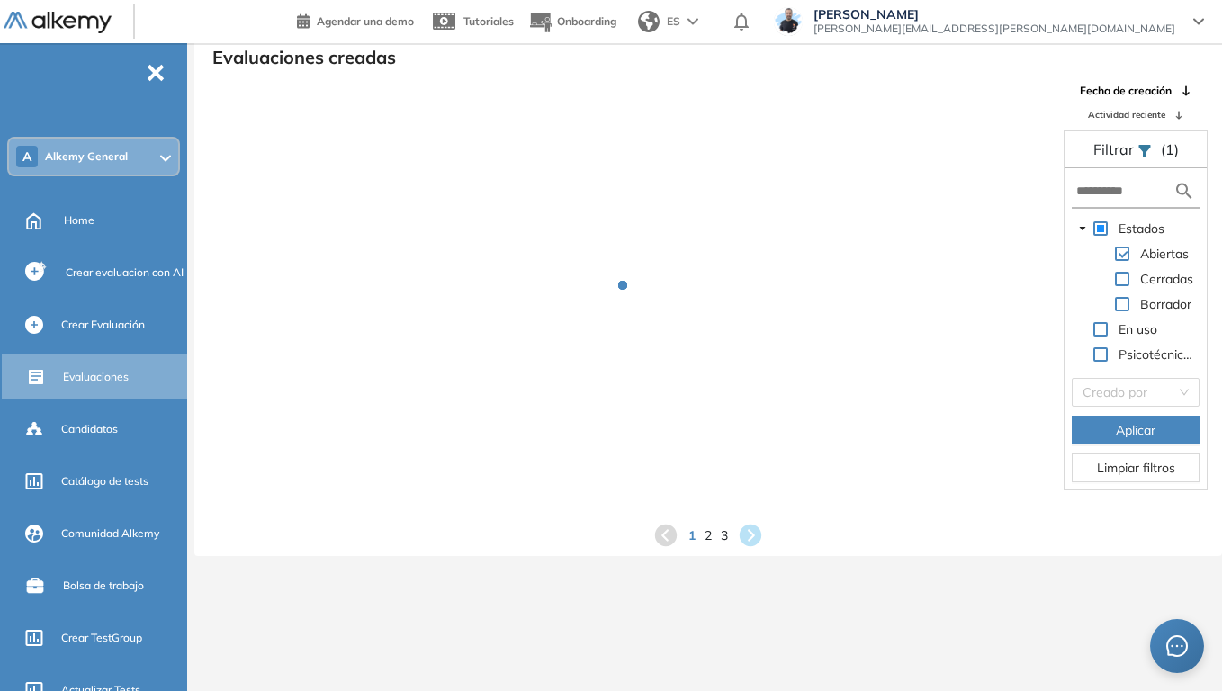
scroll to position [43, 0]
click at [1107, 183] on input "text" at bounding box center [1124, 191] width 97 height 19
type input "*"
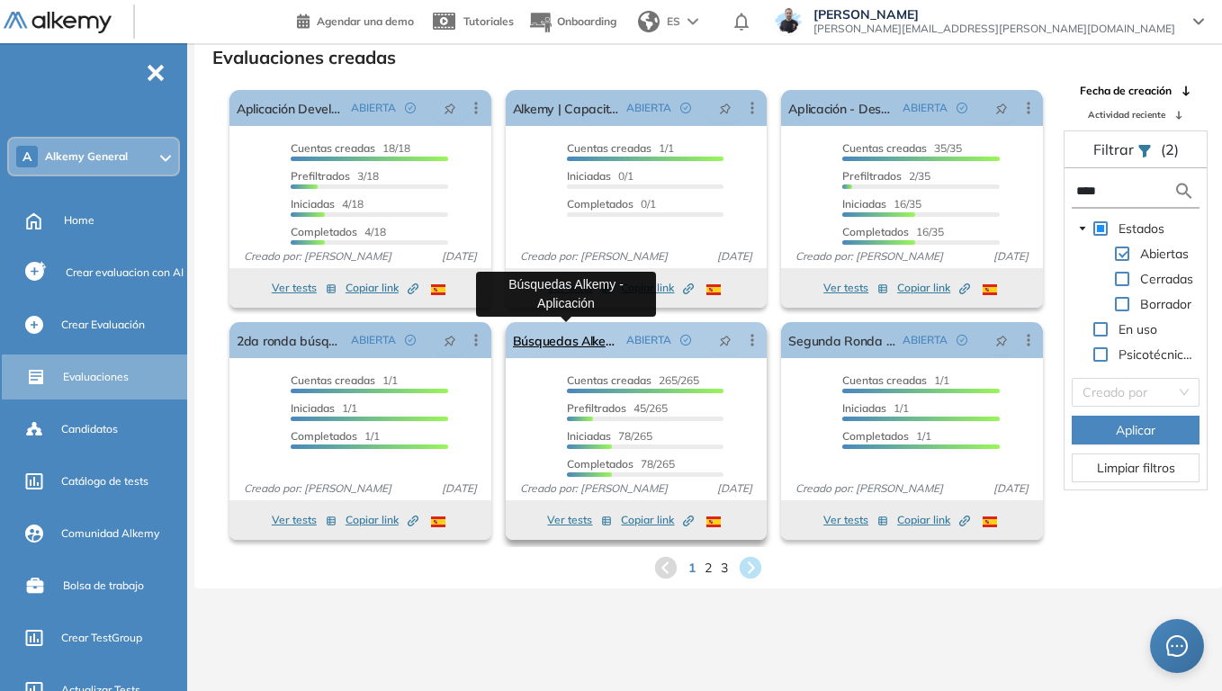
type input "****"
click at [544, 339] on link "Búsquedas Alkemy - Aplicación" at bounding box center [566, 340] width 107 height 36
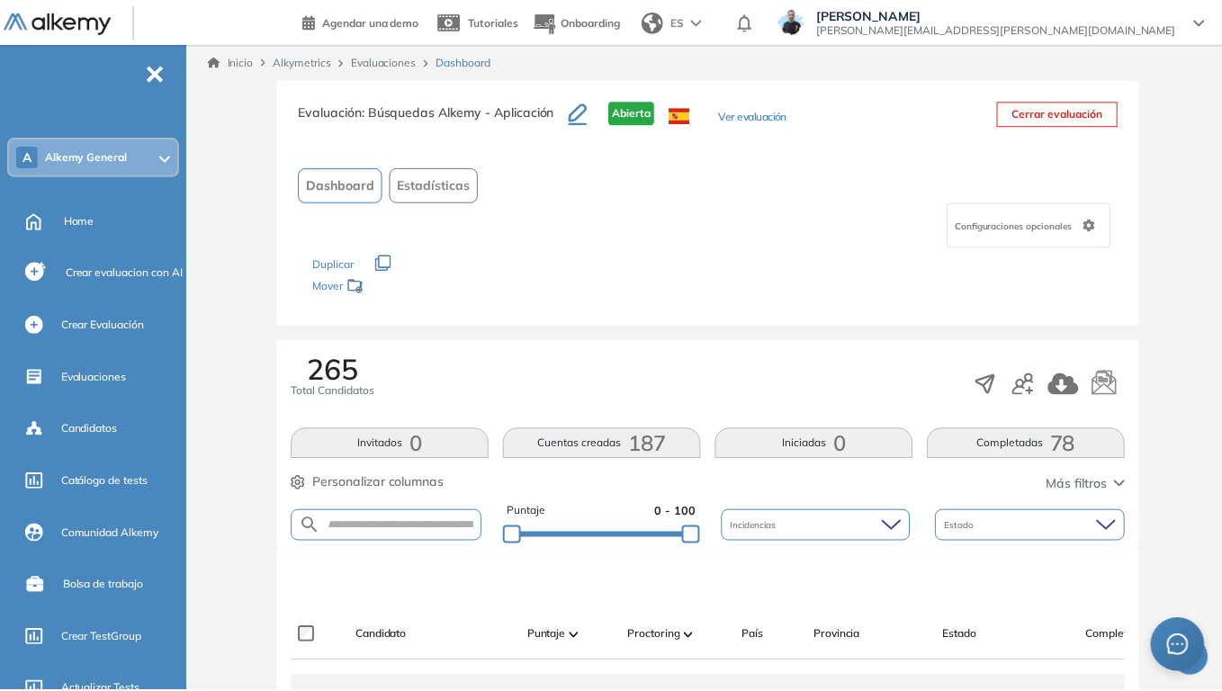
scroll to position [360, 0]
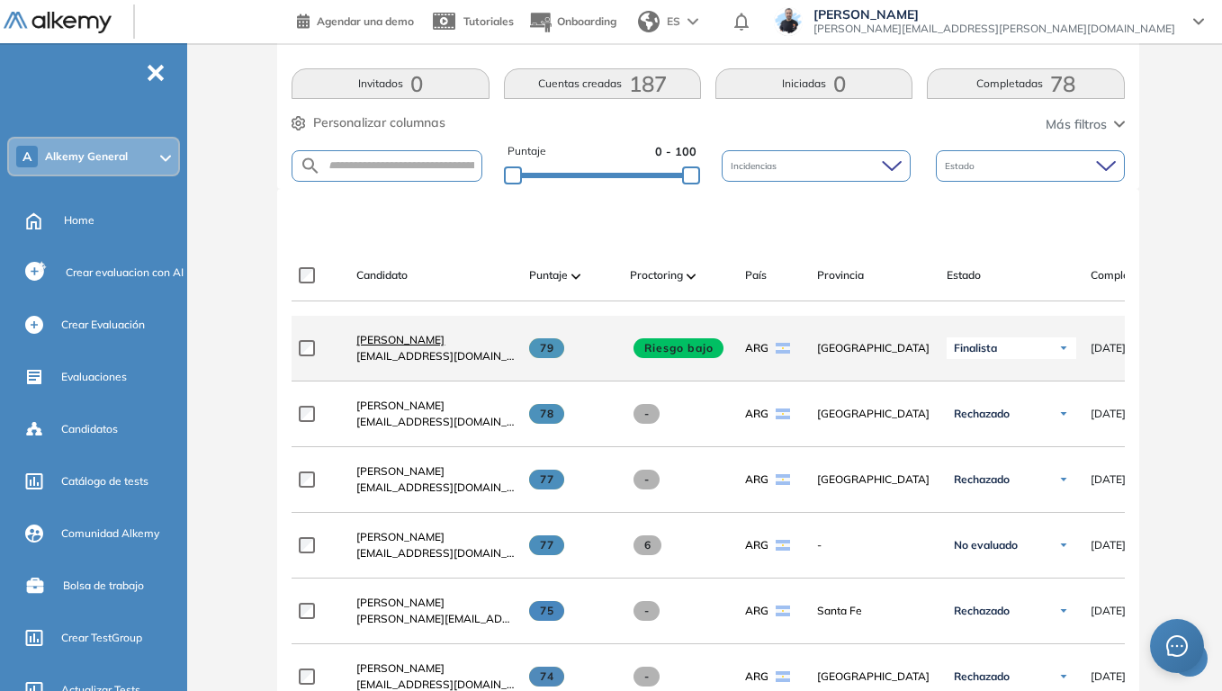
click at [414, 345] on span "[PERSON_NAME]" at bounding box center [400, 339] width 88 height 13
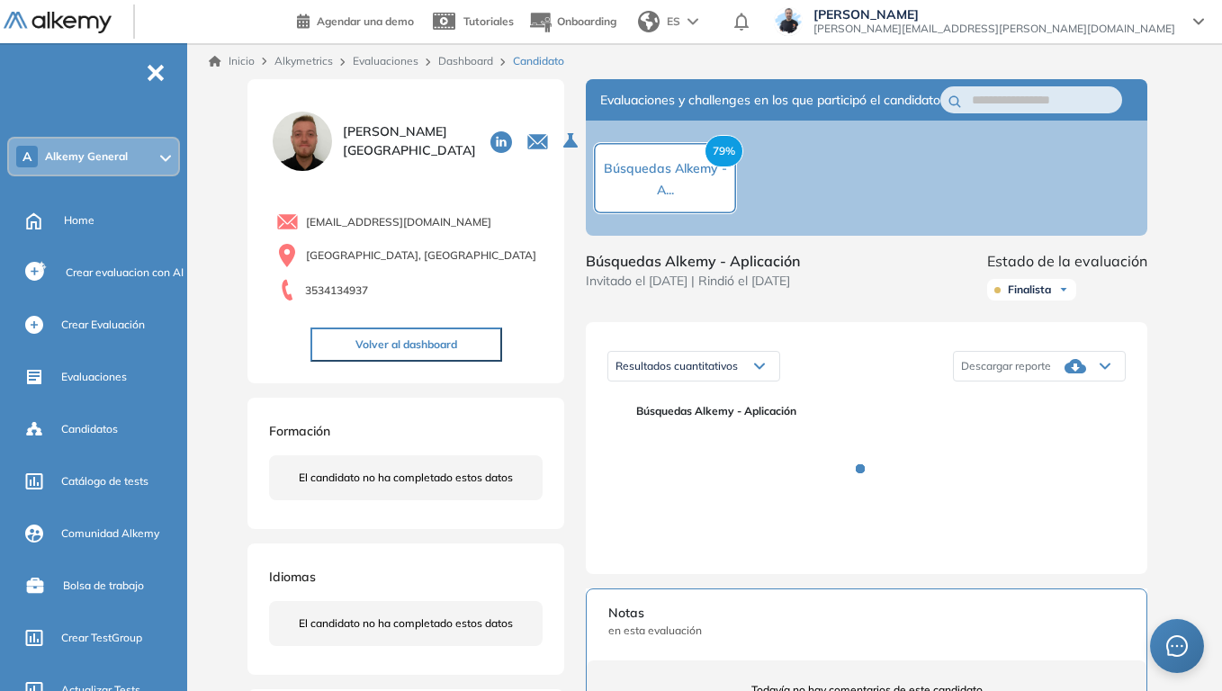
scroll to position [90, 0]
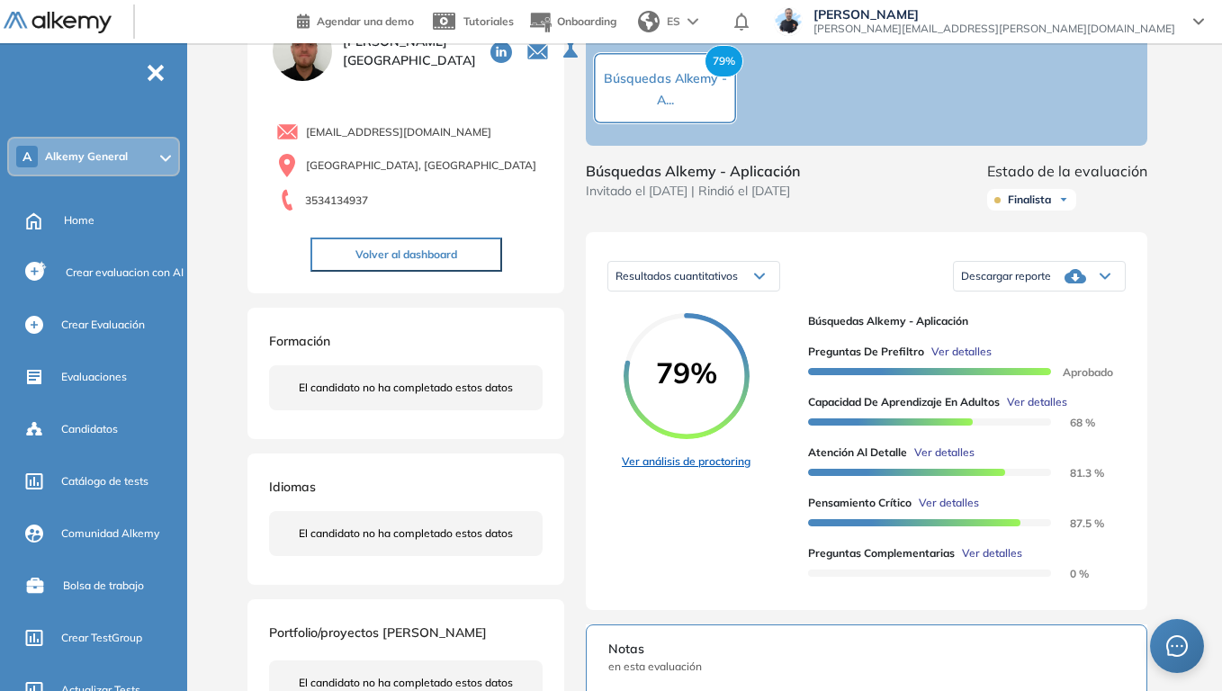
click at [706, 470] on link "Ver análisis de proctoring" at bounding box center [686, 462] width 129 height 16
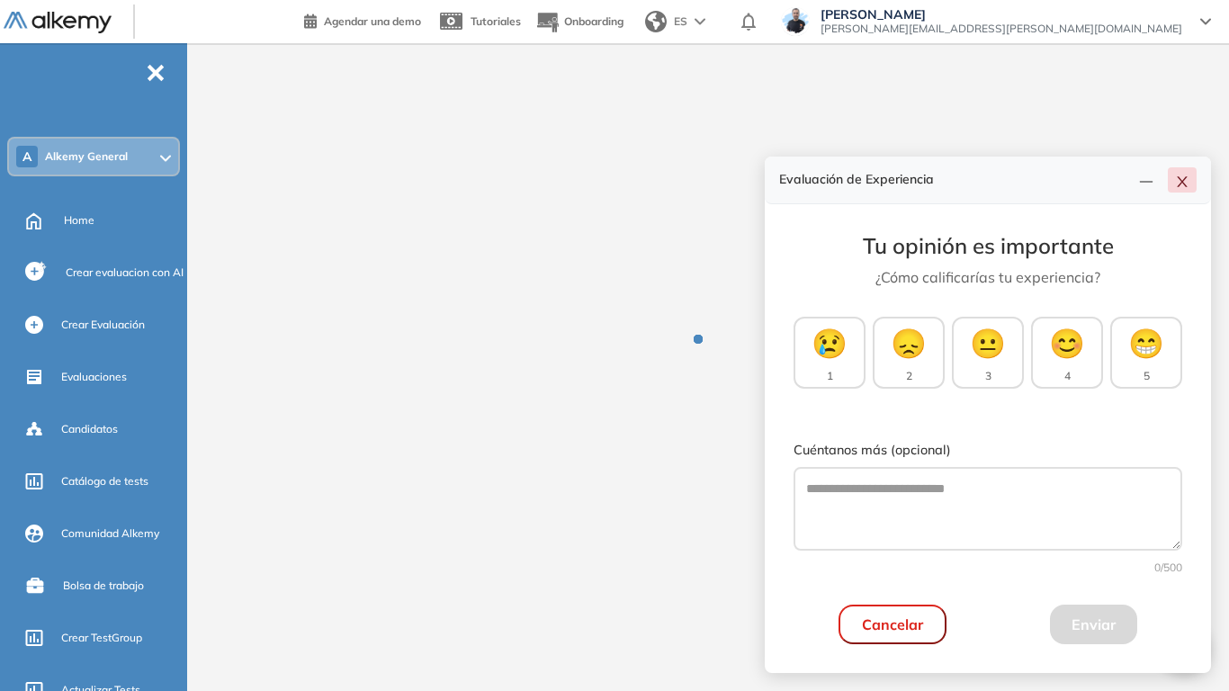
click at [1185, 178] on icon "close" at bounding box center [1182, 181] width 10 height 11
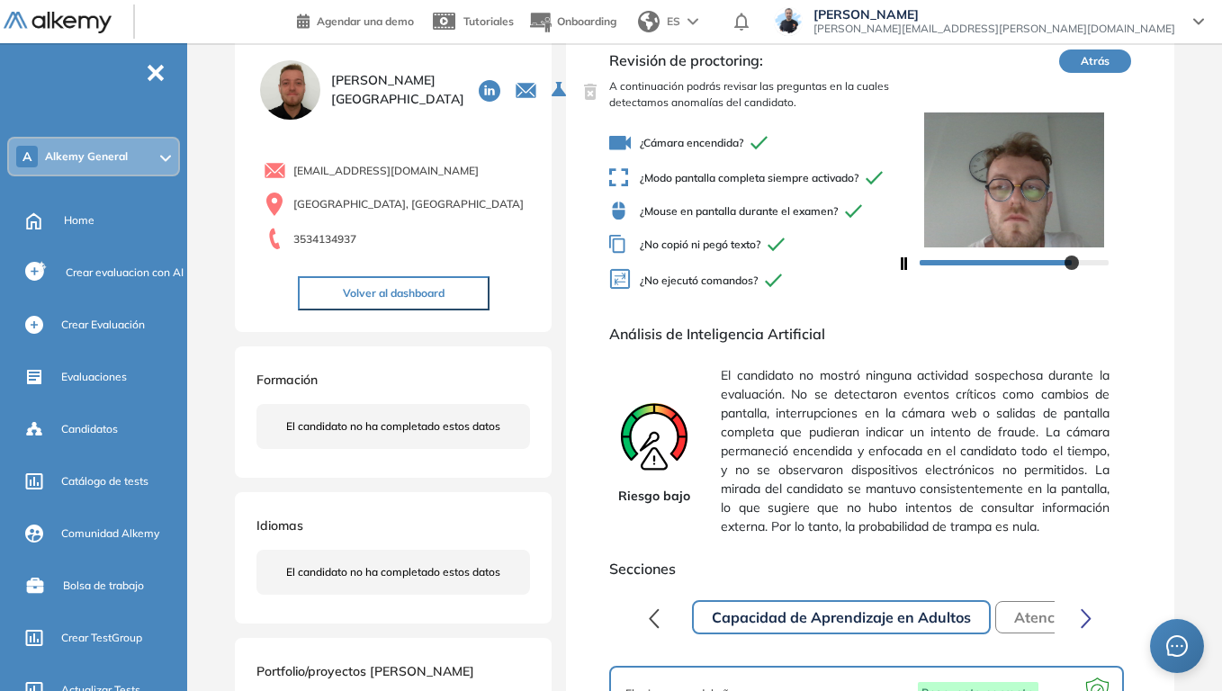
scroll to position [90, 0]
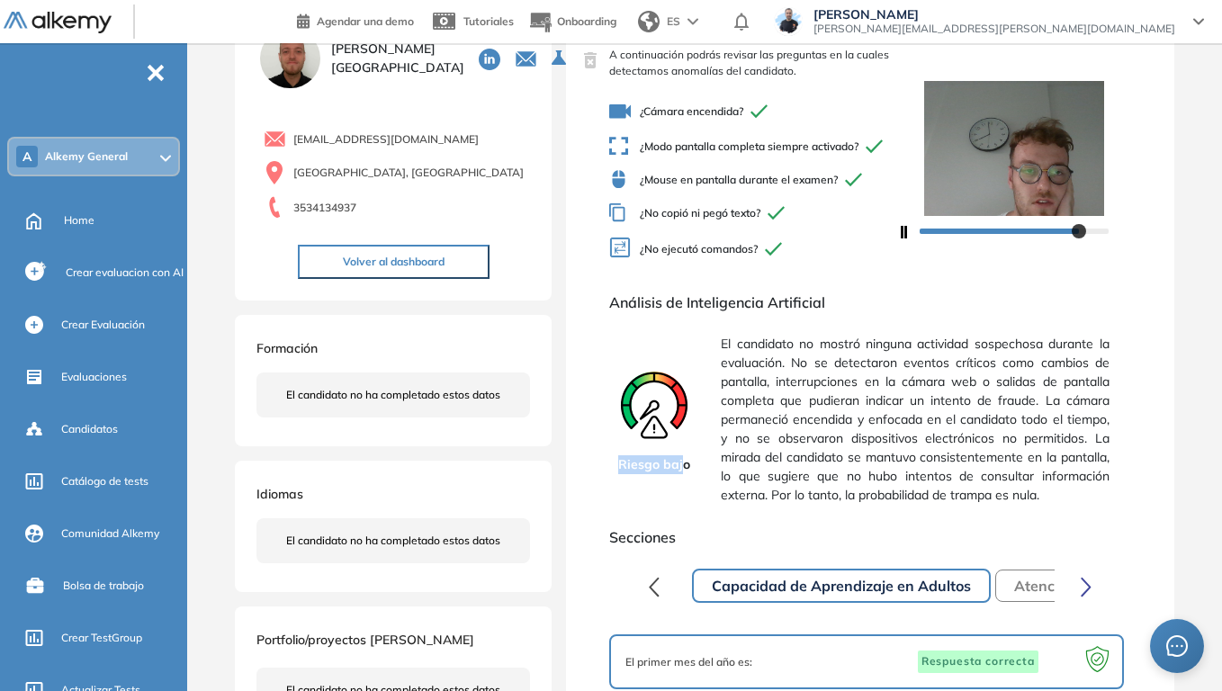
drag, startPoint x: 625, startPoint y: 478, endPoint x: 686, endPoint y: 473, distance: 60.5
click at [686, 473] on span "Riesgo bajo" at bounding box center [654, 464] width 72 height 19
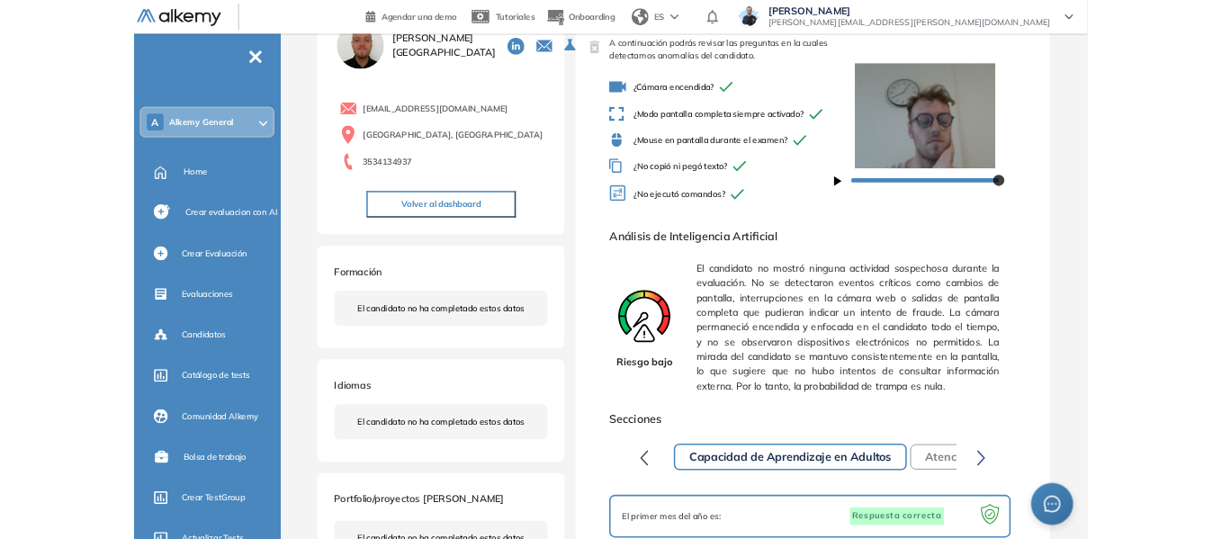
scroll to position [0, 0]
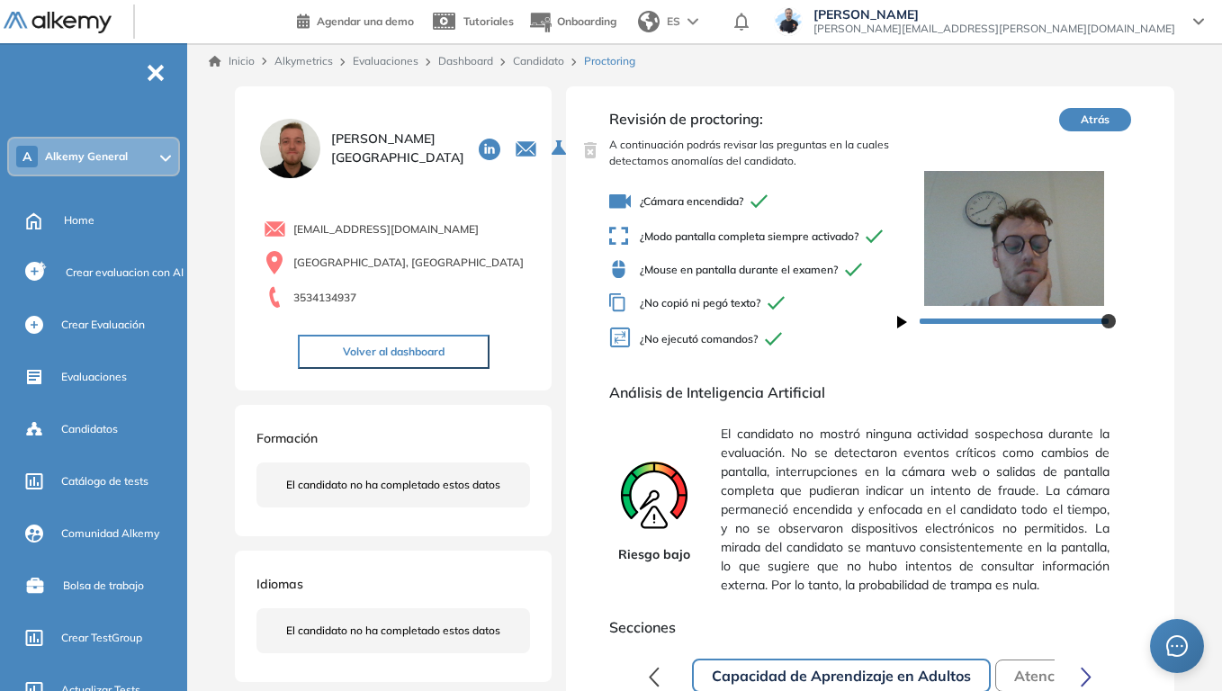
click at [239, 60] on link "Inicio" at bounding box center [232, 61] width 46 height 16
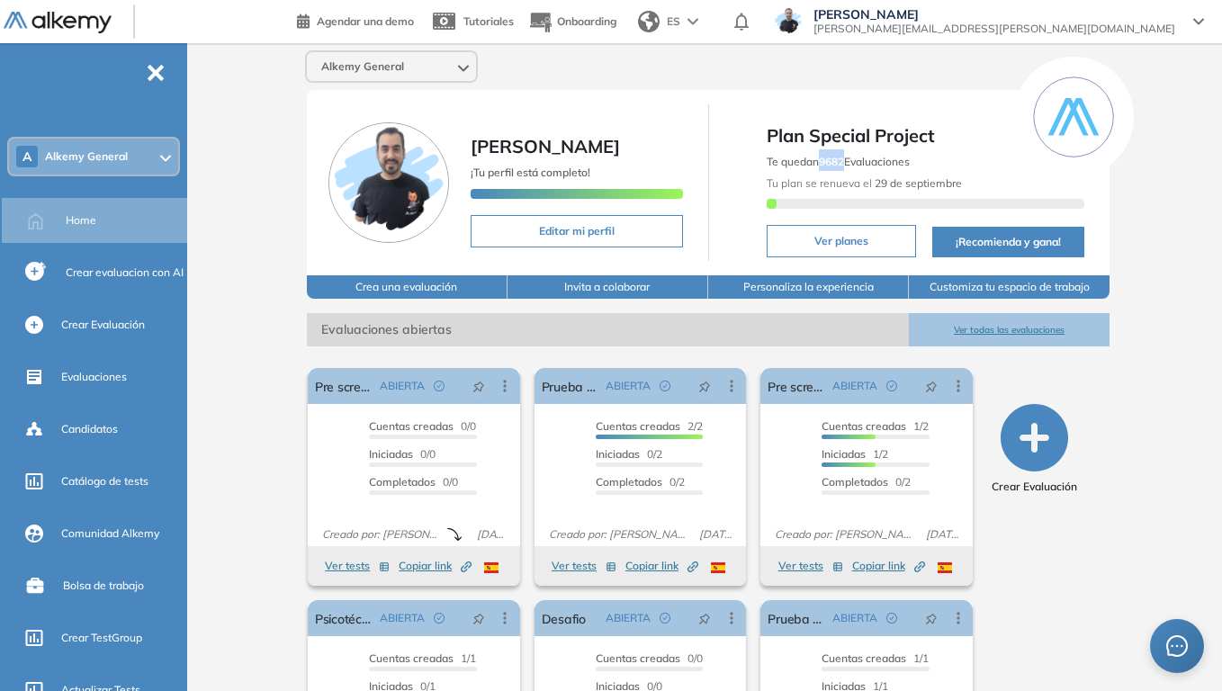
drag, startPoint x: 823, startPoint y: 158, endPoint x: 848, endPoint y: 157, distance: 25.2
click at [848, 157] on span "Te quedan 9682 Evaluaciones" at bounding box center [838, 161] width 143 height 13
